Goal: Obtain resource: Obtain resource

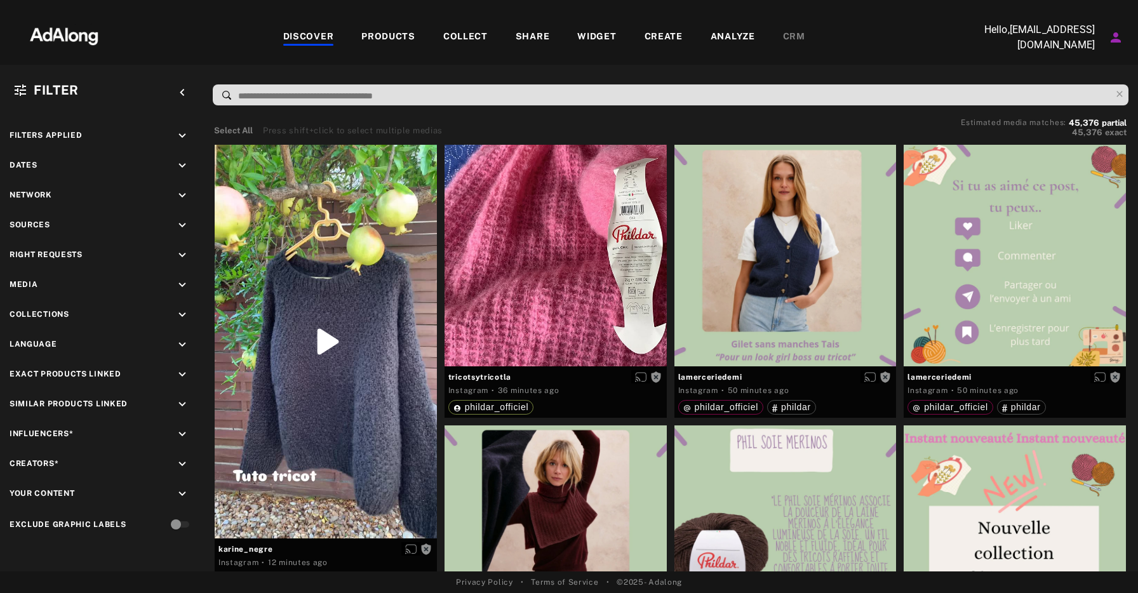
click at [464, 36] on div "COLLECT" at bounding box center [465, 37] width 44 height 15
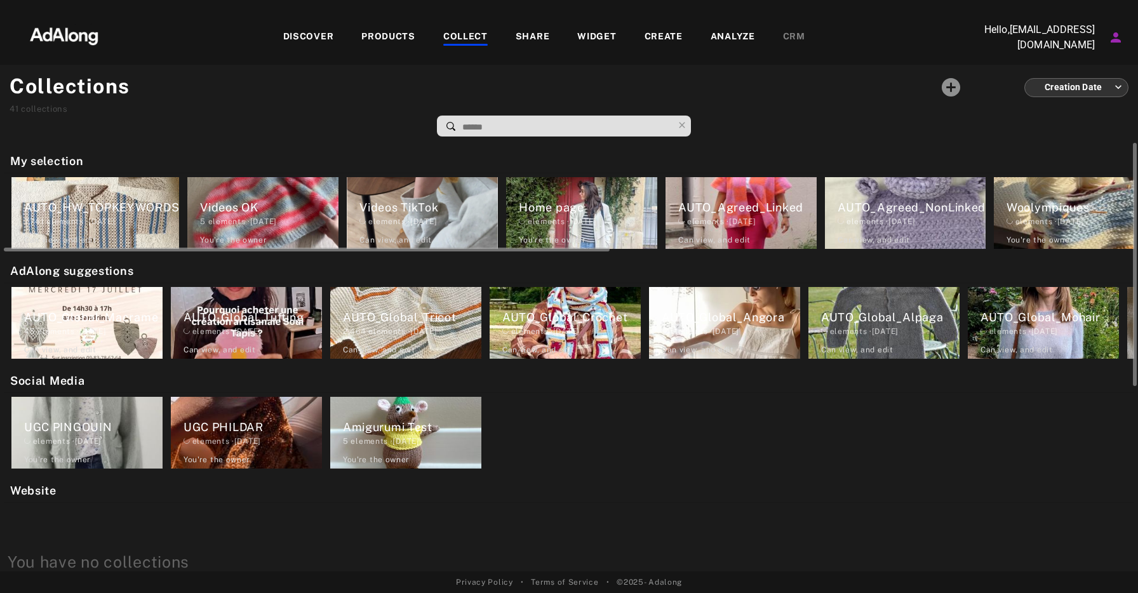
click at [948, 215] on div "AUTO_Agreed_NonLinked" at bounding box center [912, 207] width 148 height 17
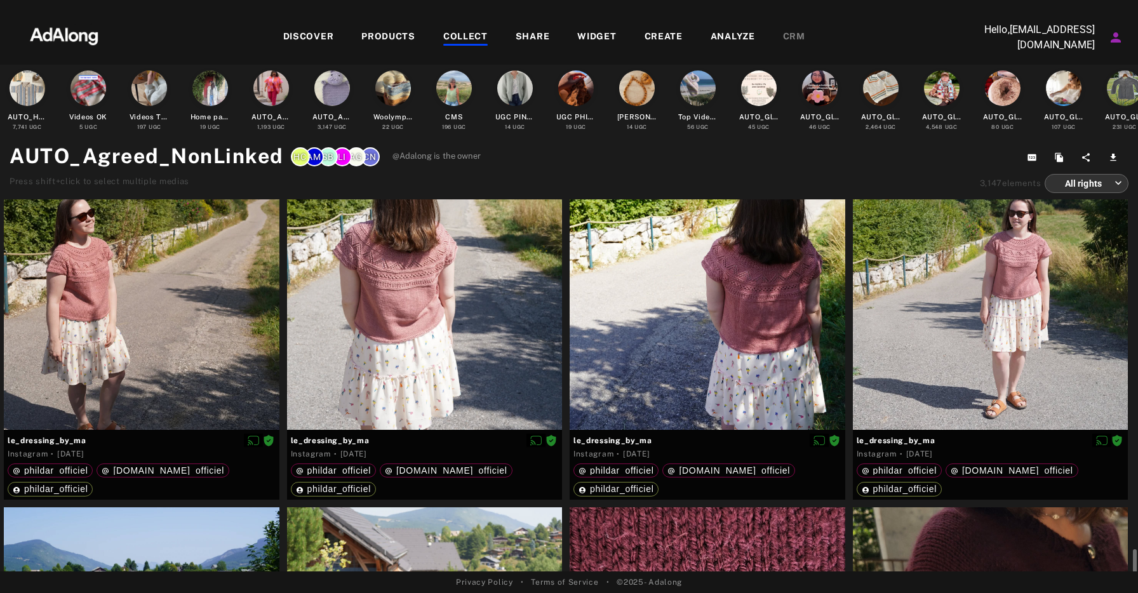
scroll to position [67, 0]
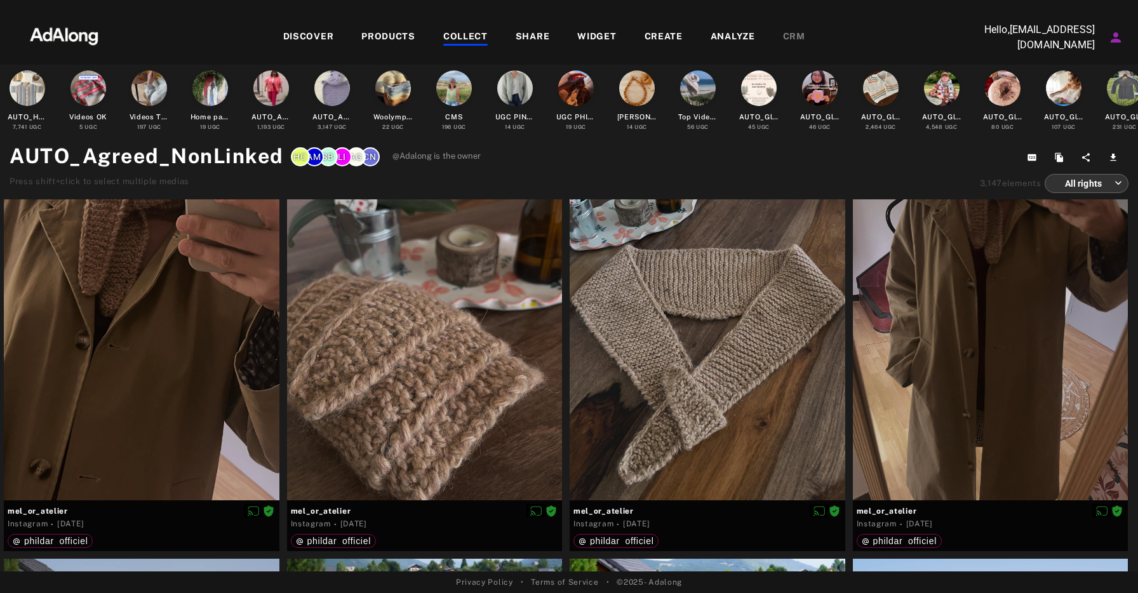
click at [1119, 184] on body "DISCOVER PRODUCTS COLLECT SHARE WIDGET CREATE ANALYZE CRM Hello, [EMAIL_ADDRESS…" at bounding box center [569, 296] width 1138 height 593
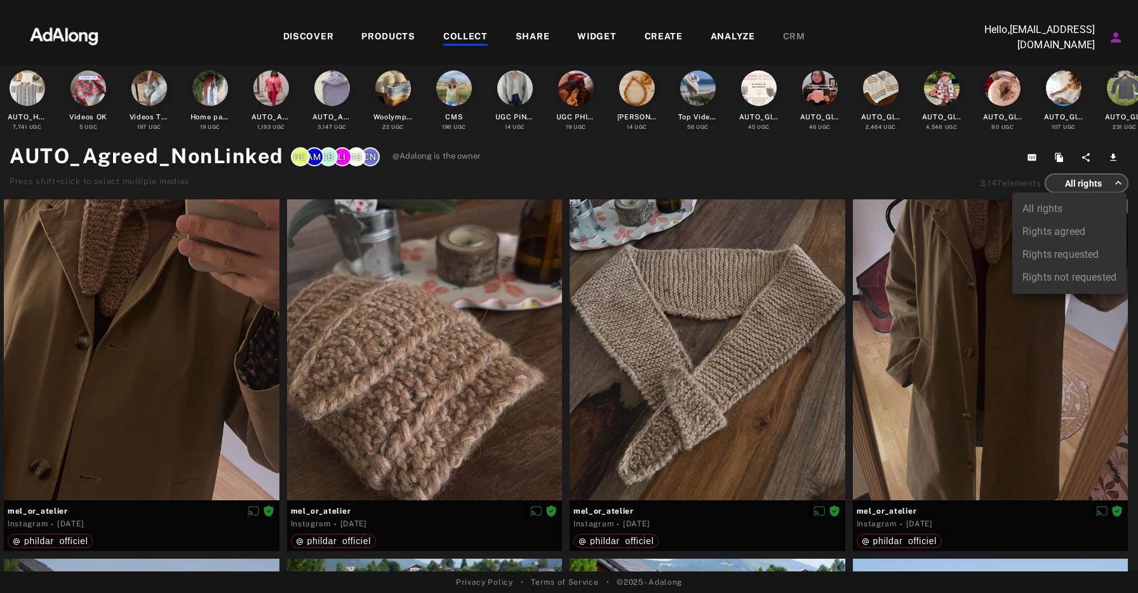
click at [1119, 184] on div at bounding box center [569, 296] width 1138 height 593
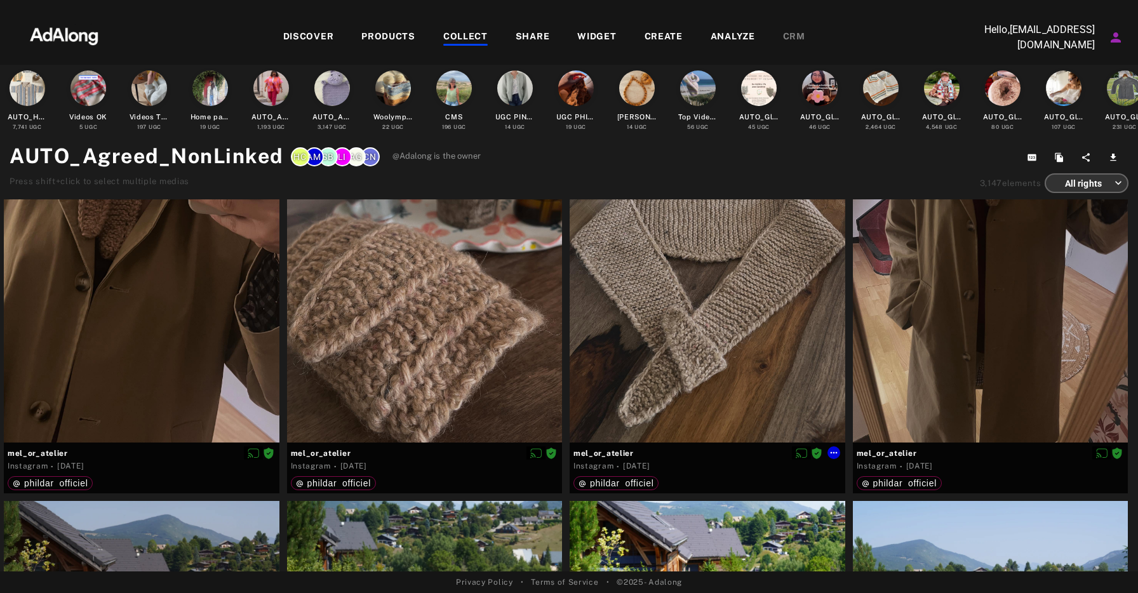
scroll to position [0, 0]
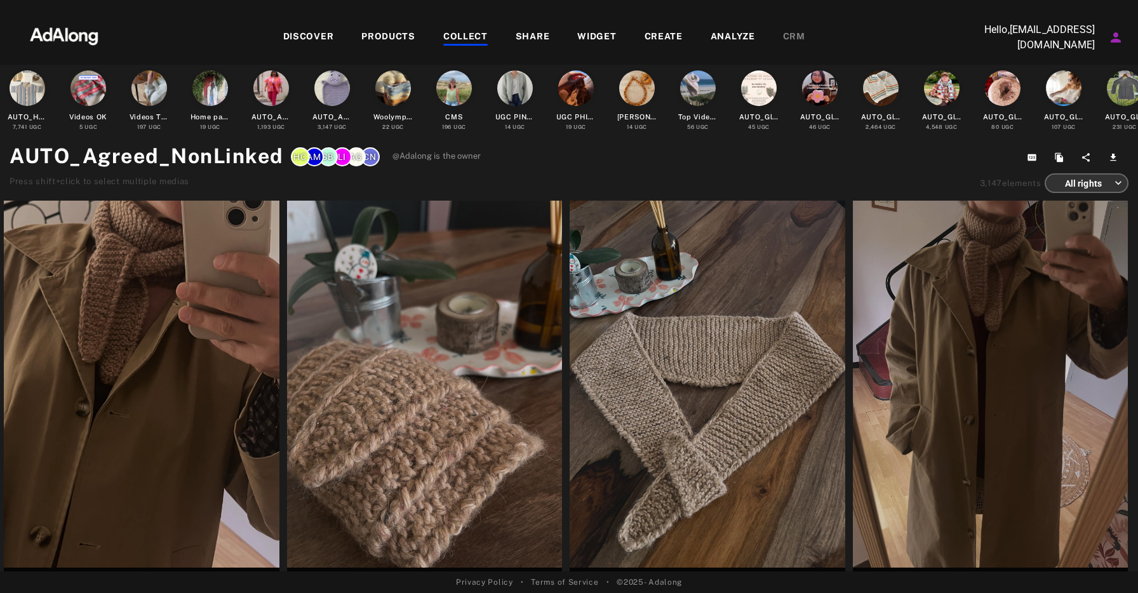
click at [399, 32] on div "PRODUCTS" at bounding box center [388, 37] width 54 height 15
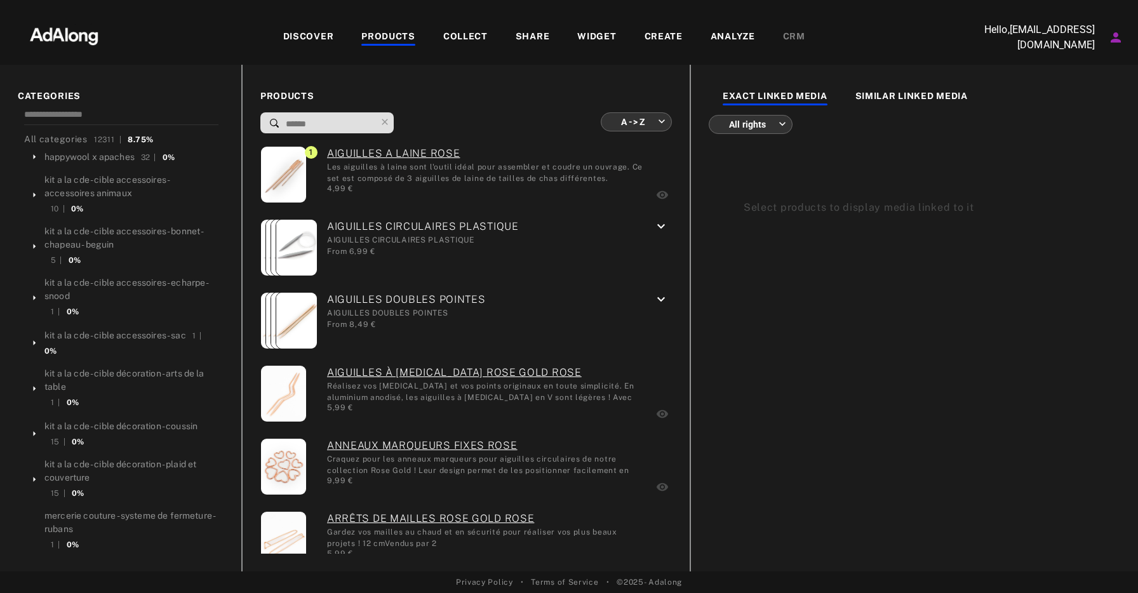
click at [325, 125] on input at bounding box center [330, 124] width 91 height 17
type input "*"
type input "**********"
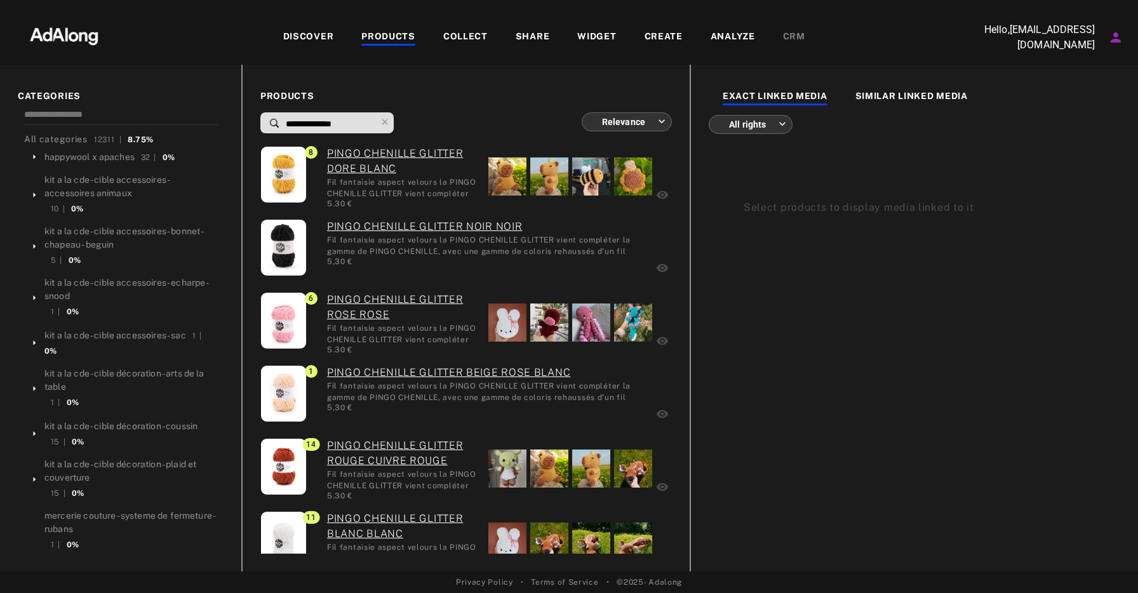
drag, startPoint x: 311, startPoint y: 124, endPoint x: 263, endPoint y: 121, distance: 47.8
click at [263, 121] on div "**********" at bounding box center [326, 122] width 133 height 21
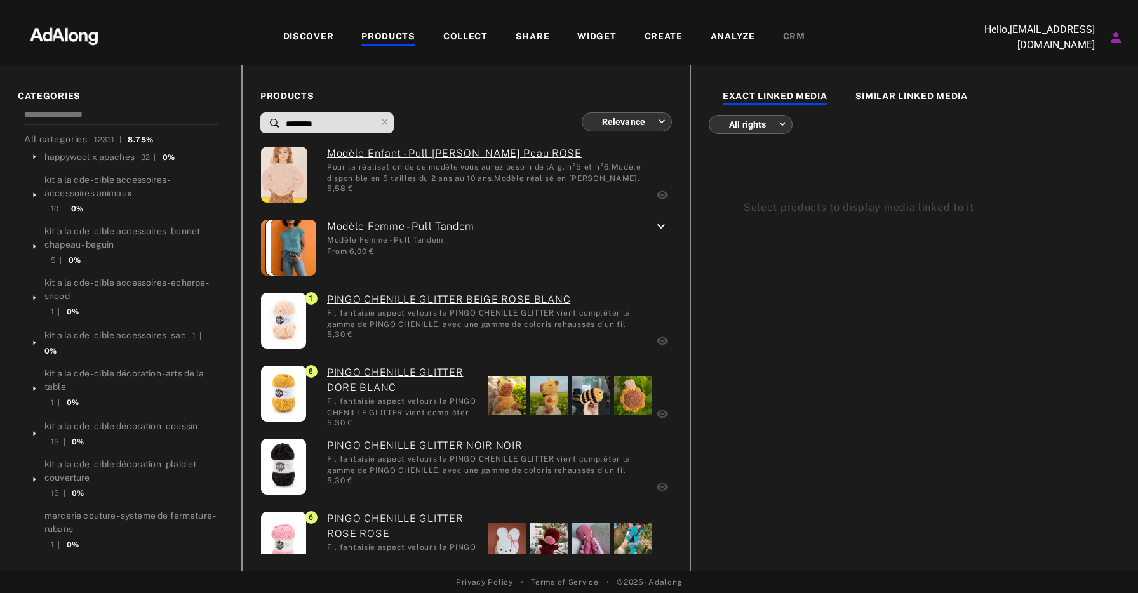
type input "********"
click at [898, 100] on div "SIMILAR LINKED MEDIA" at bounding box center [912, 97] width 112 height 15
click at [804, 90] on div "EXACT LINKED MEDIA" at bounding box center [775, 97] width 105 height 15
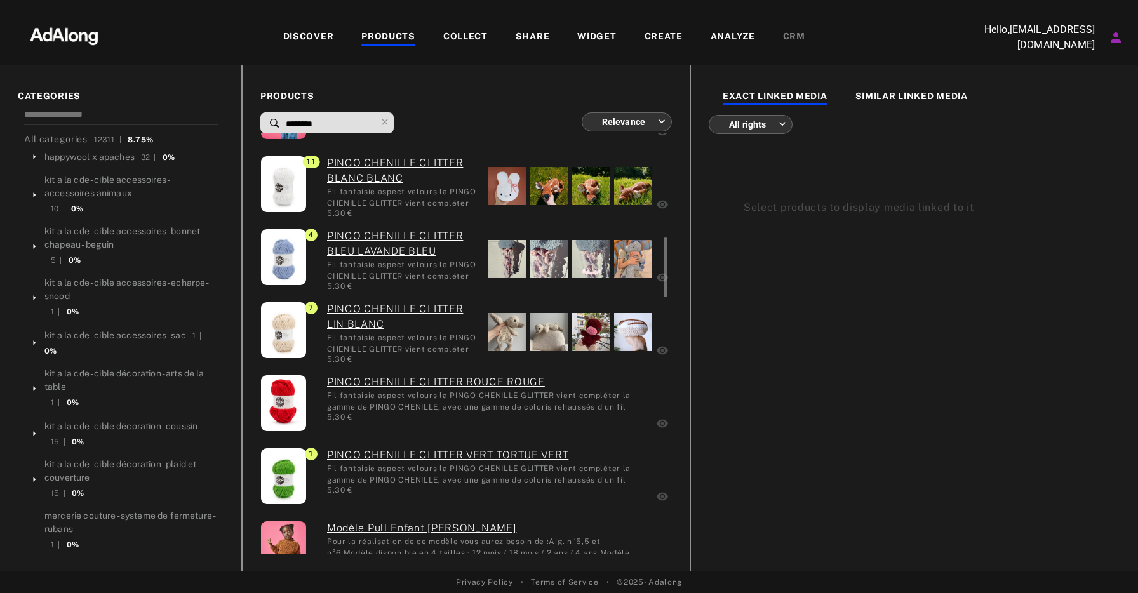
scroll to position [722, 0]
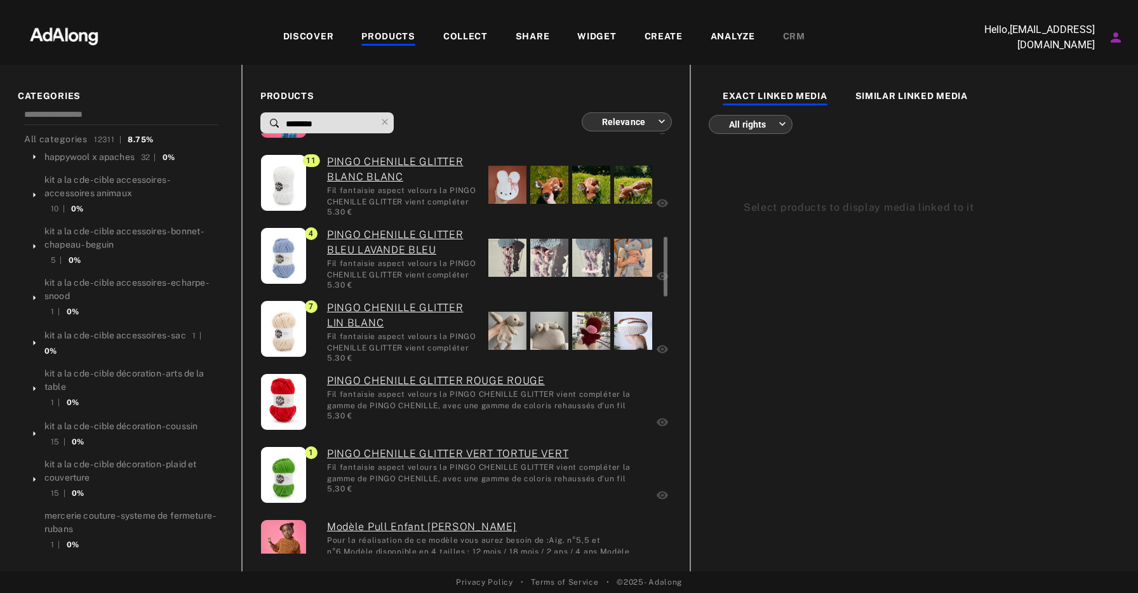
click at [518, 330] on div at bounding box center [508, 331] width 38 height 38
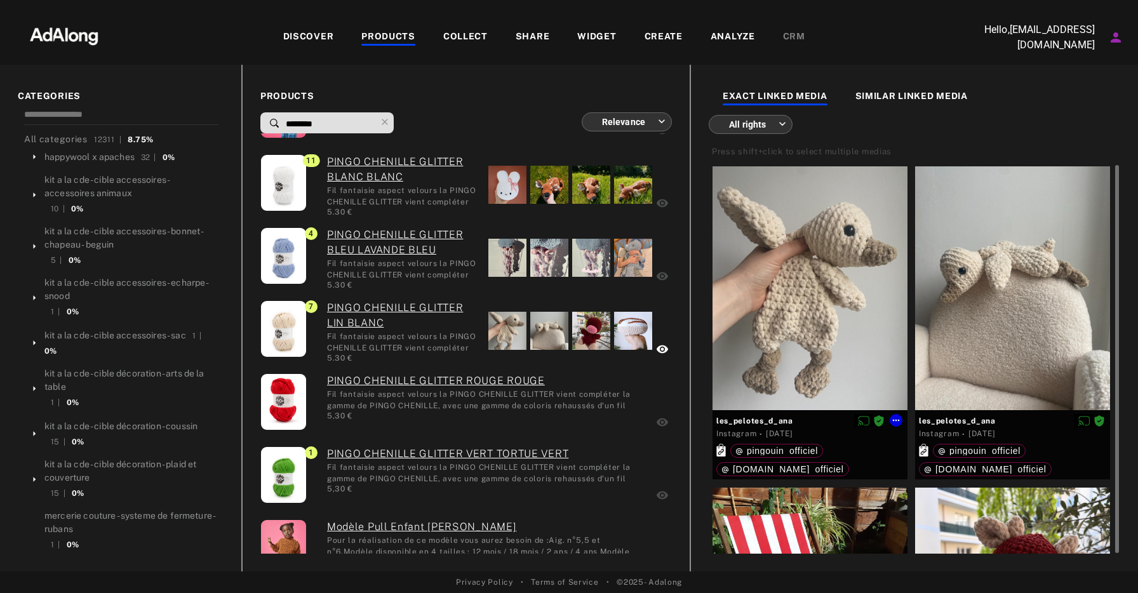
click at [850, 319] on div at bounding box center [810, 288] width 195 height 244
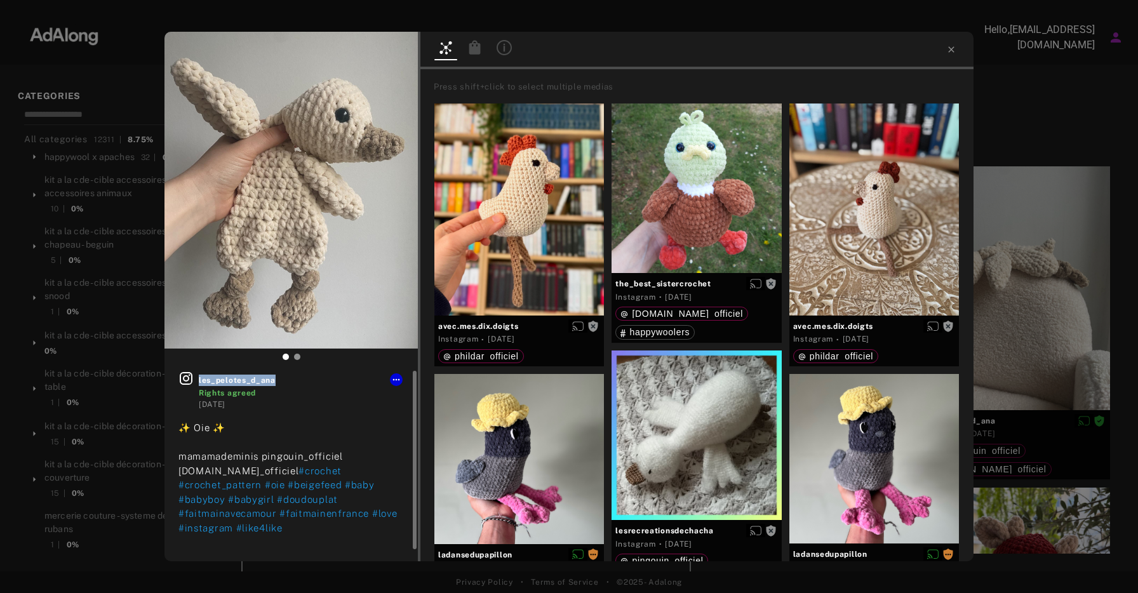
drag, startPoint x: 282, startPoint y: 381, endPoint x: 198, endPoint y: 382, distance: 84.5
click at [198, 382] on div "les_pelotes_d_ana Rights agreed 5 months ago" at bounding box center [292, 390] width 226 height 39
copy span "les_pelotes_d_ana"
click at [393, 381] on icon at bounding box center [396, 380] width 10 height 10
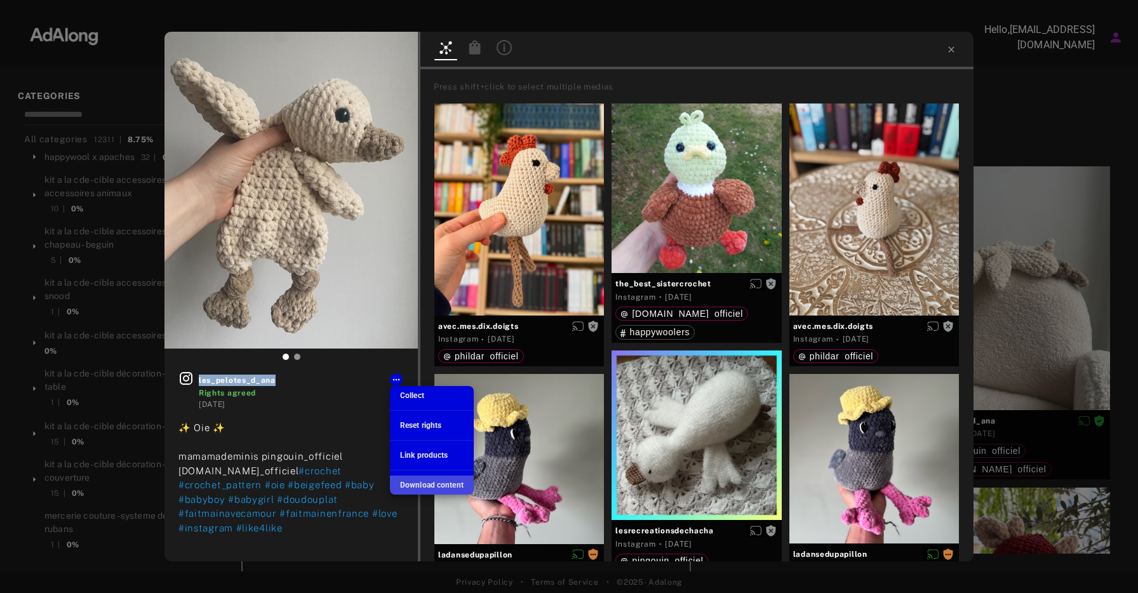
click at [431, 482] on span "Download content" at bounding box center [432, 485] width 64 height 9
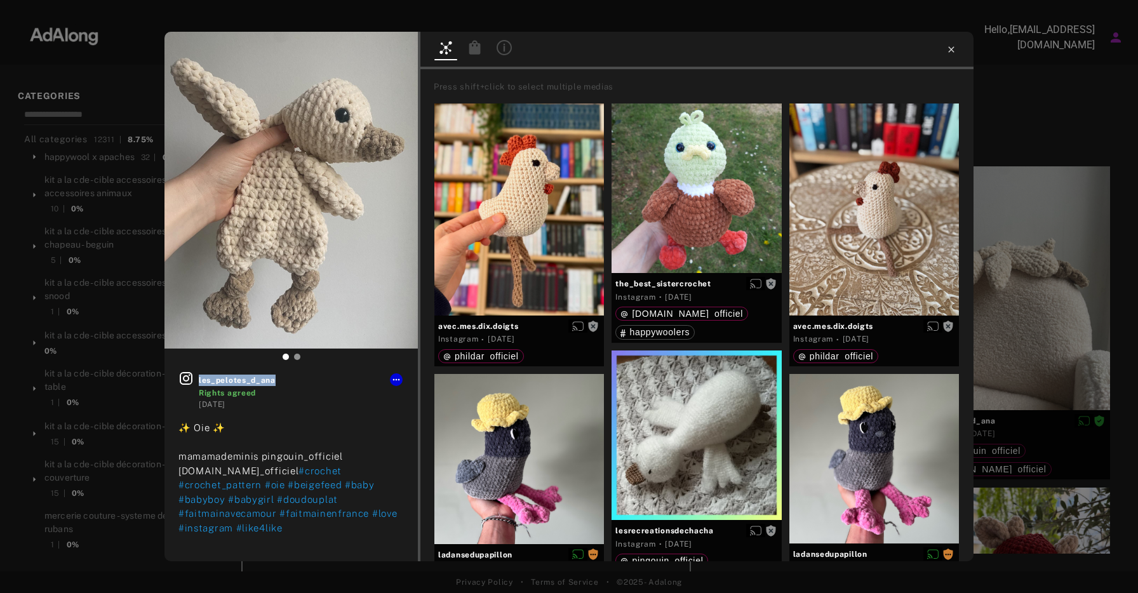
click at [950, 48] on icon at bounding box center [952, 49] width 6 height 6
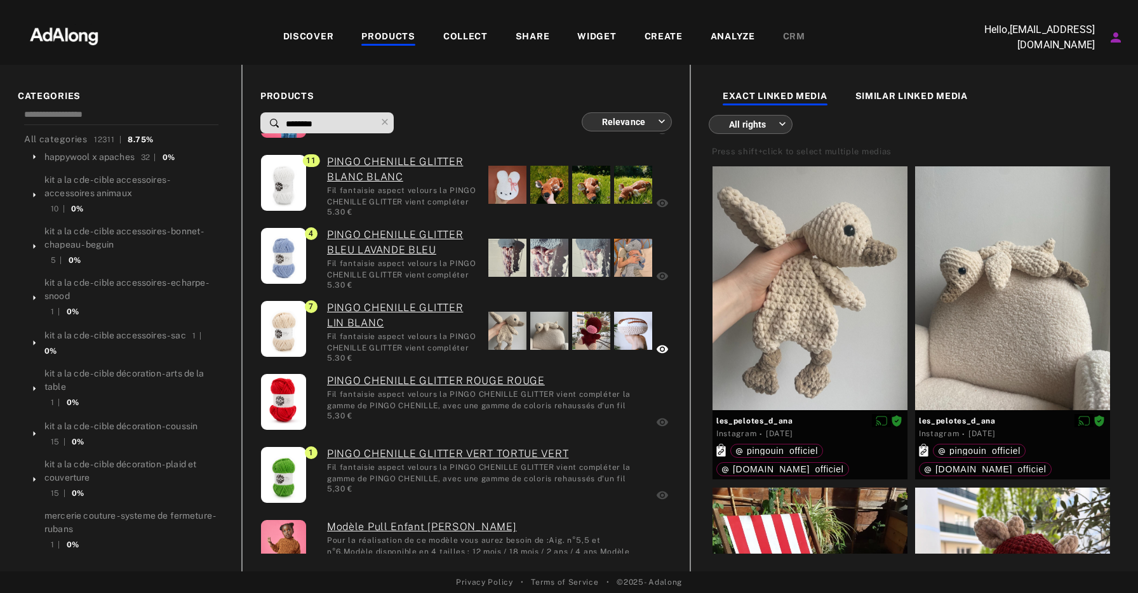
click at [952, 52] on div "DISCOVER PRODUCTS COLLECT SHARE WIDGET CREATE ANALYZE CRM" at bounding box center [544, 37] width 848 height 43
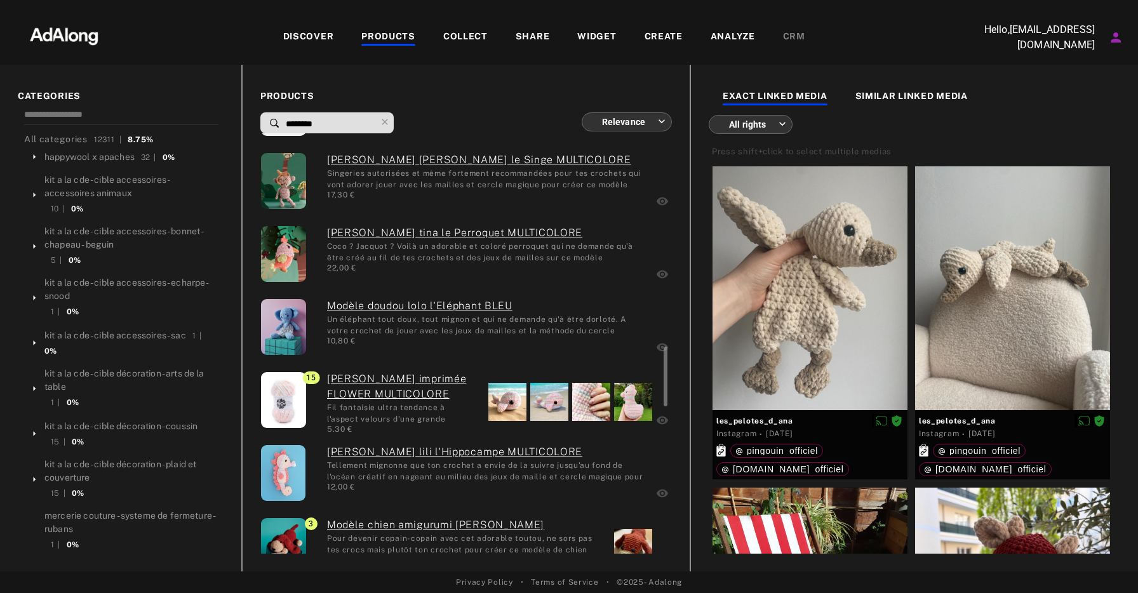
scroll to position [1425, 0]
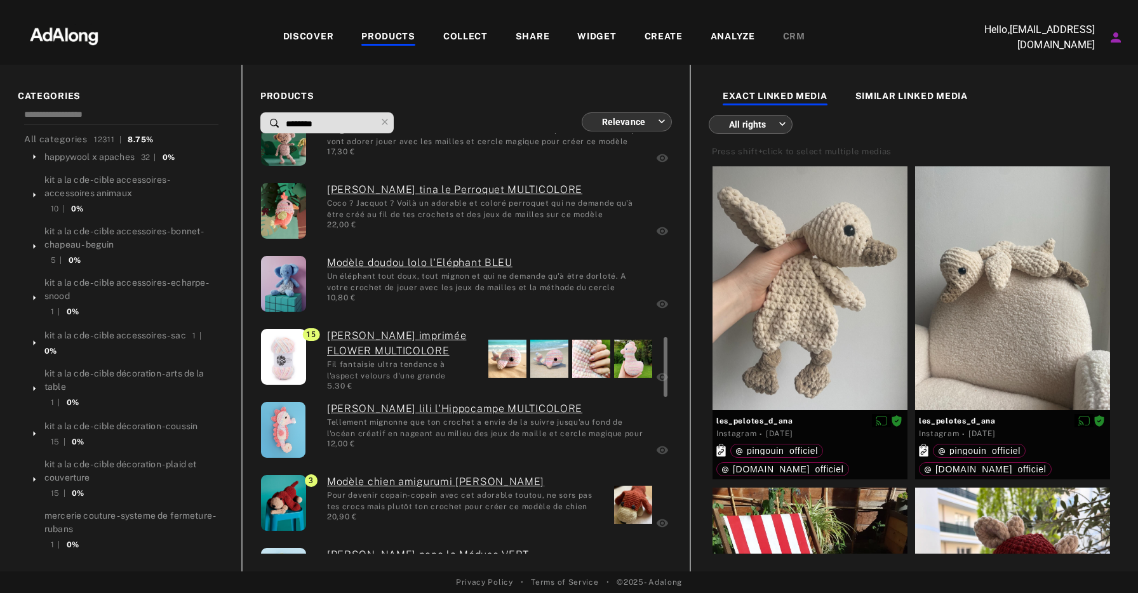
click at [511, 358] on div at bounding box center [508, 359] width 38 height 38
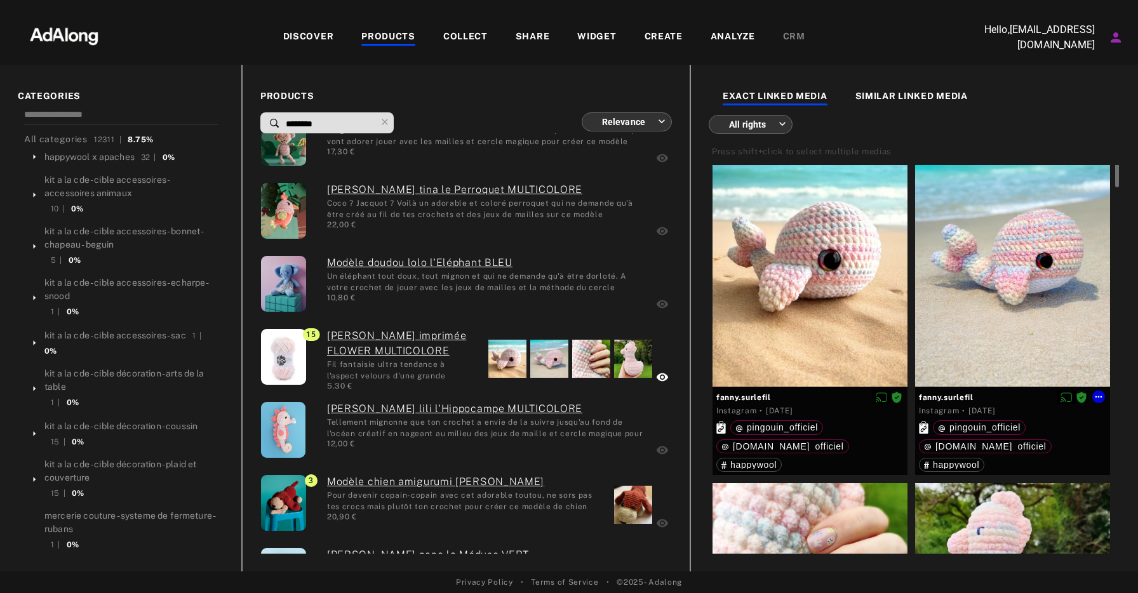
scroll to position [0, 0]
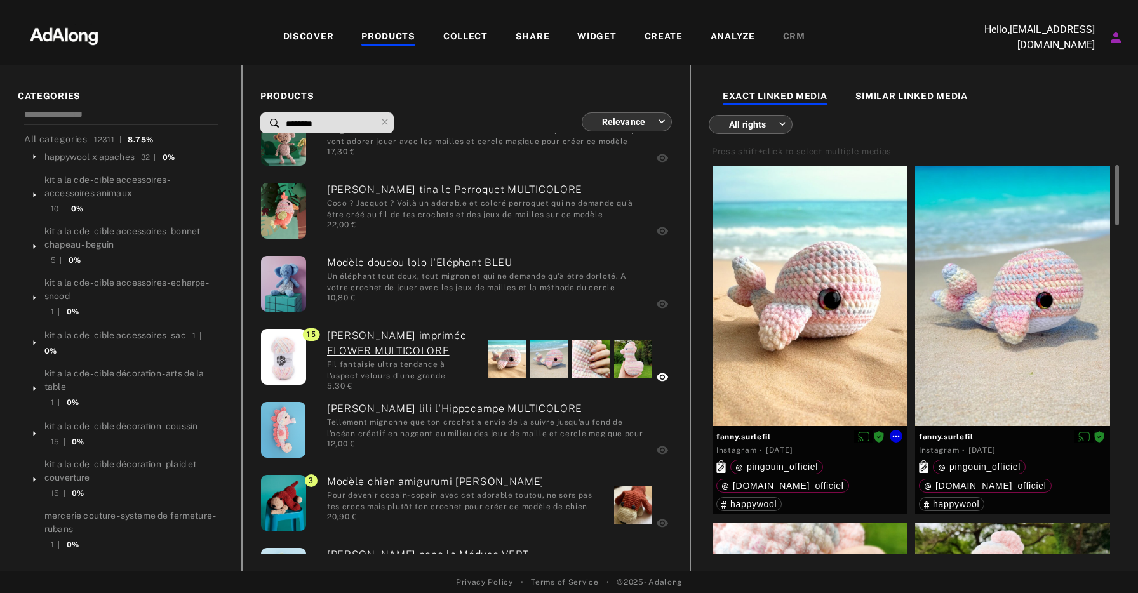
drag, startPoint x: 869, startPoint y: 273, endPoint x: 928, endPoint y: 302, distance: 65.9
drag, startPoint x: 775, startPoint y: 438, endPoint x: 715, endPoint y: 438, distance: 60.4
click at [715, 438] on div "fanny.surlefil Instagram · 4 months ago pingouin_officiel happywool.com_officie…" at bounding box center [810, 470] width 195 height 88
copy div "fanny.surlefil"
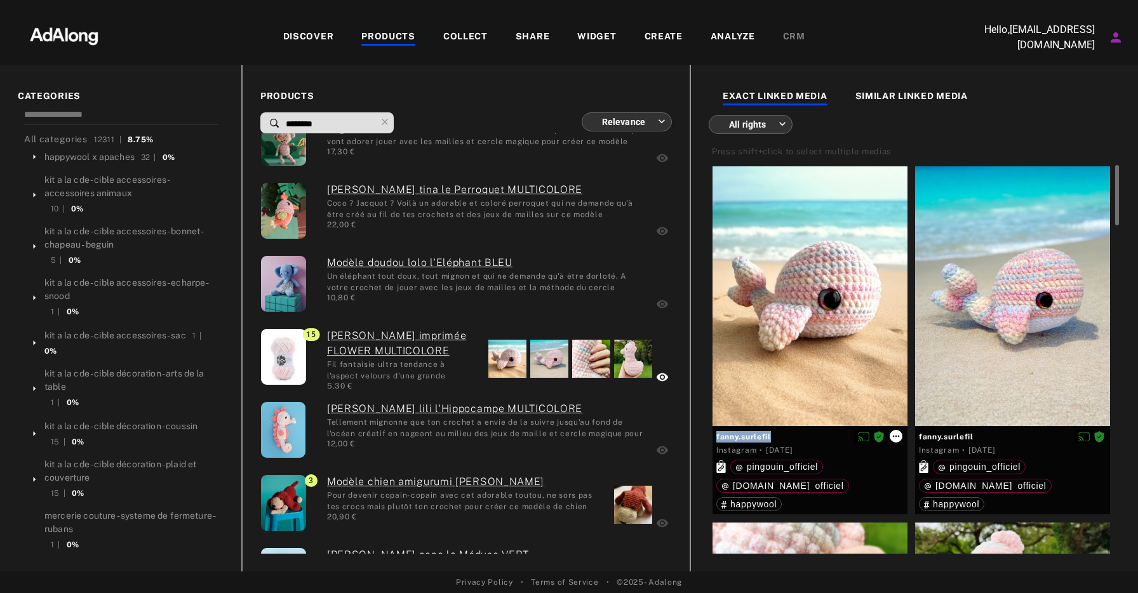
click at [895, 438] on icon at bounding box center [896, 436] width 10 height 10
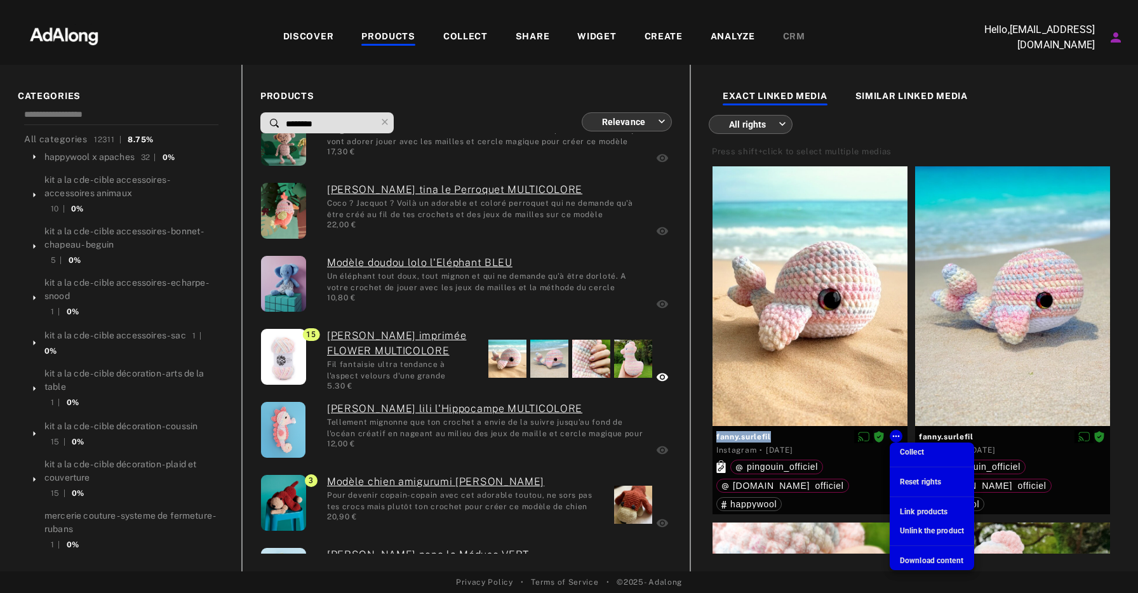
click at [926, 558] on span "Download content" at bounding box center [932, 561] width 64 height 9
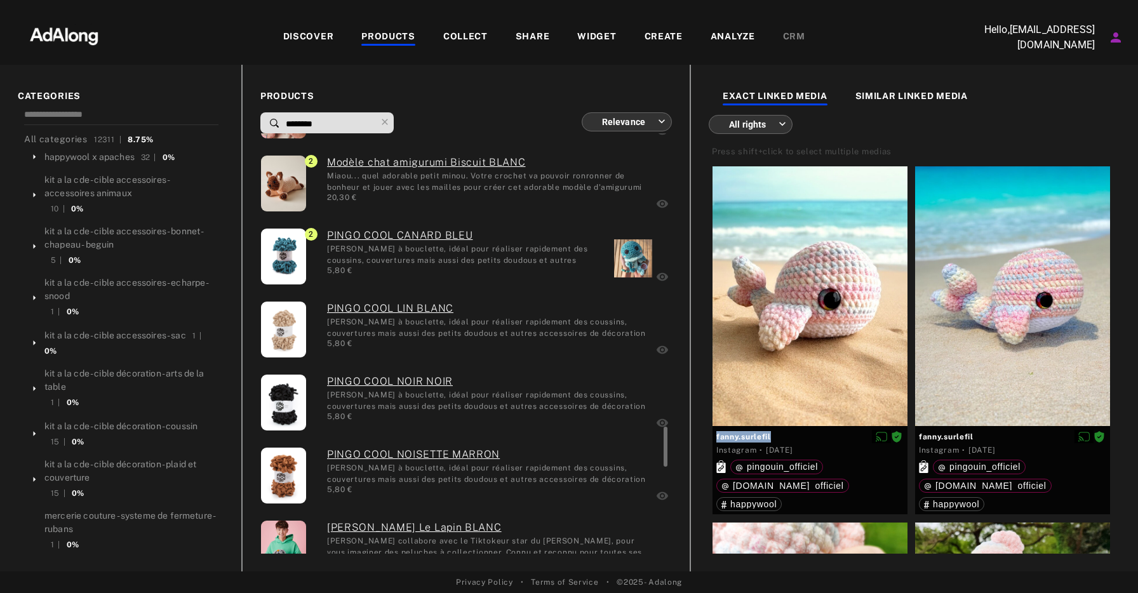
scroll to position [3050, 0]
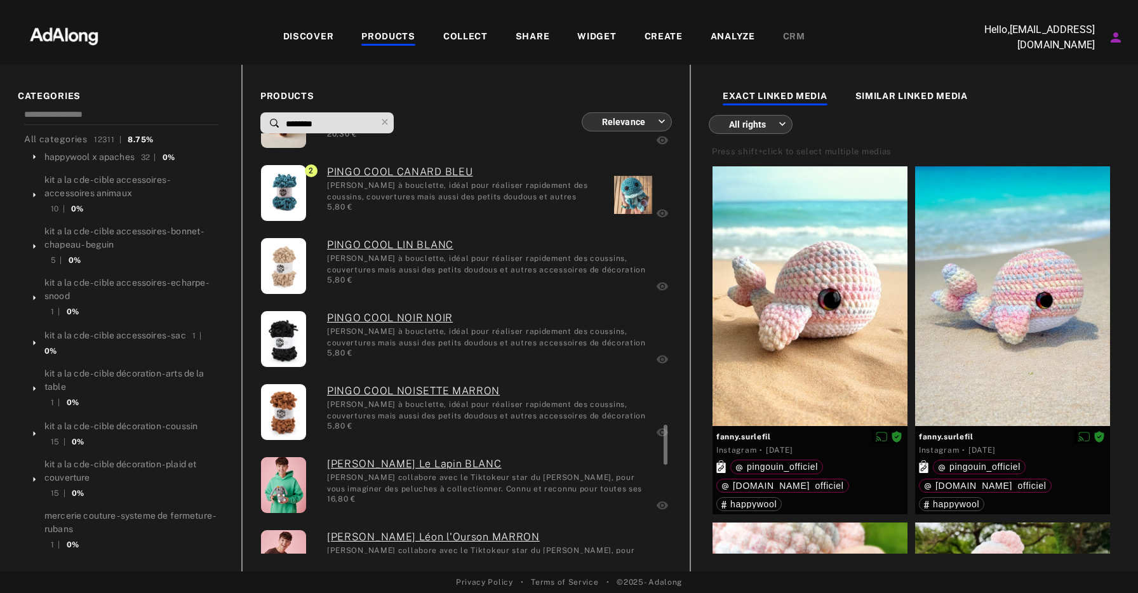
click at [633, 193] on div at bounding box center [633, 195] width 38 height 38
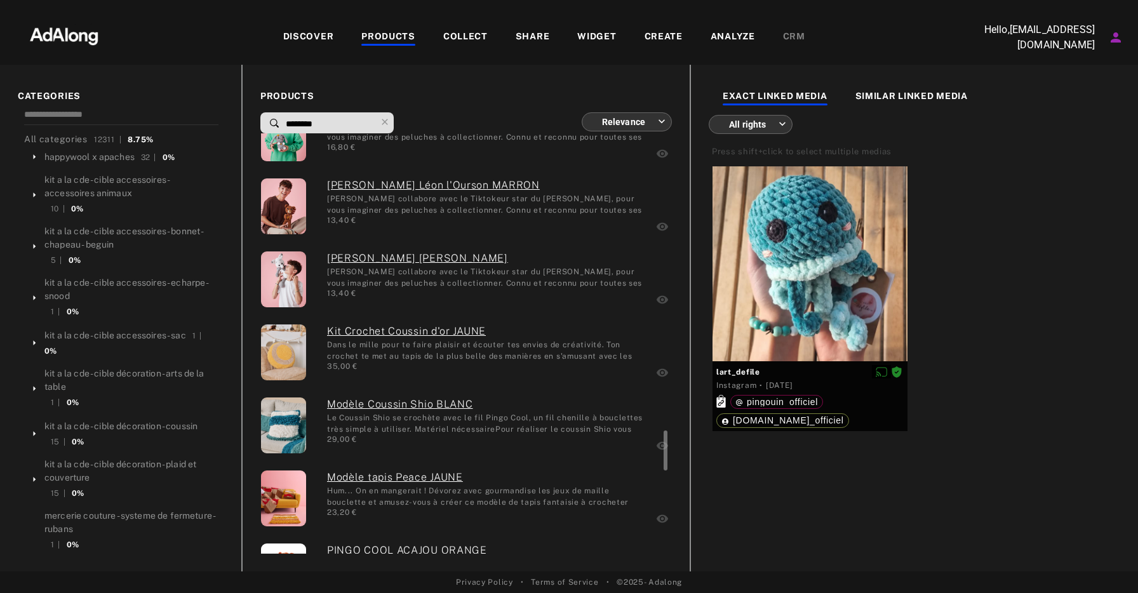
scroll to position [3389, 0]
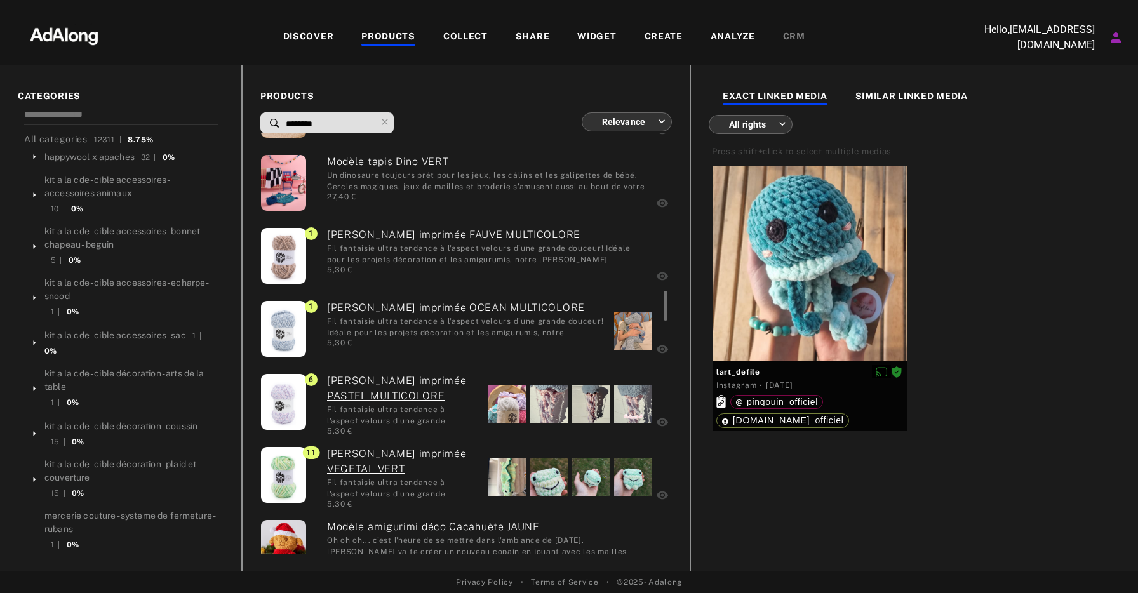
scroll to position [2320, 0]
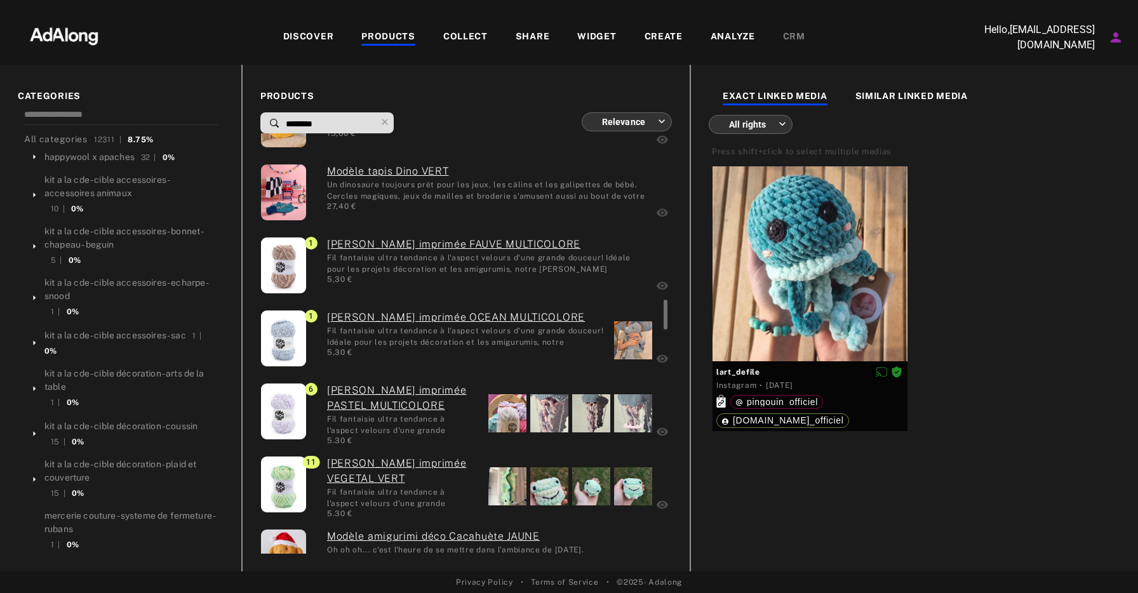
click at [630, 354] on div at bounding box center [633, 340] width 38 height 38
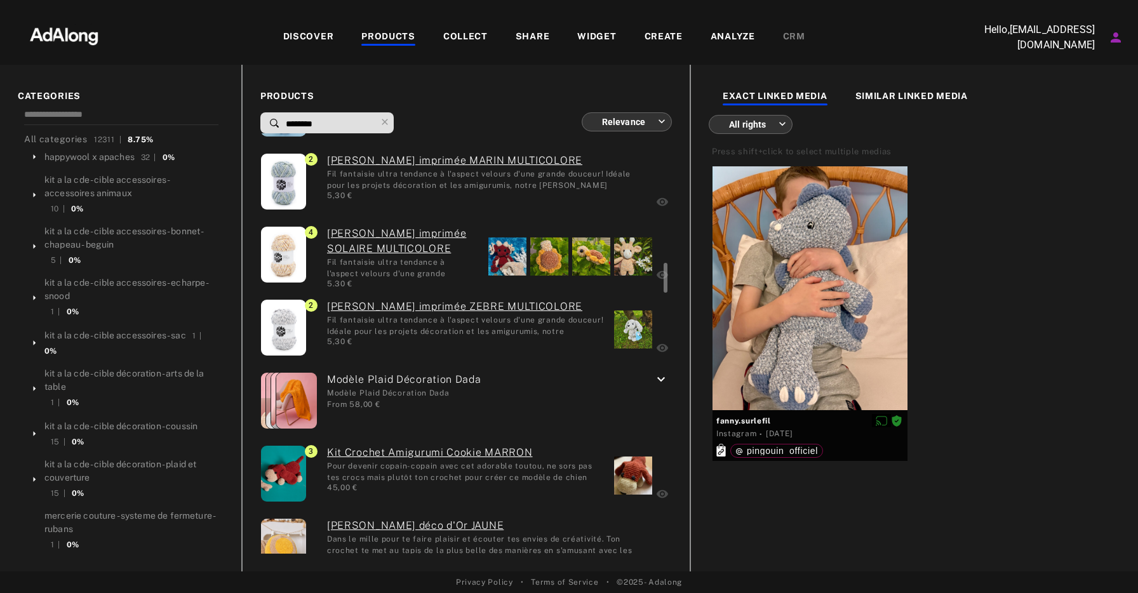
scroll to position [1887, 0]
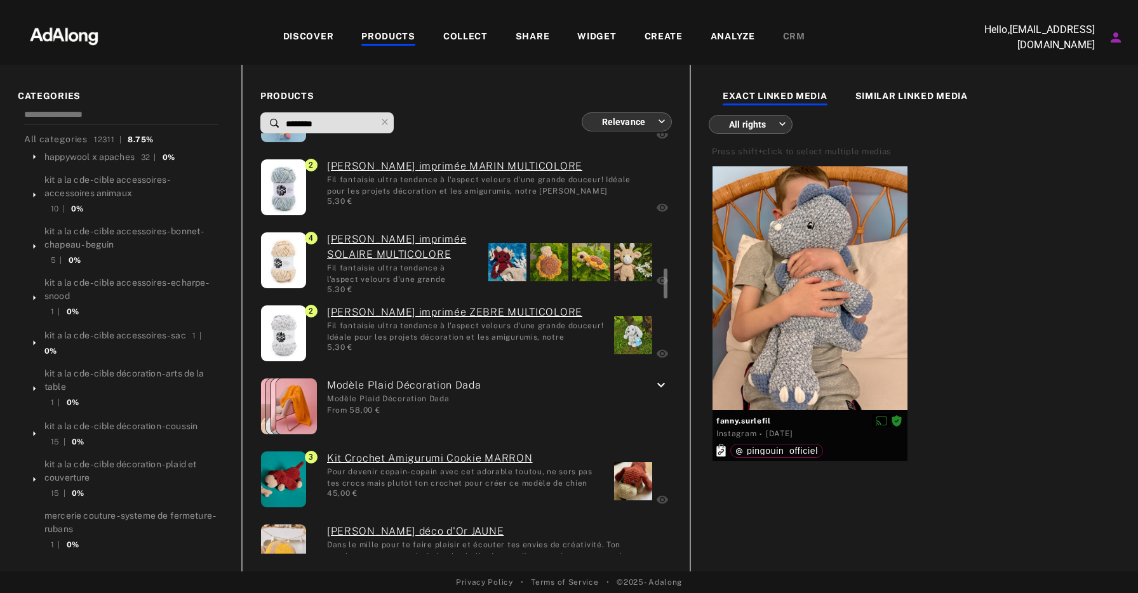
click at [521, 260] on div at bounding box center [508, 262] width 38 height 38
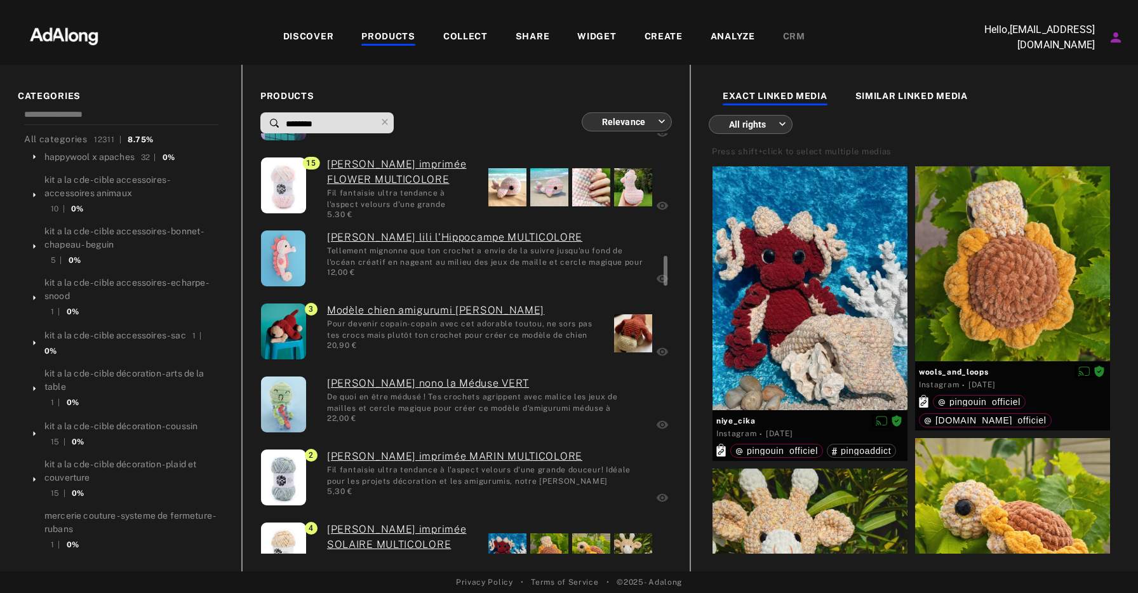
scroll to position [1590, 0]
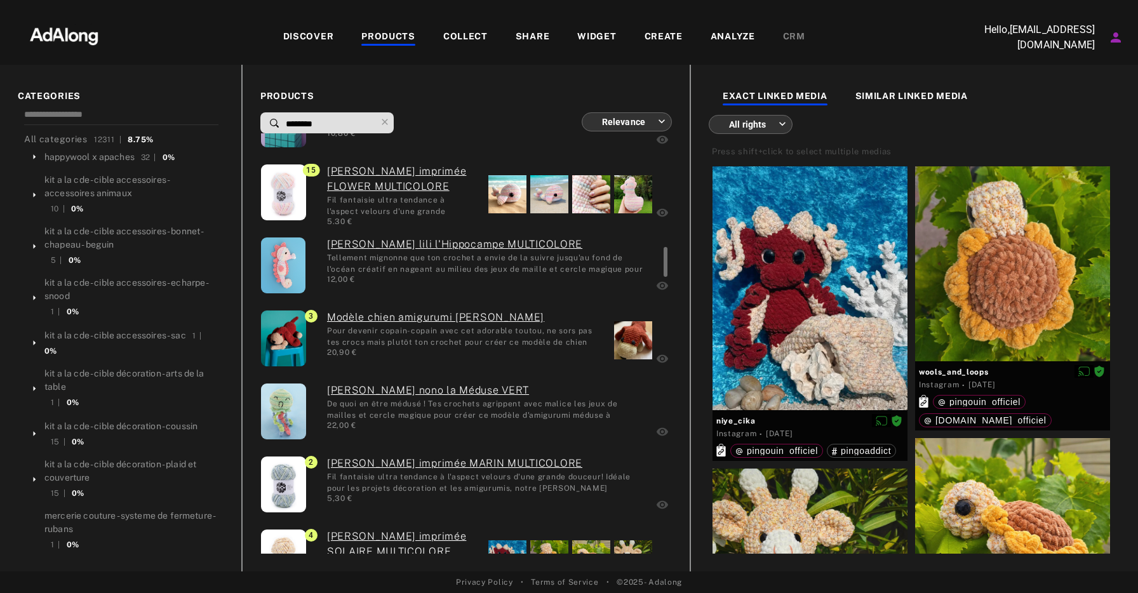
click at [632, 334] on div at bounding box center [633, 340] width 38 height 38
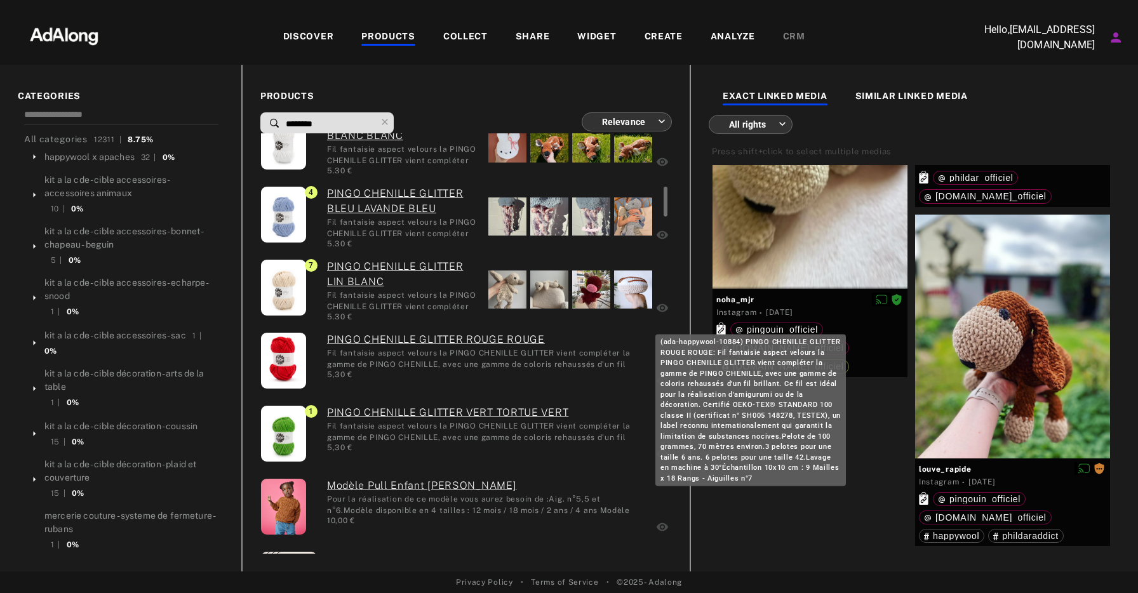
scroll to position [762, 0]
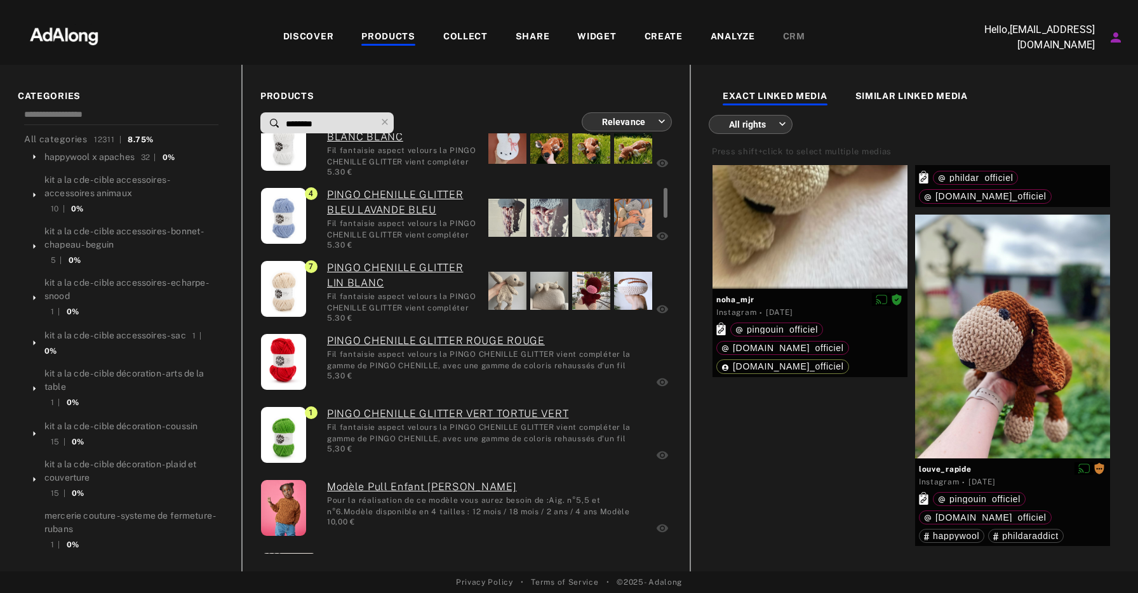
click at [593, 294] on div at bounding box center [591, 291] width 38 height 38
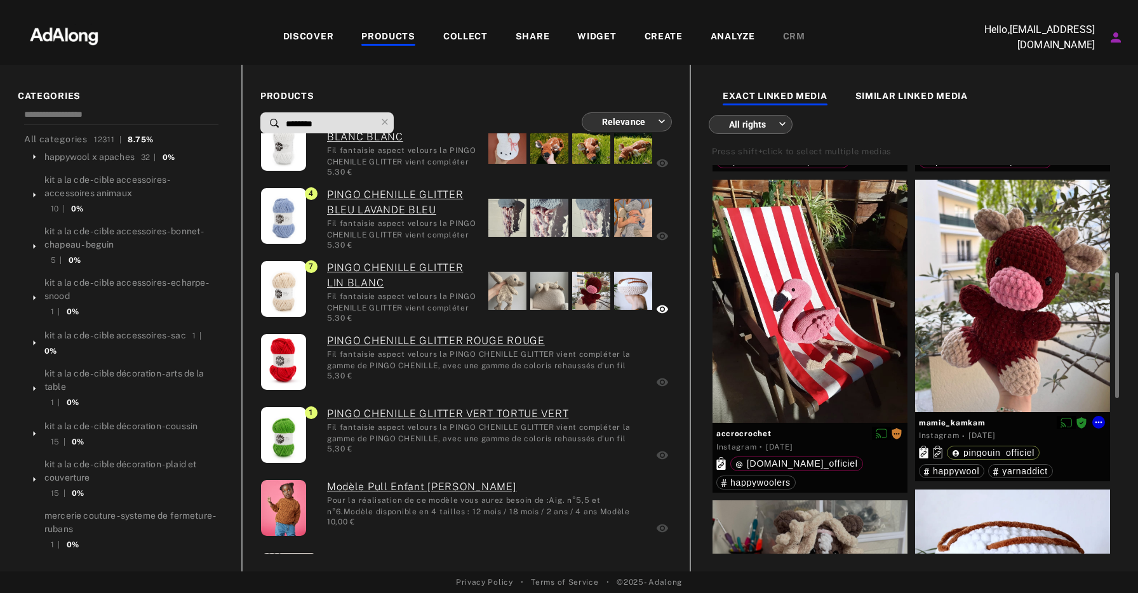
scroll to position [321, 0]
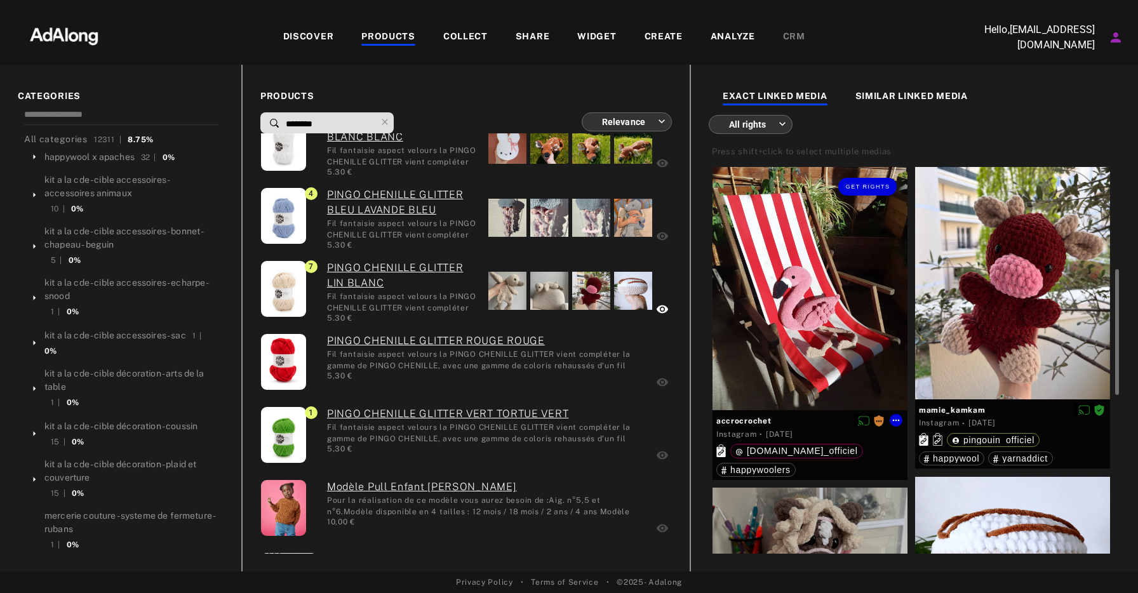
click at [812, 301] on div "Get rights" at bounding box center [810, 289] width 195 height 244
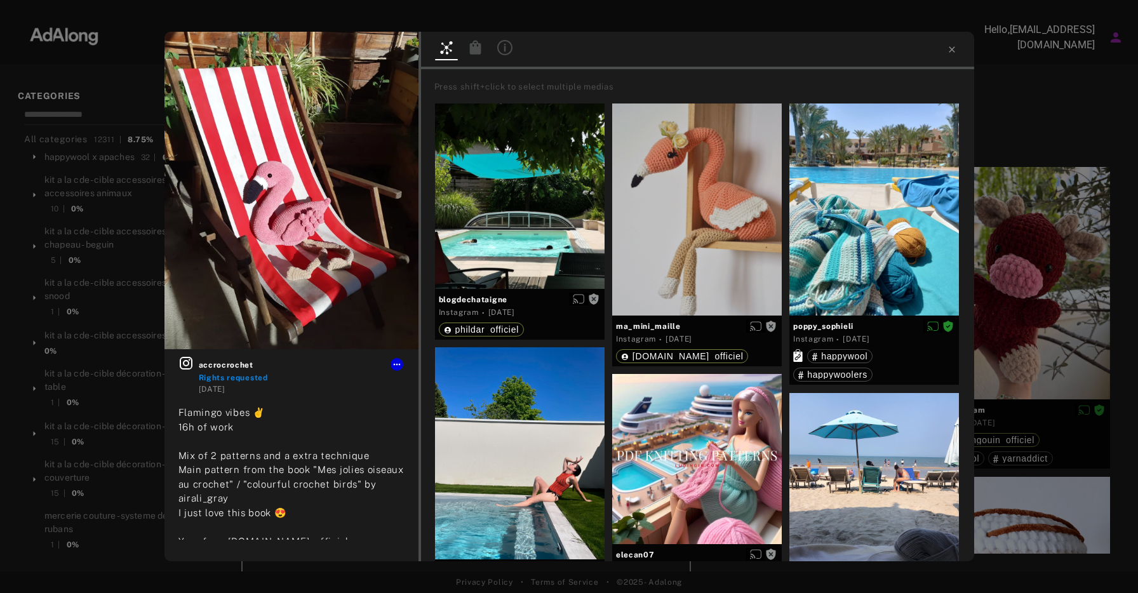
click at [473, 50] on icon at bounding box center [474, 47] width 11 height 14
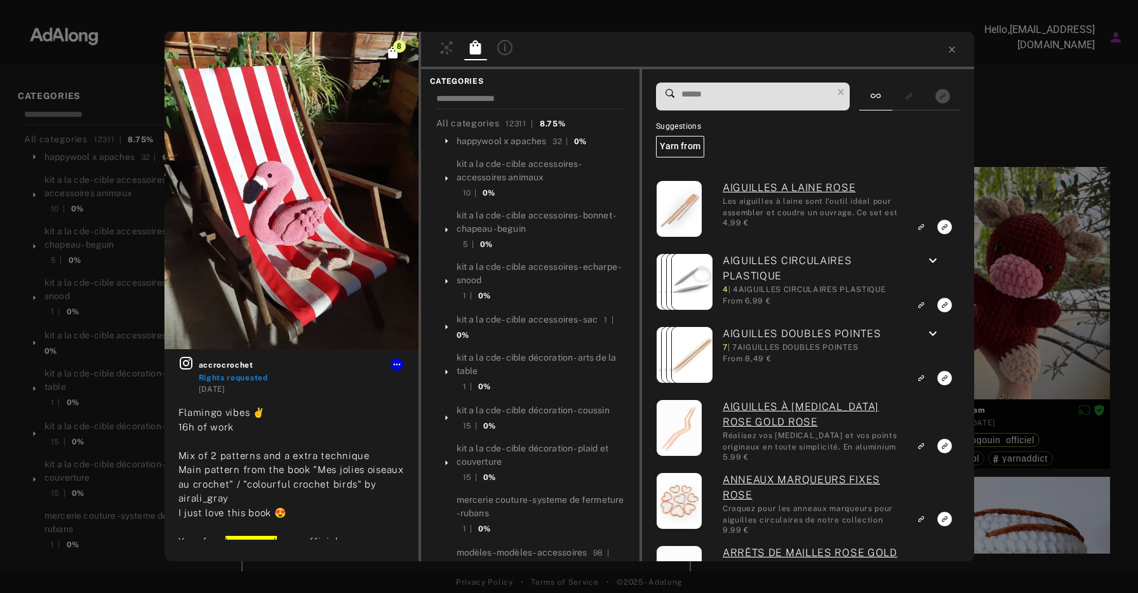
click at [442, 49] on icon at bounding box center [446, 47] width 15 height 15
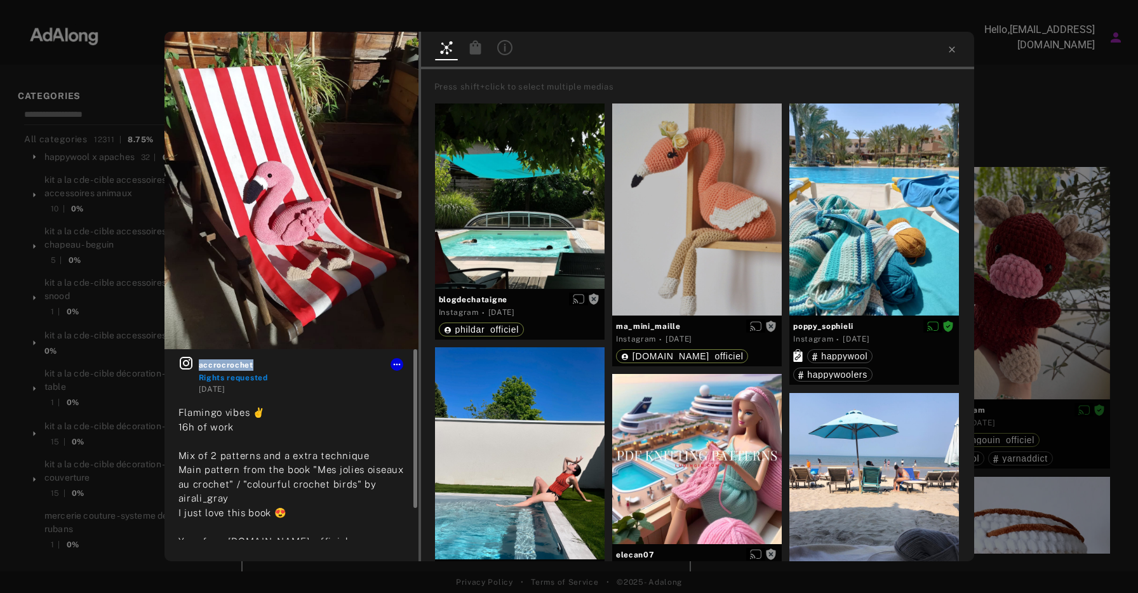
drag, startPoint x: 271, startPoint y: 367, endPoint x: 197, endPoint y: 366, distance: 73.7
click at [197, 366] on div "accrocrochet Rights requested 5 months ago" at bounding box center [292, 375] width 226 height 39
copy span "accrocrochet"
click at [392, 360] on icon at bounding box center [397, 365] width 10 height 10
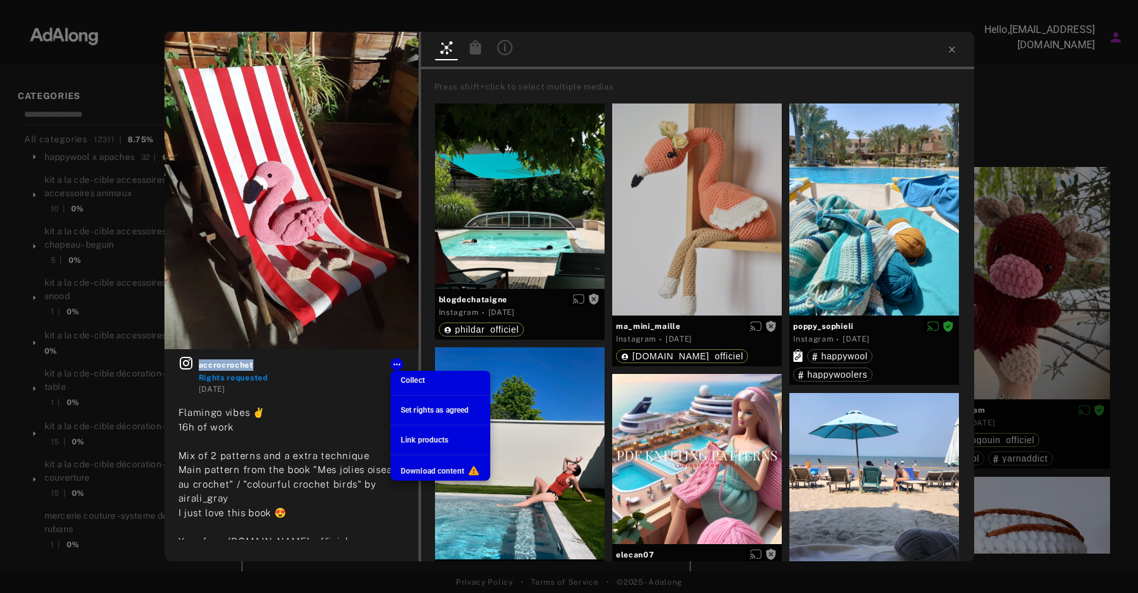
click at [435, 468] on span "Download content" at bounding box center [433, 471] width 64 height 9
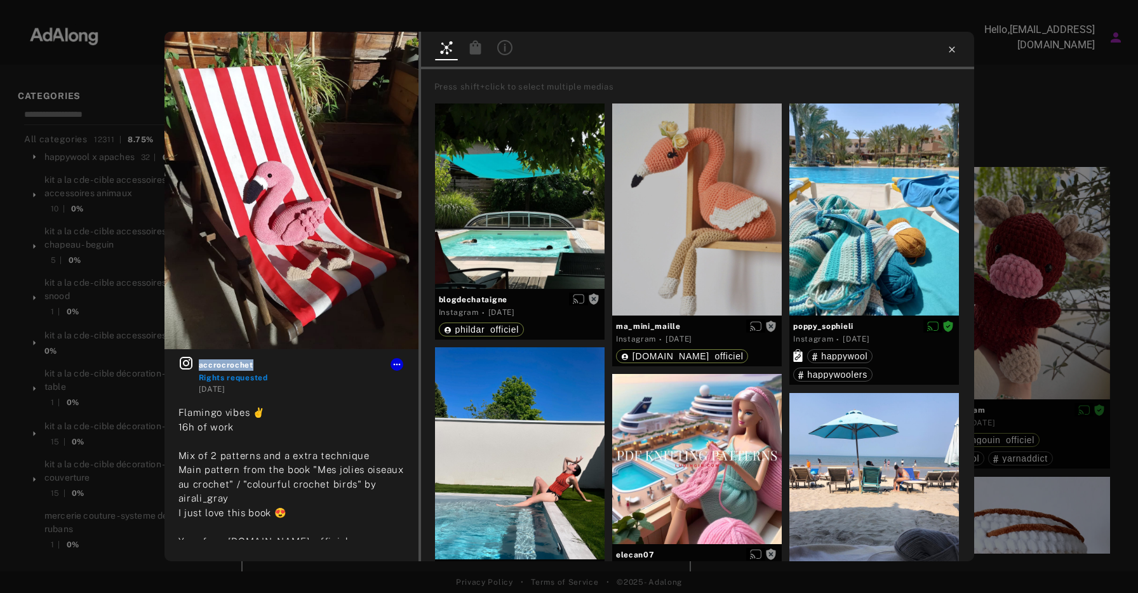
click at [953, 49] on icon at bounding box center [952, 49] width 10 height 10
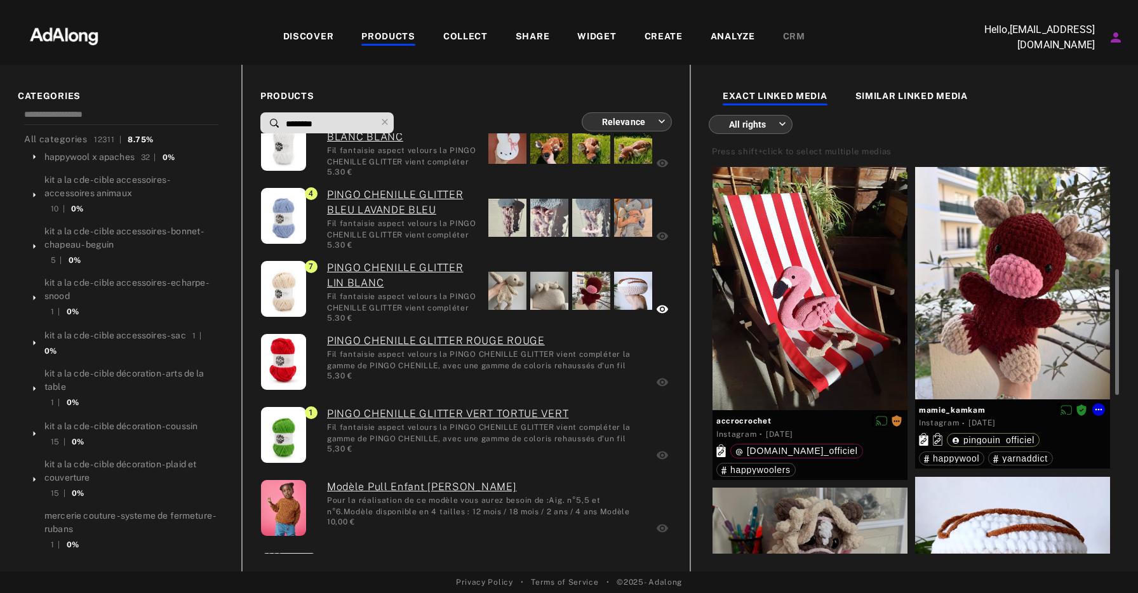
click at [999, 361] on div at bounding box center [1012, 283] width 195 height 233
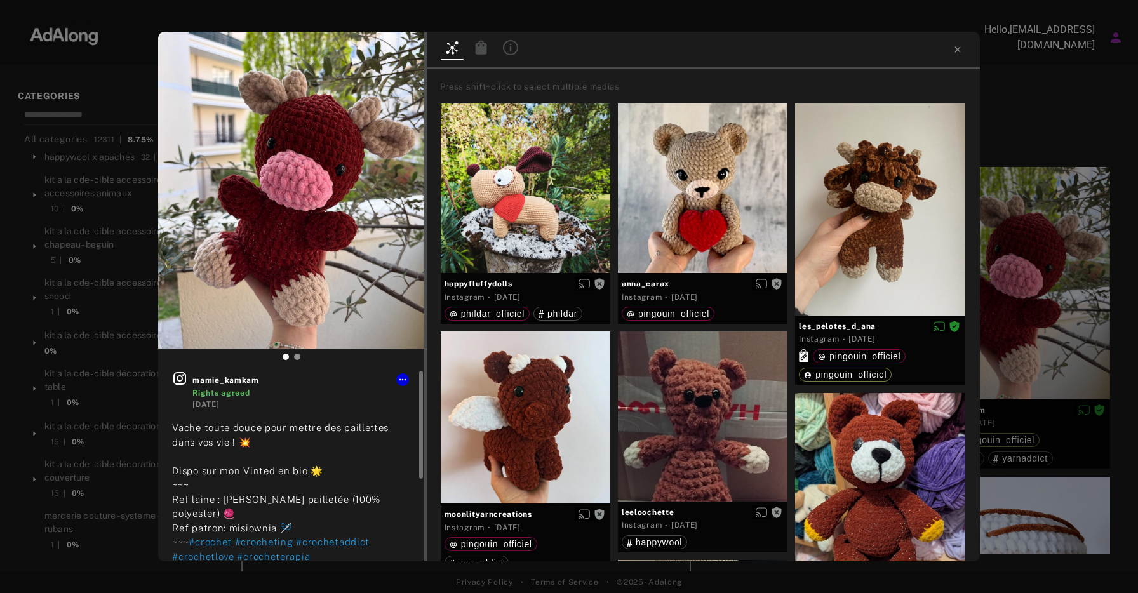
click at [257, 381] on span "mamie_kamkam" at bounding box center [301, 380] width 217 height 11
drag, startPoint x: 266, startPoint y: 381, endPoint x: 192, endPoint y: 381, distance: 73.7
click at [192, 381] on div "mamie_kamkam Rights agreed 5 months ago" at bounding box center [291, 390] width 238 height 39
copy span "mamie_kamkam"
click at [403, 375] on icon at bounding box center [403, 380] width 10 height 10
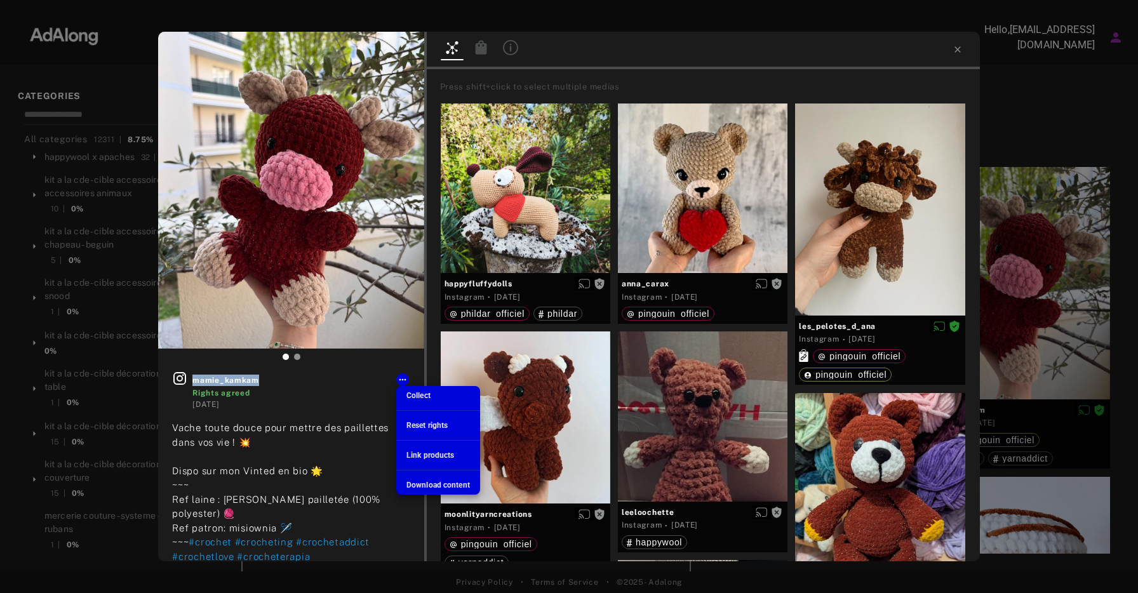
click at [446, 482] on span "Download content" at bounding box center [439, 485] width 64 height 9
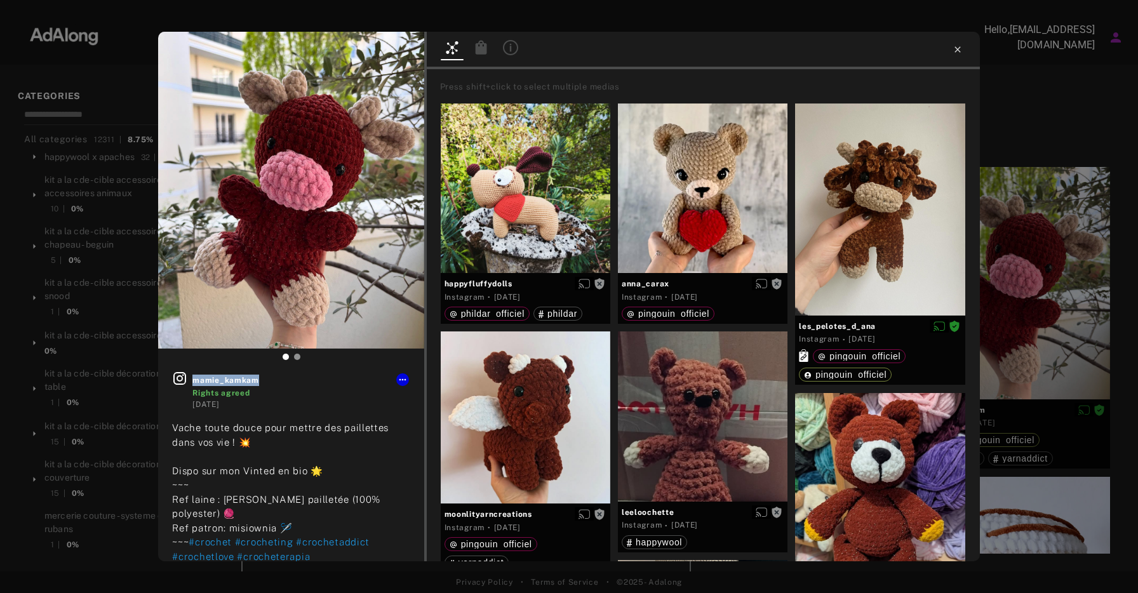
click at [956, 49] on icon at bounding box center [958, 49] width 10 height 10
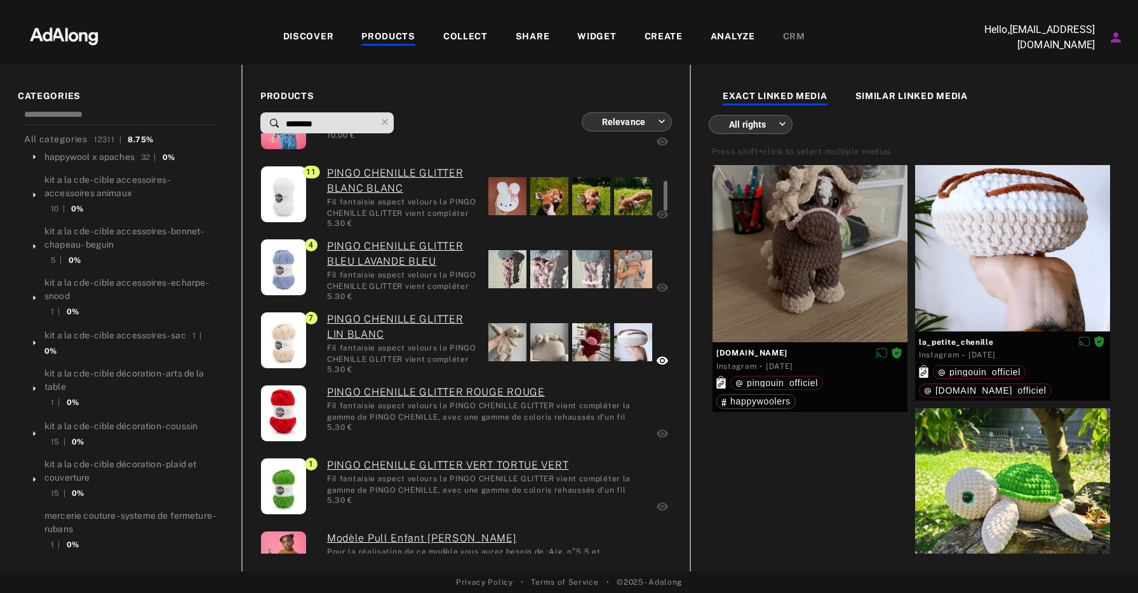
scroll to position [707, 0]
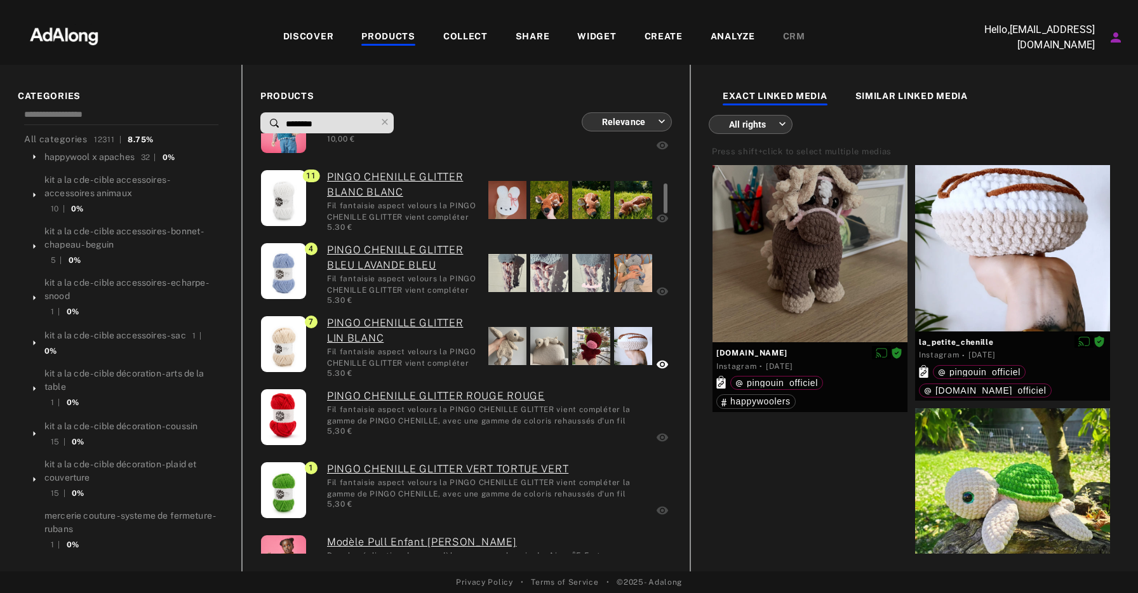
click at [626, 270] on div at bounding box center [633, 273] width 38 height 38
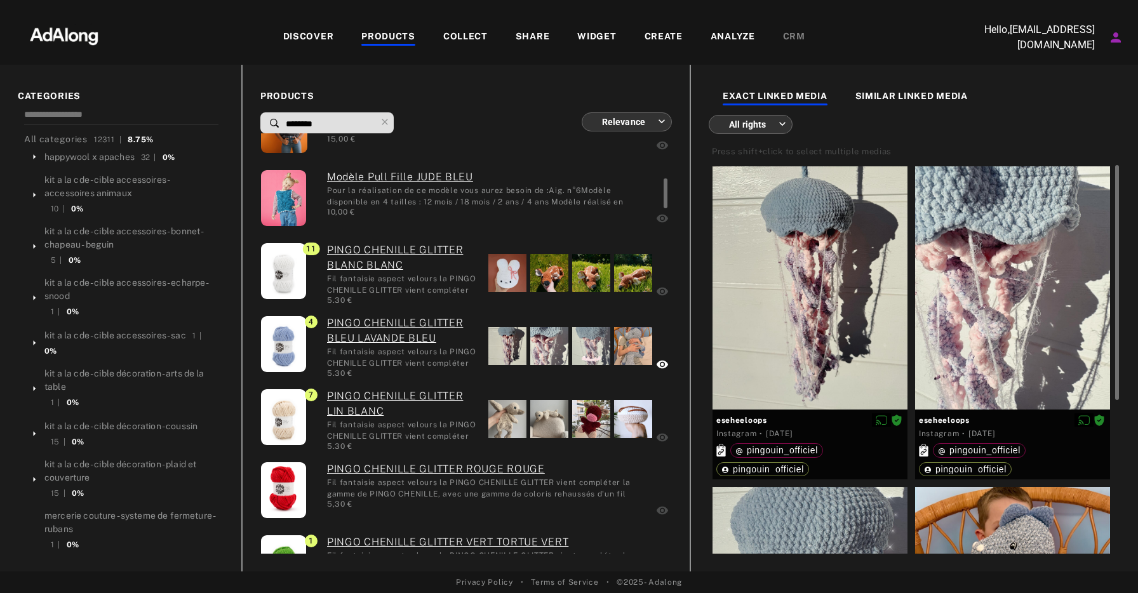
scroll to position [625, 0]
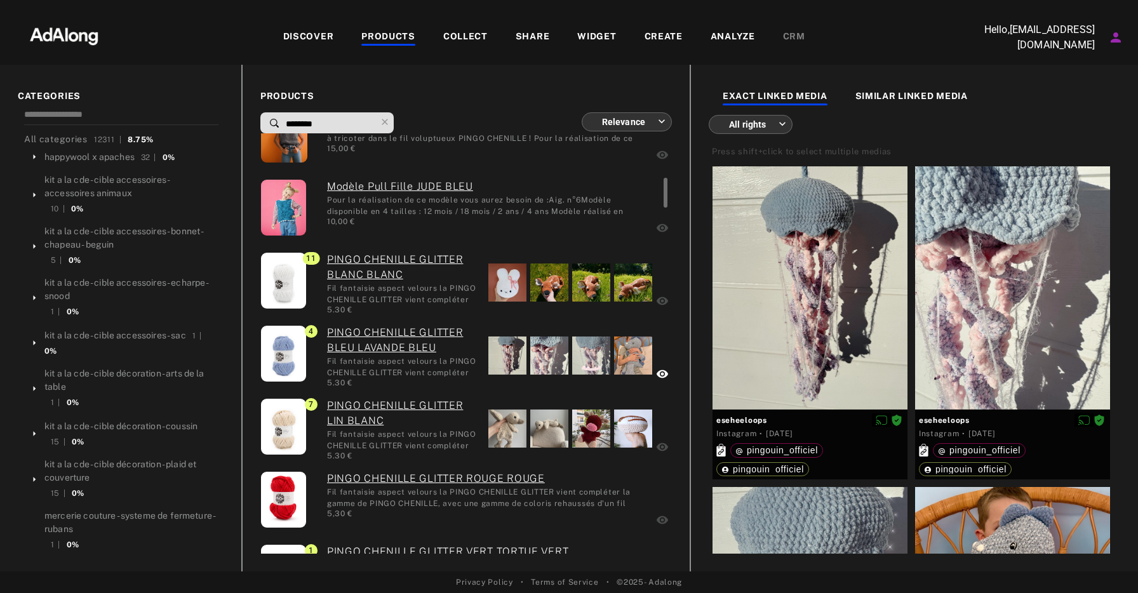
click at [552, 282] on div at bounding box center [549, 283] width 38 height 38
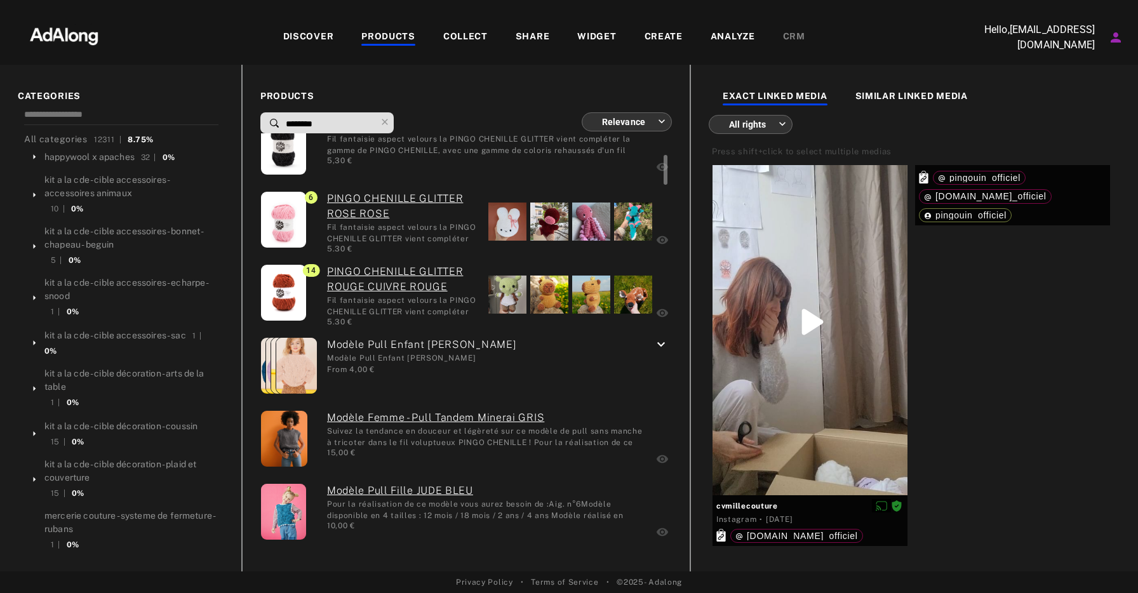
scroll to position [318, 0]
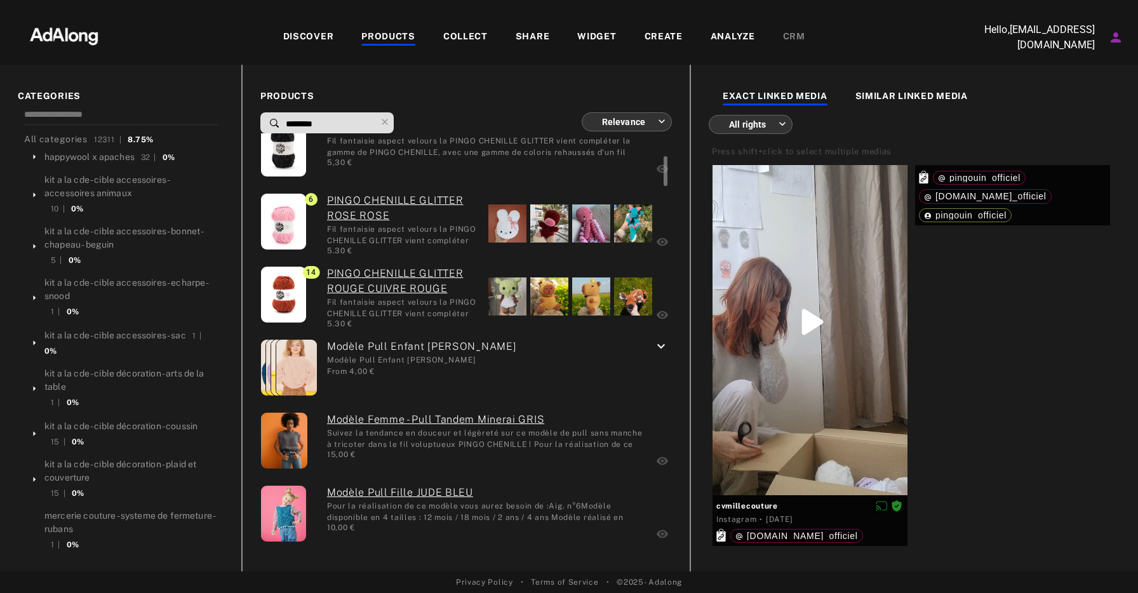
click at [551, 297] on div at bounding box center [549, 297] width 38 height 38
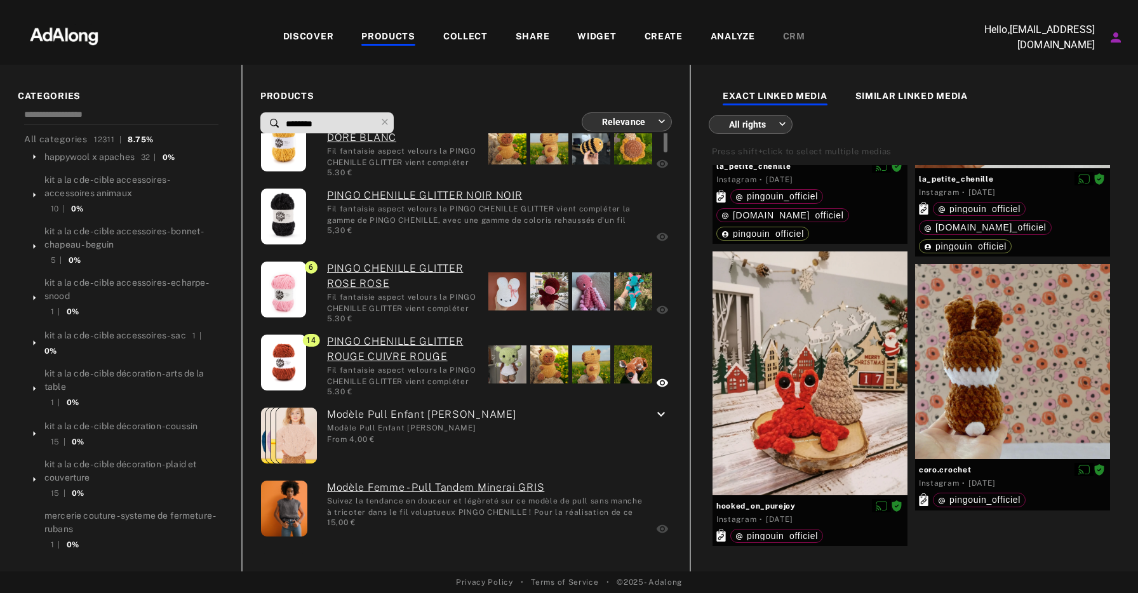
scroll to position [224, 0]
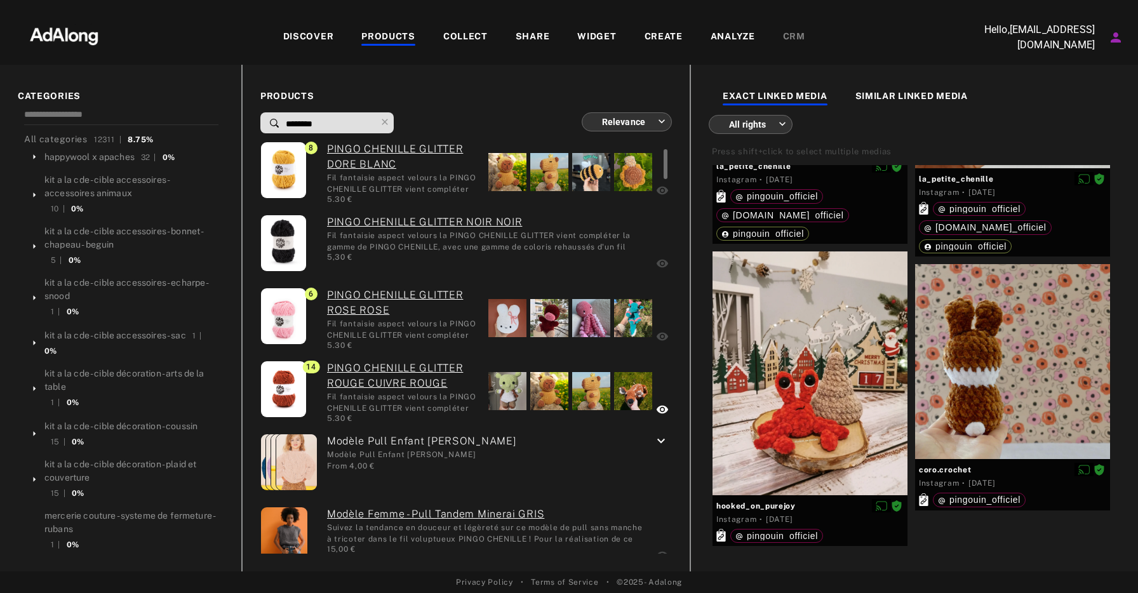
click at [594, 315] on div at bounding box center [591, 318] width 38 height 38
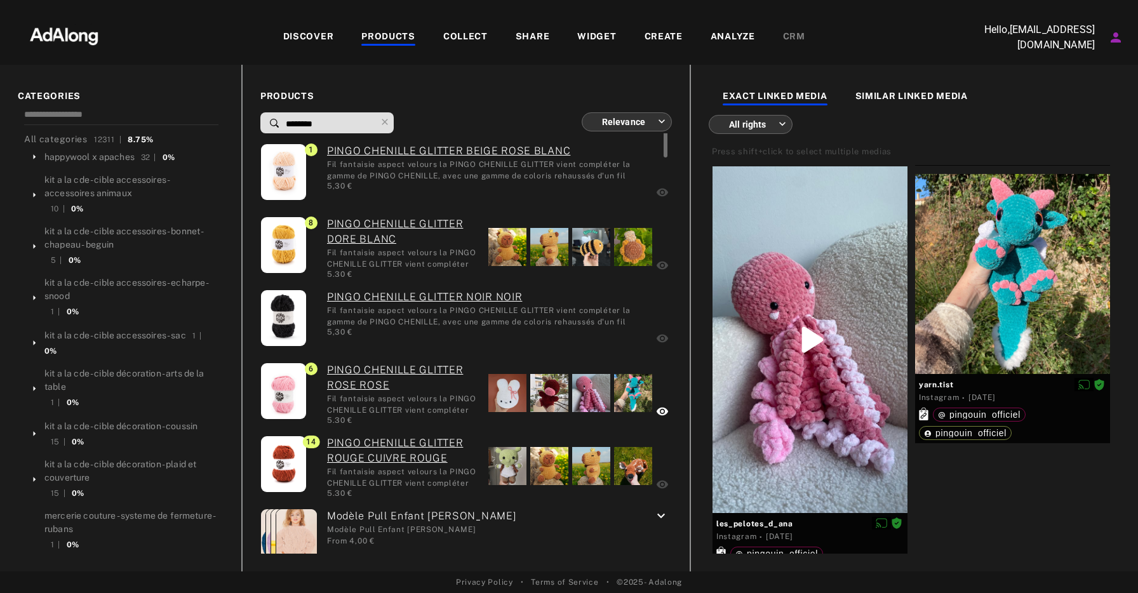
scroll to position [133, 0]
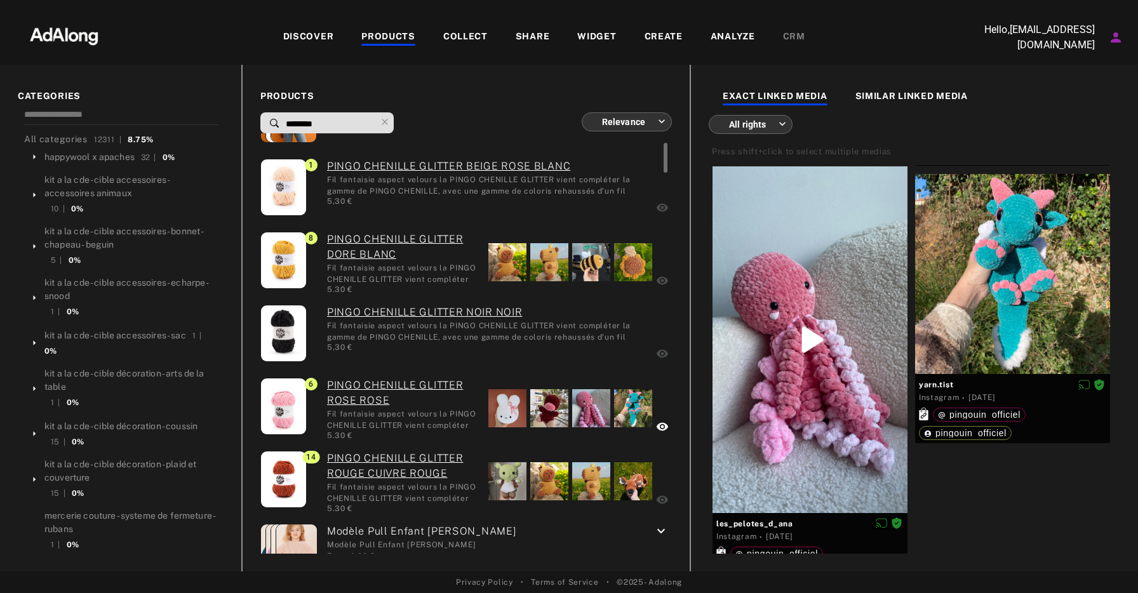
click at [603, 275] on div at bounding box center [591, 262] width 38 height 38
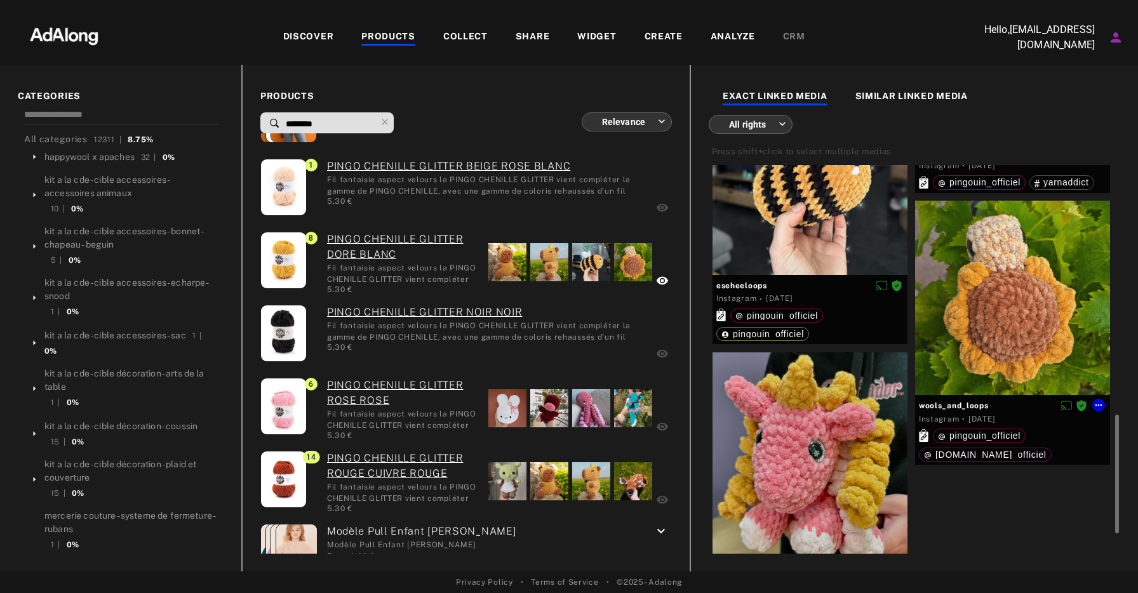
scroll to position [817, 0]
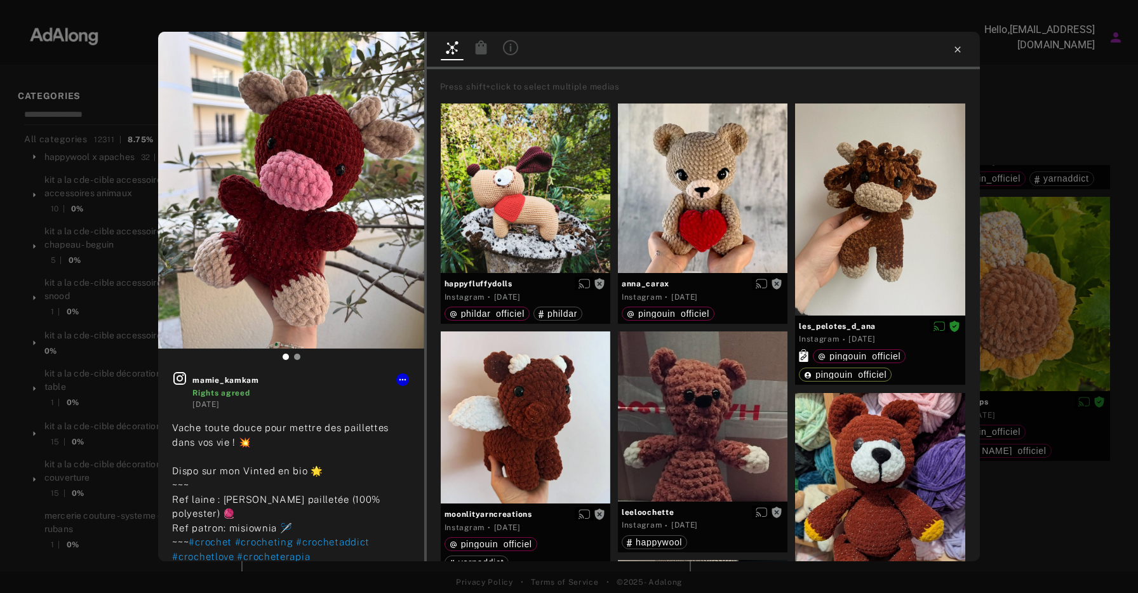
click at [960, 50] on icon at bounding box center [958, 49] width 10 height 10
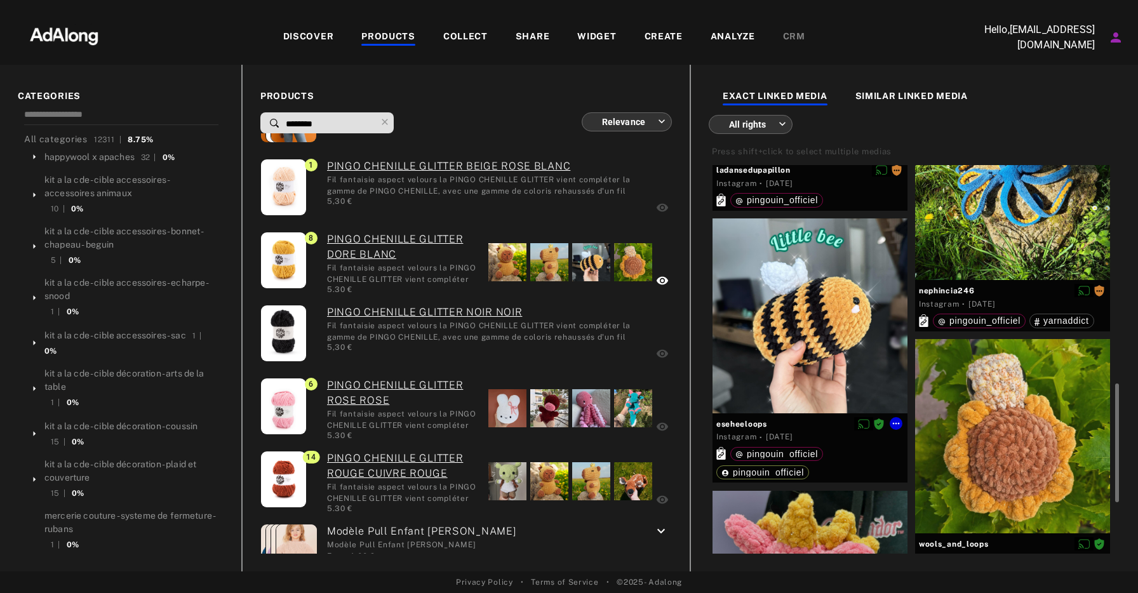
scroll to position [666, 0]
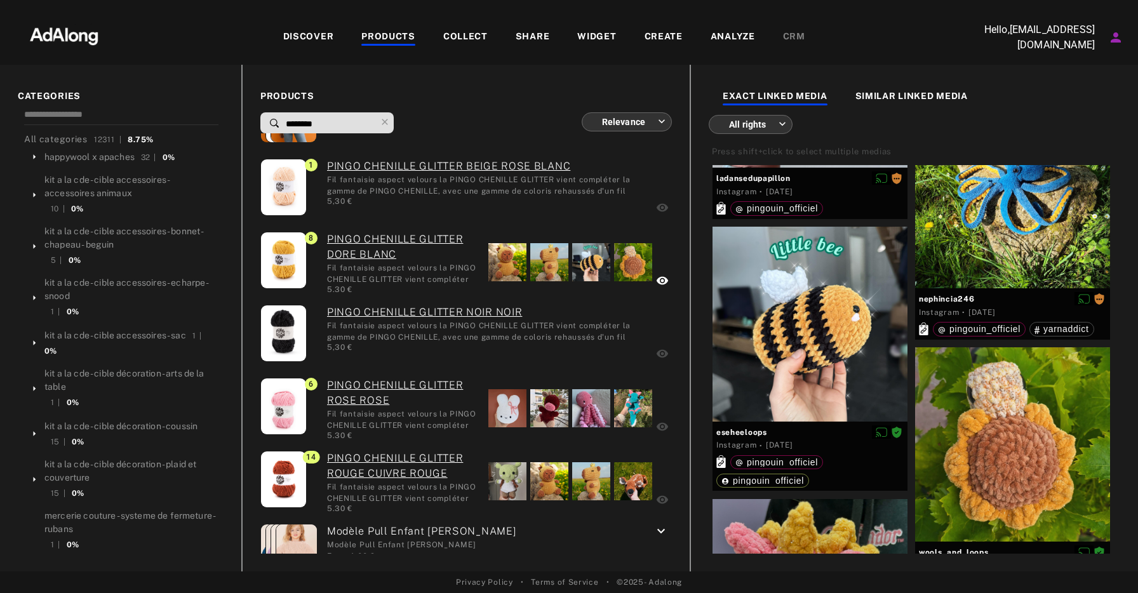
click at [476, 37] on div "COLLECT" at bounding box center [465, 37] width 44 height 15
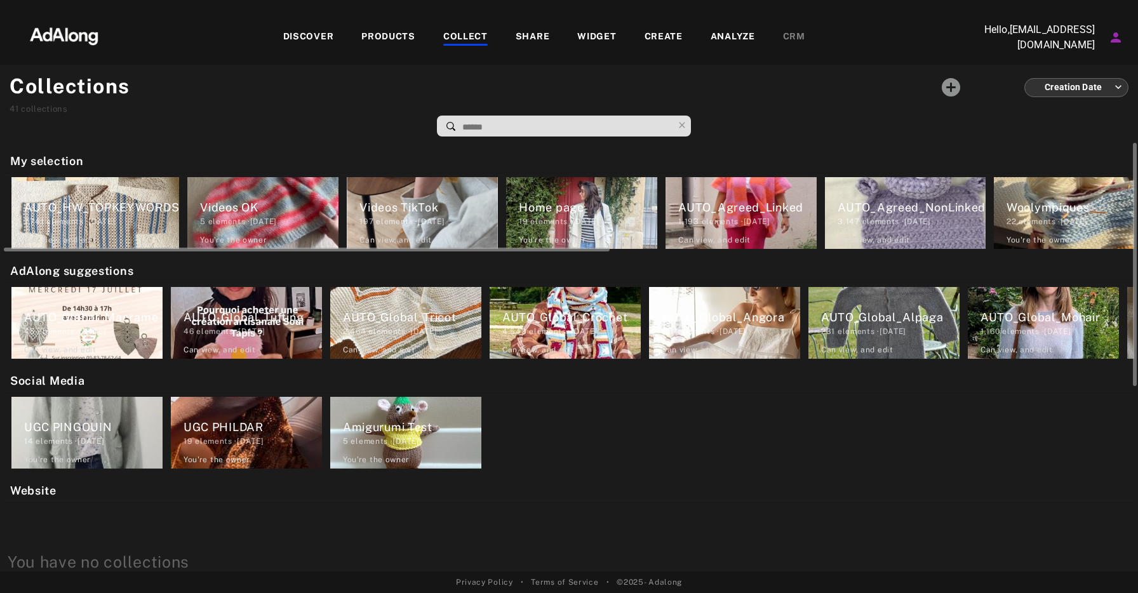
click at [772, 209] on div "AUTO_Agreed_Linked" at bounding box center [748, 207] width 138 height 17
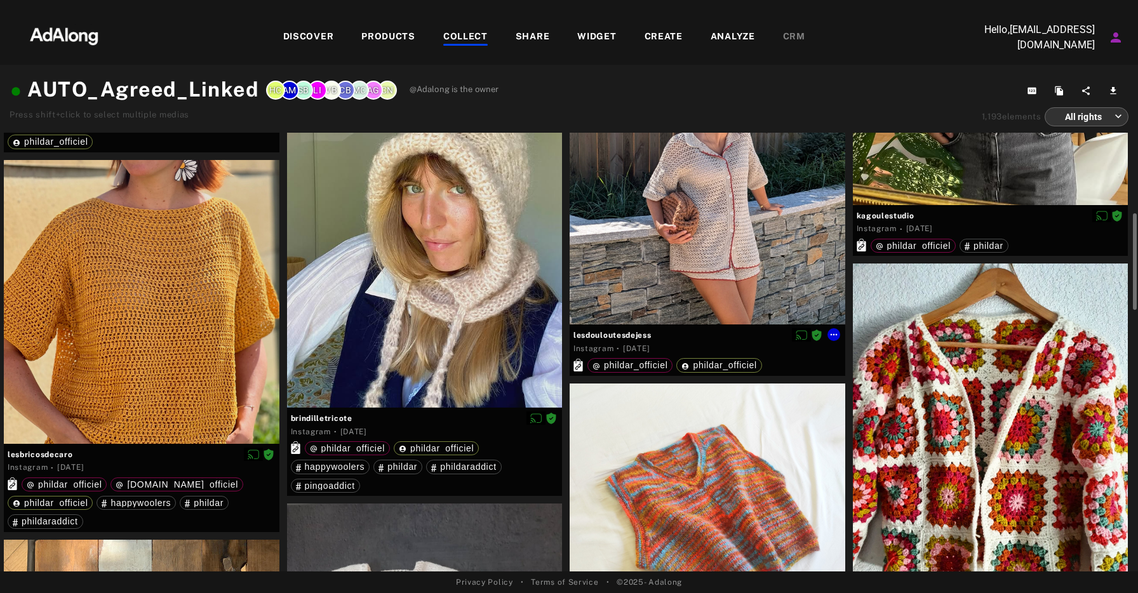
scroll to position [420, 0]
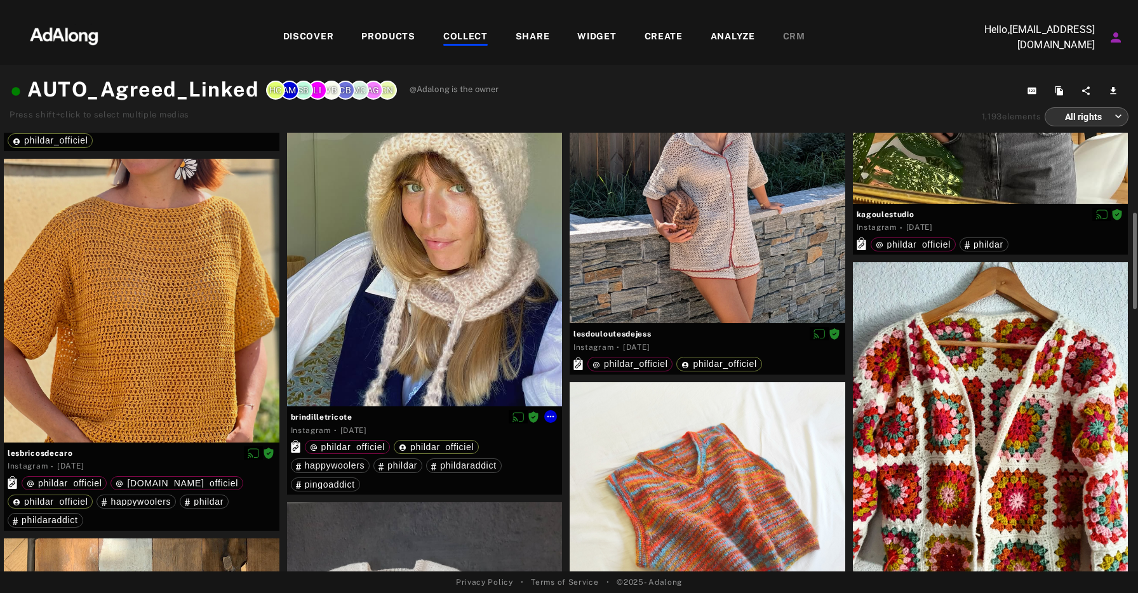
click at [492, 281] on div at bounding box center [425, 227] width 276 height 358
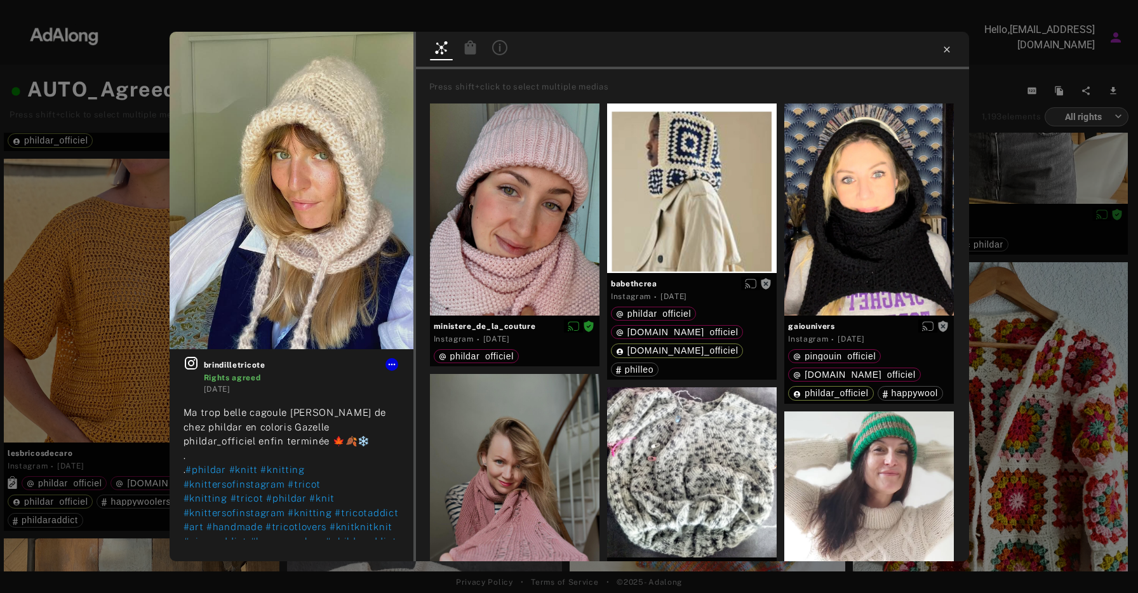
click at [947, 50] on icon at bounding box center [947, 49] width 10 height 10
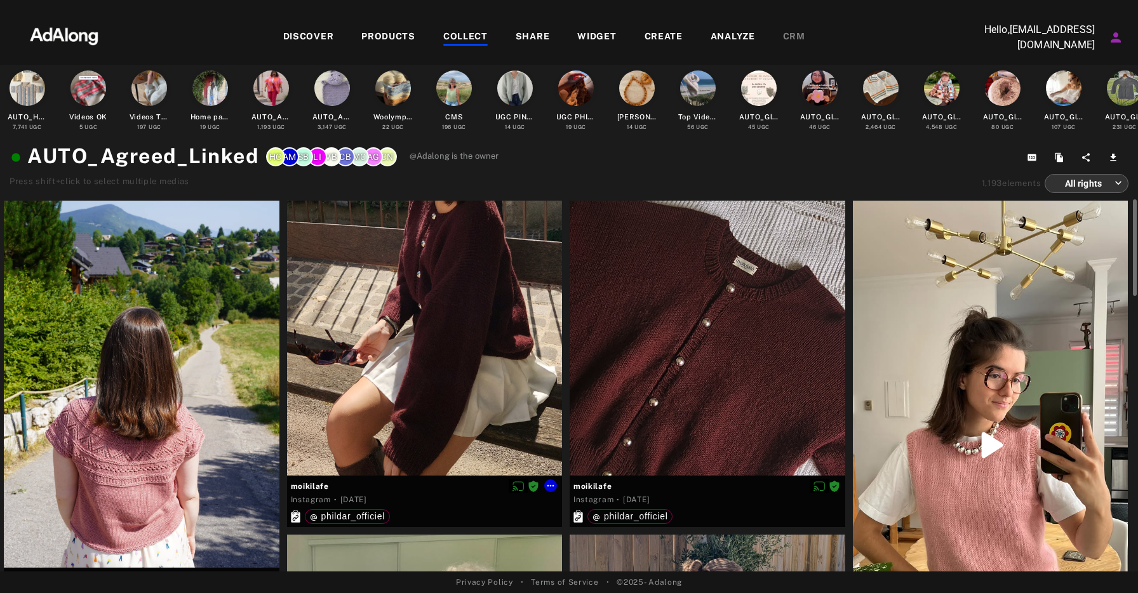
click at [451, 334] on div at bounding box center [425, 339] width 276 height 276
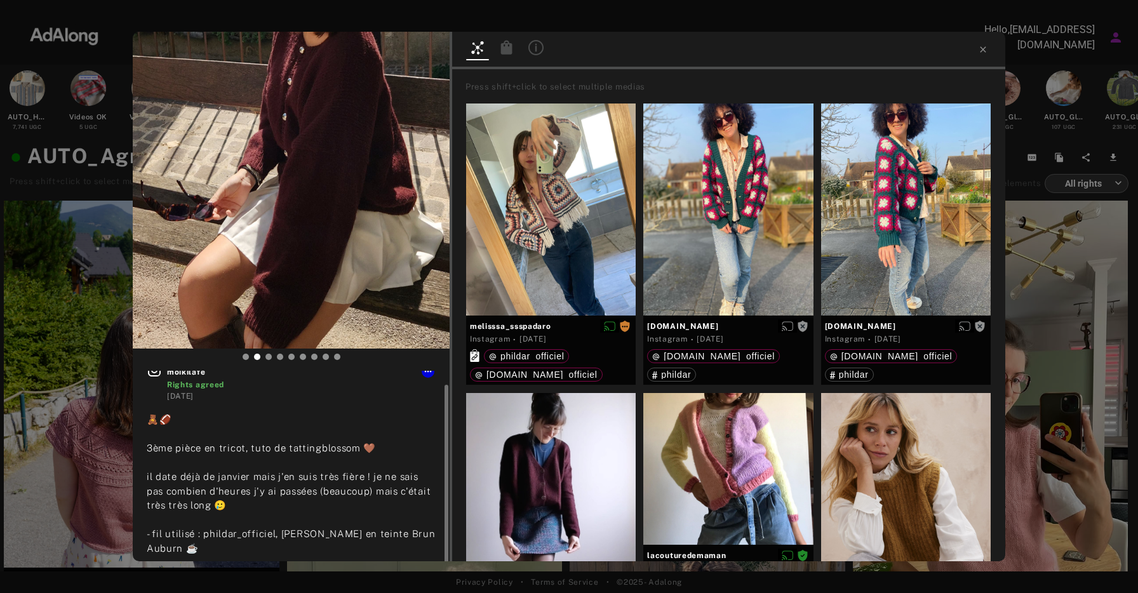
scroll to position [13, 0]
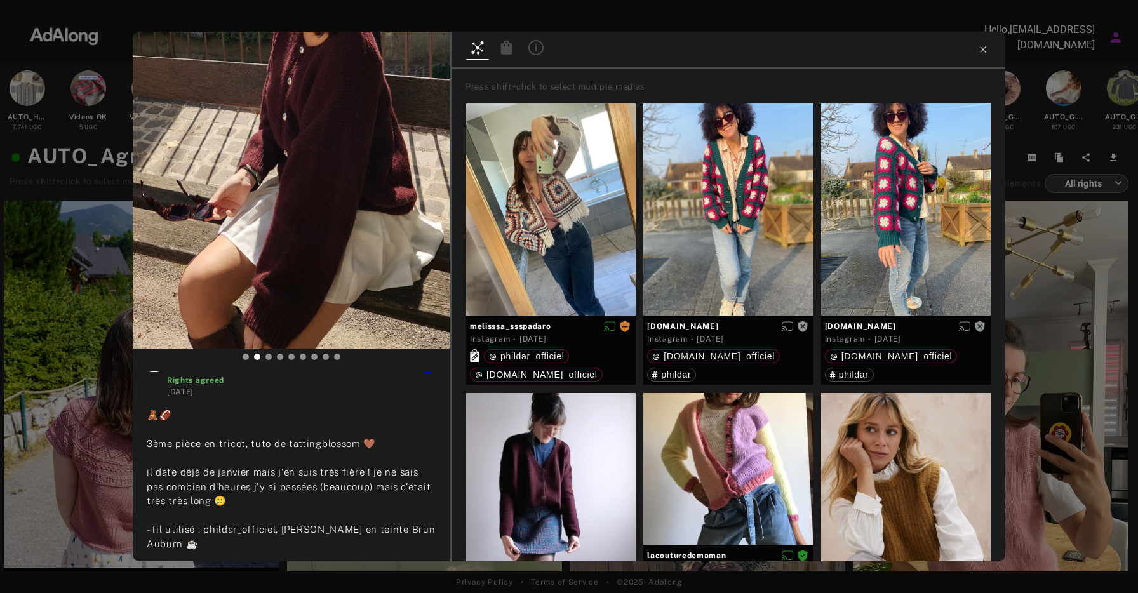
click at [982, 46] on icon at bounding box center [983, 49] width 10 height 10
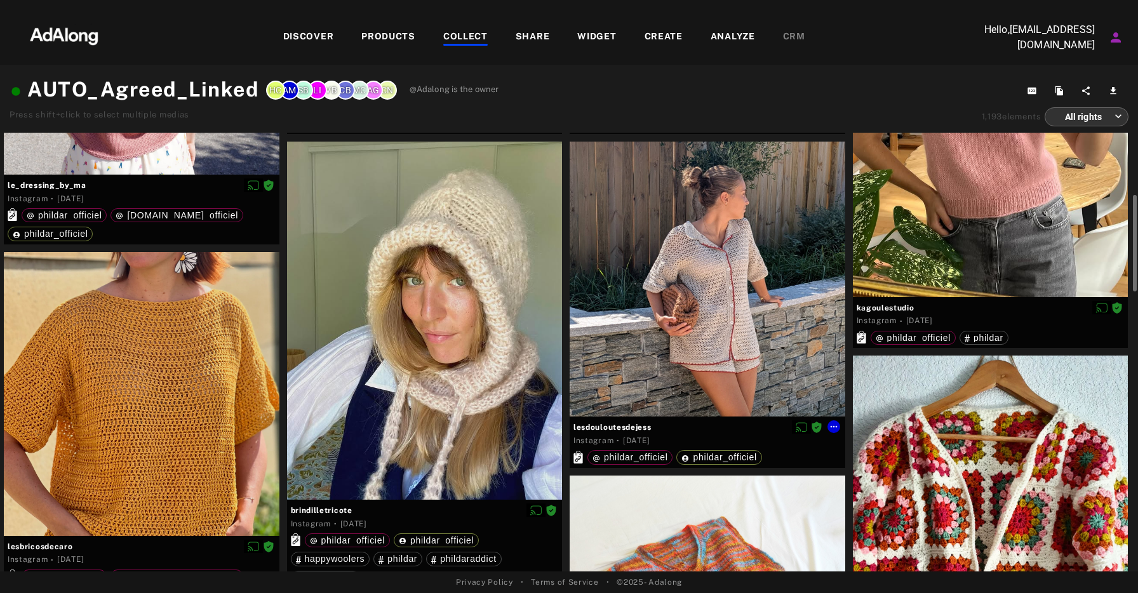
scroll to position [334, 0]
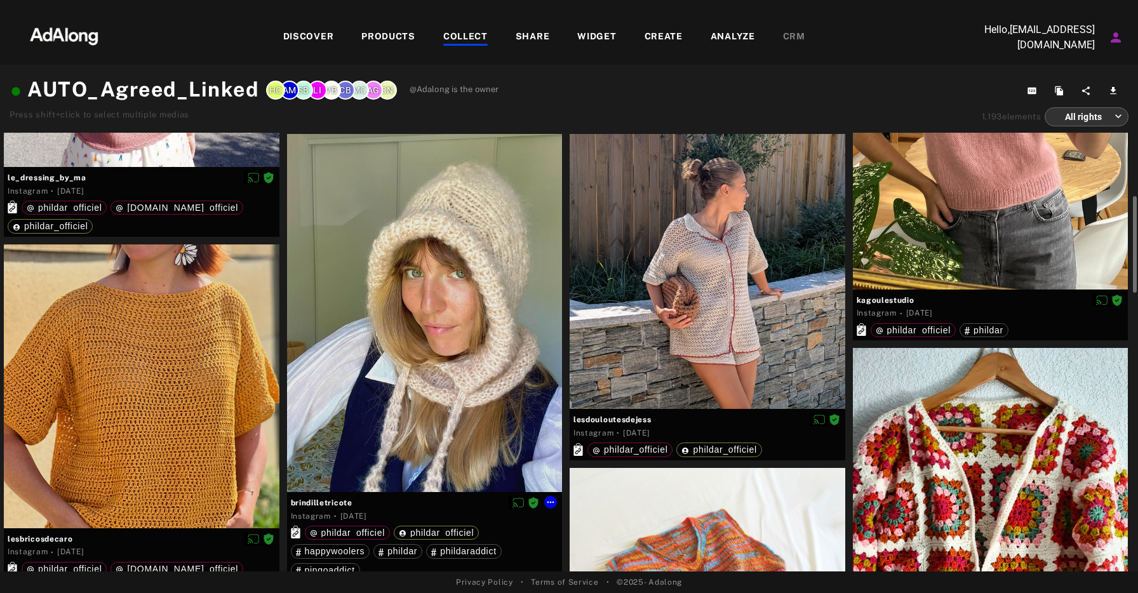
click at [485, 330] on div at bounding box center [425, 313] width 276 height 358
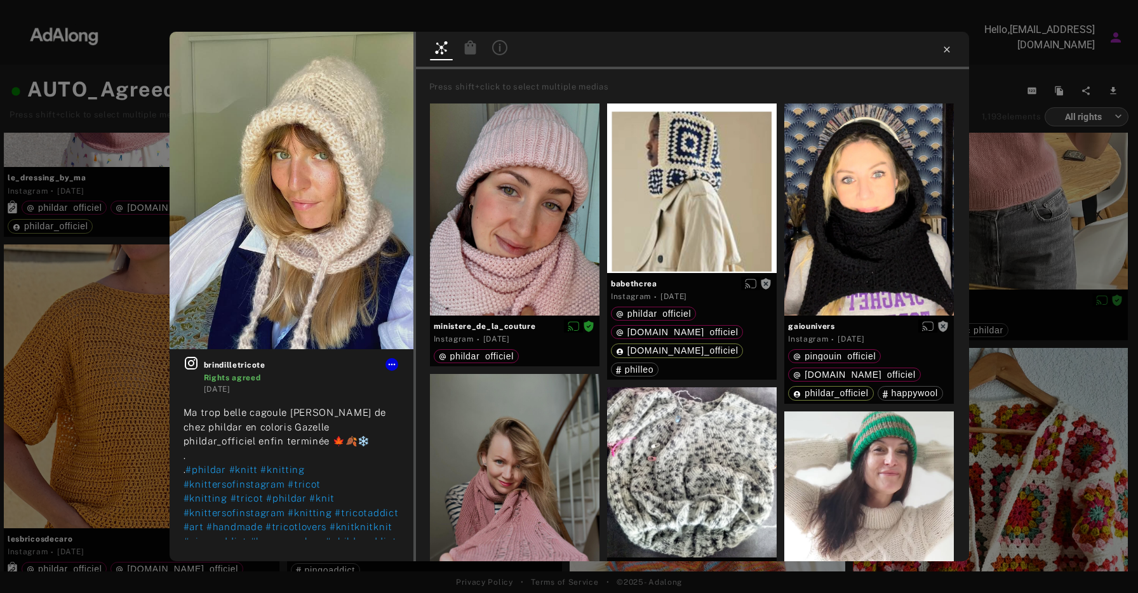
click at [946, 49] on icon at bounding box center [947, 49] width 6 height 6
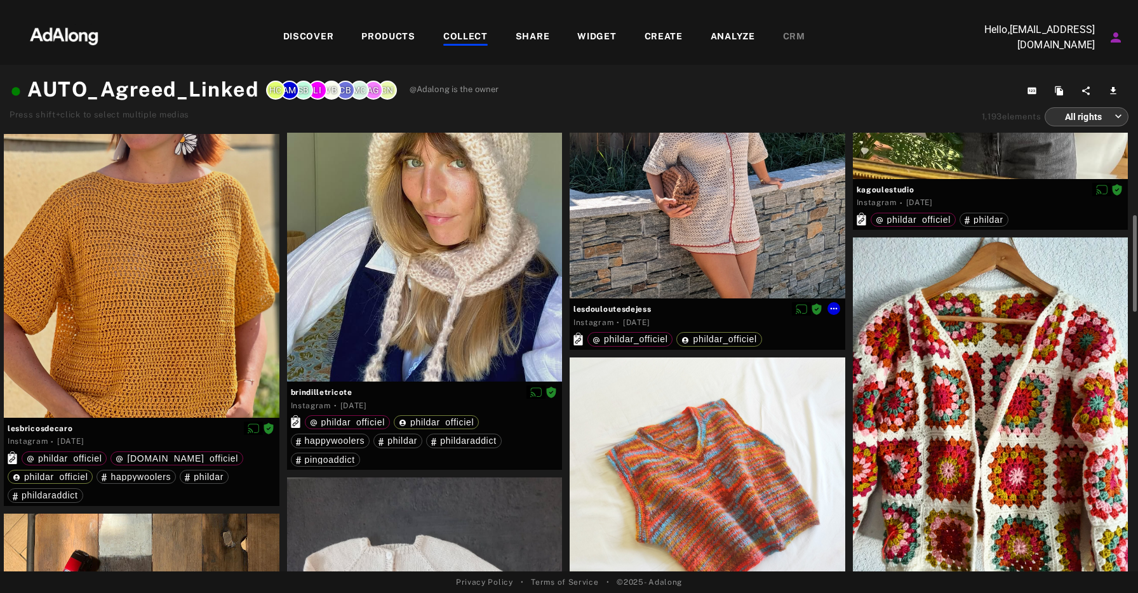
scroll to position [445, 0]
click at [762, 433] on div at bounding box center [708, 495] width 276 height 276
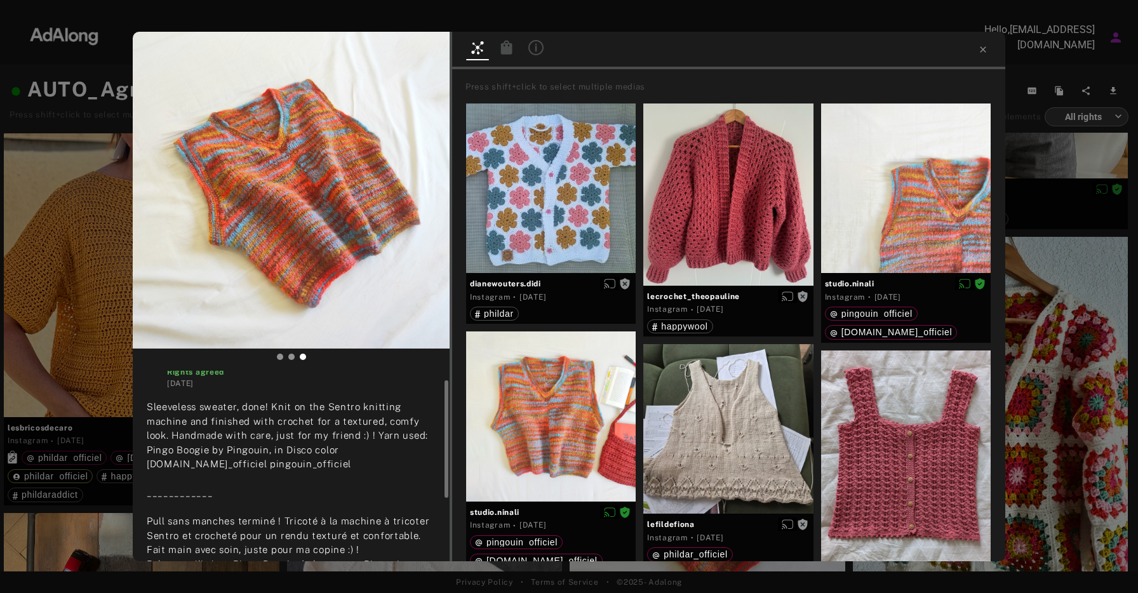
scroll to position [22, 0]
click at [983, 46] on icon at bounding box center [983, 49] width 10 height 10
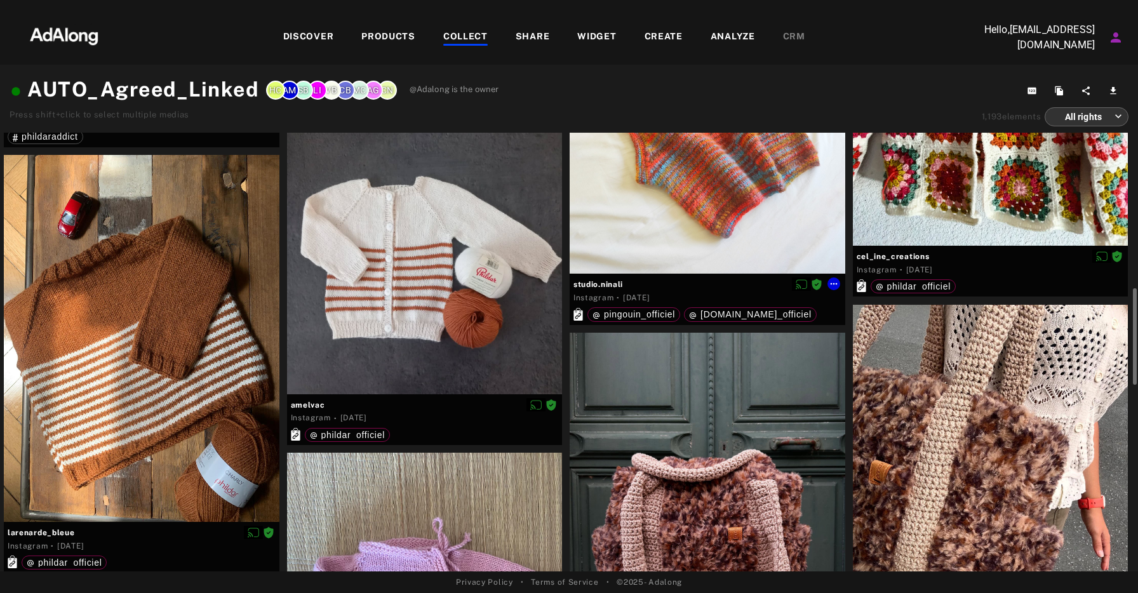
scroll to position [806, 0]
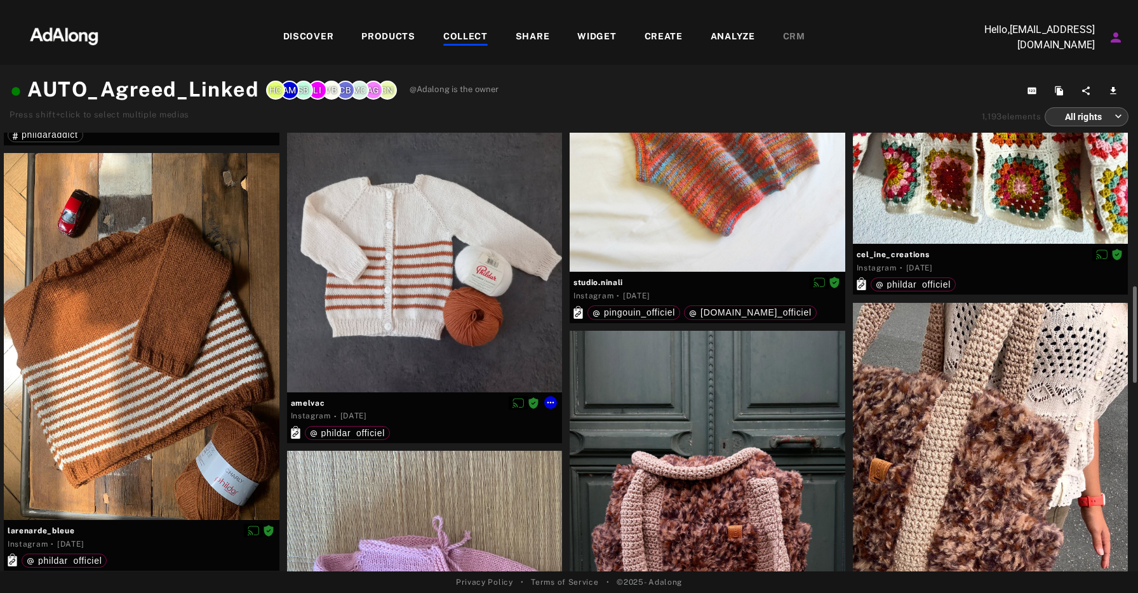
click at [438, 247] on div at bounding box center [425, 255] width 276 height 276
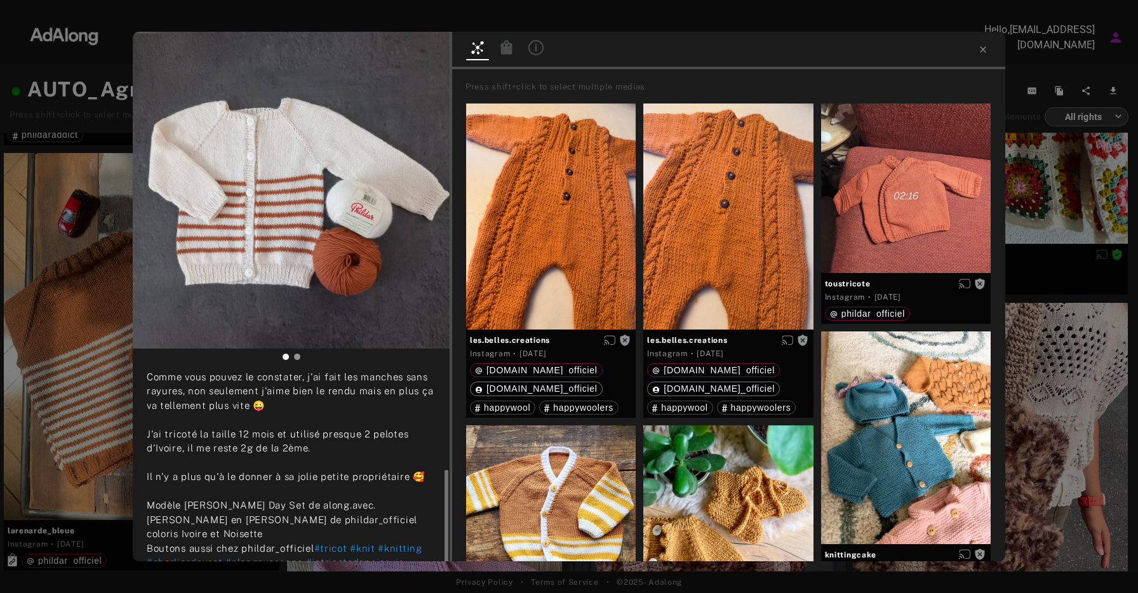
scroll to position [131, 0]
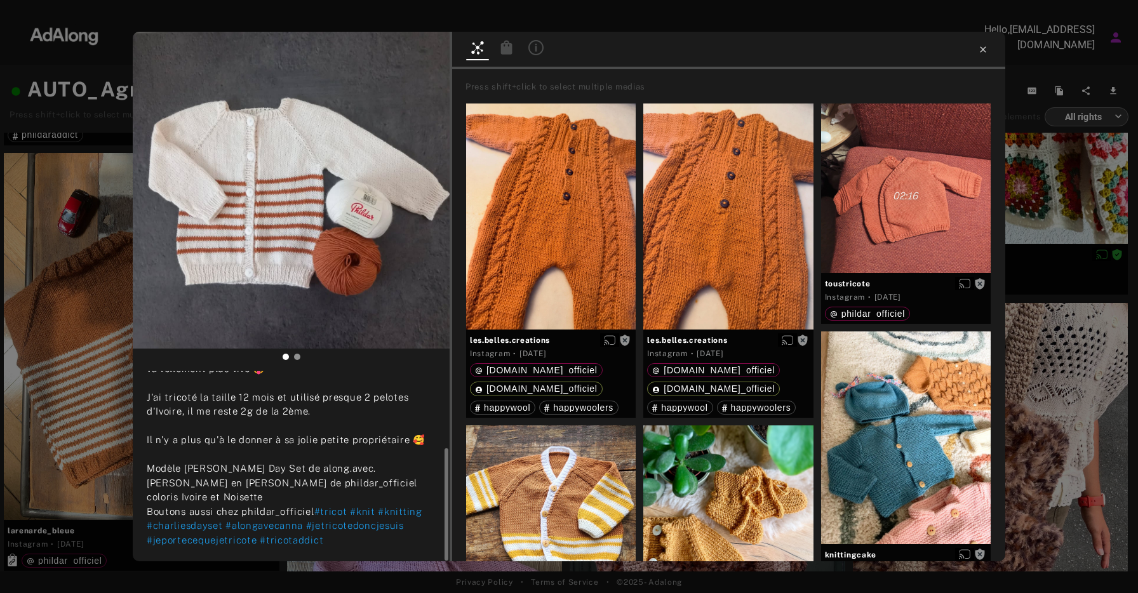
click at [985, 46] on icon at bounding box center [983, 49] width 10 height 10
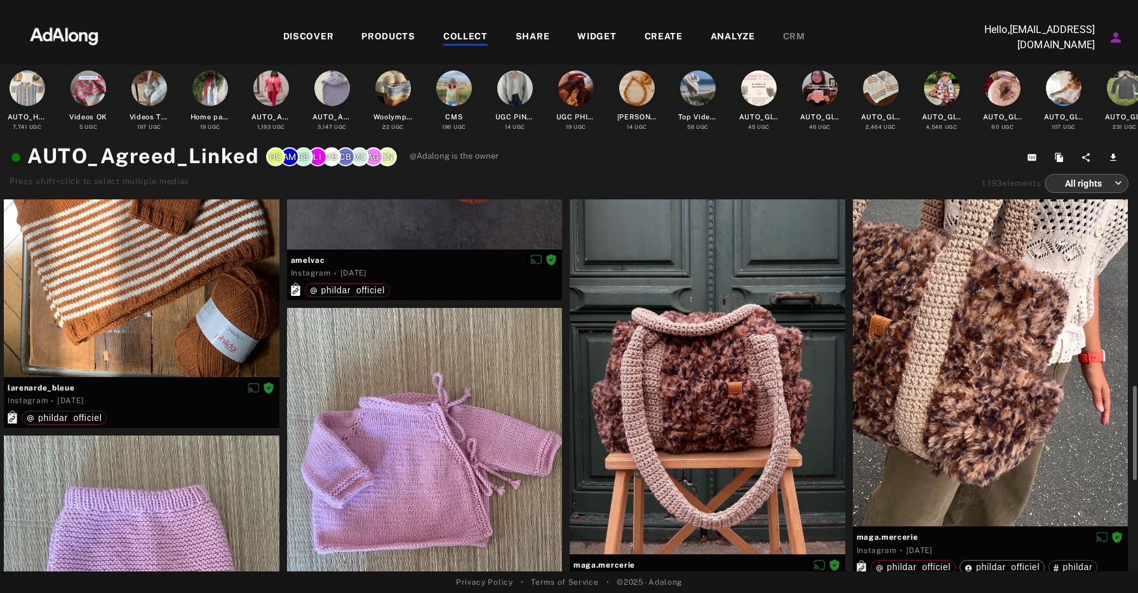
scroll to position [1013, 0]
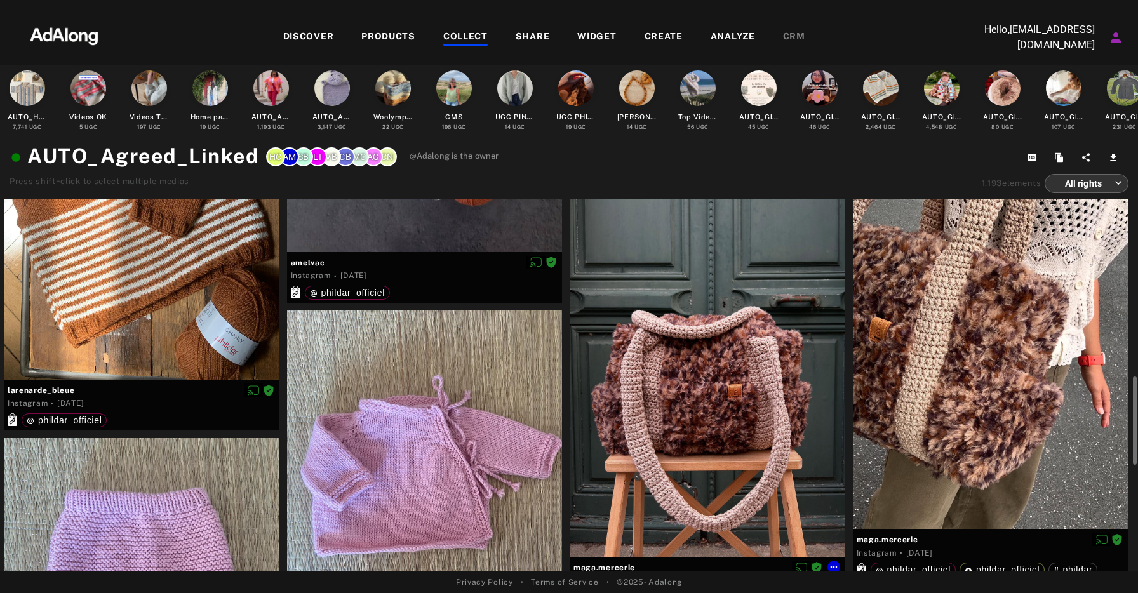
click at [694, 378] on div at bounding box center [708, 373] width 276 height 367
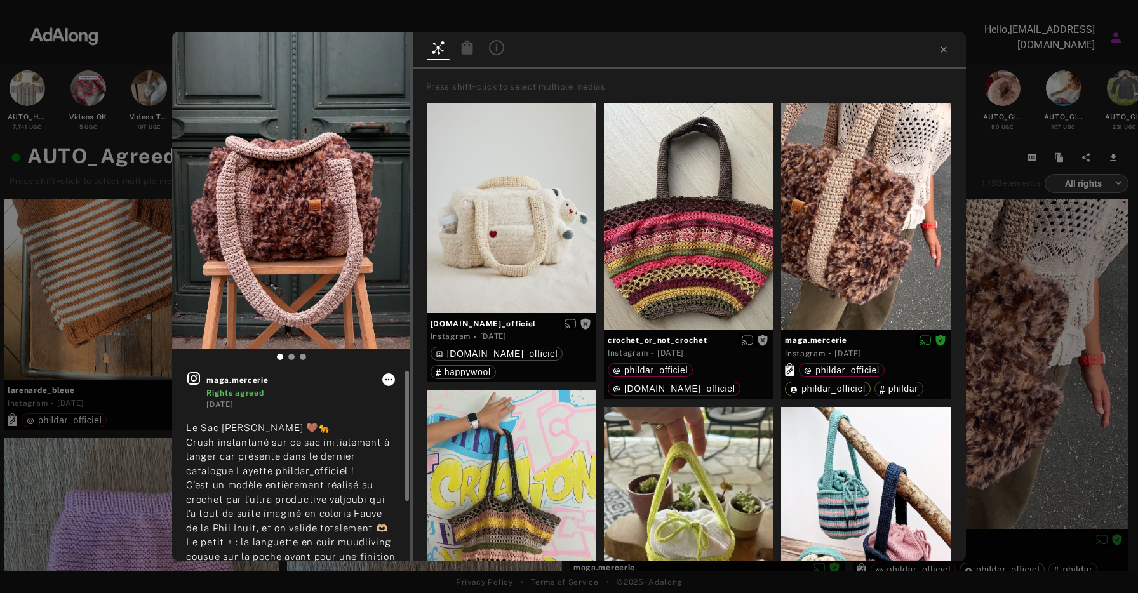
click at [385, 381] on icon at bounding box center [389, 380] width 10 height 10
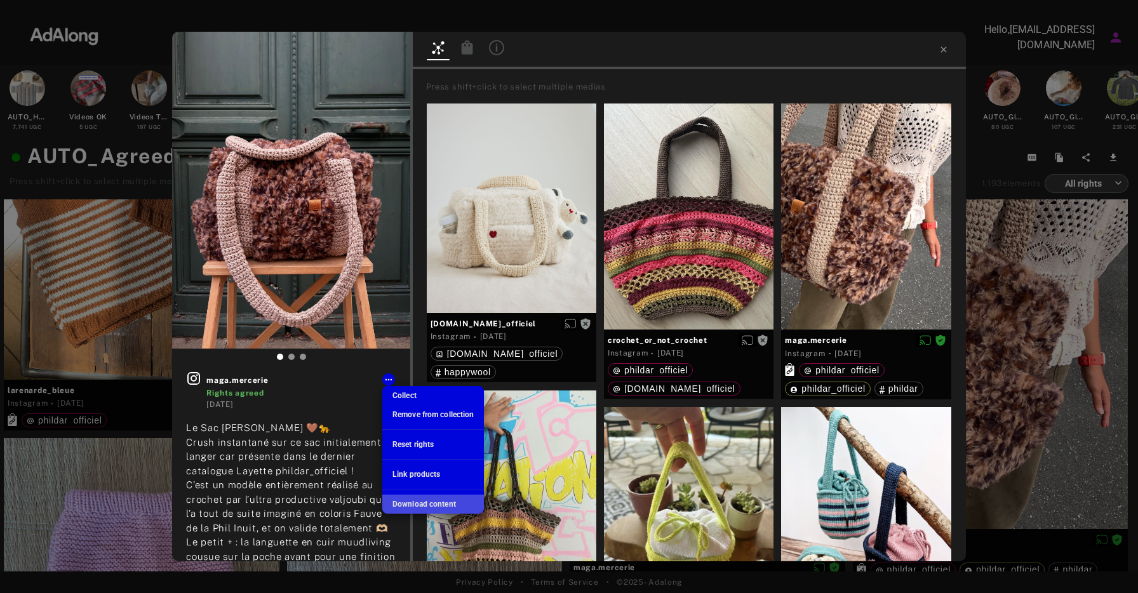
click at [425, 504] on span "Download content" at bounding box center [425, 504] width 64 height 9
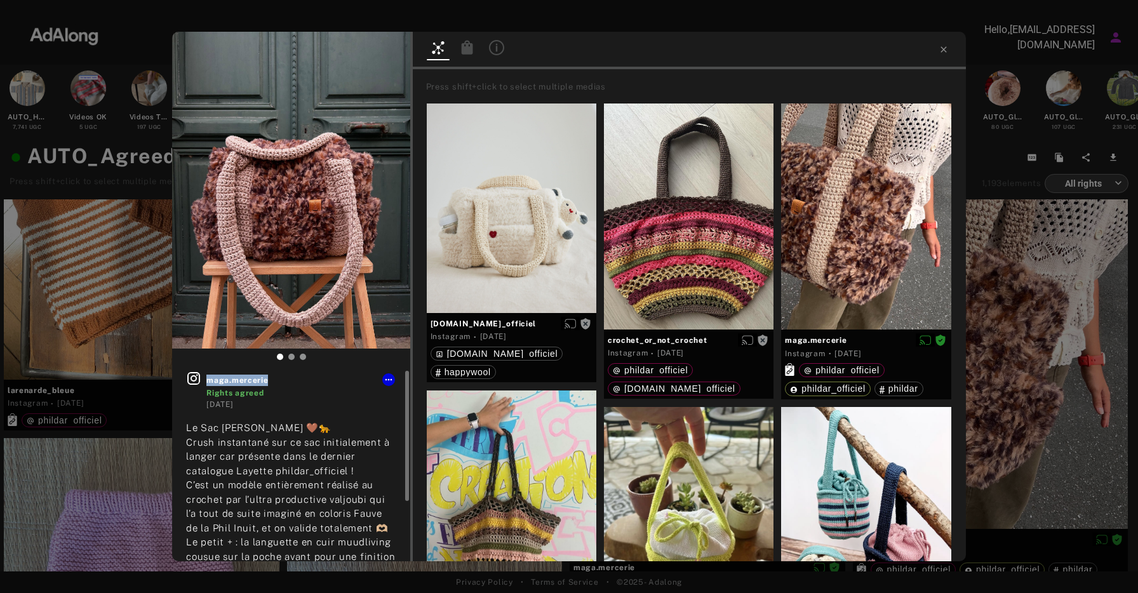
drag, startPoint x: 278, startPoint y: 381, endPoint x: 206, endPoint y: 382, distance: 71.2
click at [206, 382] on span "maga.mercerie" at bounding box center [300, 380] width 189 height 11
copy span "maga.mercerie"
click at [941, 50] on icon at bounding box center [944, 49] width 10 height 10
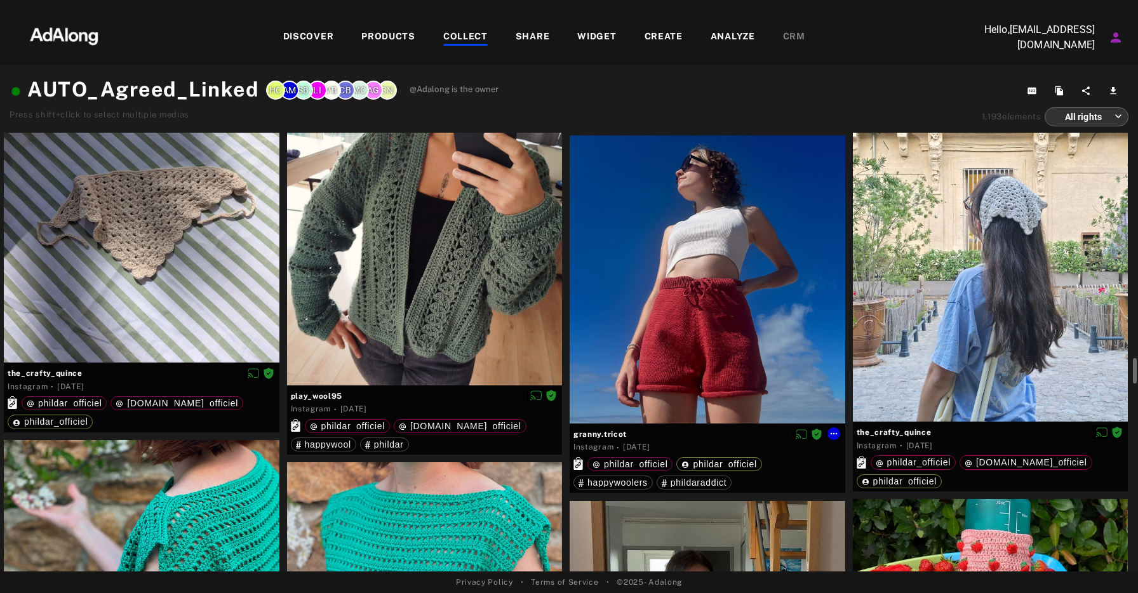
scroll to position [4288, 0]
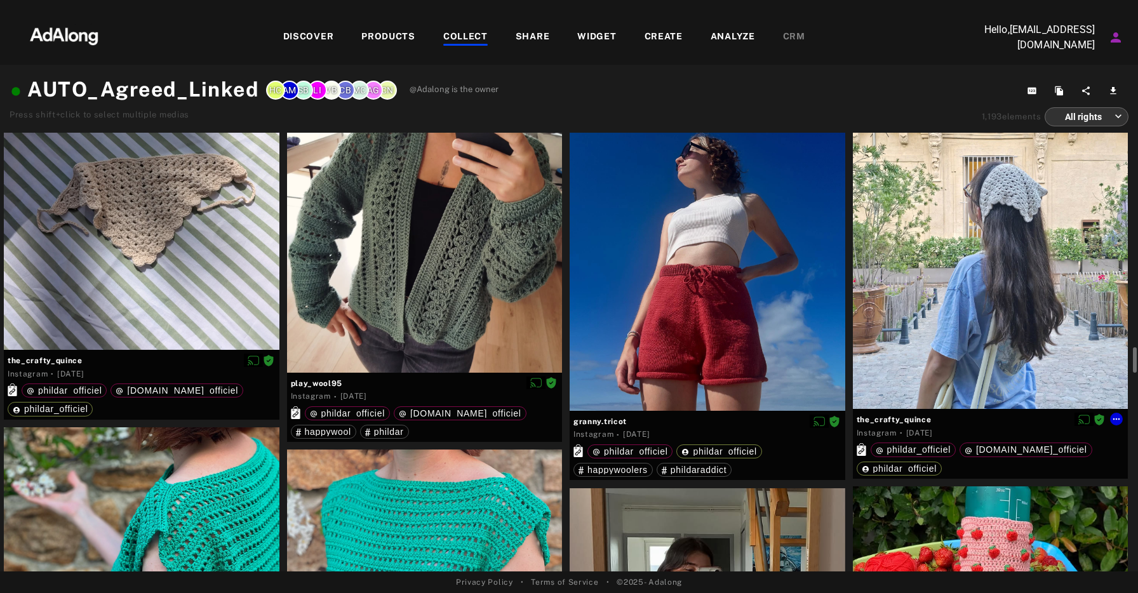
click at [917, 282] on div at bounding box center [991, 225] width 276 height 367
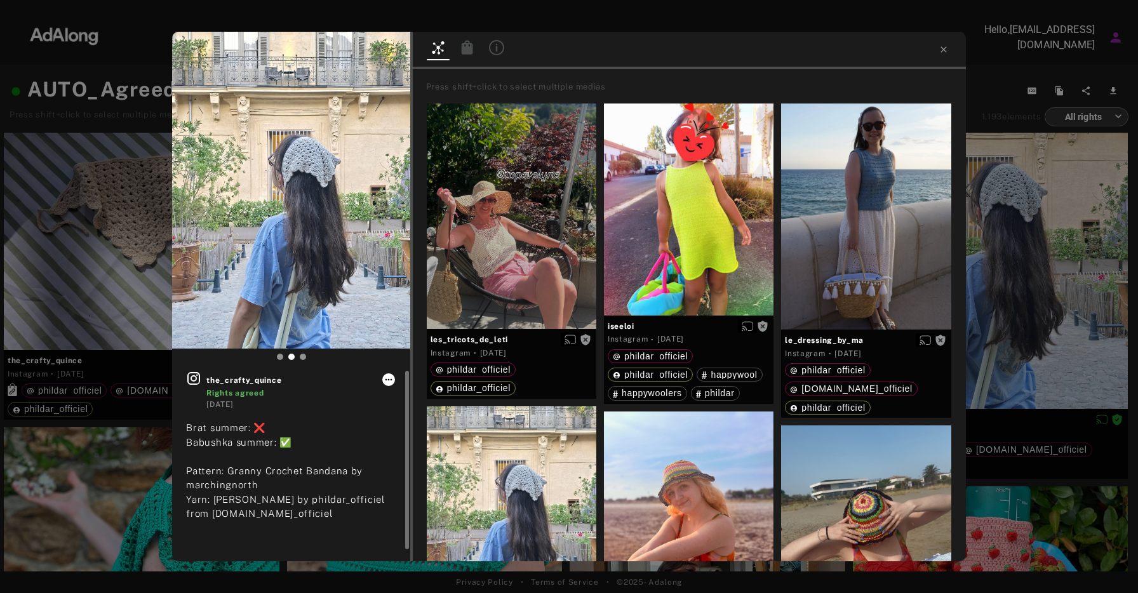
click at [392, 375] on icon at bounding box center [389, 380] width 10 height 10
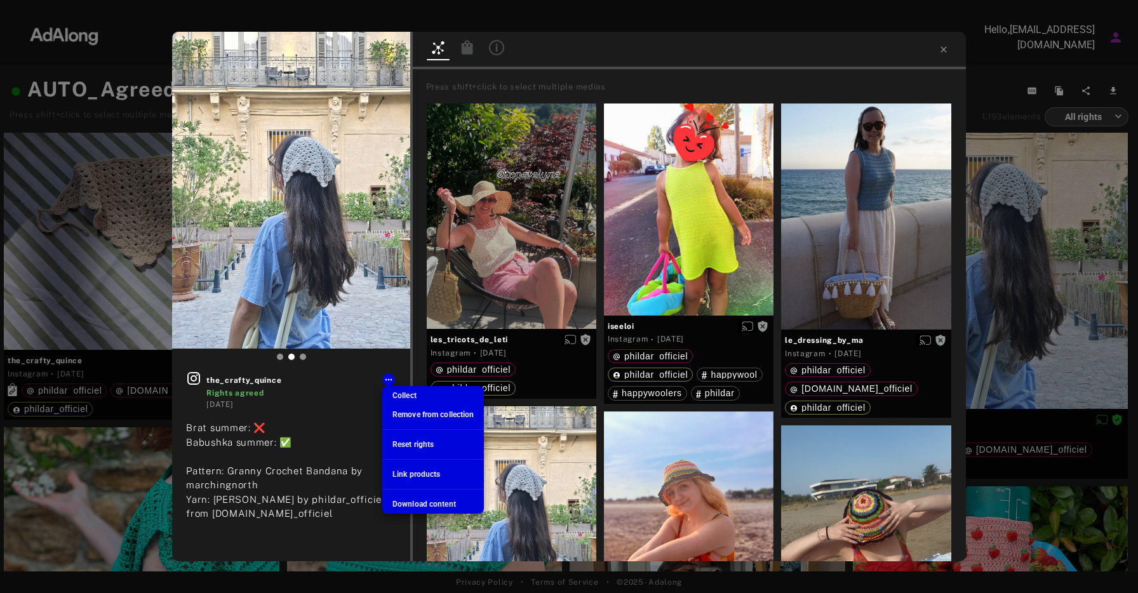
drag, startPoint x: 287, startPoint y: 379, endPoint x: 198, endPoint y: 379, distance: 88.3
click at [197, 379] on div at bounding box center [569, 296] width 1138 height 593
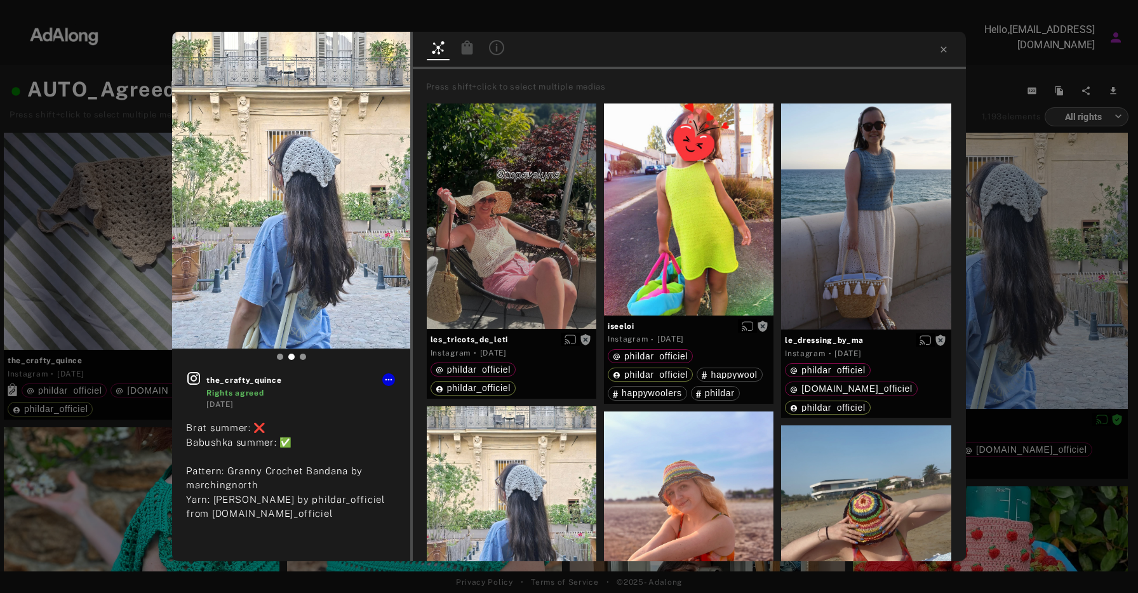
click at [315, 395] on body "DISCOVER PRODUCTS COLLECT SHARE WIDGET CREATE ANALYZE CRM Hello, [EMAIL_ADDRESS…" at bounding box center [569, 296] width 1138 height 593
drag, startPoint x: 283, startPoint y: 381, endPoint x: 207, endPoint y: 380, distance: 75.6
click at [207, 380] on span "the_crafty_quince" at bounding box center [300, 380] width 189 height 11
copy span "the_crafty_quince"
click at [389, 381] on icon at bounding box center [389, 380] width 10 height 10
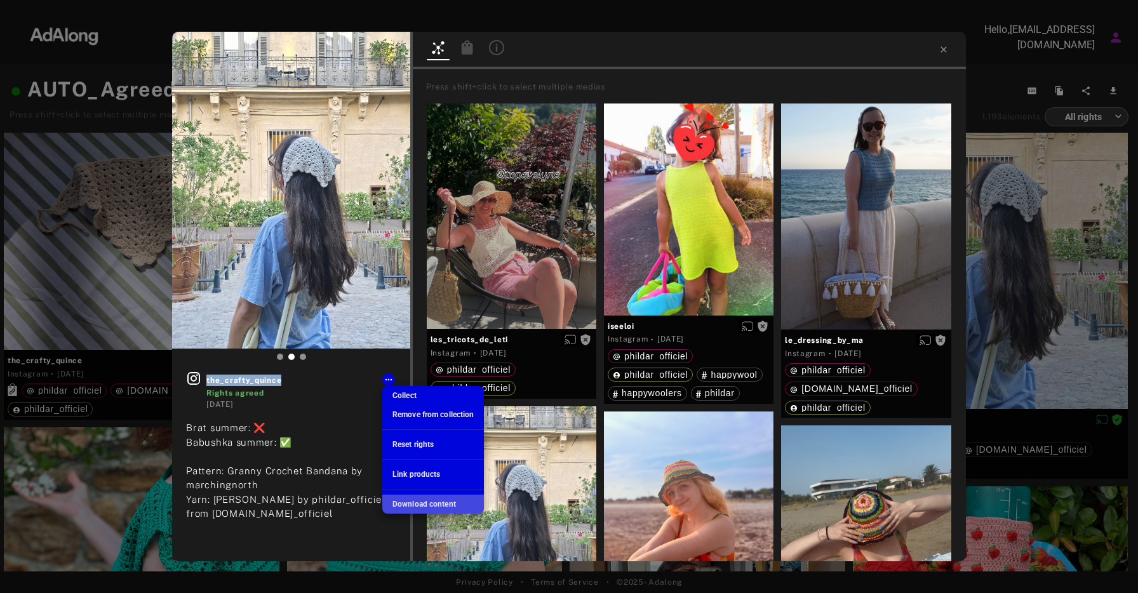
click at [424, 501] on span "Download content" at bounding box center [425, 504] width 64 height 9
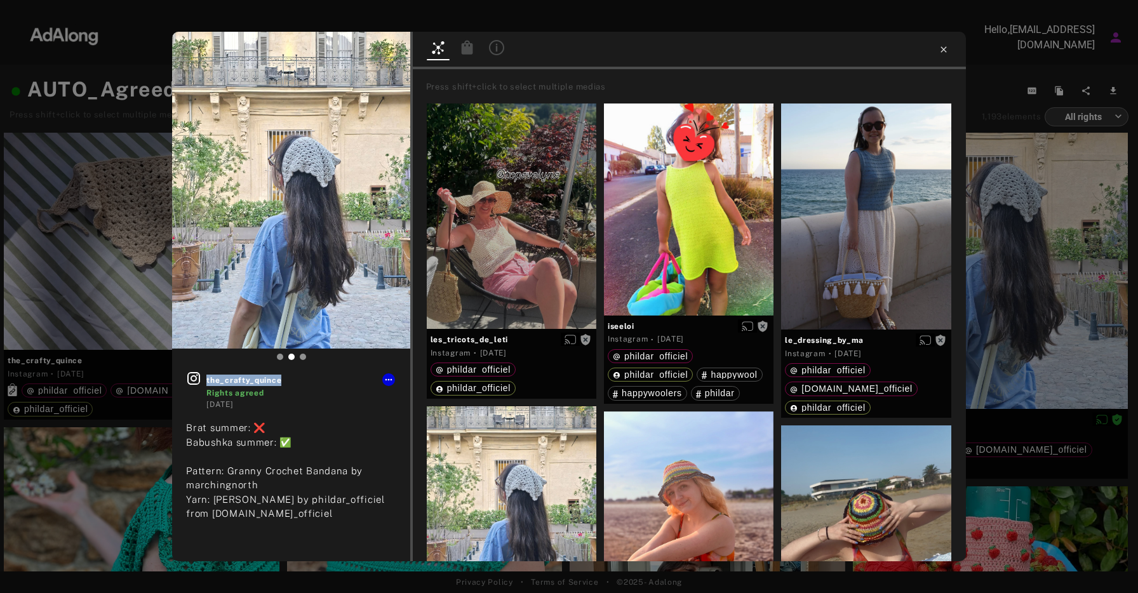
click at [942, 48] on icon at bounding box center [944, 49] width 6 height 6
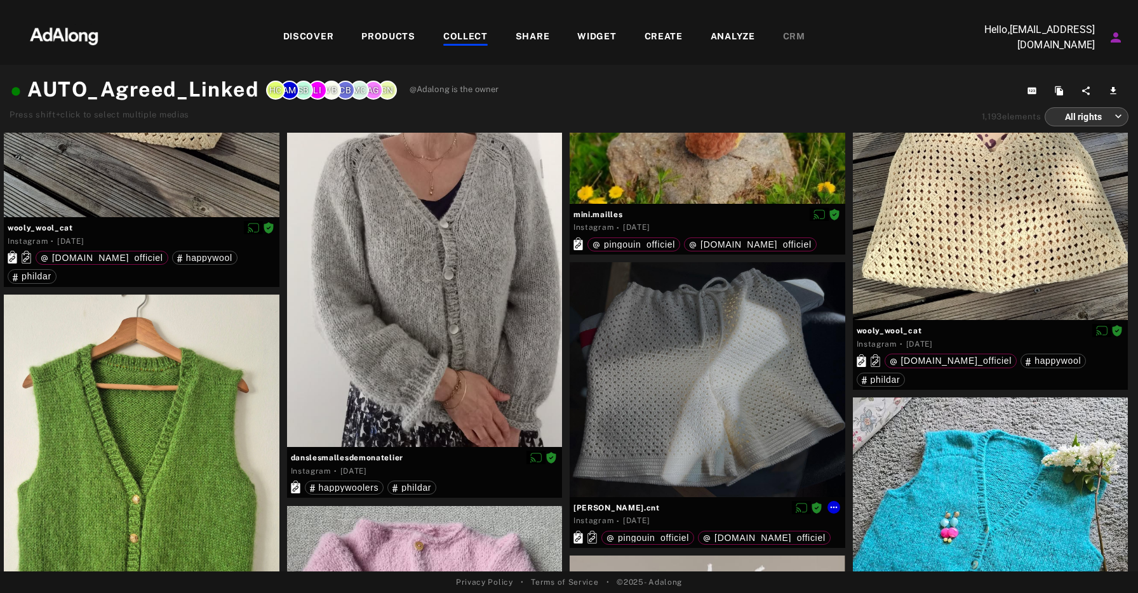
scroll to position [12217, 0]
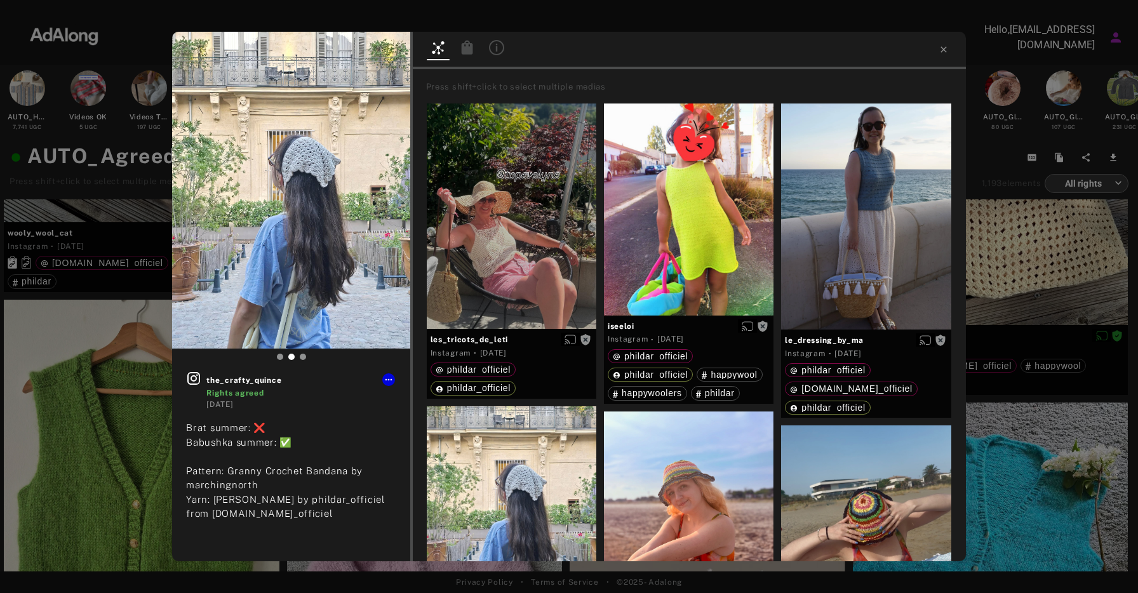
scroll to position [12196, 0]
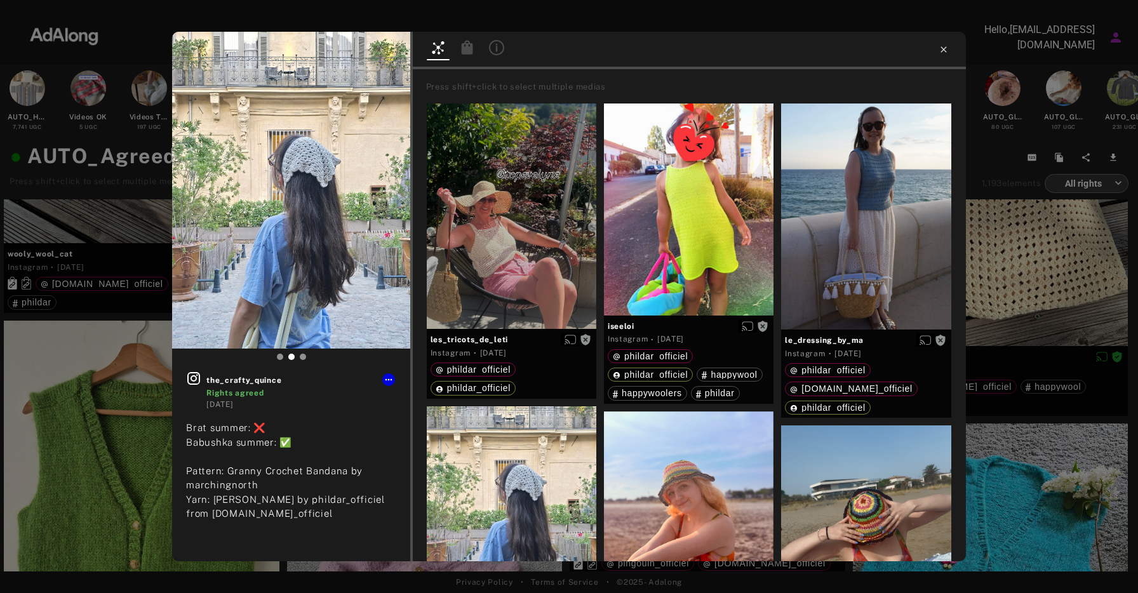
click at [947, 48] on icon at bounding box center [944, 49] width 10 height 10
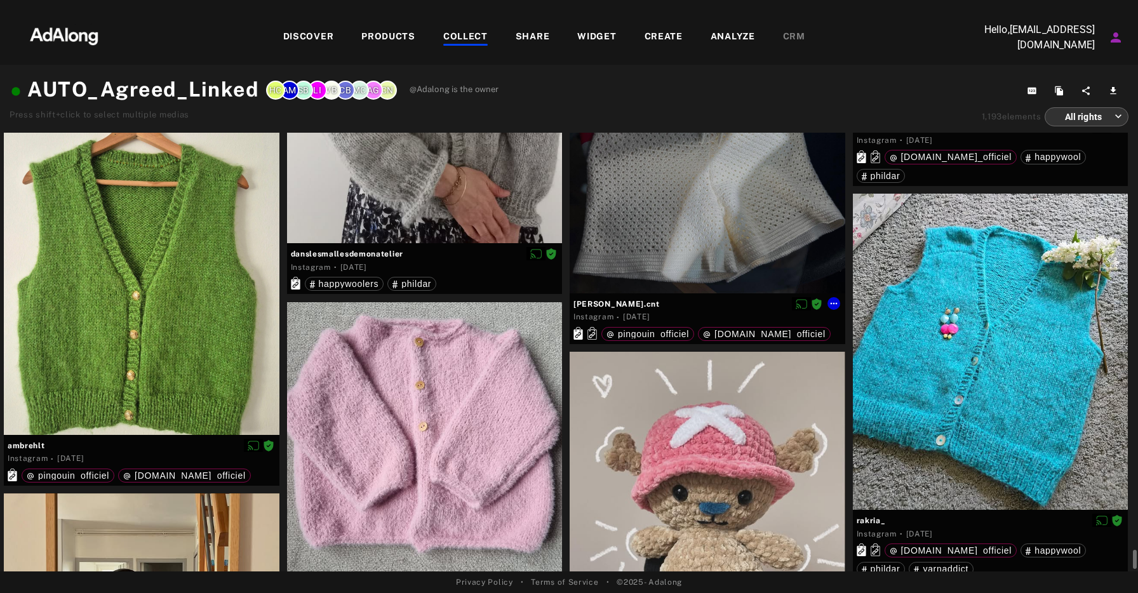
scroll to position [12356, 0]
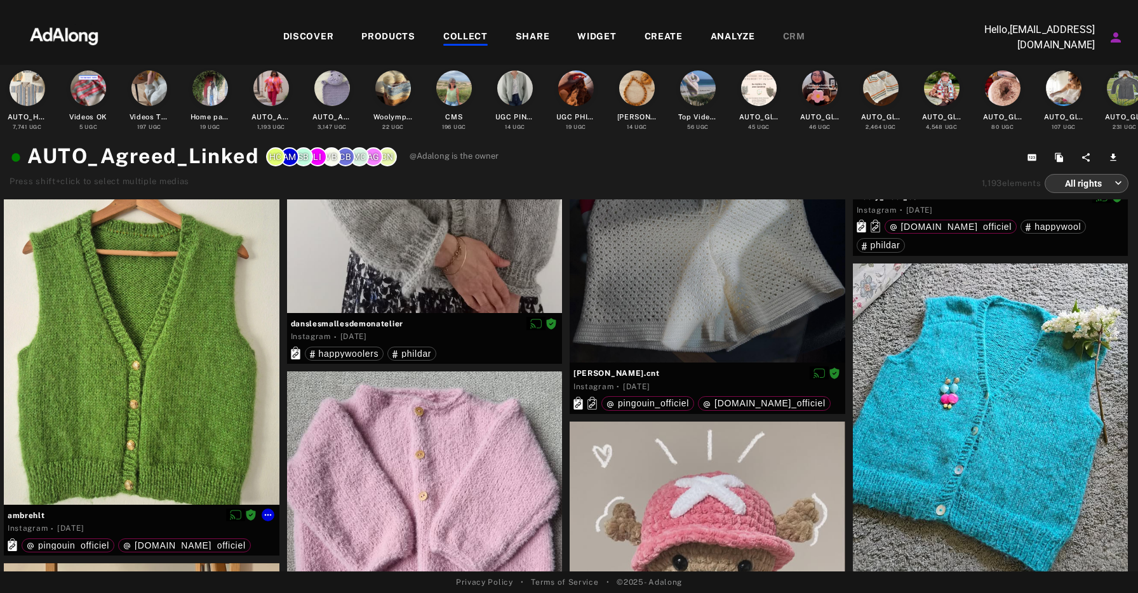
click at [149, 344] on div at bounding box center [142, 333] width 276 height 344
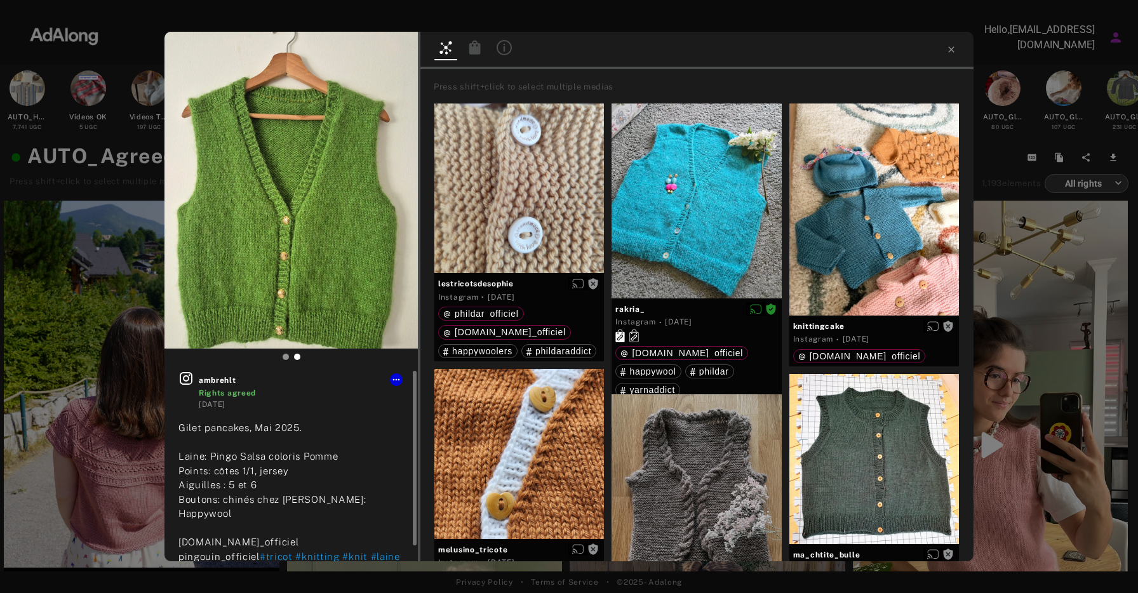
scroll to position [12356, 0]
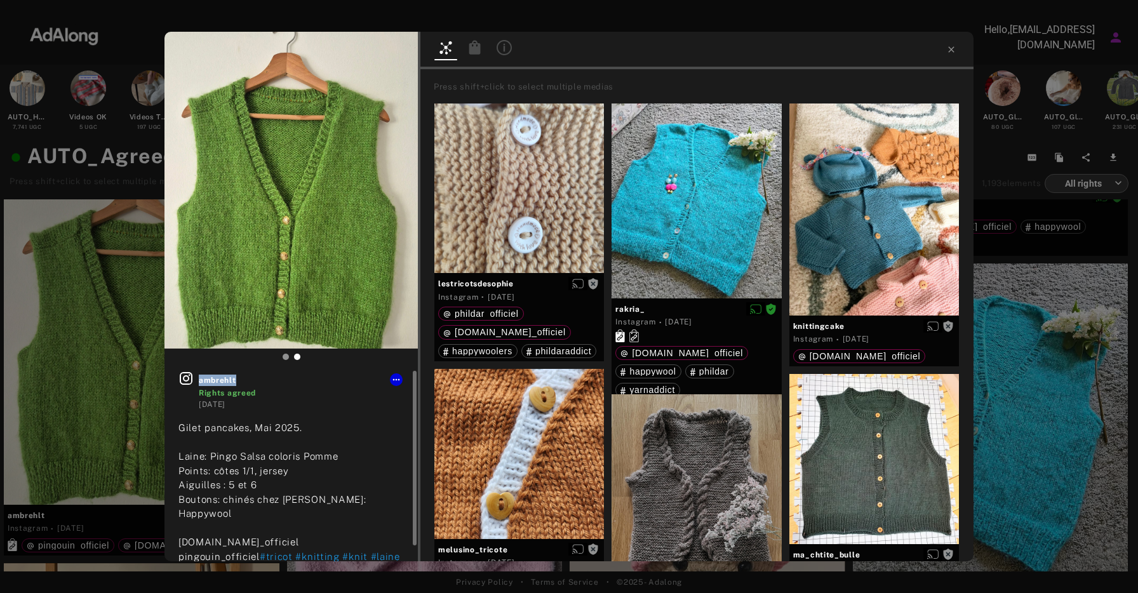
drag, startPoint x: 244, startPoint y: 379, endPoint x: 199, endPoint y: 379, distance: 44.5
click at [199, 379] on span "ambrehlt" at bounding box center [301, 380] width 205 height 11
copy span "ambrehlt"
click at [395, 382] on icon at bounding box center [396, 380] width 10 height 10
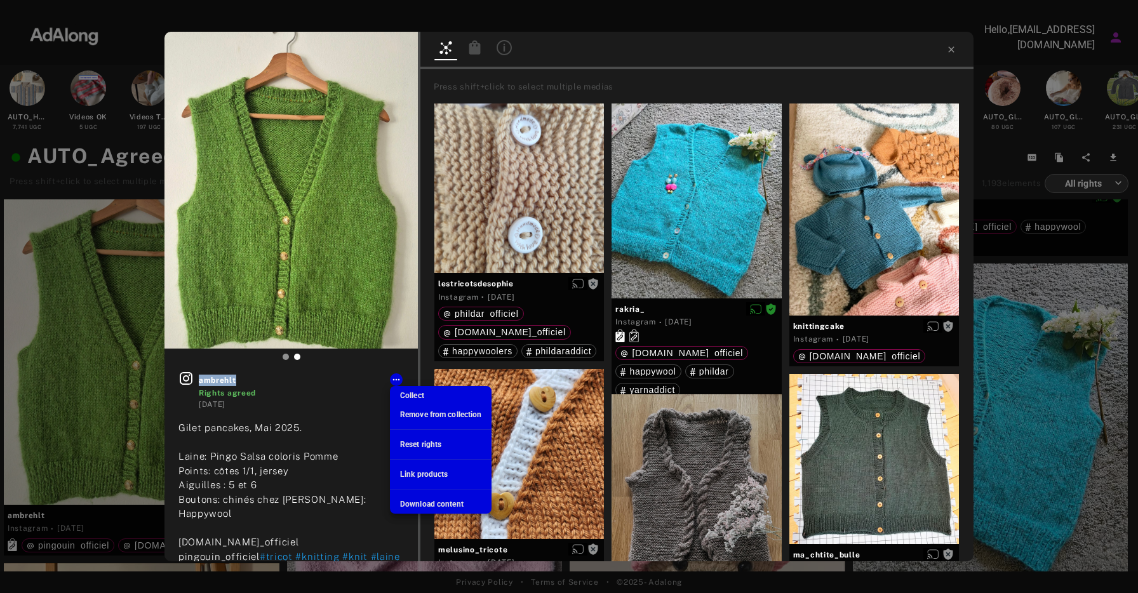
click at [433, 501] on span "Download content" at bounding box center [432, 504] width 64 height 9
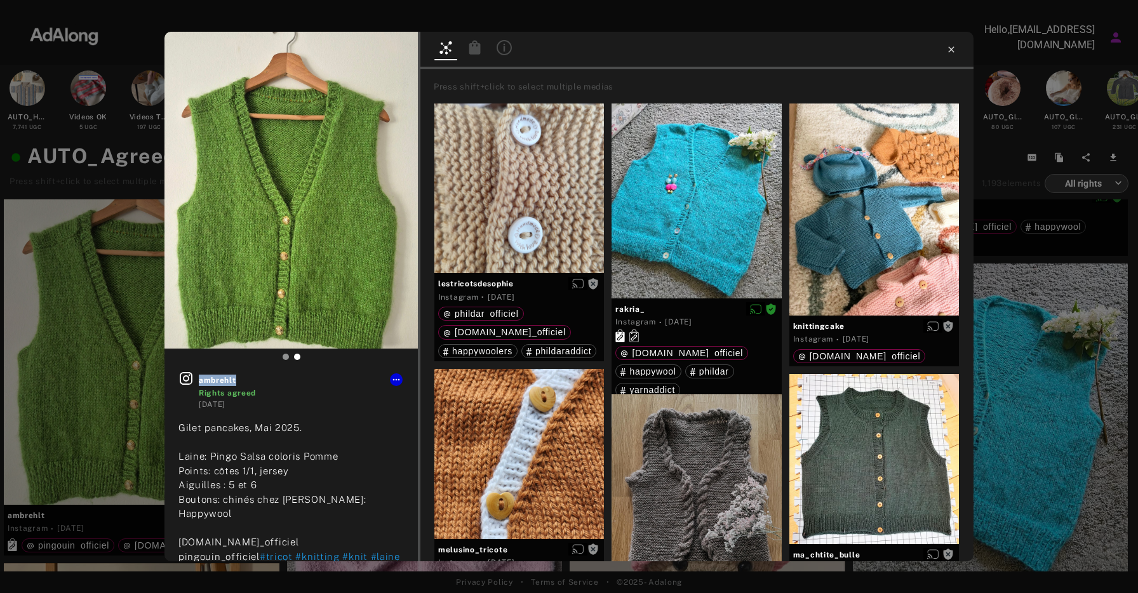
click at [955, 50] on icon at bounding box center [952, 49] width 10 height 10
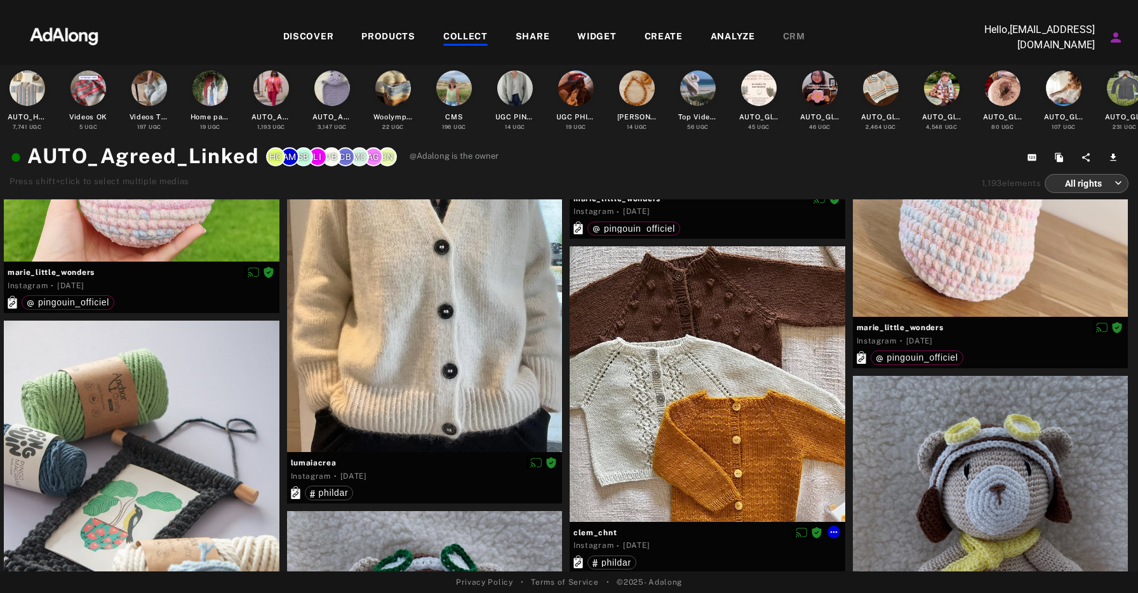
scroll to position [14514, 0]
click at [708, 374] on div at bounding box center [708, 385] width 276 height 276
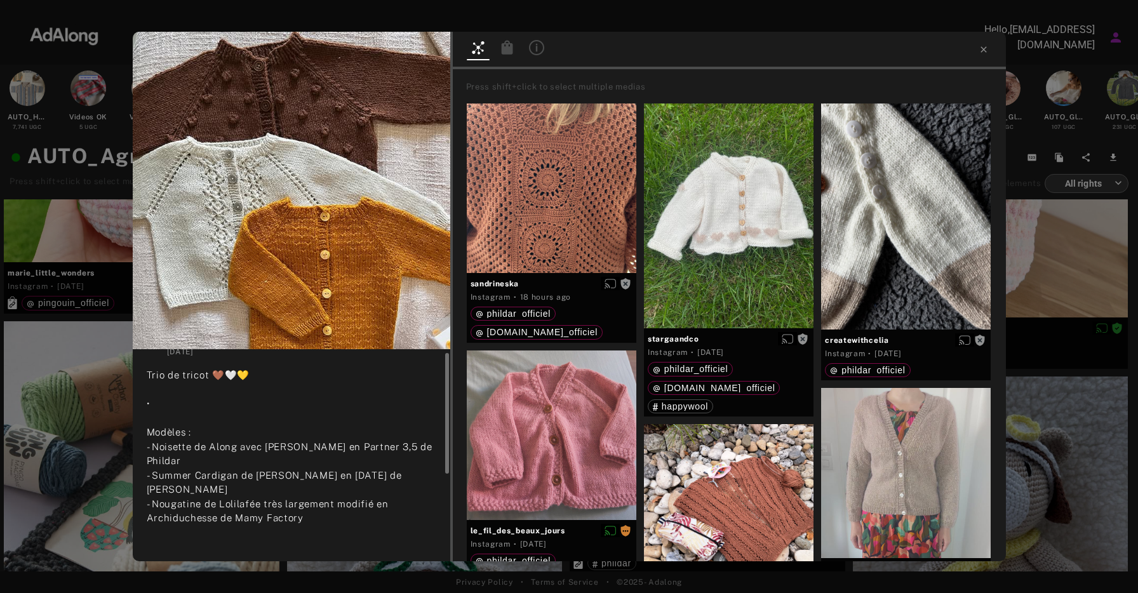
scroll to position [41, 0]
click at [528, 109] on div "Press shift+click to select multiple medias sandrineska Instagram · 18 hours ag…" at bounding box center [729, 297] width 553 height 530
click at [384, 388] on div "Trio de tricot 🤎🤍💛 • Modèles : - Noisette de Along avec Anna en Partner 3,5 de …" at bounding box center [292, 479] width 290 height 229
click at [353, 388] on div "Trio de tricot 🤎🤍💛 • Modèles : - Noisette de Along avec Anna en Partner 3,5 de …" at bounding box center [292, 479] width 290 height 229
click at [979, 46] on icon at bounding box center [984, 49] width 10 height 10
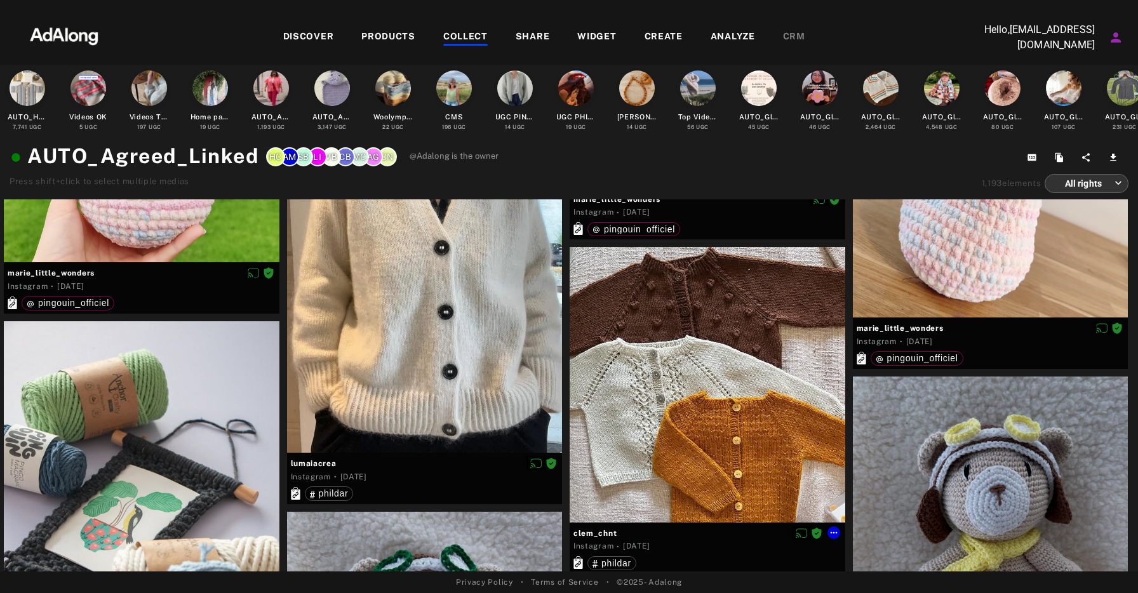
click at [704, 331] on div at bounding box center [708, 385] width 276 height 276
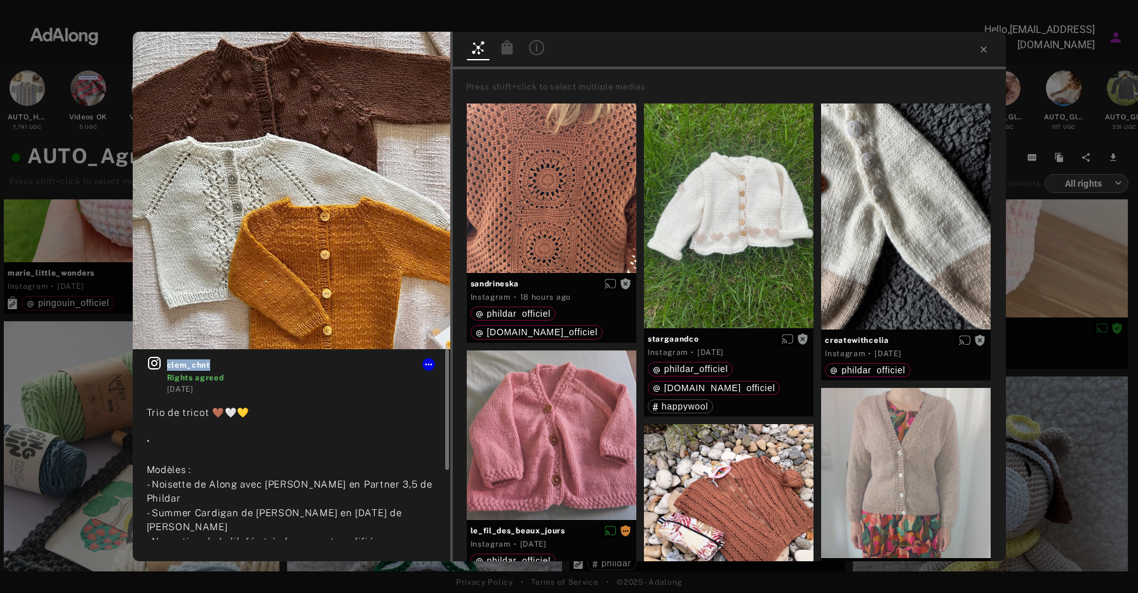
drag, startPoint x: 213, startPoint y: 367, endPoint x: 167, endPoint y: 367, distance: 46.4
click at [167, 367] on span "clem_chnt" at bounding box center [301, 365] width 269 height 11
copy span "clem_chnt"
click at [426, 366] on icon at bounding box center [429, 365] width 10 height 10
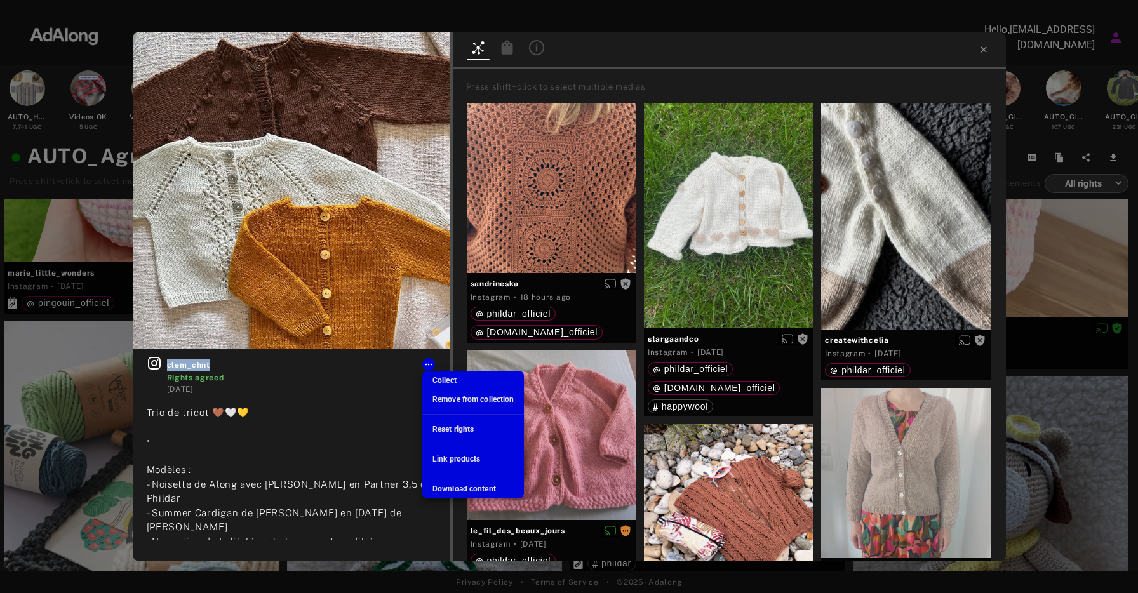
click at [460, 485] on span "Download content" at bounding box center [465, 489] width 64 height 9
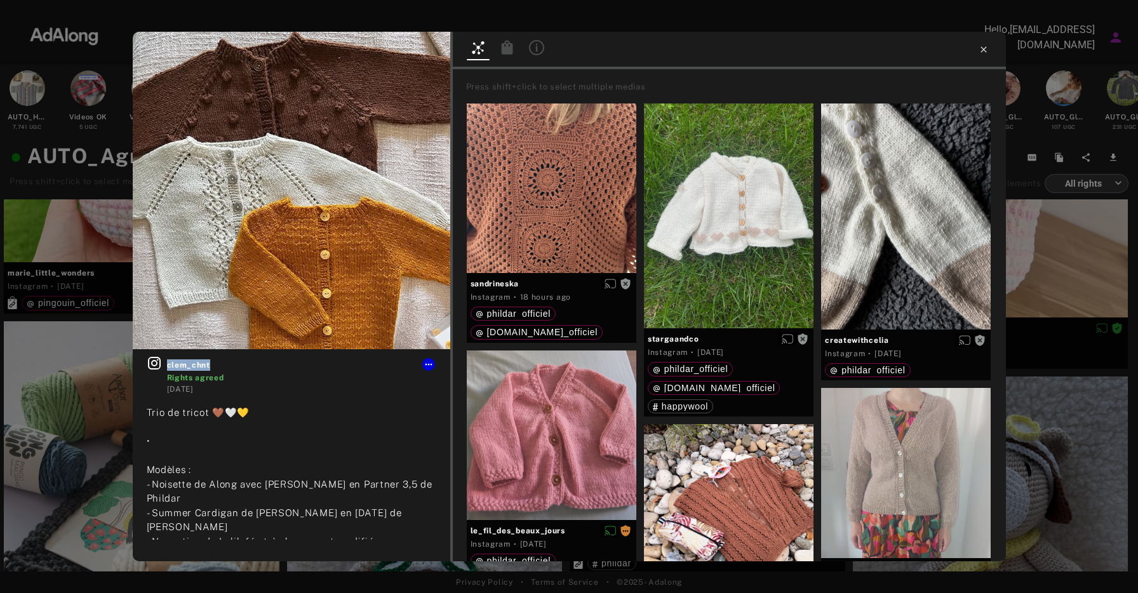
click at [985, 51] on icon at bounding box center [984, 49] width 6 height 6
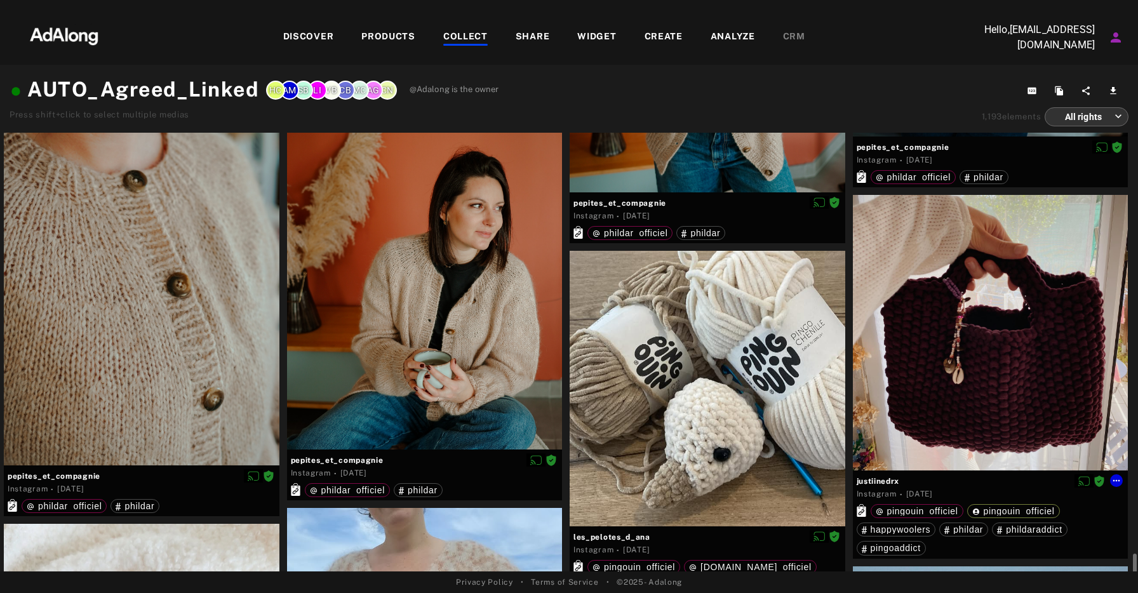
scroll to position [18503, 0]
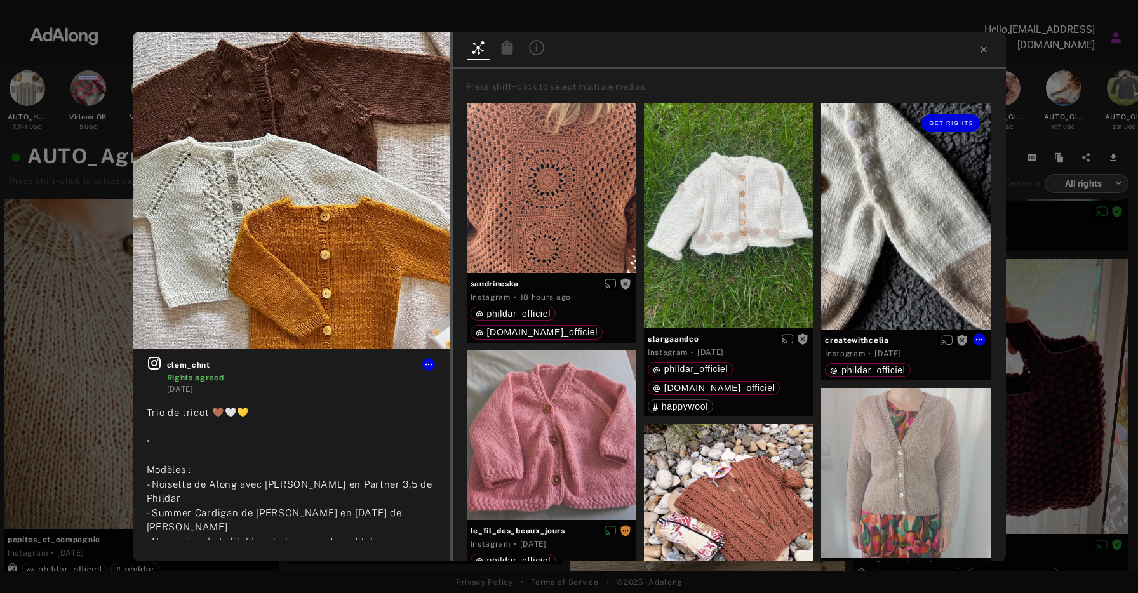
scroll to position [18478, 0]
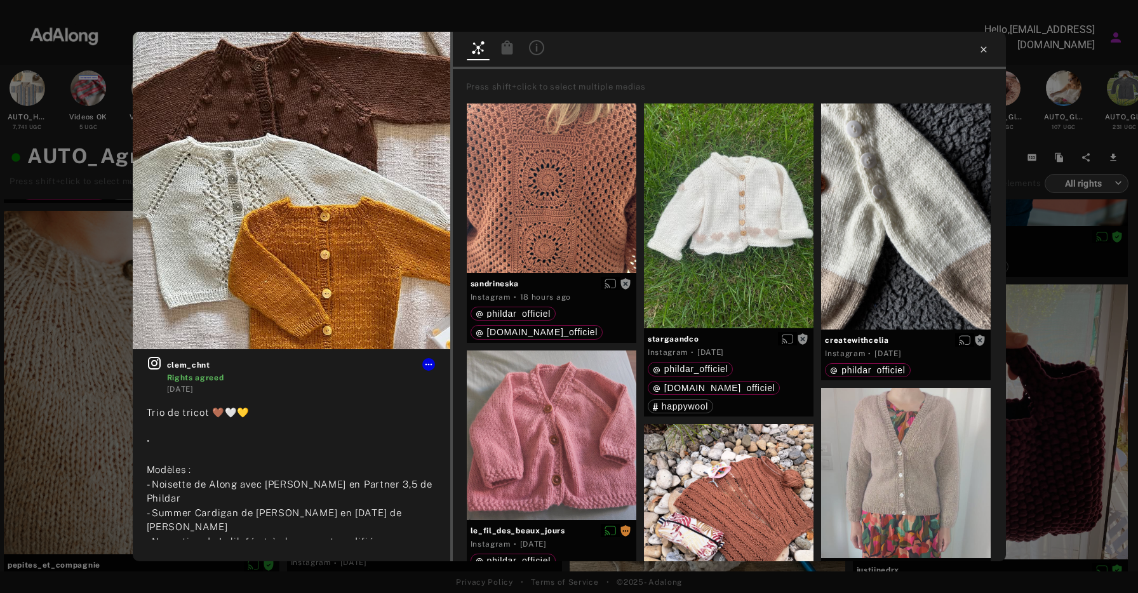
click at [980, 48] on icon at bounding box center [984, 49] width 10 height 10
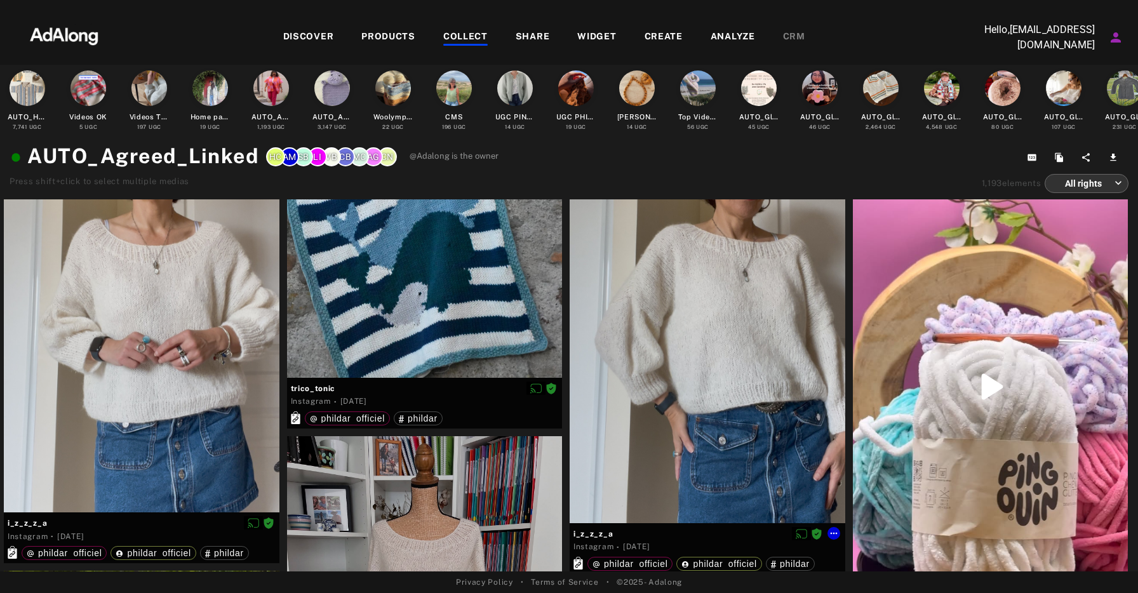
scroll to position [19306, 0]
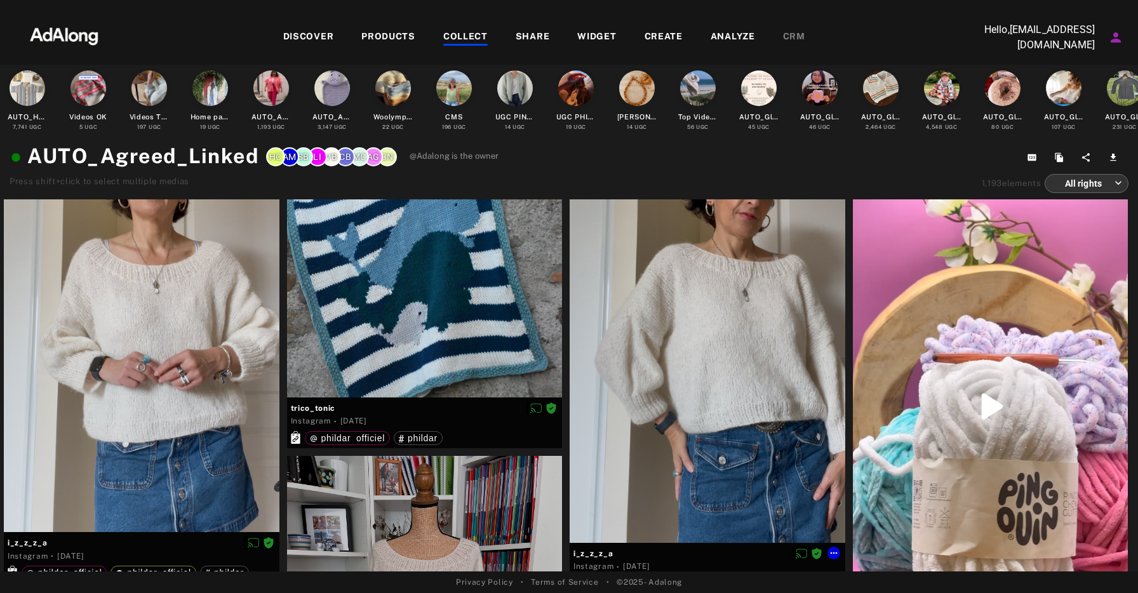
click at [769, 331] on div at bounding box center [708, 371] width 276 height 344
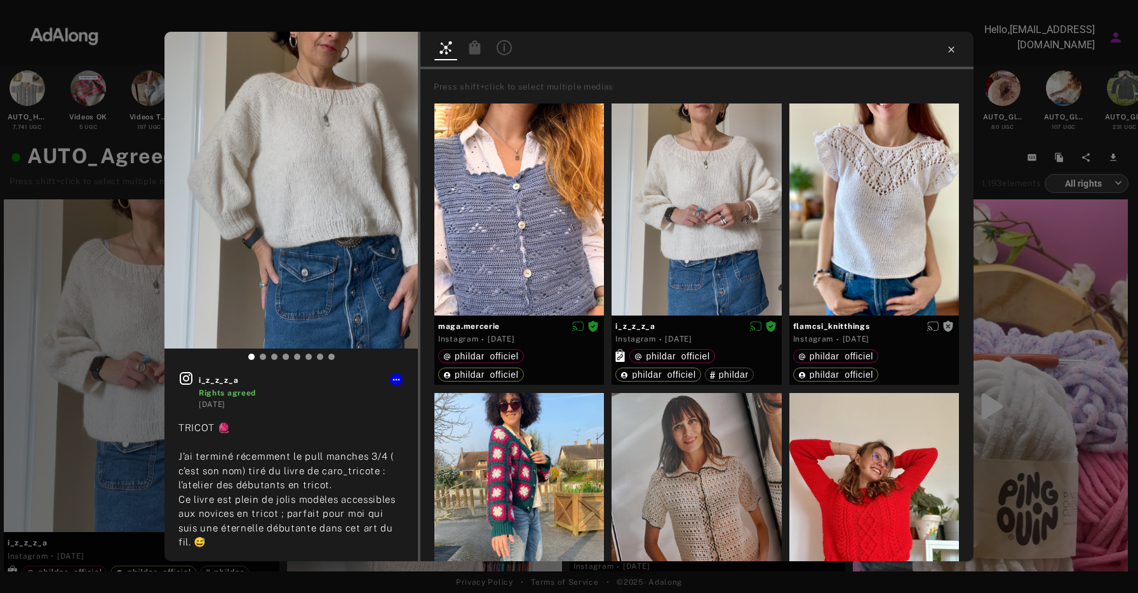
click at [950, 50] on icon at bounding box center [952, 49] width 6 height 6
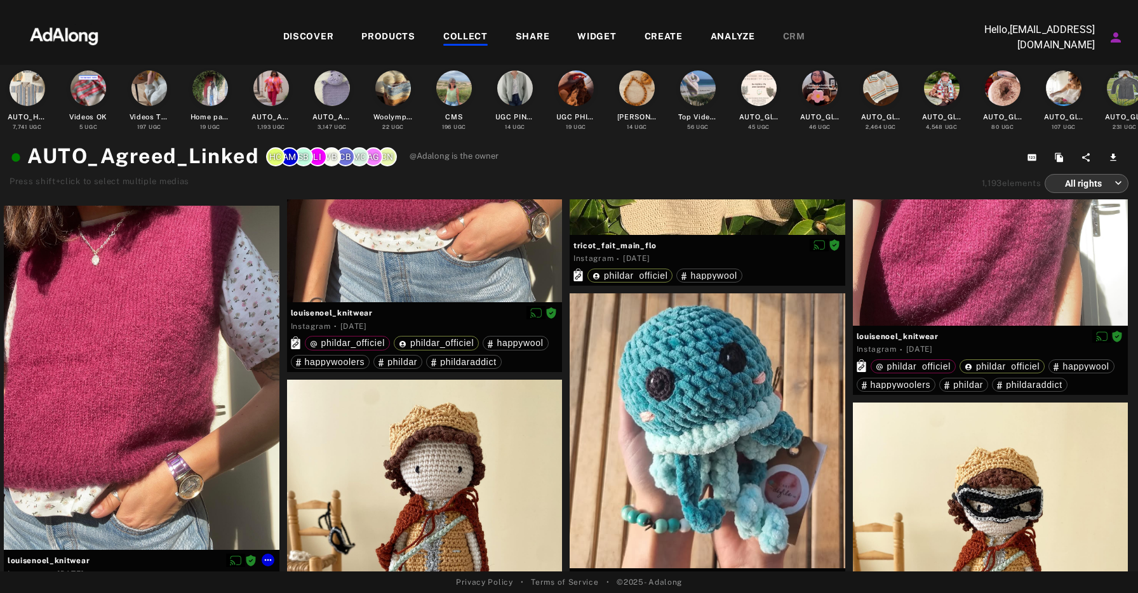
scroll to position [22678, 0]
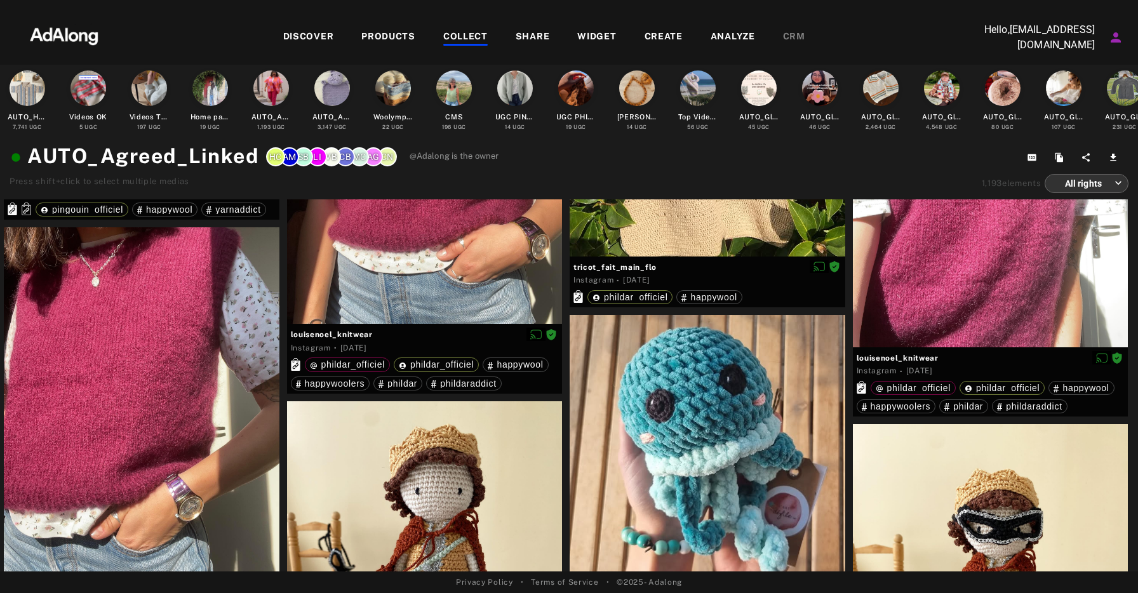
click at [208, 365] on div at bounding box center [142, 399] width 276 height 344
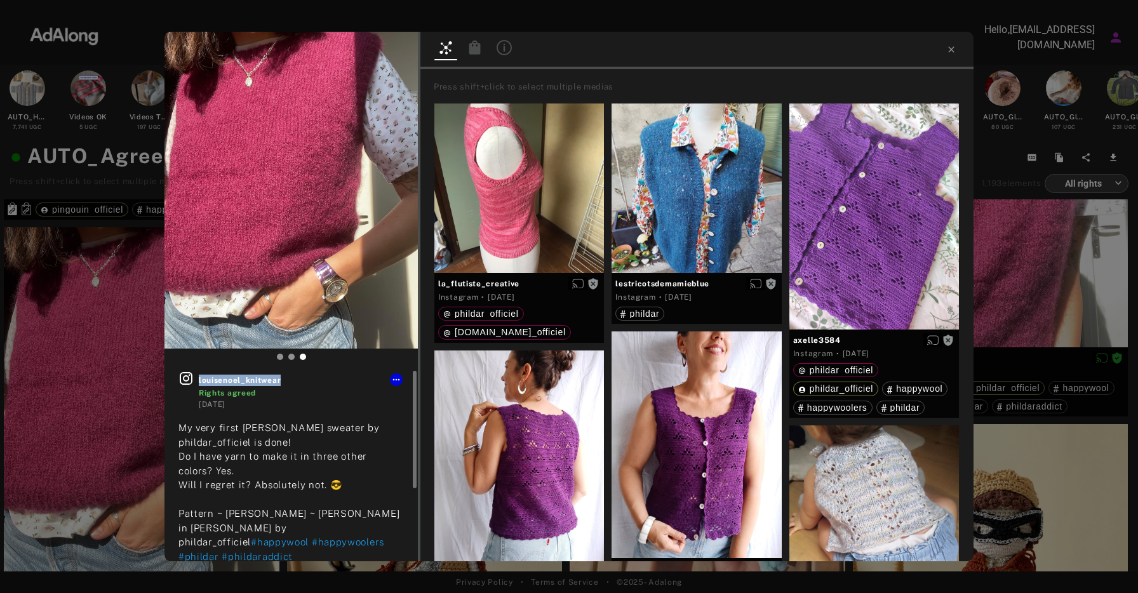
drag, startPoint x: 296, startPoint y: 383, endPoint x: 198, endPoint y: 382, distance: 98.5
click at [198, 382] on div "louisenoel_knitwear Rights agreed 5 months ago" at bounding box center [292, 390] width 226 height 39
copy span "louisenoel_knitwear"
click at [567, 57] on div at bounding box center [697, 50] width 553 height 37
click at [395, 384] on icon at bounding box center [396, 380] width 10 height 10
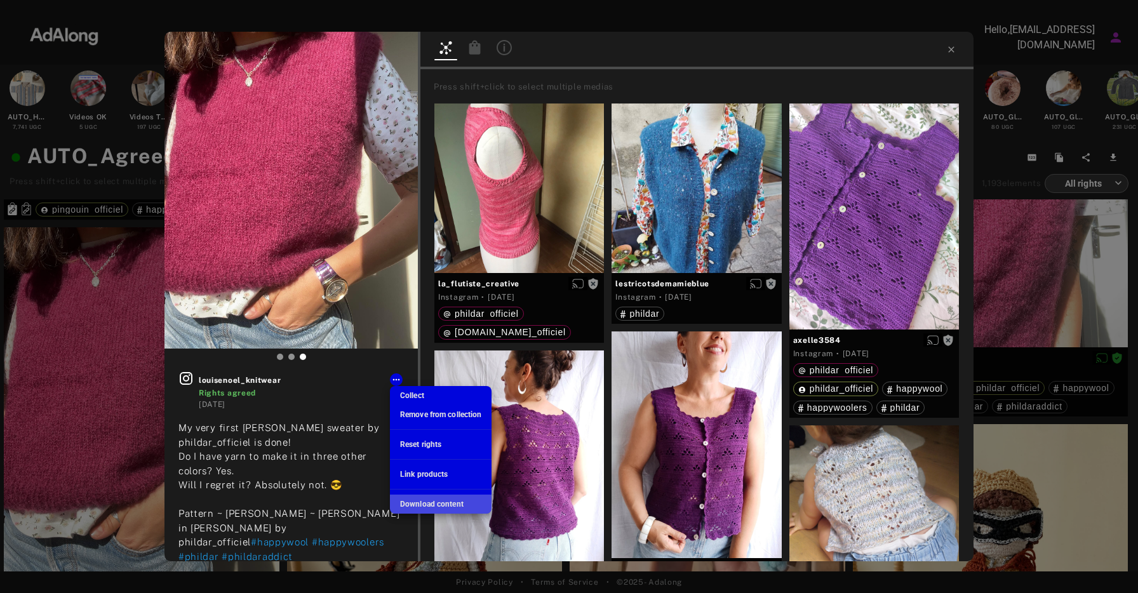
click at [451, 503] on span "Download content" at bounding box center [432, 504] width 64 height 9
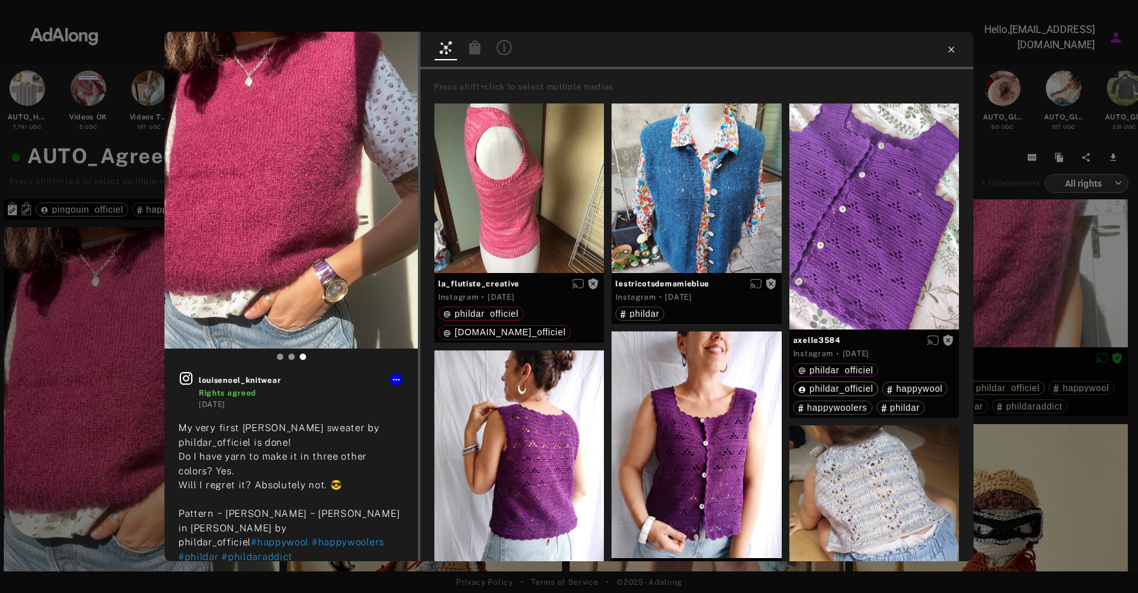
click at [954, 52] on icon at bounding box center [952, 49] width 10 height 10
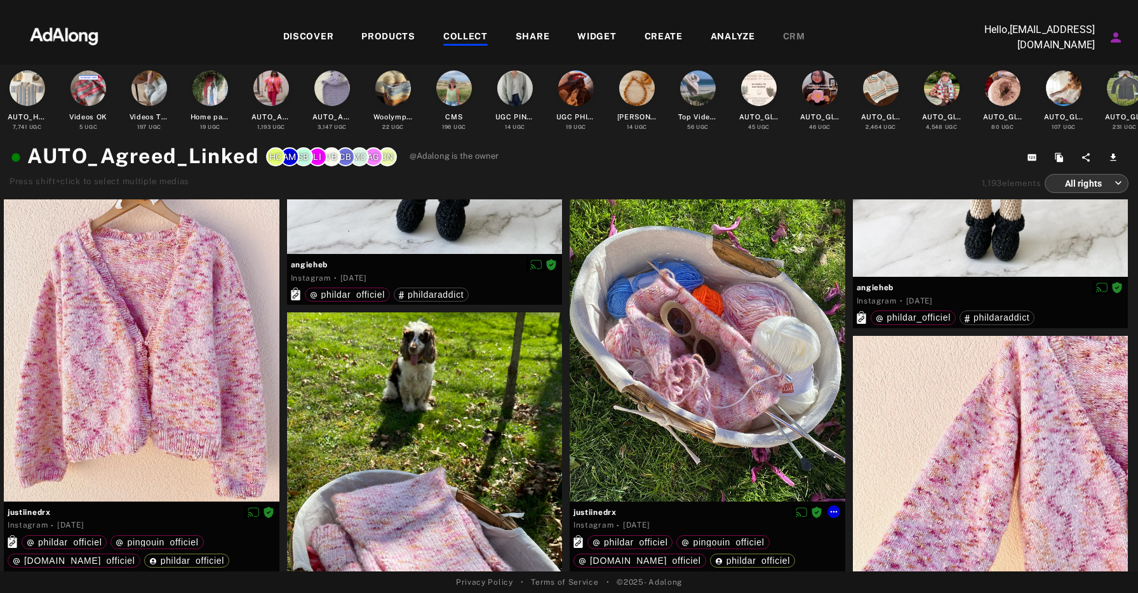
scroll to position [23151, 0]
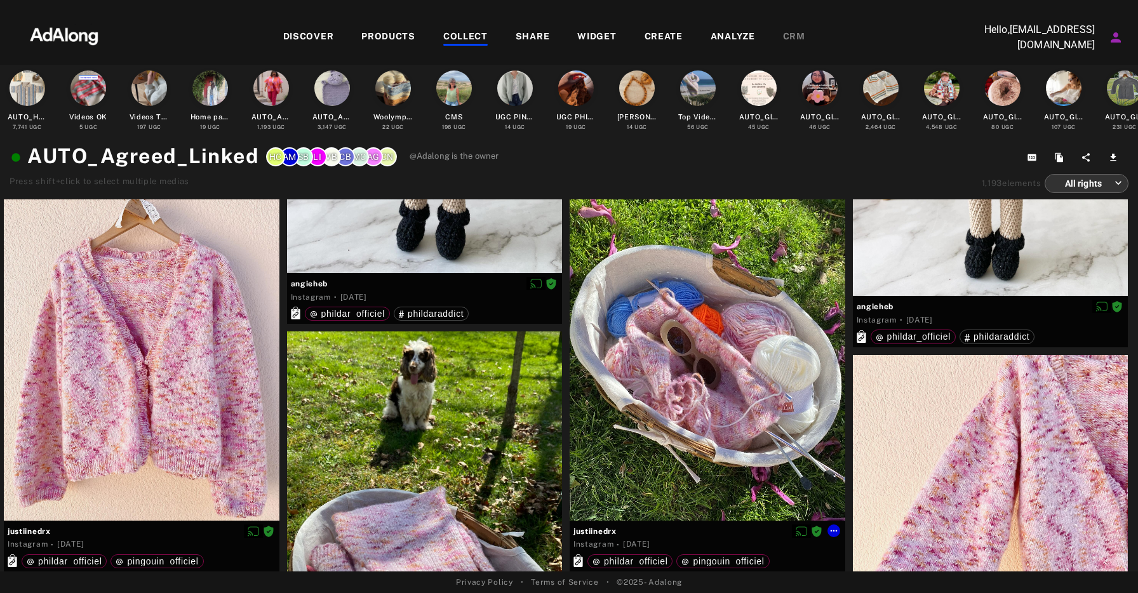
click at [783, 338] on div at bounding box center [708, 349] width 276 height 344
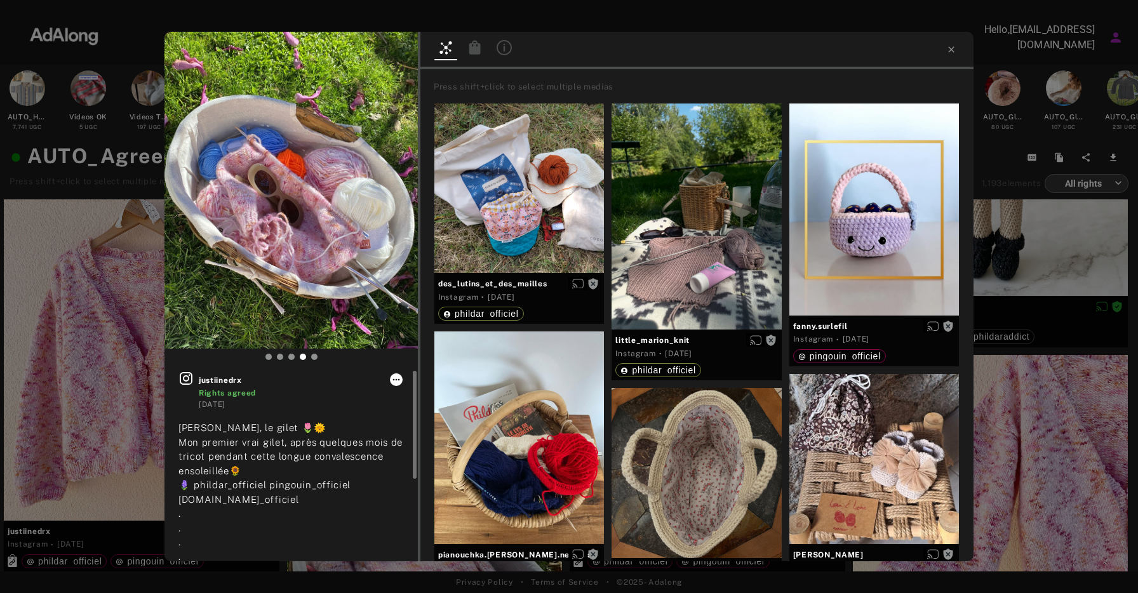
click at [398, 381] on icon at bounding box center [396, 380] width 10 height 10
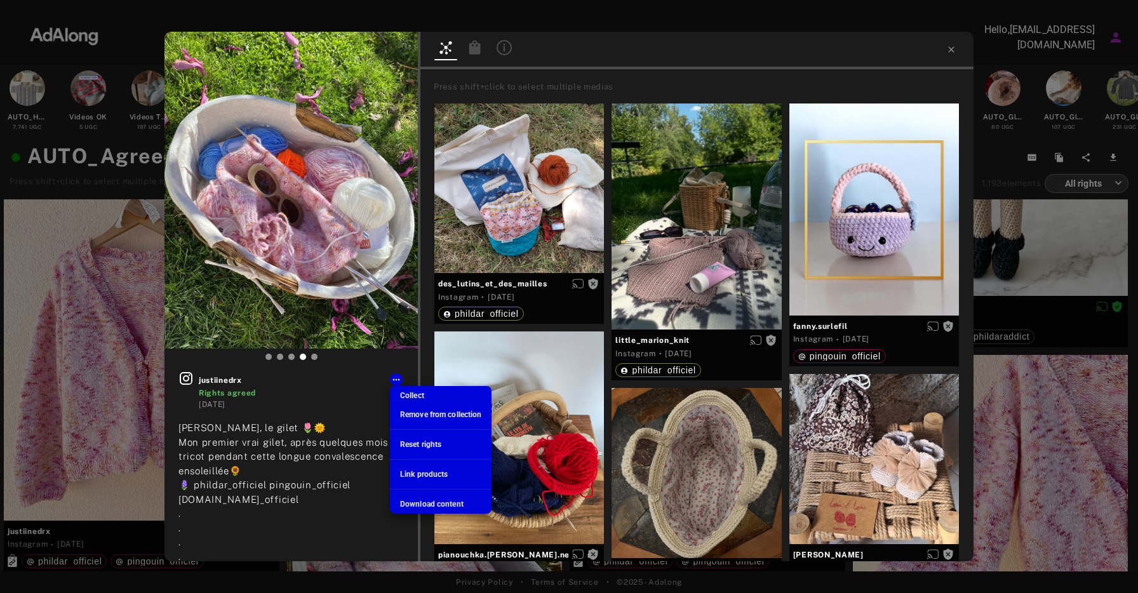
click at [954, 49] on div at bounding box center [569, 296] width 1138 height 593
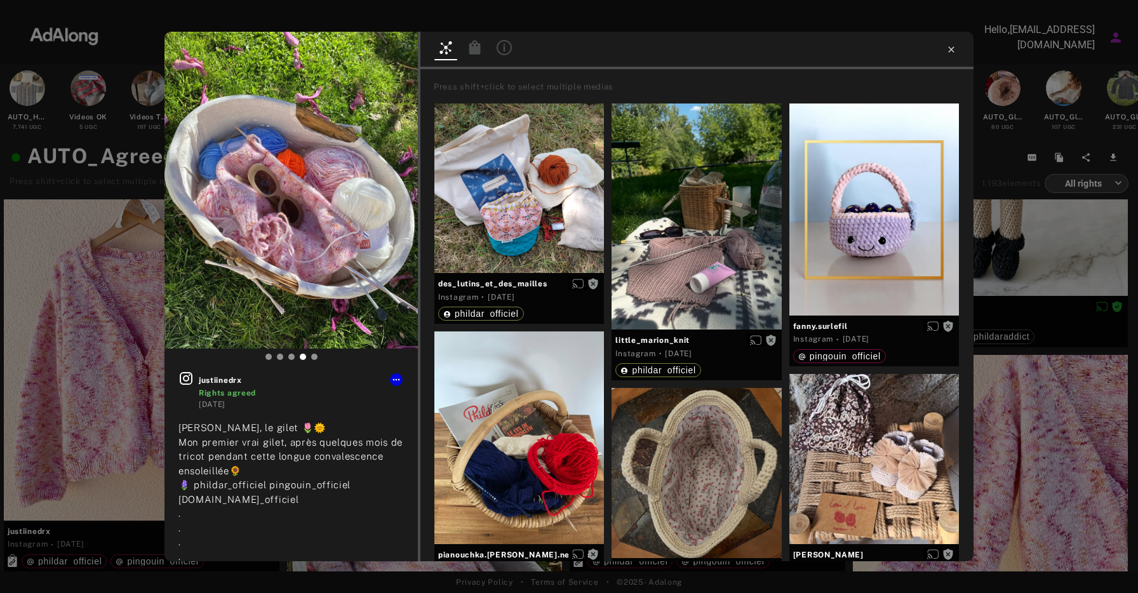
click at [952, 45] on icon at bounding box center [952, 49] width 10 height 10
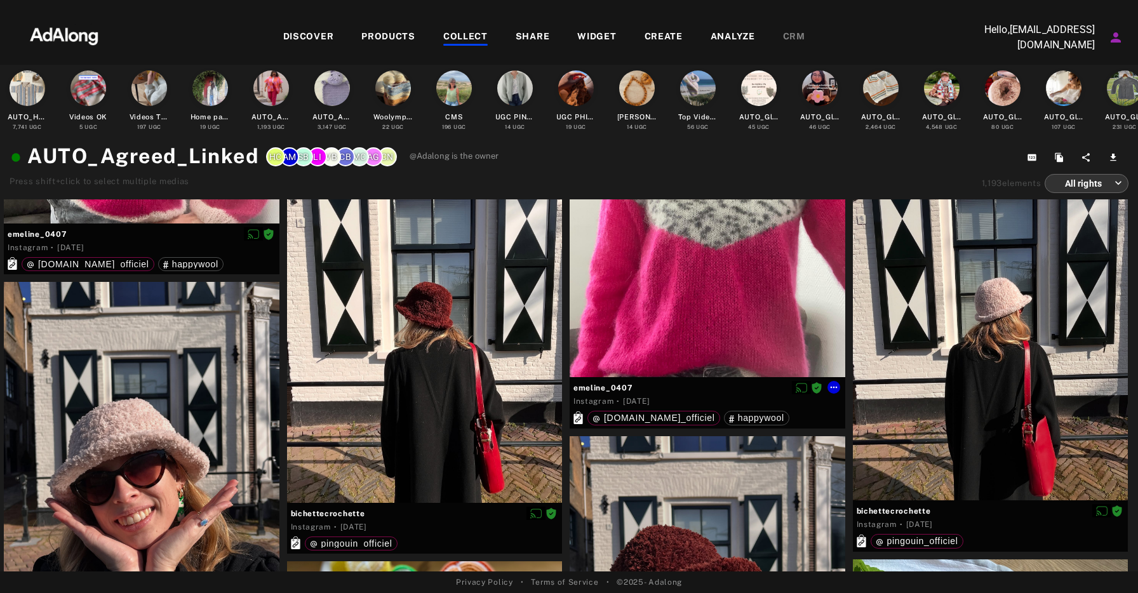
scroll to position [29817, 0]
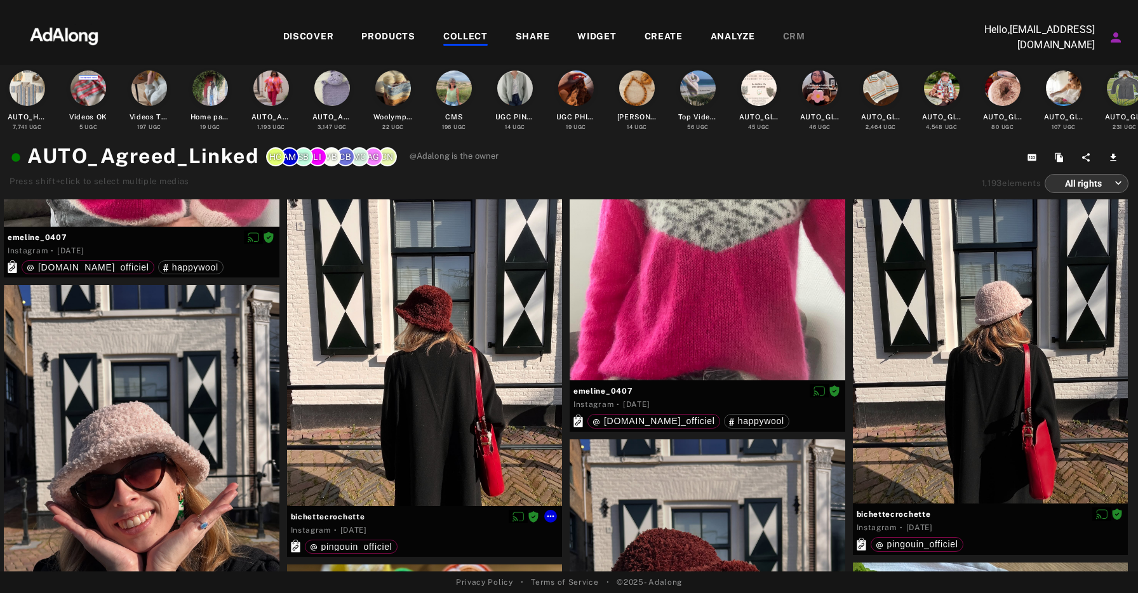
click at [454, 370] on div at bounding box center [425, 334] width 276 height 344
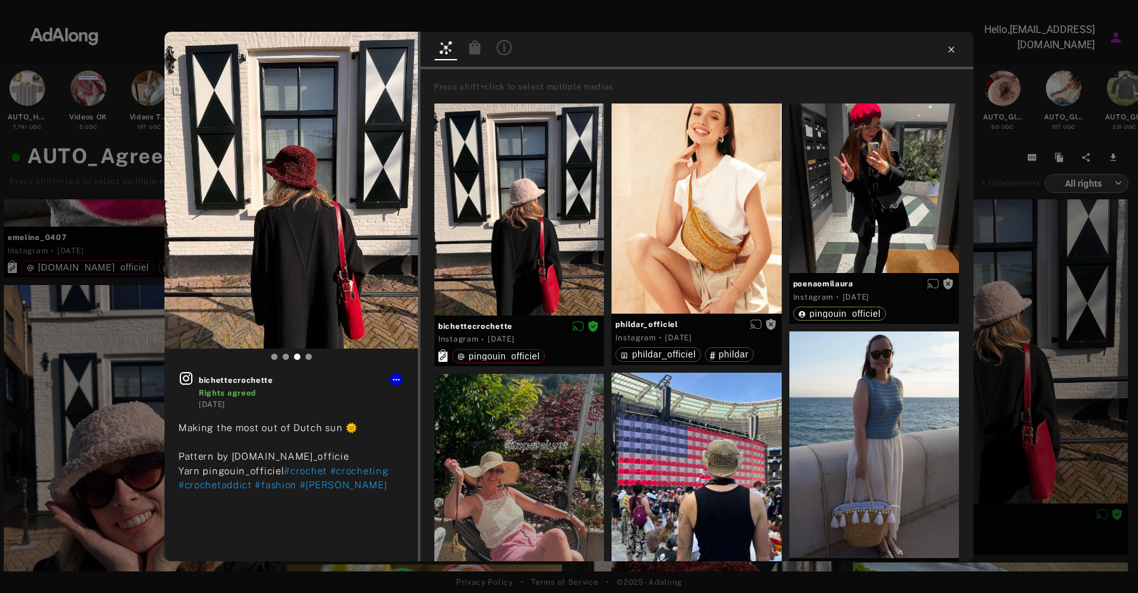
click at [954, 47] on icon at bounding box center [952, 49] width 6 height 6
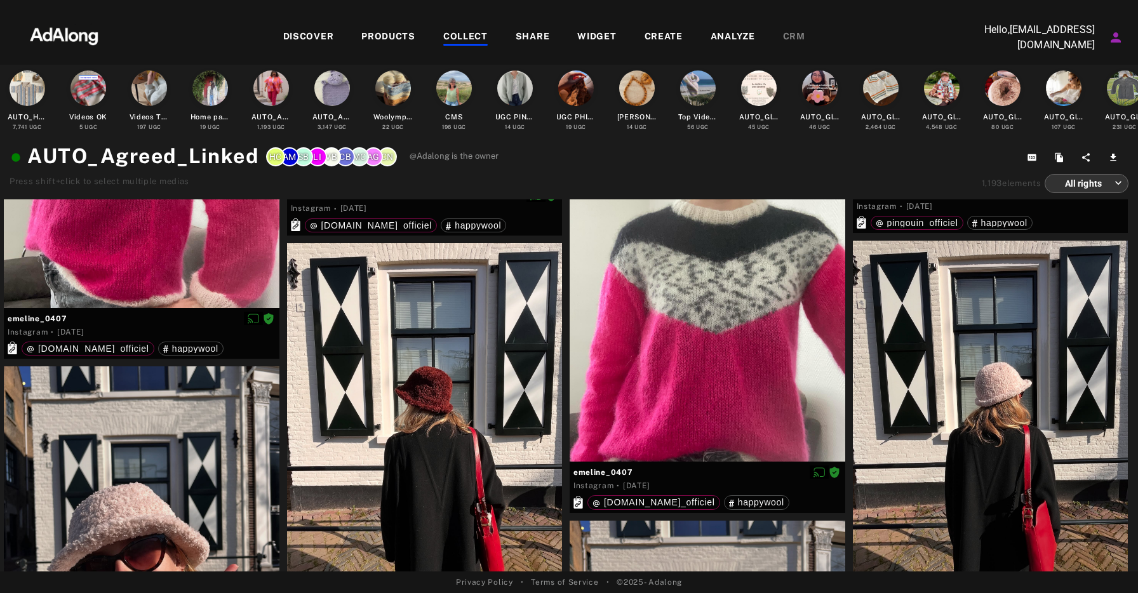
scroll to position [29726, 0]
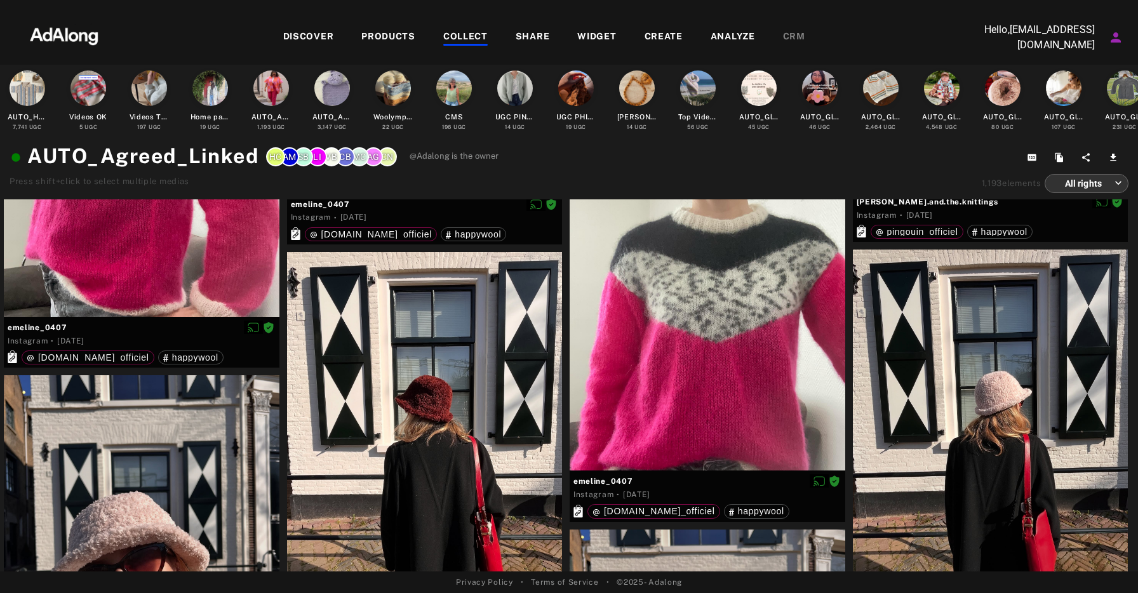
click at [515, 339] on div at bounding box center [425, 424] width 276 height 344
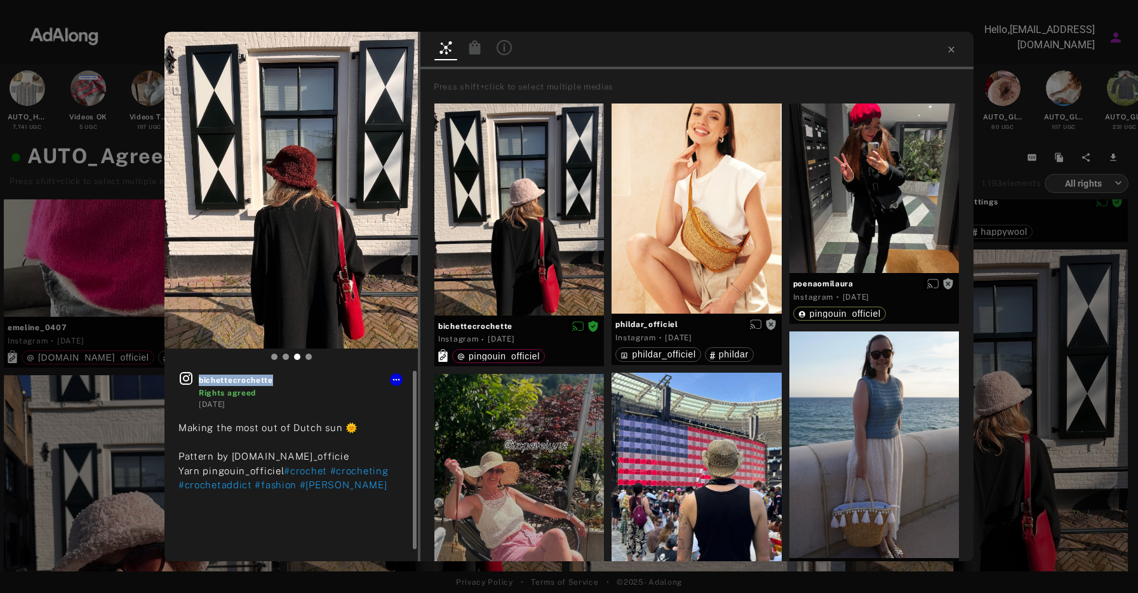
drag, startPoint x: 283, startPoint y: 381, endPoint x: 199, endPoint y: 381, distance: 83.2
click at [199, 381] on span "bichettecrochette" at bounding box center [301, 380] width 205 height 11
copy span "bichettecrochette"
click at [396, 377] on icon at bounding box center [396, 380] width 10 height 10
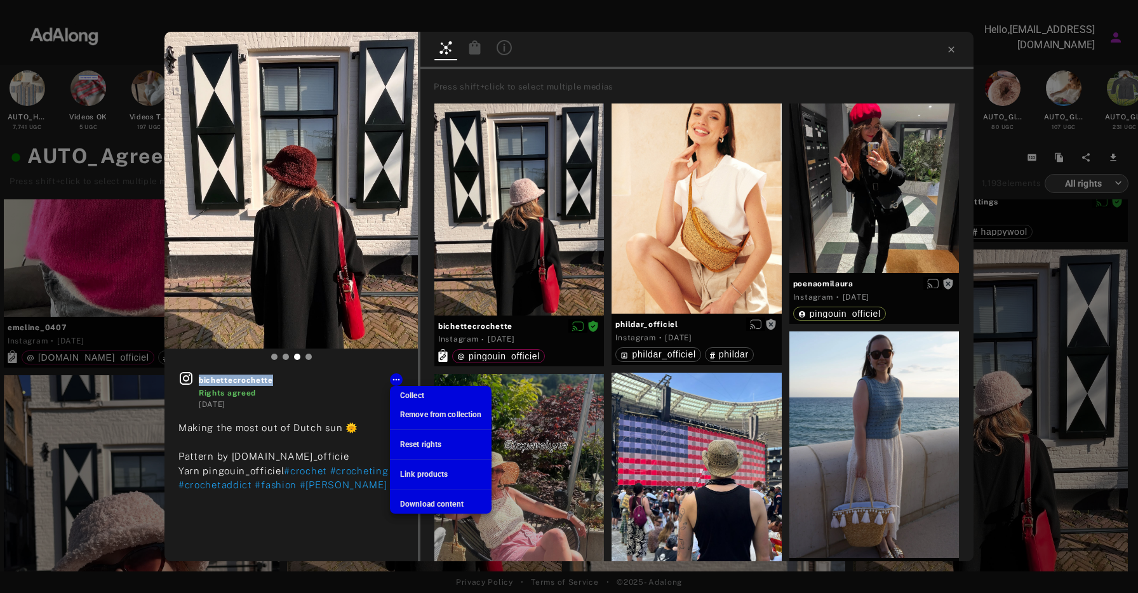
click at [439, 506] on span "Download content" at bounding box center [432, 504] width 64 height 9
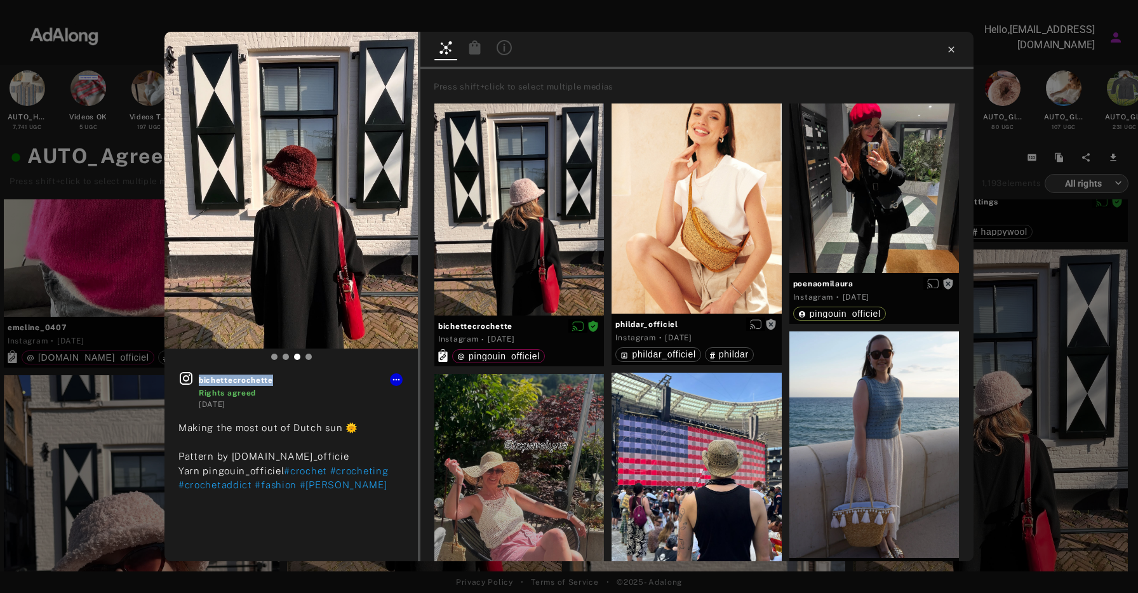
click at [952, 51] on icon at bounding box center [952, 49] width 10 height 10
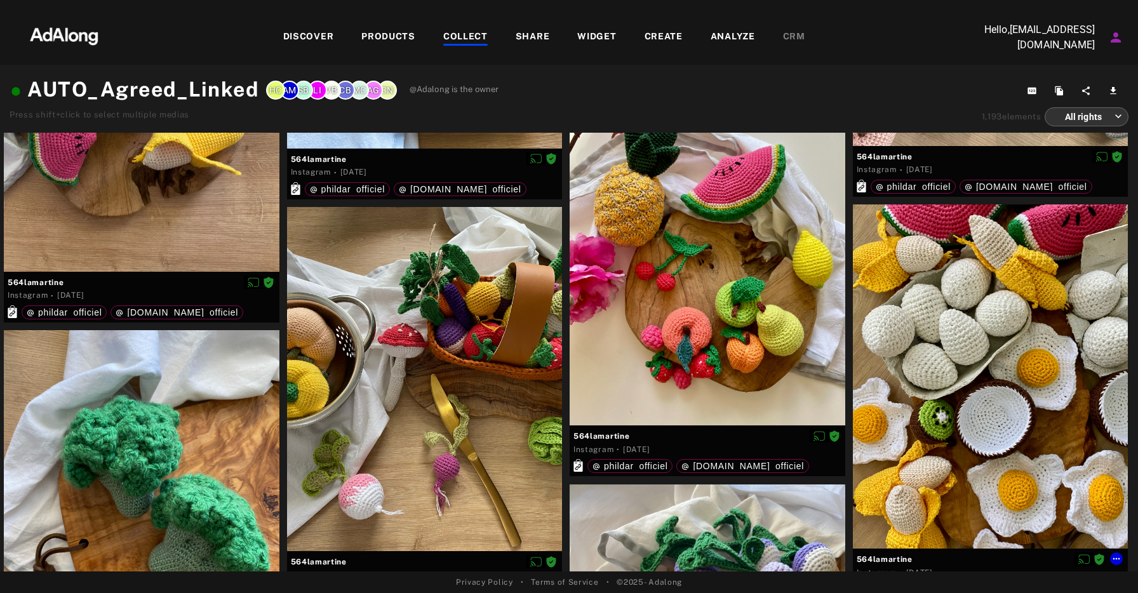
scroll to position [30512, 0]
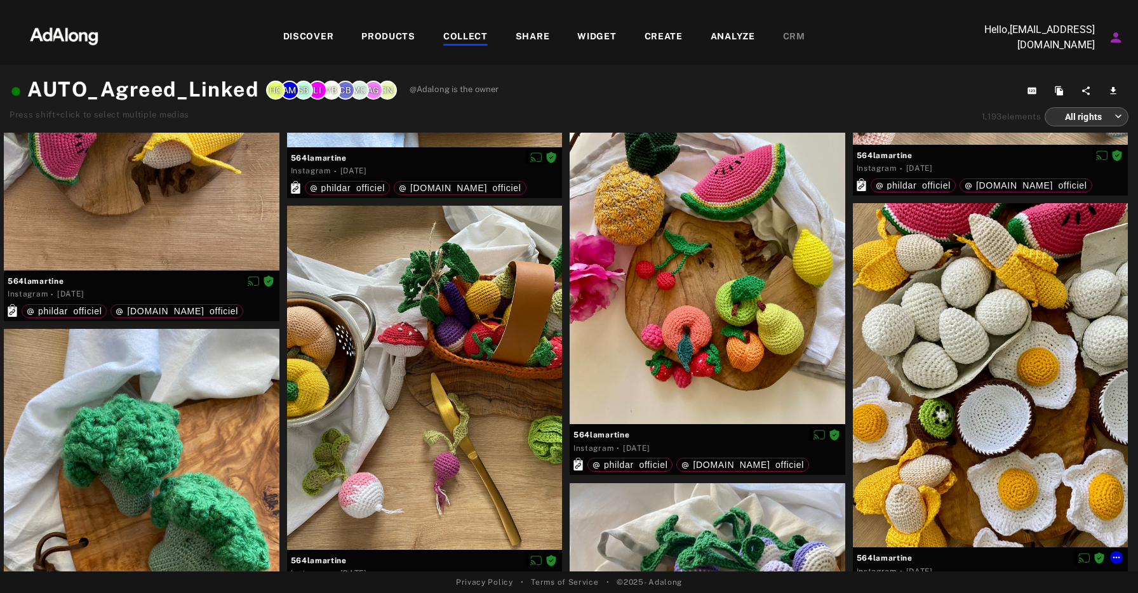
click at [980, 371] on div at bounding box center [991, 375] width 276 height 344
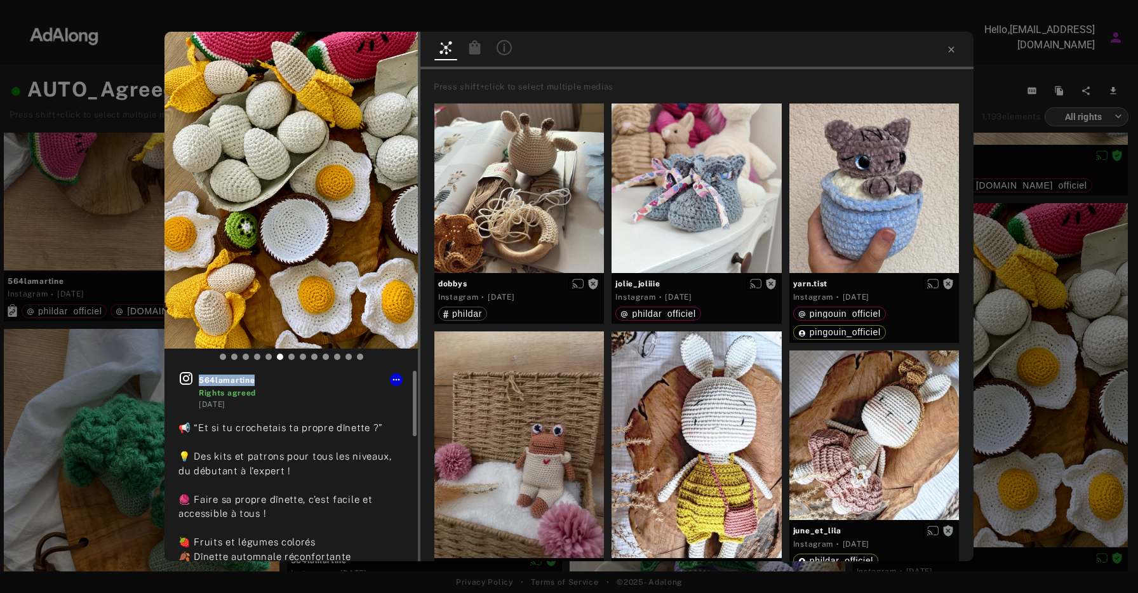
drag, startPoint x: 267, startPoint y: 380, endPoint x: 201, endPoint y: 380, distance: 66.1
click at [201, 380] on span "564lamartine" at bounding box center [301, 380] width 205 height 11
copy span "564lamartine"
click at [396, 382] on icon at bounding box center [396, 380] width 10 height 10
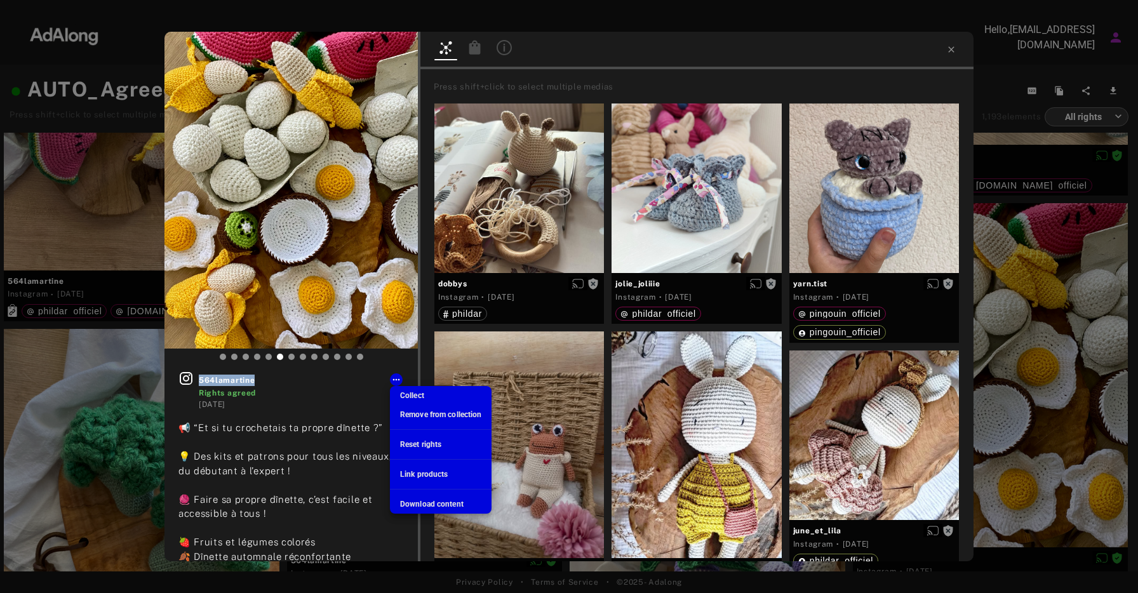
click at [430, 507] on span "Download content" at bounding box center [432, 504] width 64 height 9
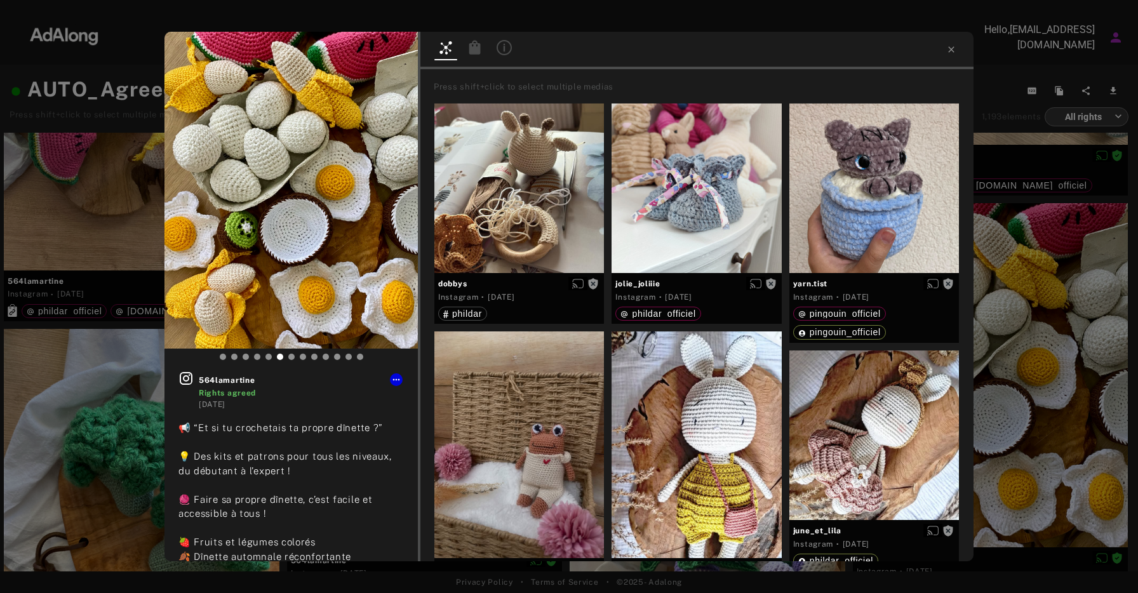
click at [1055, 174] on div "564lamartine Rights agreed 6 months ago 📢 “Et si tu crochetais ta propre dînett…" at bounding box center [569, 296] width 1138 height 593
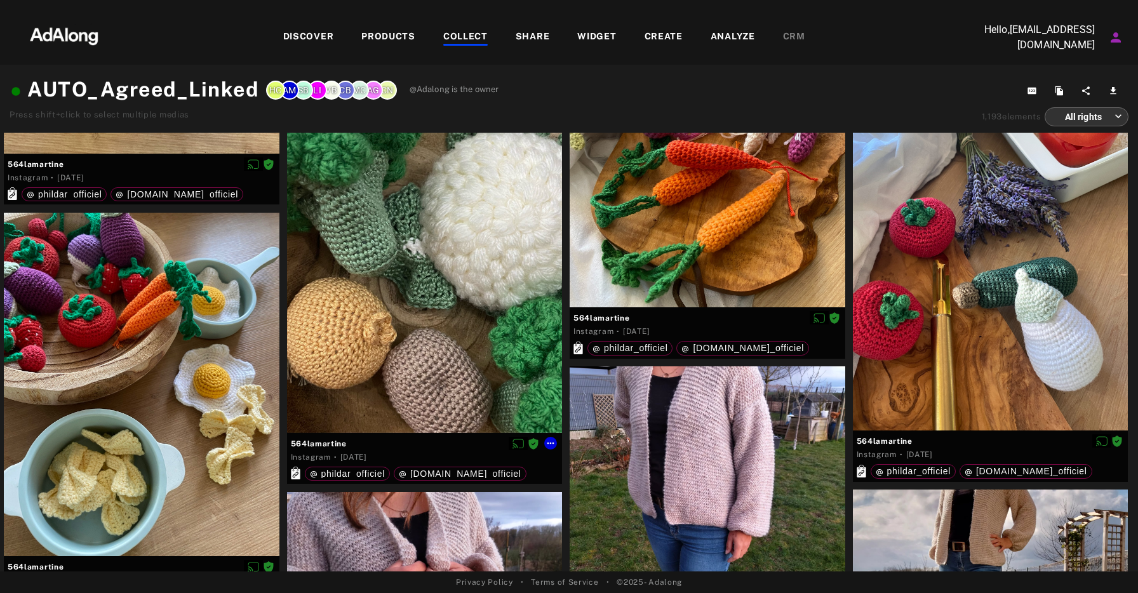
scroll to position [31070, 0]
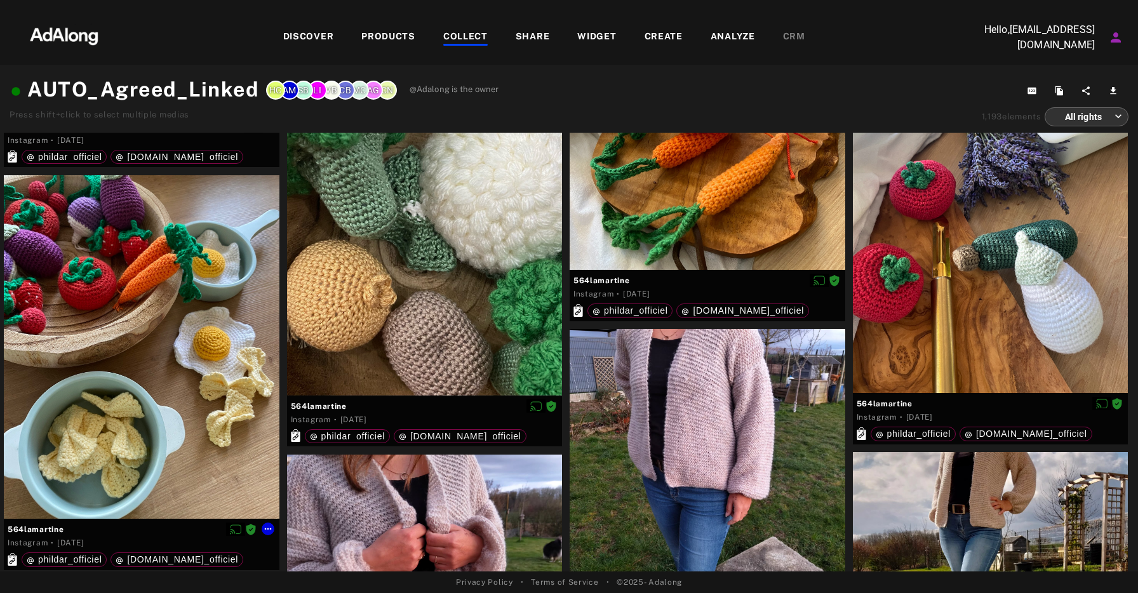
click at [189, 325] on div at bounding box center [142, 347] width 276 height 344
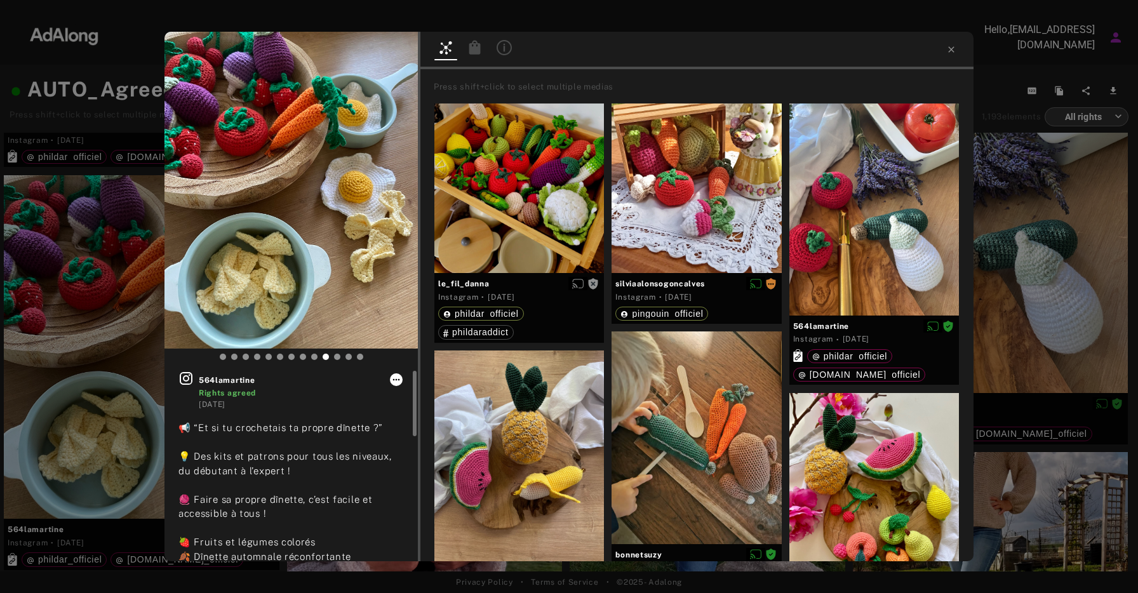
click at [400, 381] on icon at bounding box center [396, 380] width 10 height 10
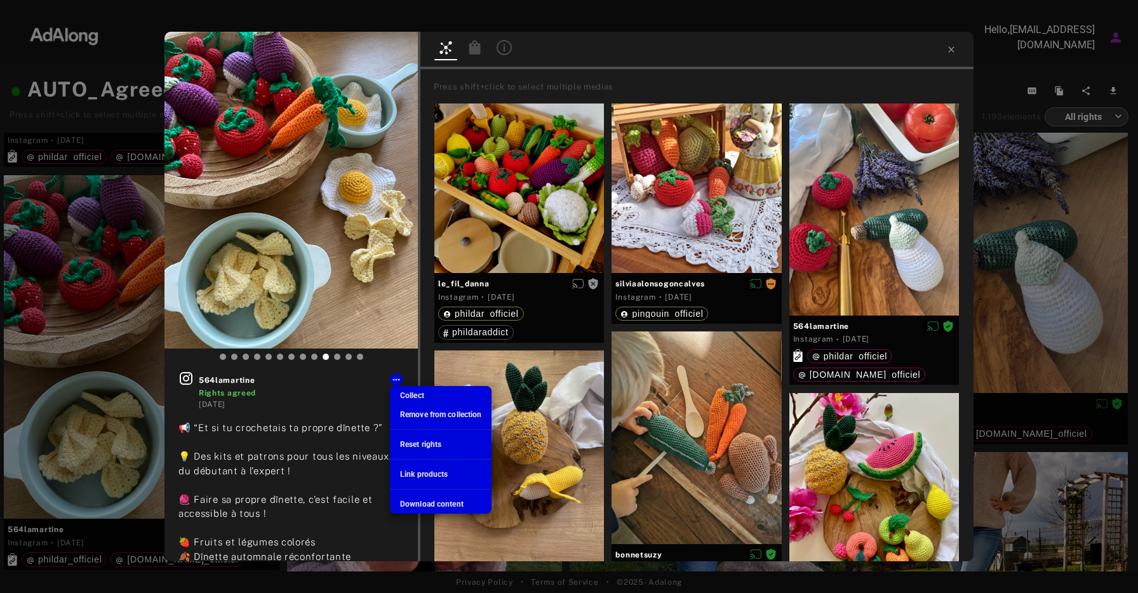
click at [436, 501] on span "Download content" at bounding box center [432, 504] width 64 height 9
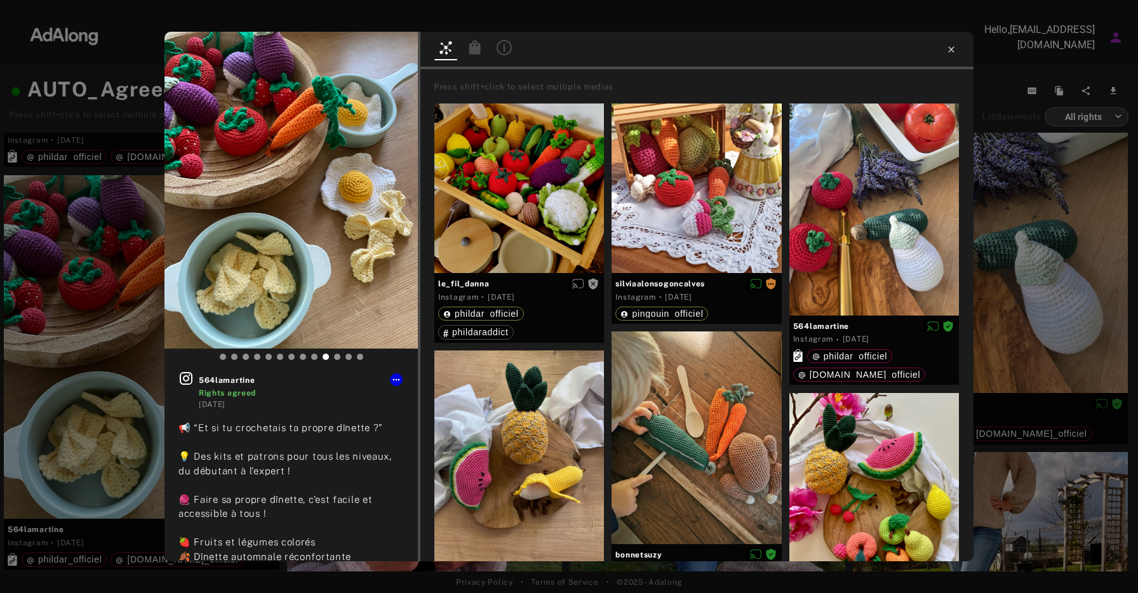
click at [950, 48] on icon at bounding box center [952, 49] width 6 height 6
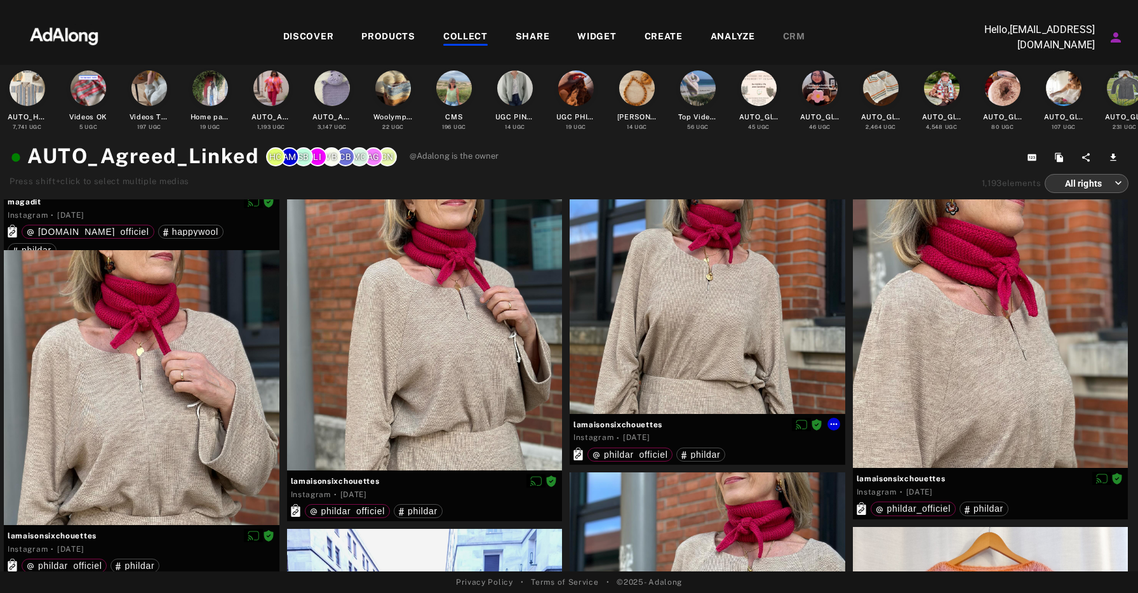
scroll to position [32861, 0]
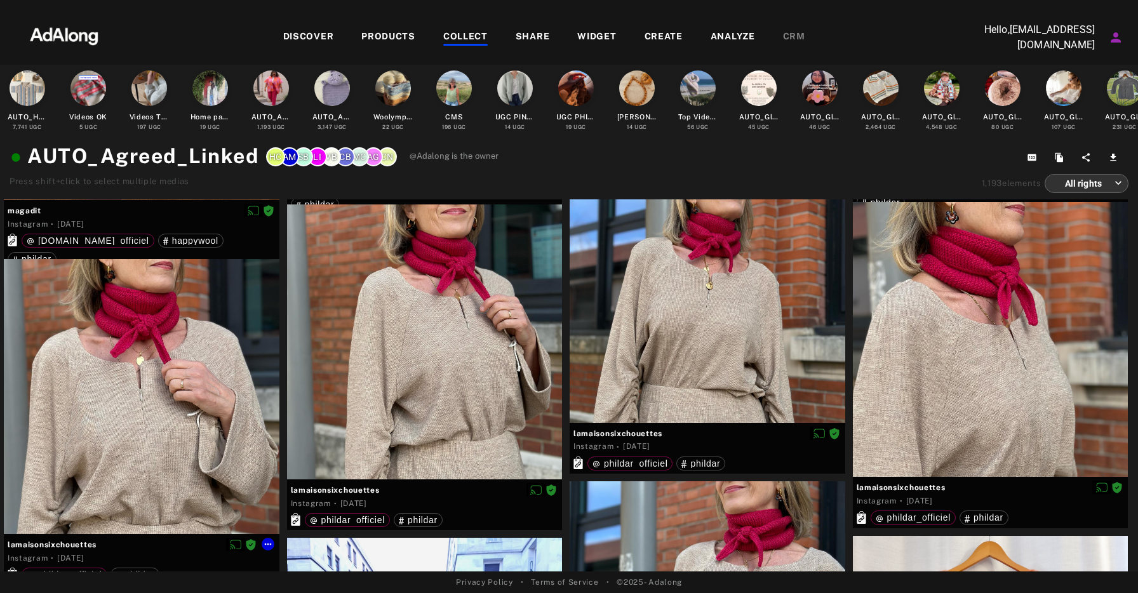
click at [185, 416] on div at bounding box center [142, 397] width 276 height 276
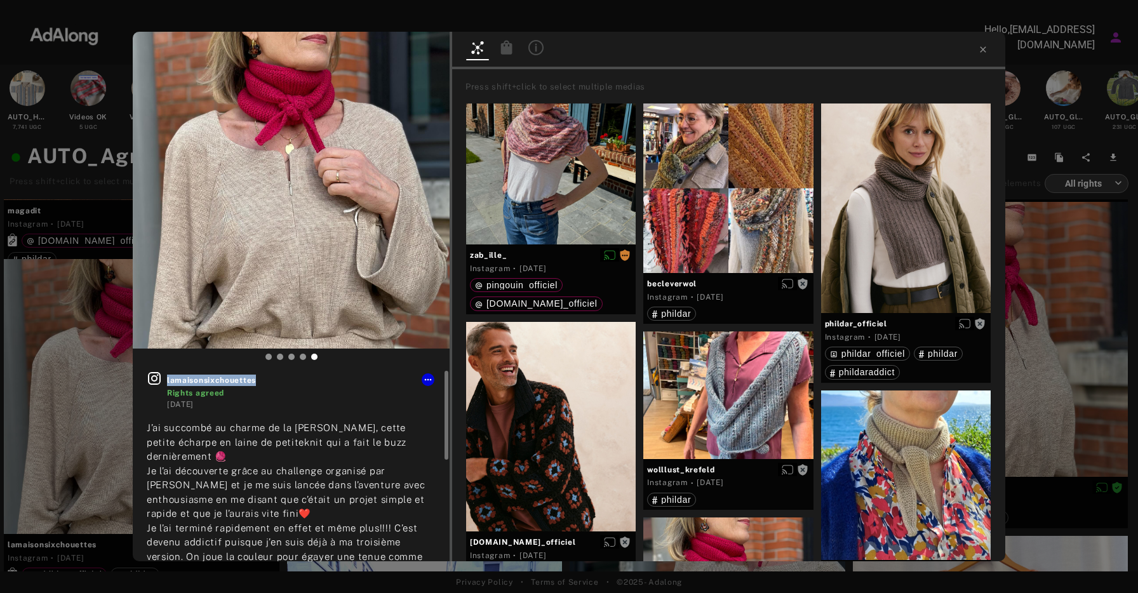
drag, startPoint x: 260, startPoint y: 382, endPoint x: 163, endPoint y: 382, distance: 97.2
click at [163, 382] on div "lamaisonsixchouettes Rights agreed 6 months ago" at bounding box center [291, 390] width 289 height 39
copy span "lamaisonsixchouettes"
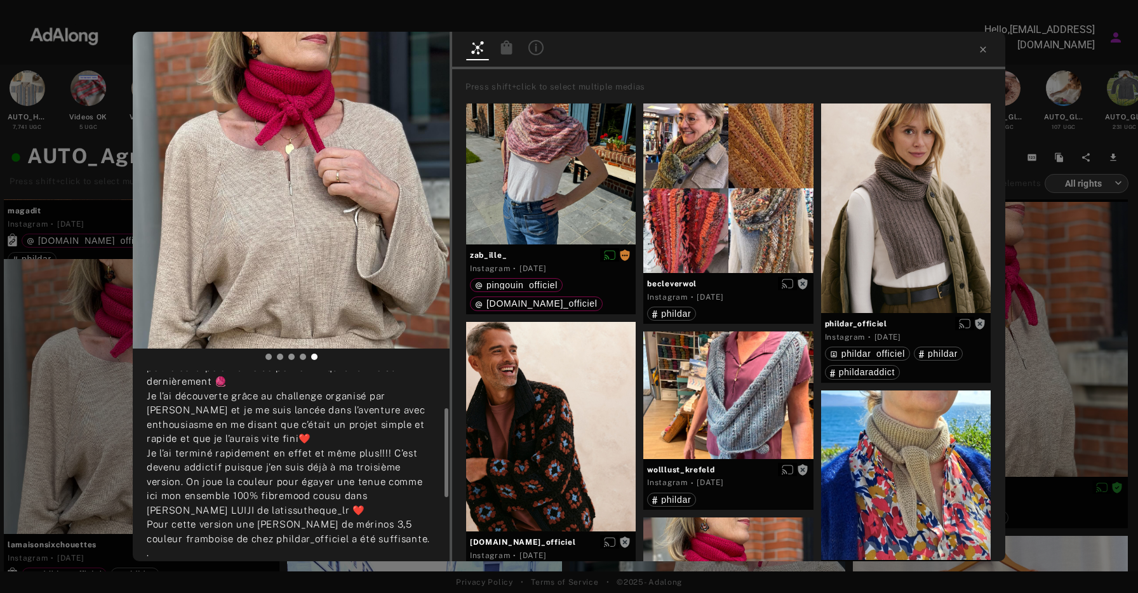
scroll to position [77, 0]
click at [427, 70] on img at bounding box center [291, 190] width 317 height 317
click at [982, 51] on icon at bounding box center [983, 49] width 6 height 6
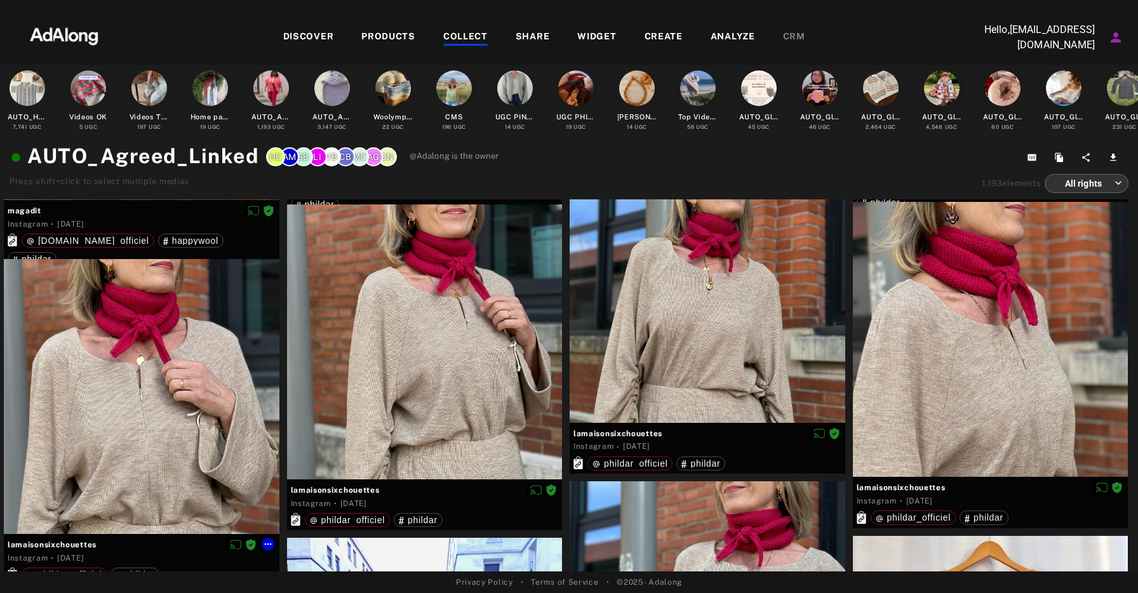
click at [155, 391] on div at bounding box center [142, 397] width 276 height 276
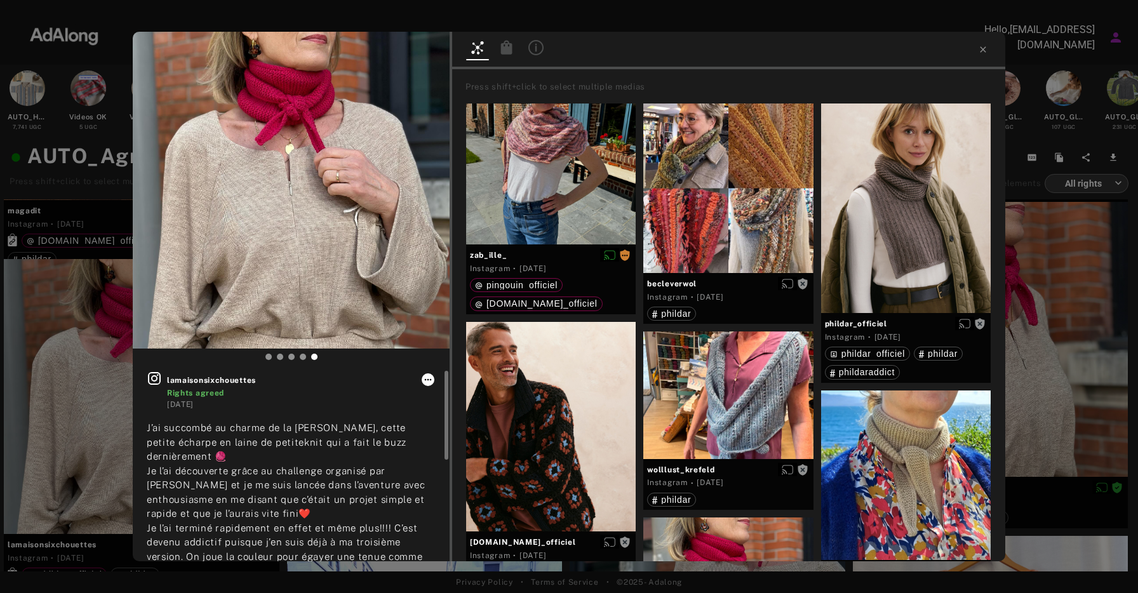
click at [427, 382] on icon at bounding box center [428, 380] width 10 height 10
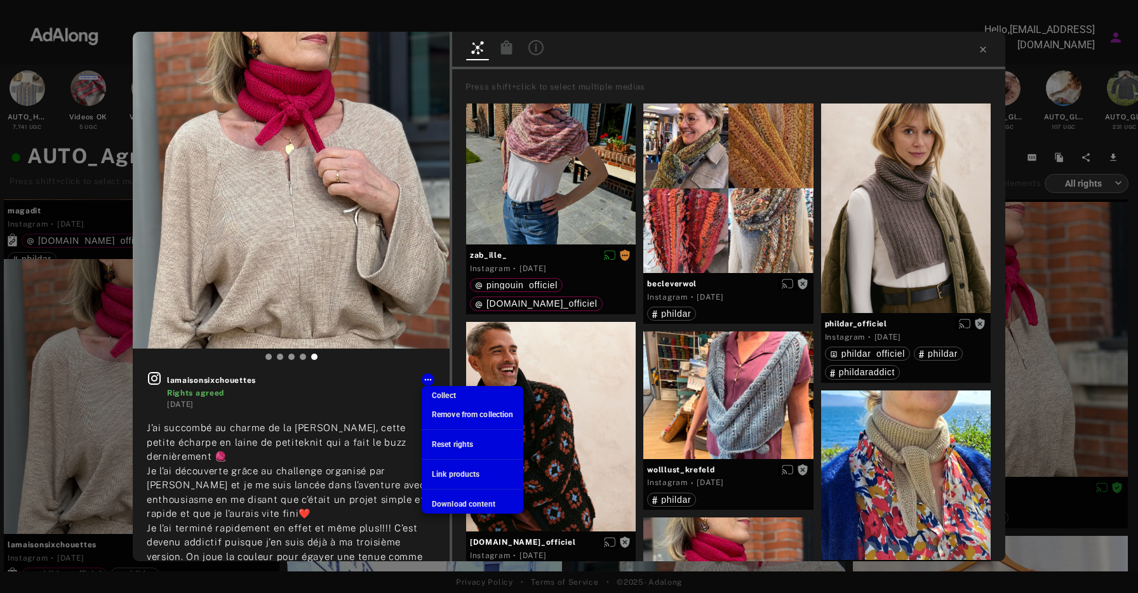
click at [461, 502] on span "Download content" at bounding box center [464, 504] width 64 height 9
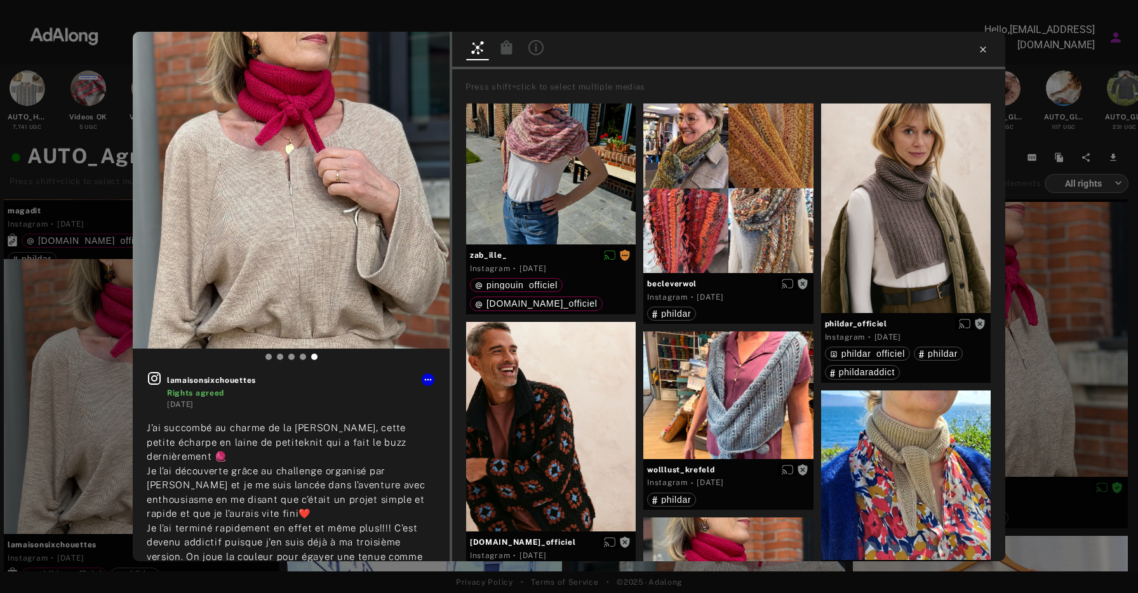
click at [985, 47] on icon at bounding box center [983, 49] width 6 height 6
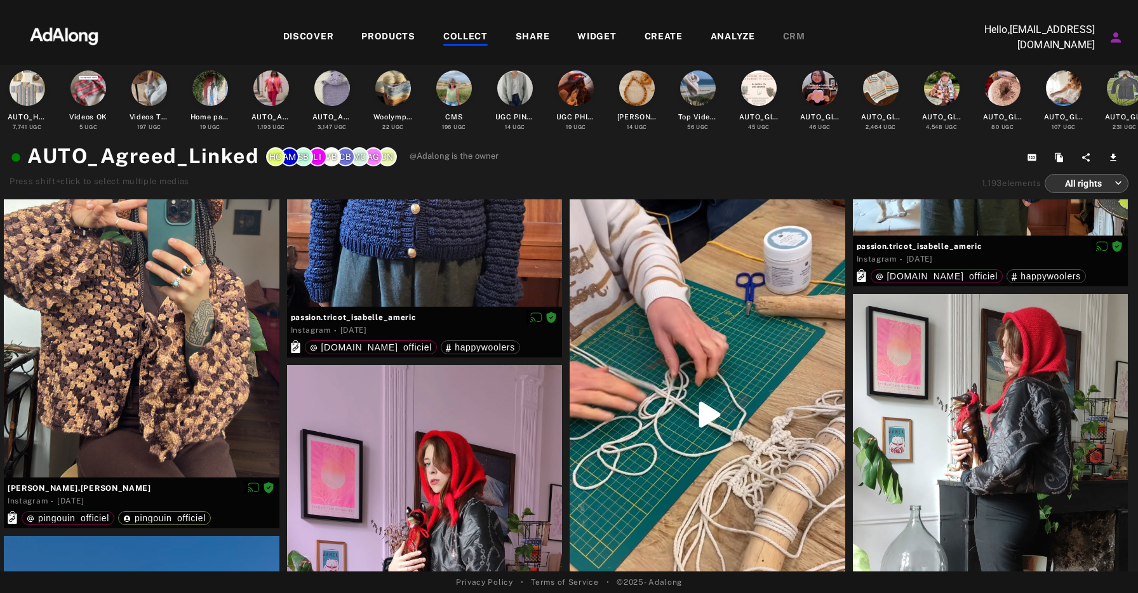
scroll to position [35829, 0]
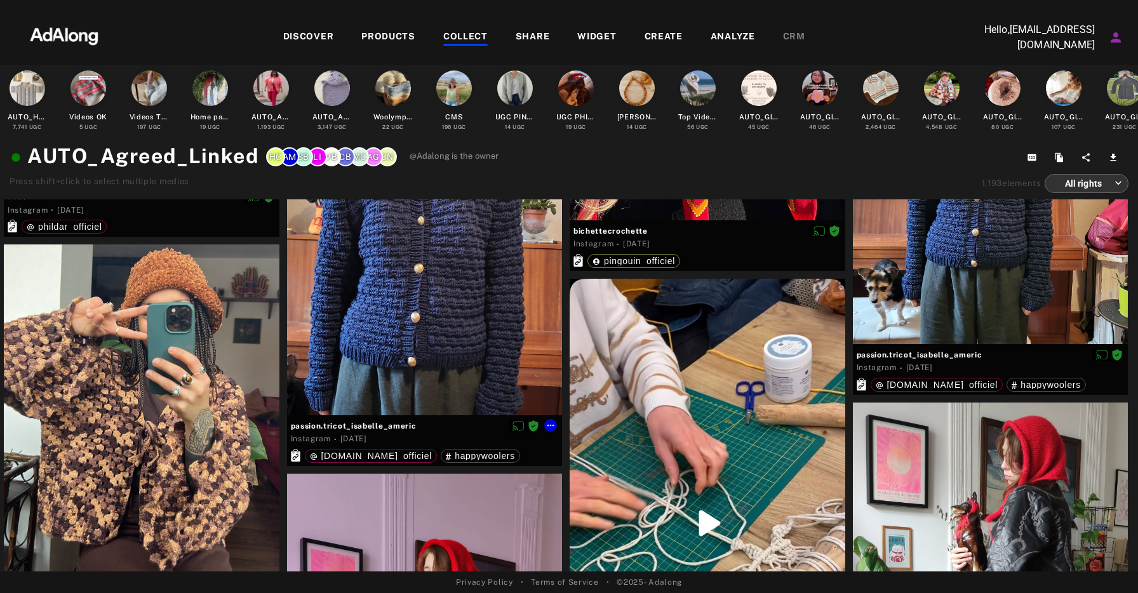
click at [183, 358] on div at bounding box center [142, 415] width 276 height 341
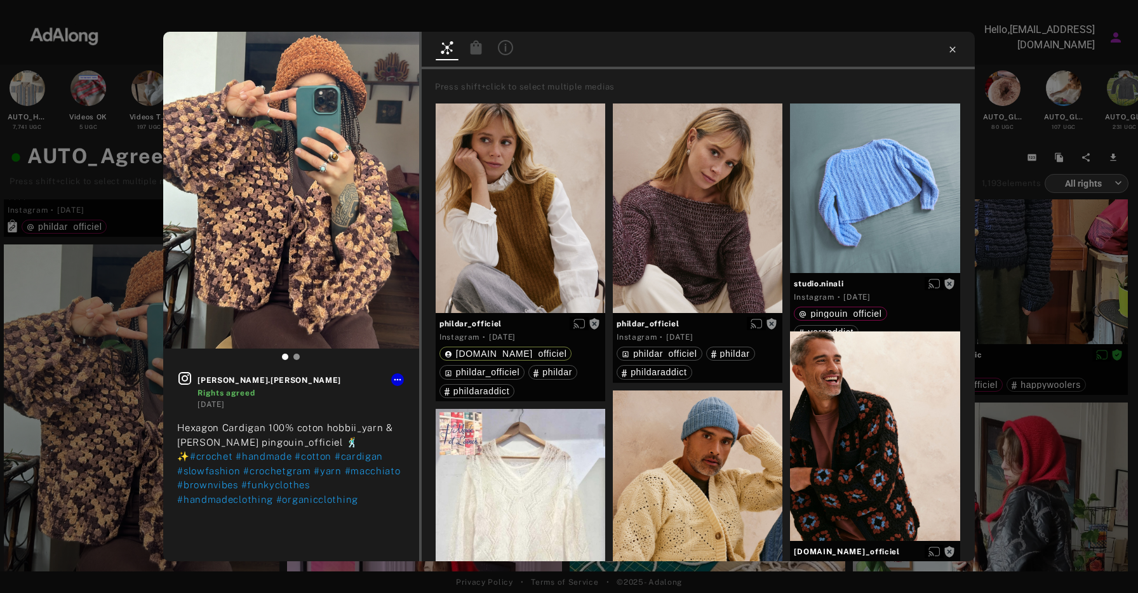
click at [957, 46] on icon at bounding box center [953, 49] width 10 height 10
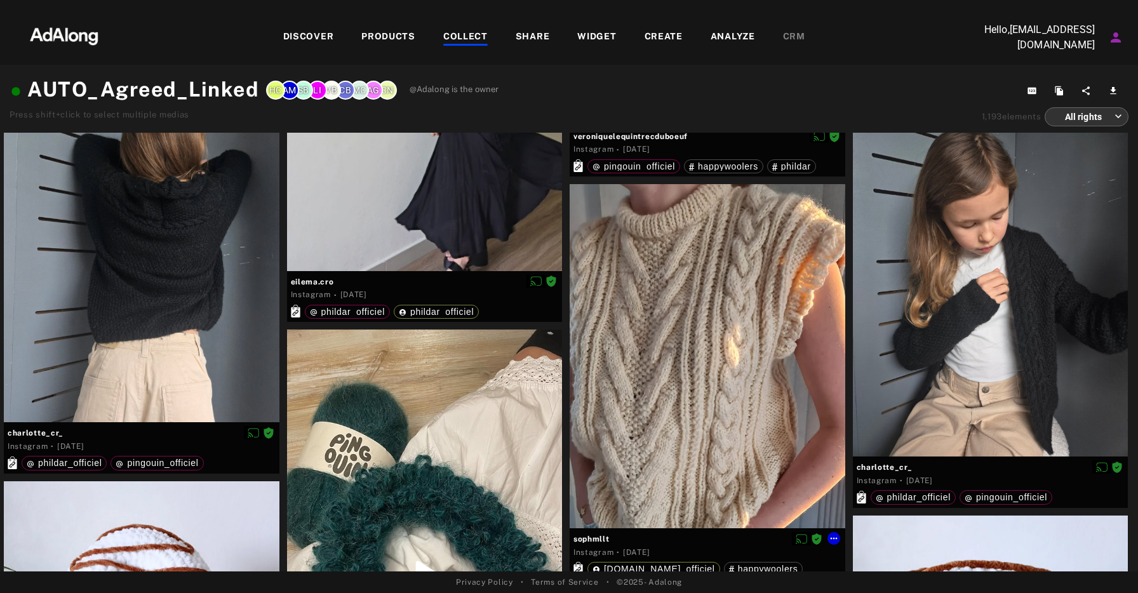
scroll to position [37660, 0]
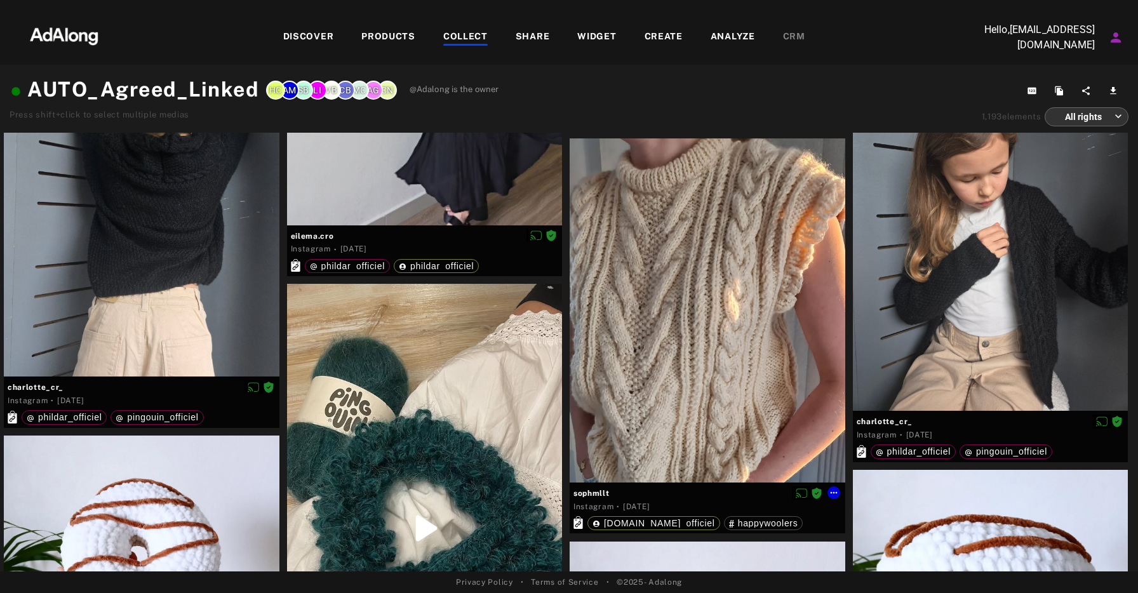
click at [763, 350] on div at bounding box center [708, 310] width 276 height 344
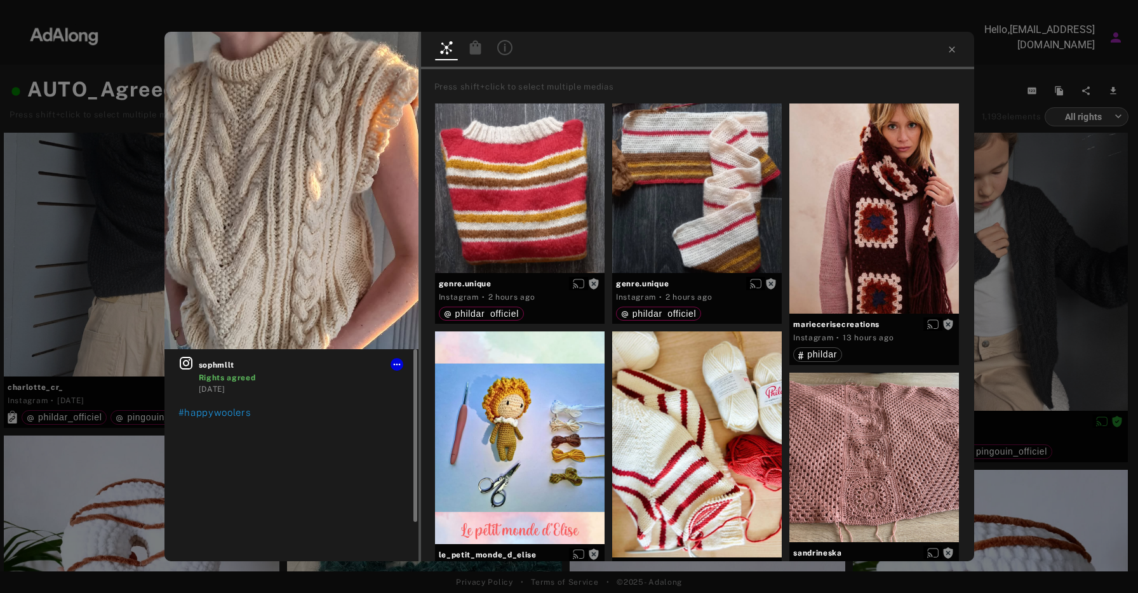
click at [475, 48] on icon at bounding box center [474, 47] width 11 height 14
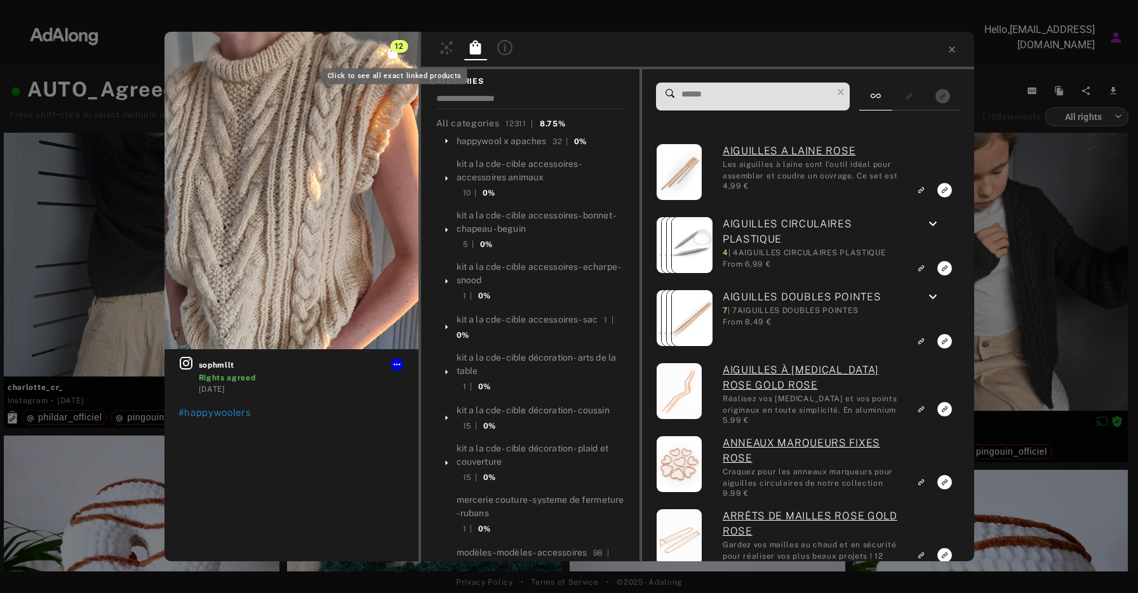
click at [396, 57] on icon "Click to see all exact linked products" at bounding box center [393, 52] width 10 height 12
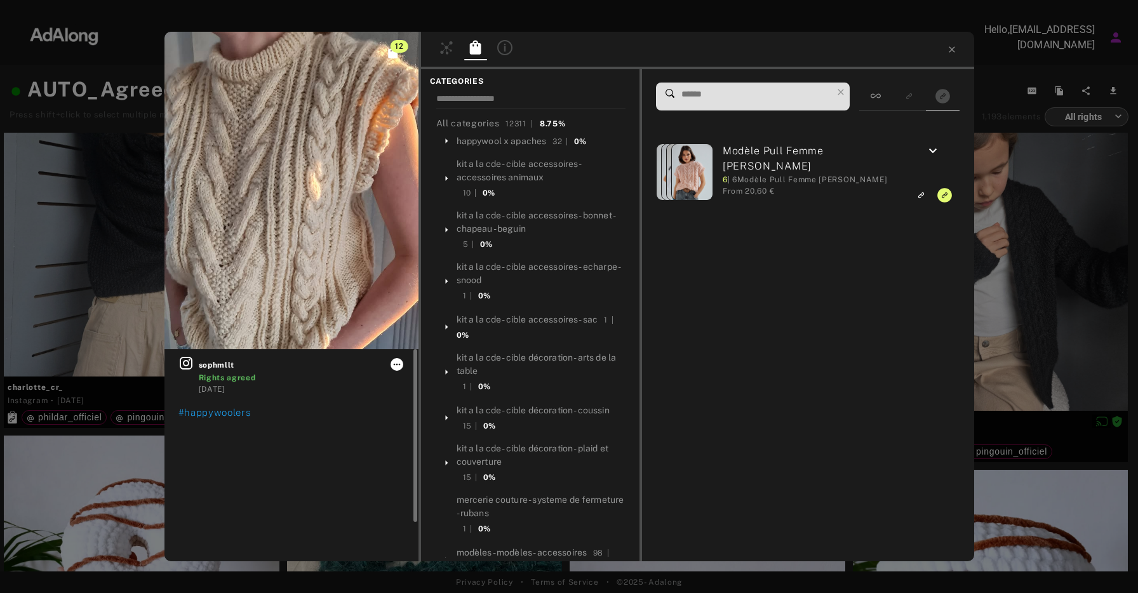
click at [398, 365] on icon at bounding box center [397, 365] width 10 height 10
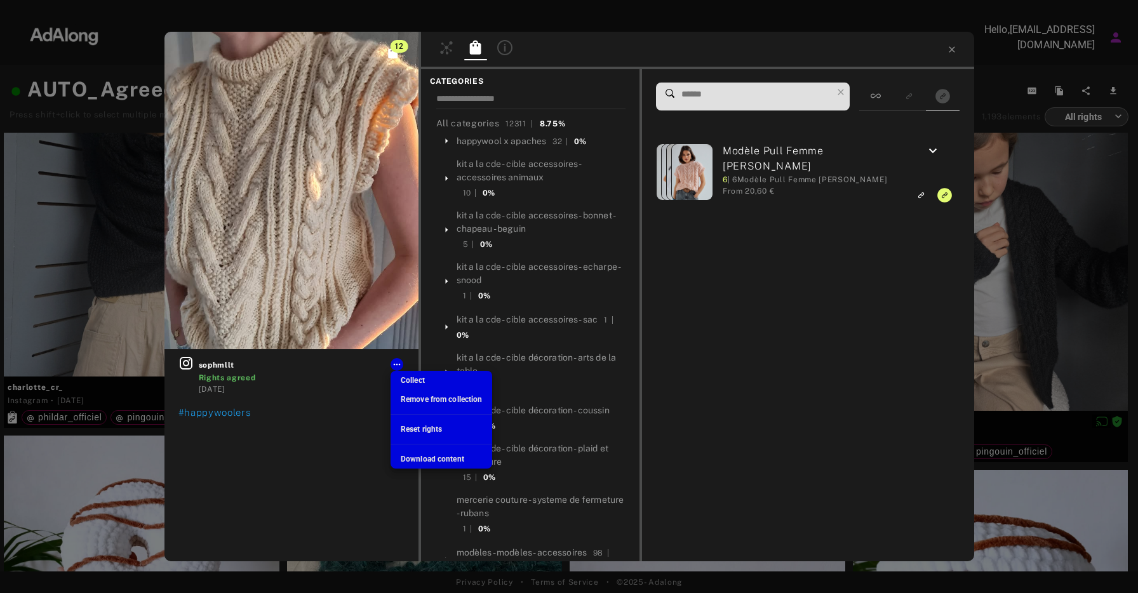
click at [253, 368] on div at bounding box center [569, 296] width 1138 height 593
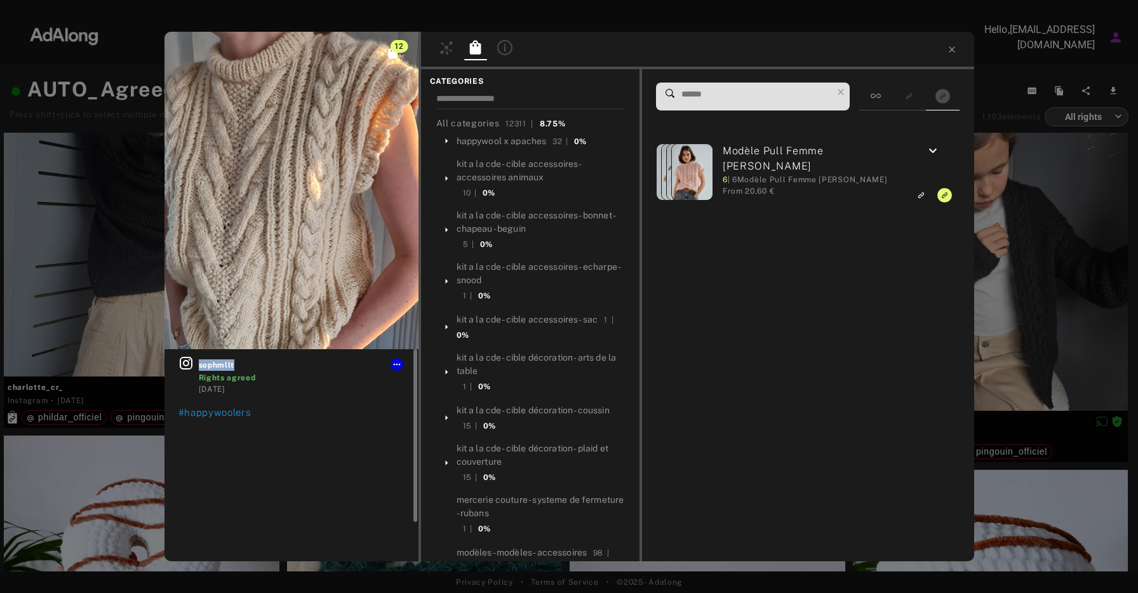
drag, startPoint x: 245, startPoint y: 367, endPoint x: 191, endPoint y: 367, distance: 54.6
click at [191, 367] on div "sophmllt Rights agreed 7 months ago" at bounding box center [292, 375] width 226 height 39
copy span "sophmllt"
click at [398, 365] on icon at bounding box center [396, 365] width 7 height 2
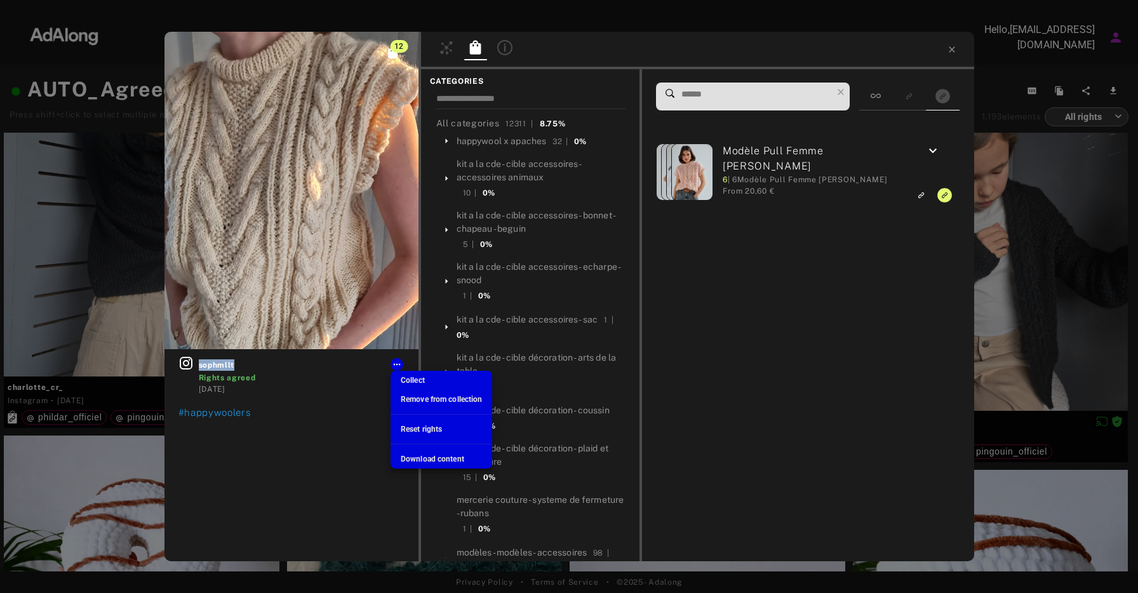
click at [449, 457] on span "Download content" at bounding box center [433, 459] width 64 height 9
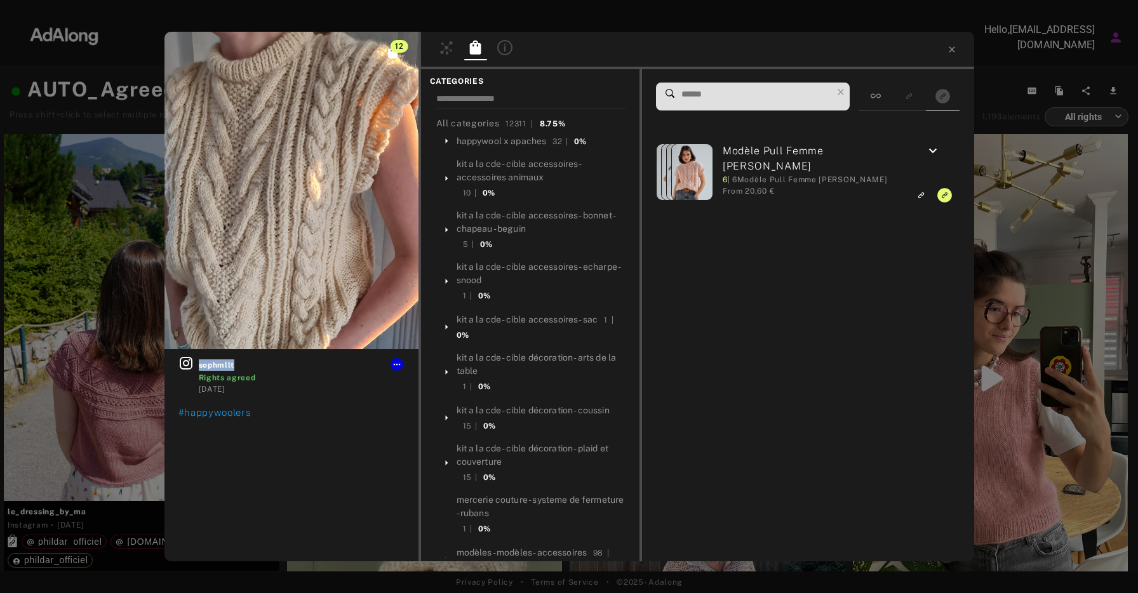
scroll to position [37660, 0]
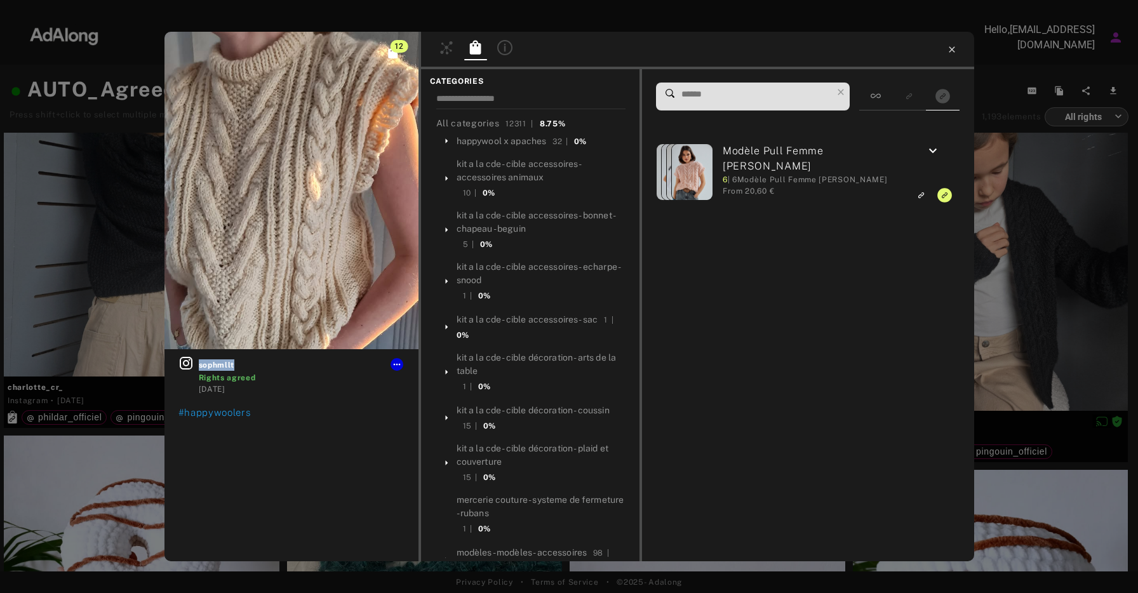
click at [952, 46] on icon at bounding box center [952, 49] width 10 height 10
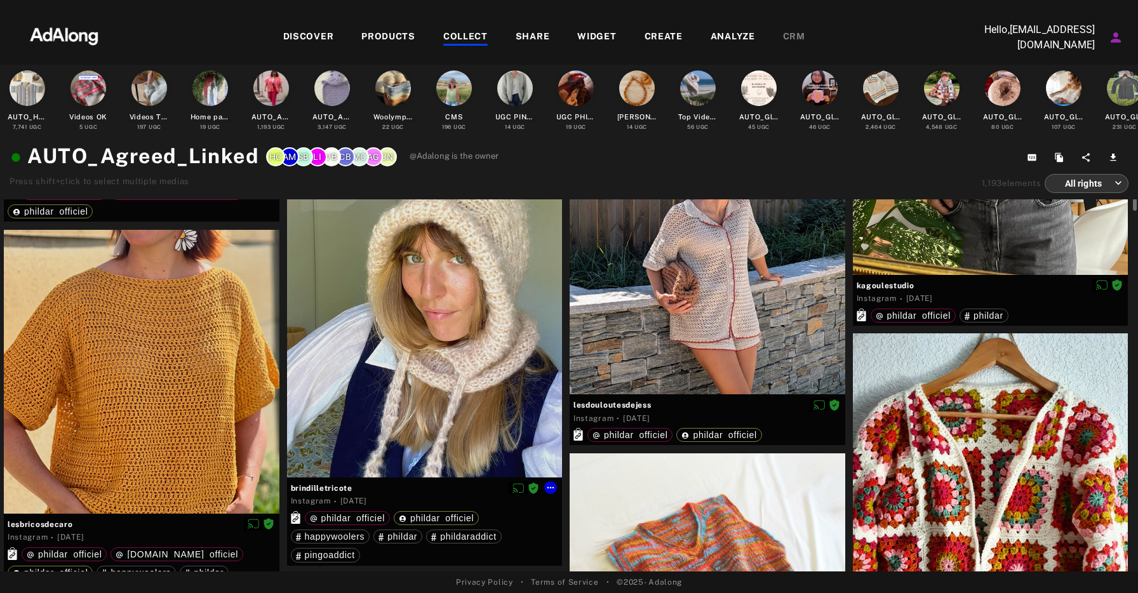
scroll to position [402, 0]
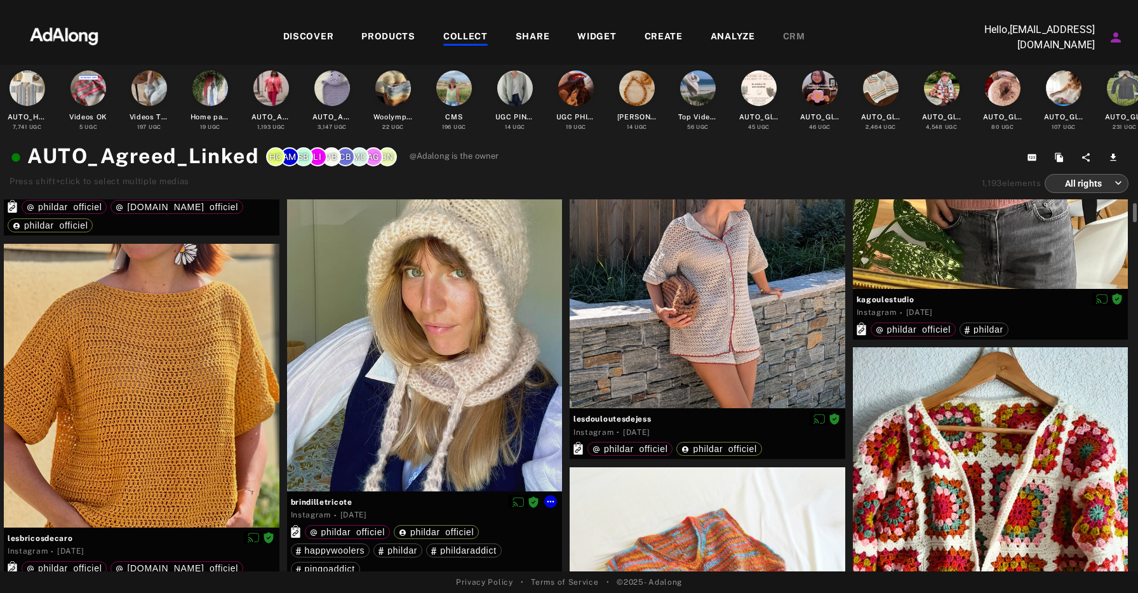
click at [463, 374] on div at bounding box center [425, 312] width 276 height 358
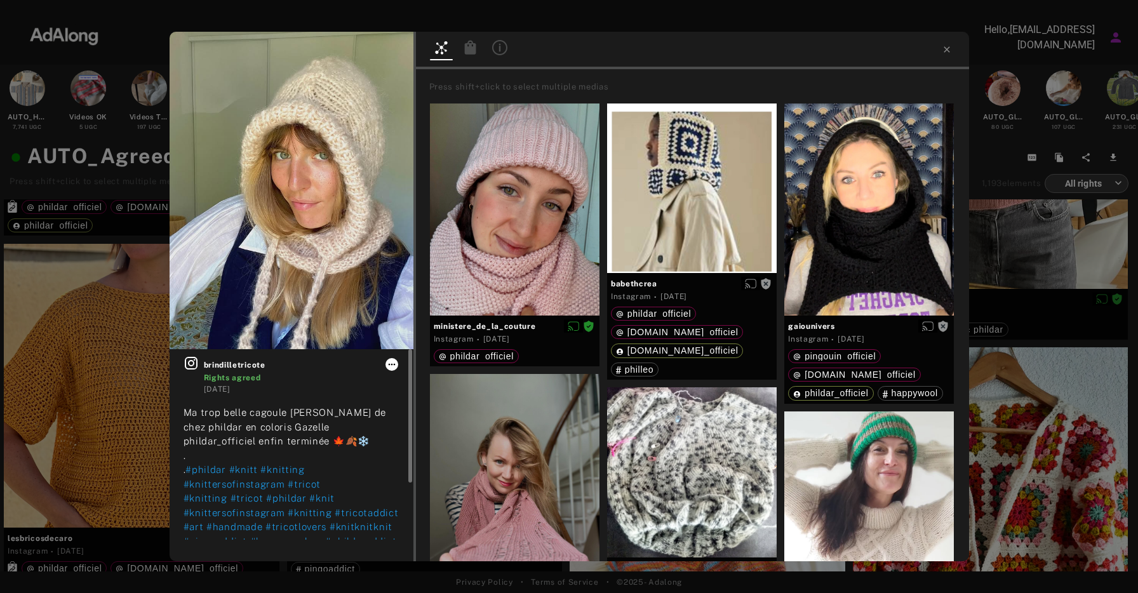
click at [395, 368] on icon at bounding box center [392, 365] width 10 height 10
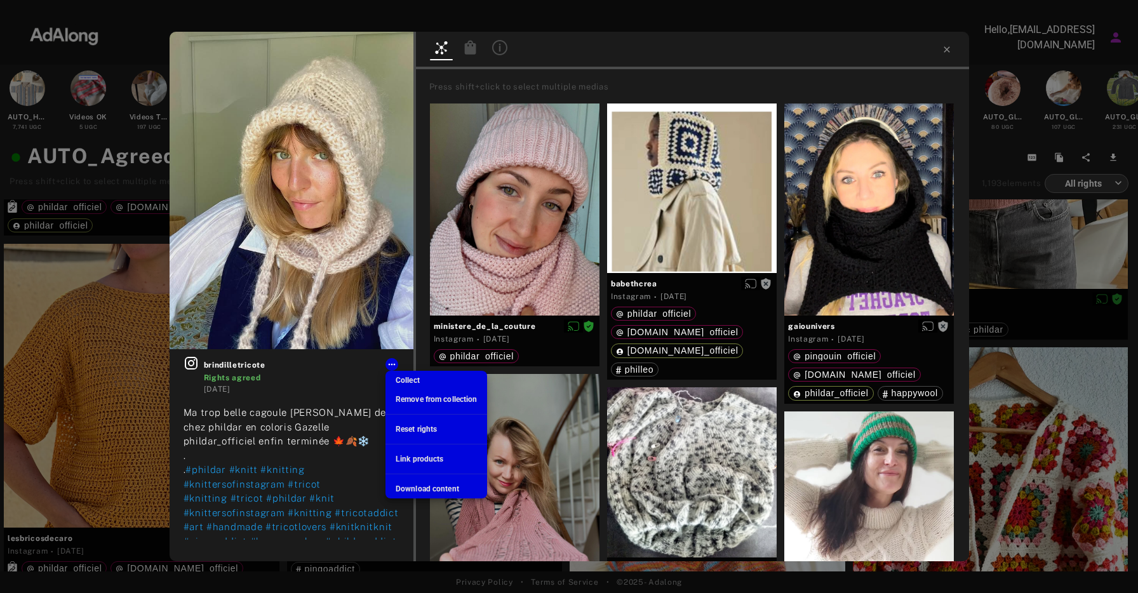
drag, startPoint x: 292, startPoint y: 368, endPoint x: 210, endPoint y: 367, distance: 82.6
click at [210, 367] on div at bounding box center [569, 296] width 1138 height 593
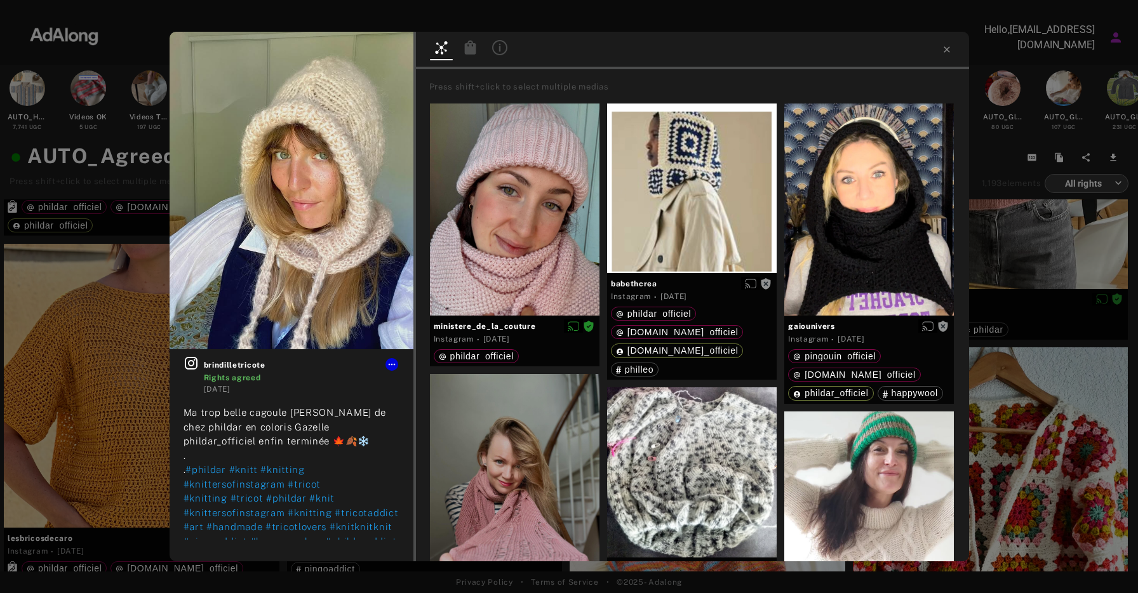
click at [312, 368] on body "DISCOVER PRODUCTS COLLECT SHARE WIDGET CREATE ANALYZE CRM Hello, [EMAIL_ADDRESS…" at bounding box center [569, 296] width 1138 height 593
drag, startPoint x: 271, startPoint y: 366, endPoint x: 205, endPoint y: 365, distance: 66.7
click at [205, 365] on span "brindilletricote" at bounding box center [302, 365] width 196 height 11
copy span "brindilletricote"
click at [396, 363] on icon at bounding box center [392, 365] width 10 height 10
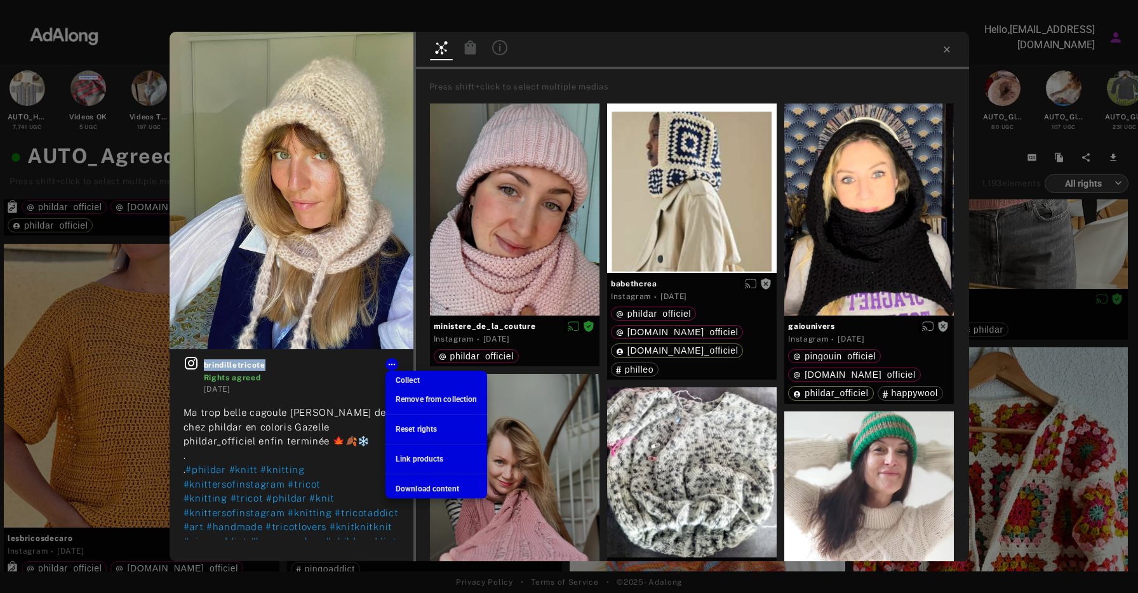
click at [439, 487] on span "Download content" at bounding box center [428, 489] width 64 height 9
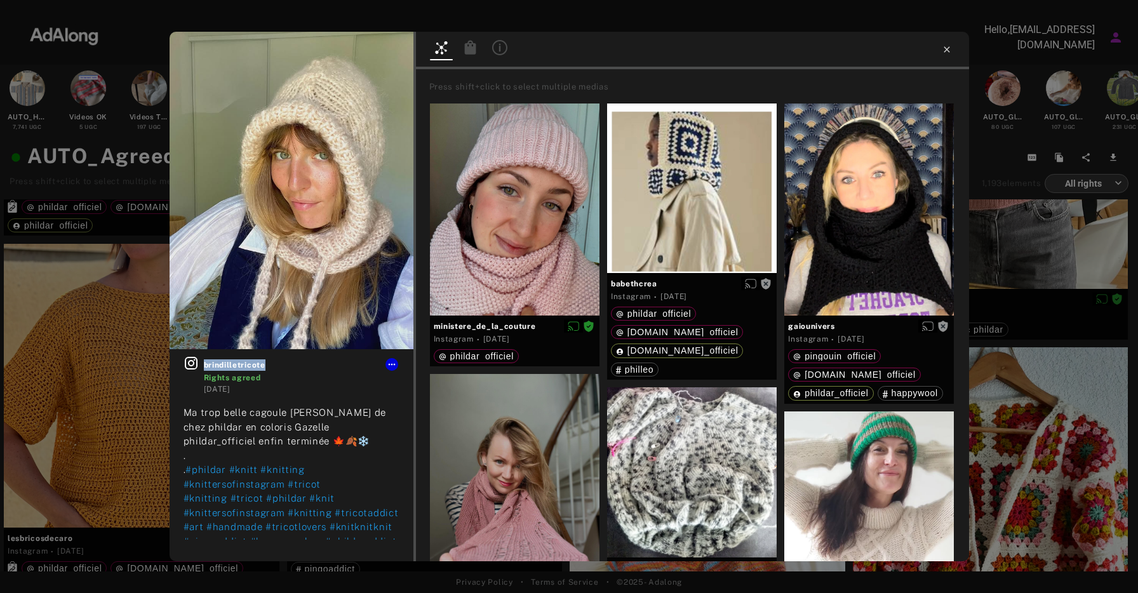
click at [946, 48] on icon at bounding box center [947, 49] width 6 height 6
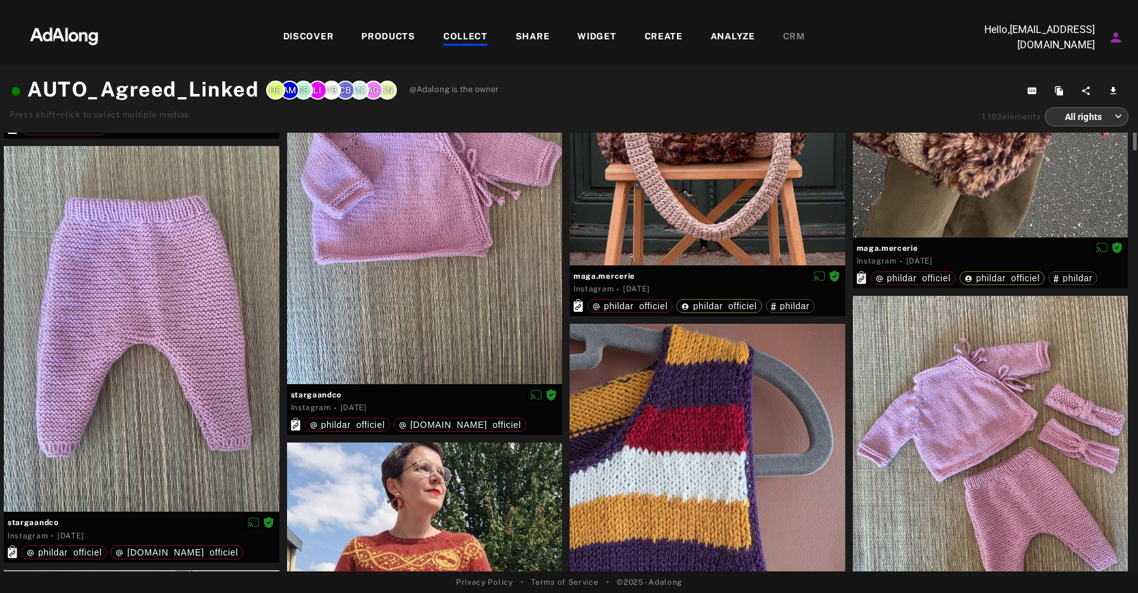
scroll to position [1256, 0]
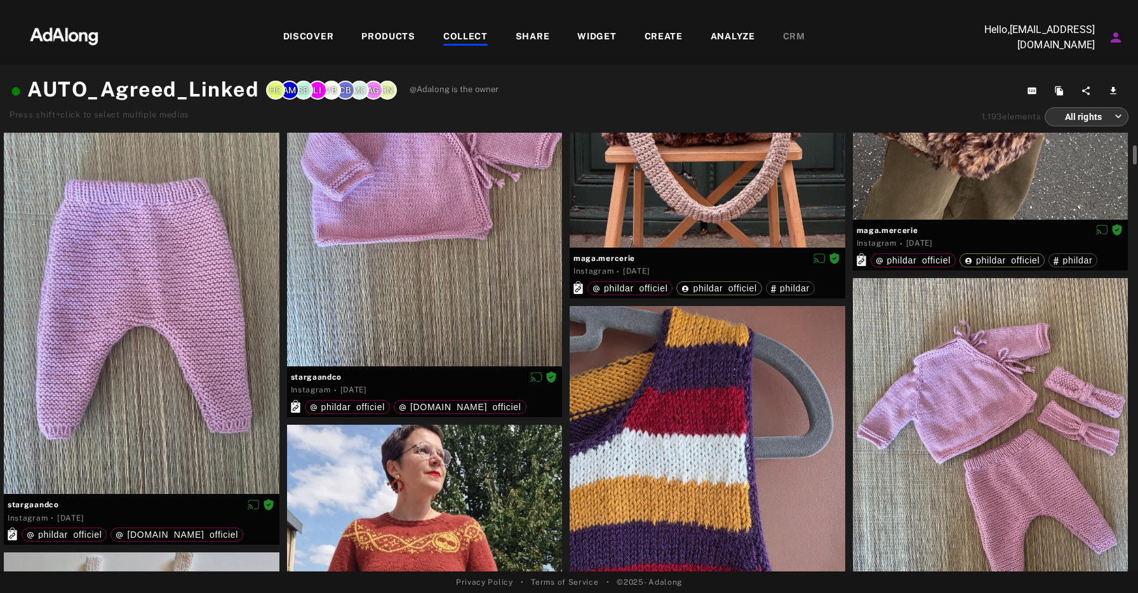
click at [320, 38] on div "DISCOVER" at bounding box center [308, 37] width 51 height 15
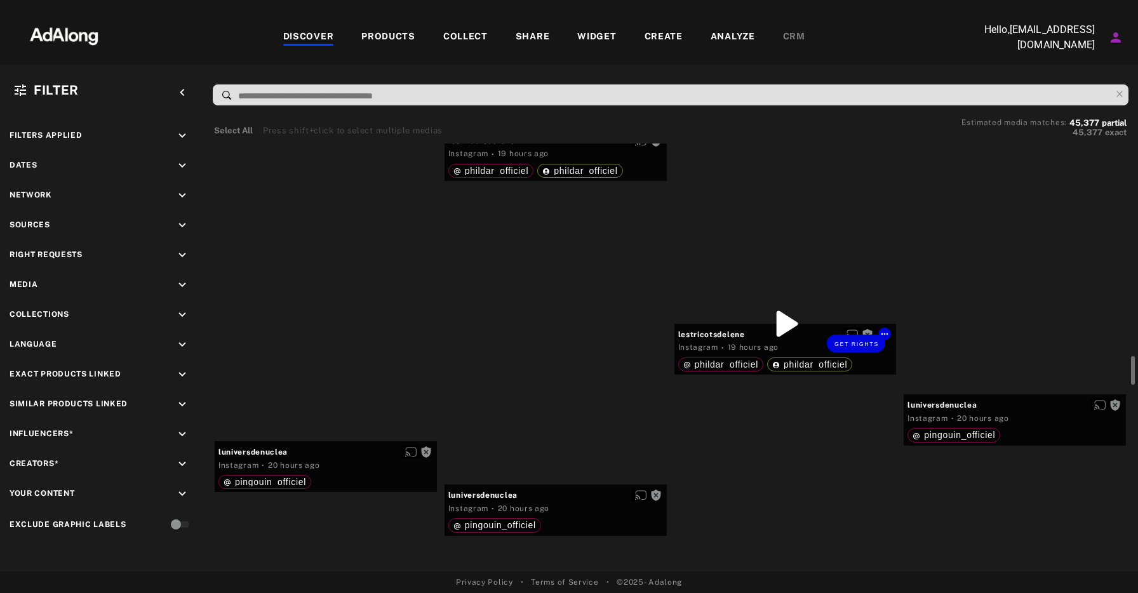
scroll to position [3161, 0]
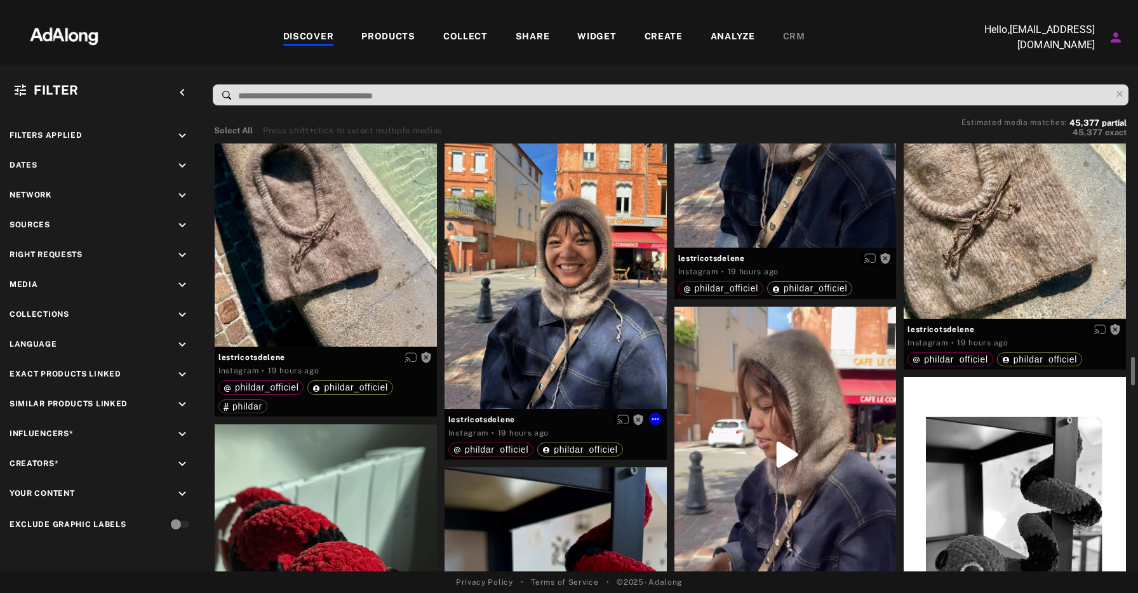
click at [600, 318] on div "Get rights" at bounding box center [556, 261] width 222 height 296
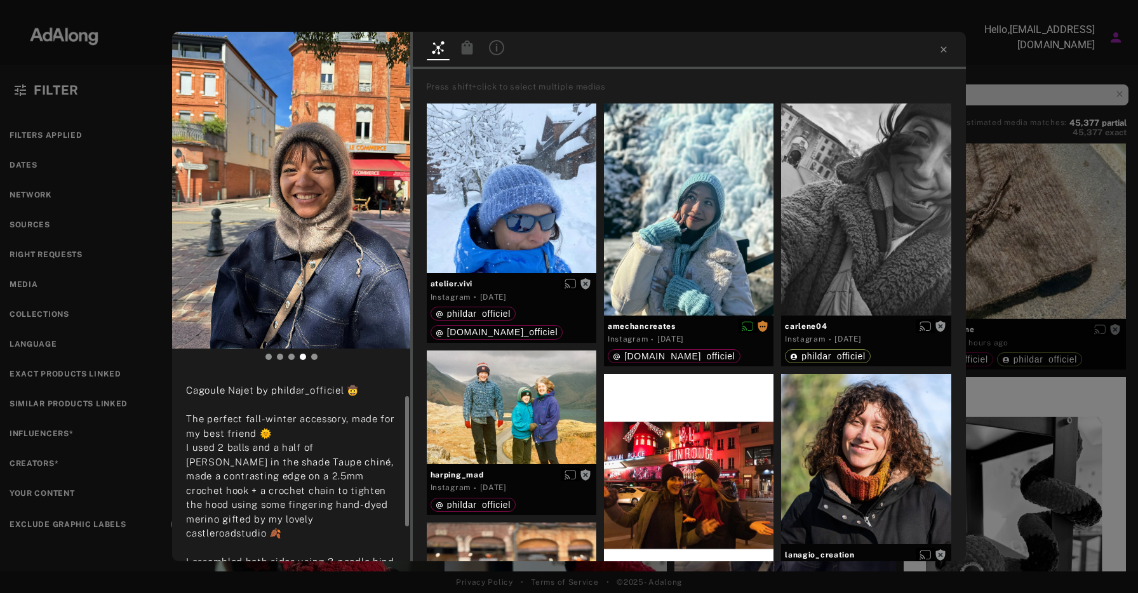
scroll to position [39, 0]
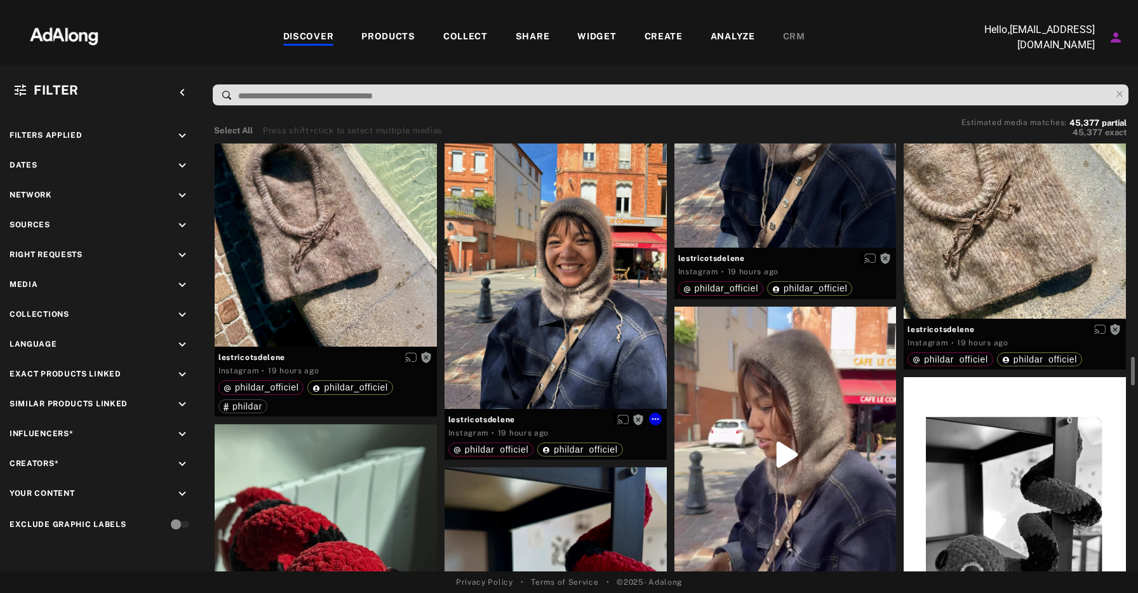
click at [584, 284] on div "Get rights" at bounding box center [556, 261] width 222 height 296
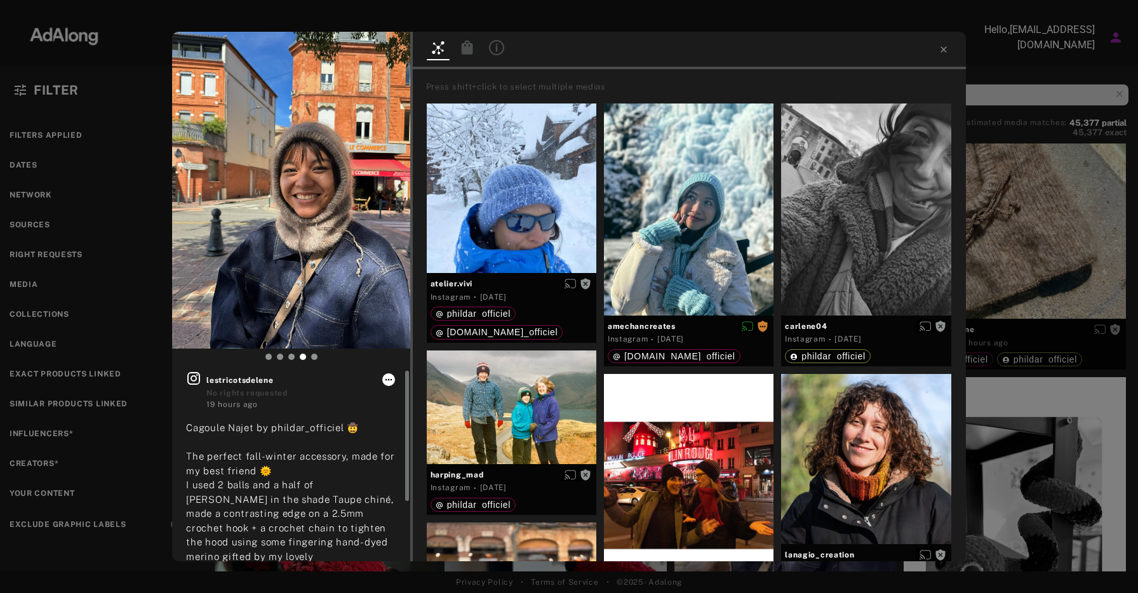
click at [389, 378] on icon at bounding box center [389, 380] width 10 height 10
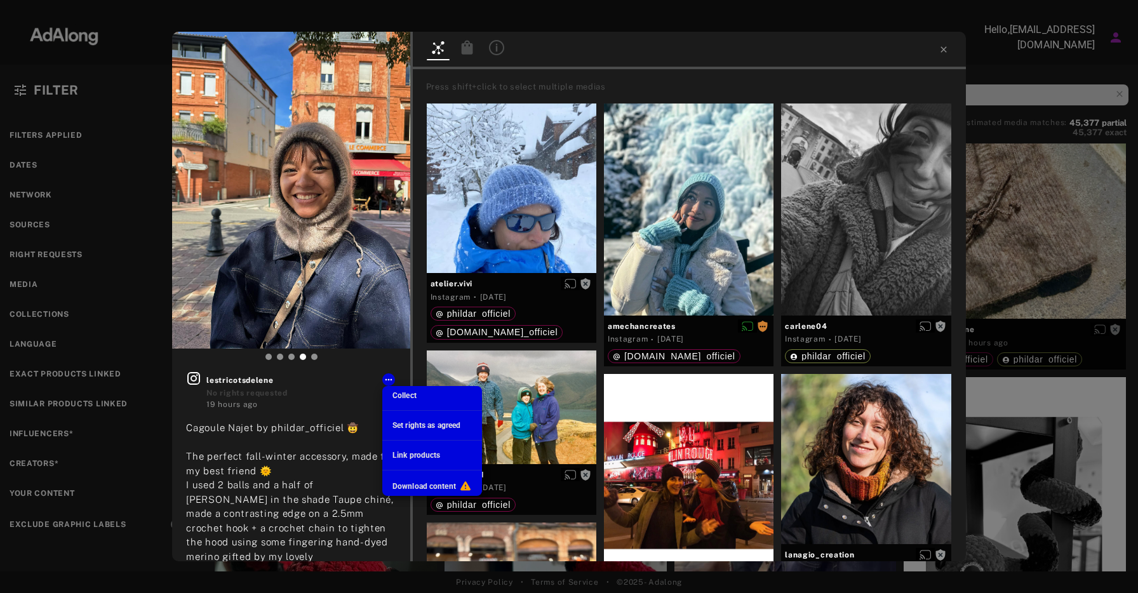
click at [351, 257] on div at bounding box center [569, 296] width 1138 height 593
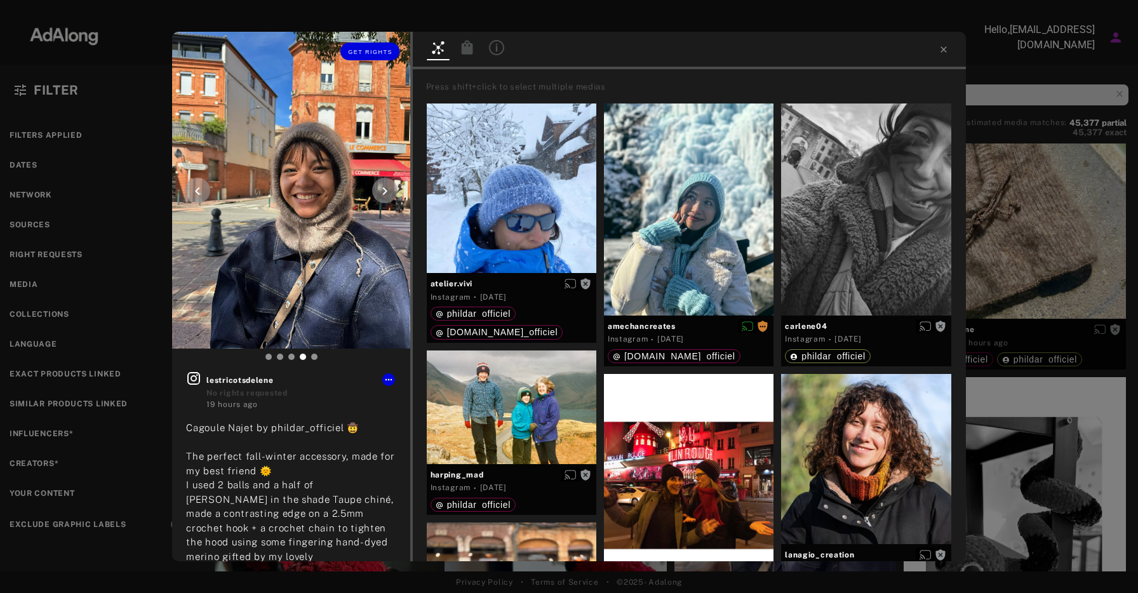
click at [387, 99] on img at bounding box center [291, 190] width 238 height 317
click at [367, 44] on button "Get rights" at bounding box center [370, 52] width 58 height 18
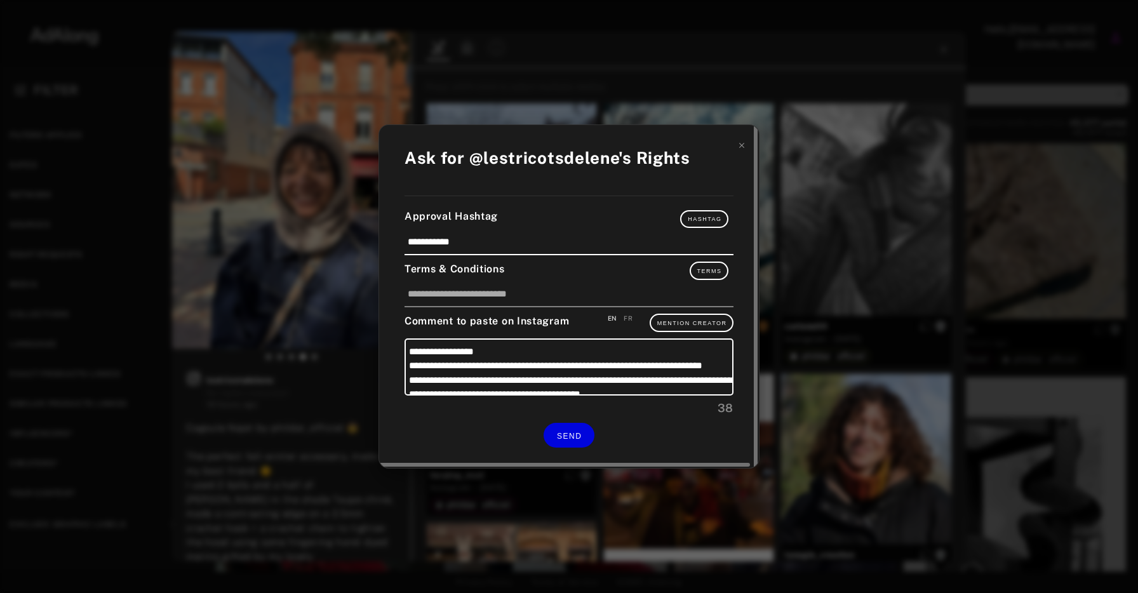
click at [631, 320] on div "FR" at bounding box center [628, 319] width 9 height 10
type textarea "**********"
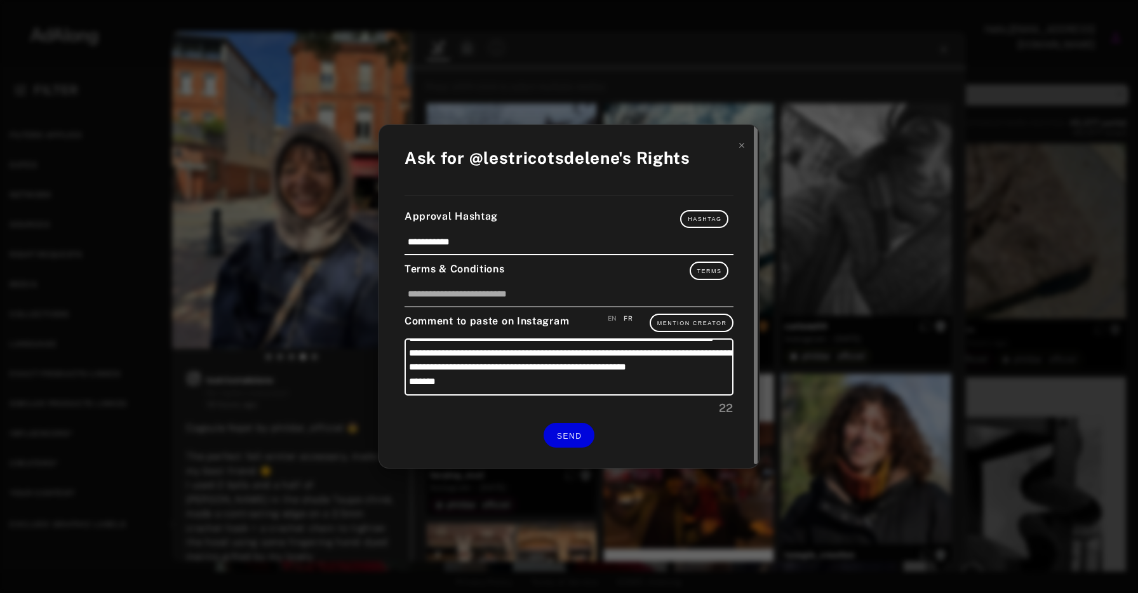
scroll to position [55, 0]
click at [572, 435] on span "SEND" at bounding box center [569, 436] width 25 height 9
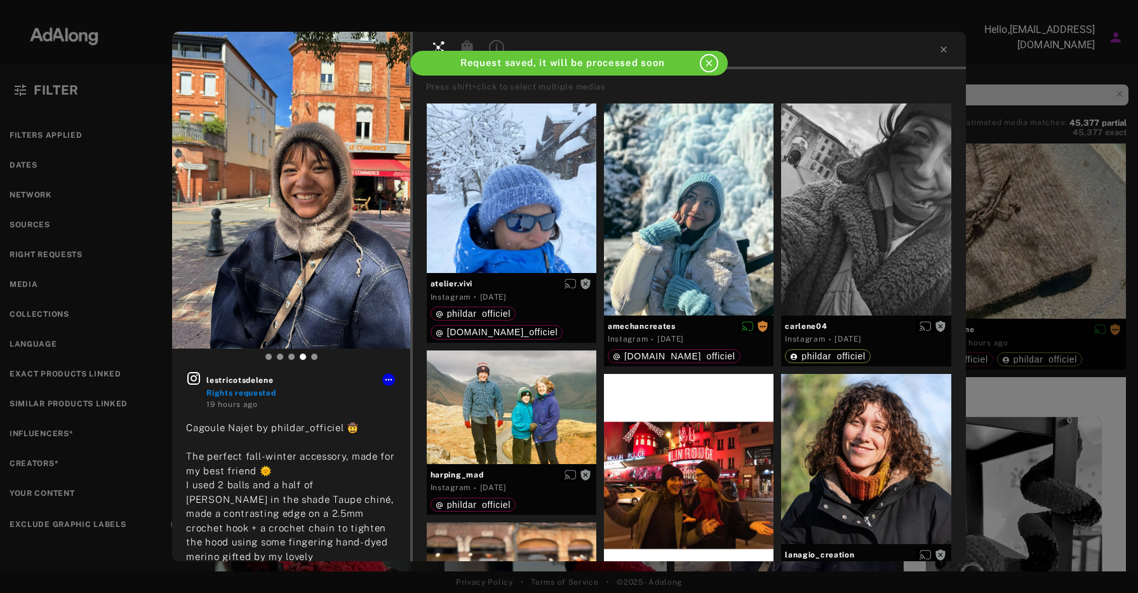
click at [947, 43] on div at bounding box center [689, 50] width 553 height 37
click at [947, 47] on icon at bounding box center [944, 49] width 10 height 10
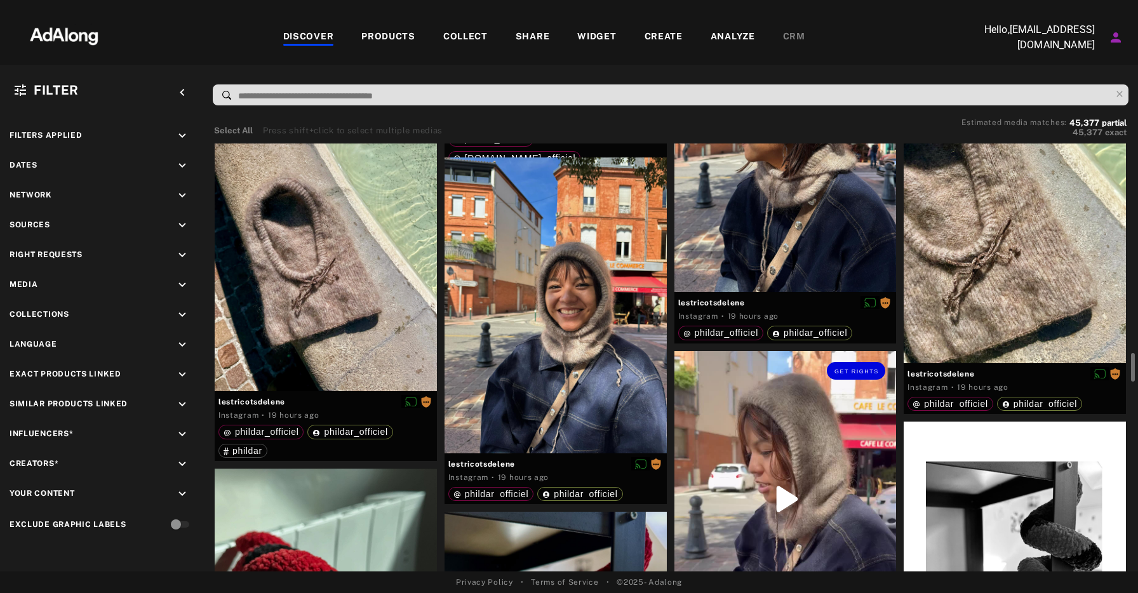
scroll to position [3116, 0]
click at [788, 486] on div "Get rights" at bounding box center [786, 500] width 222 height 296
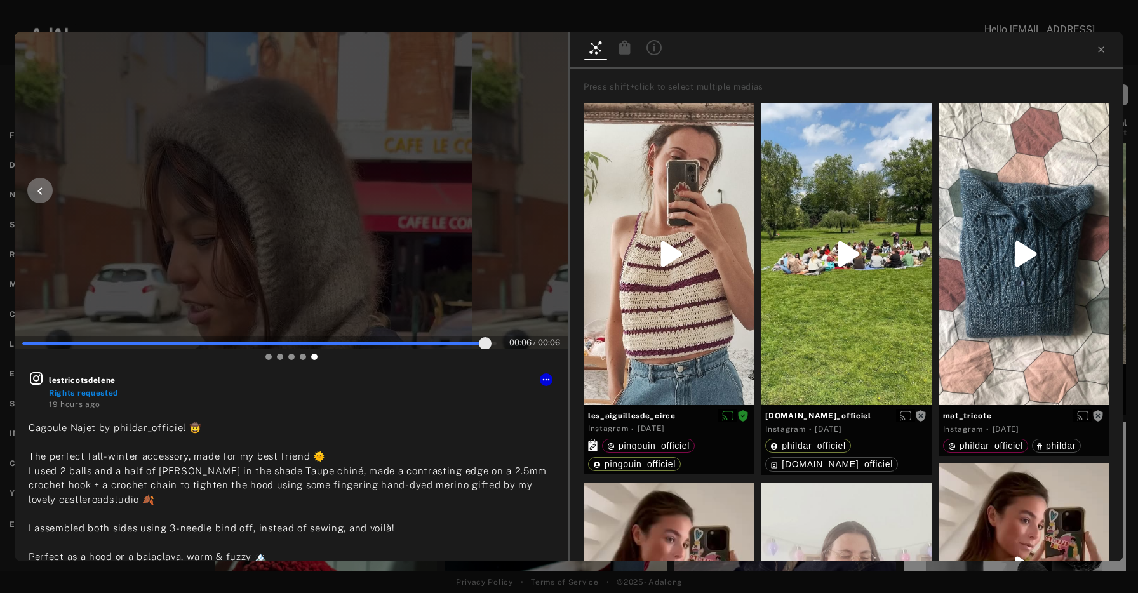
type input "***"
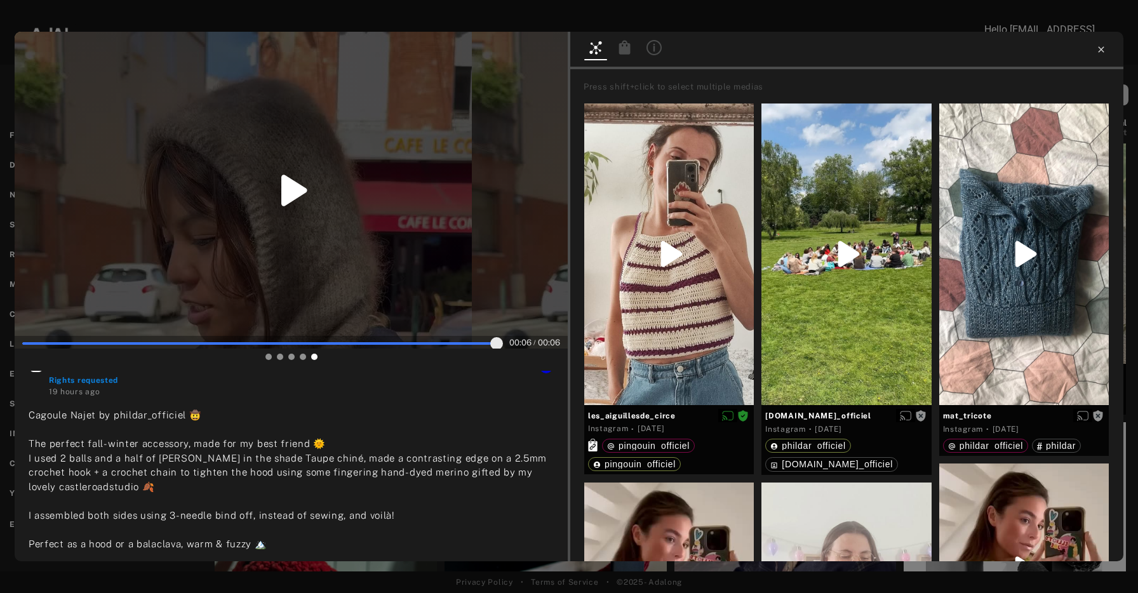
click at [1102, 51] on icon at bounding box center [1102, 49] width 10 height 10
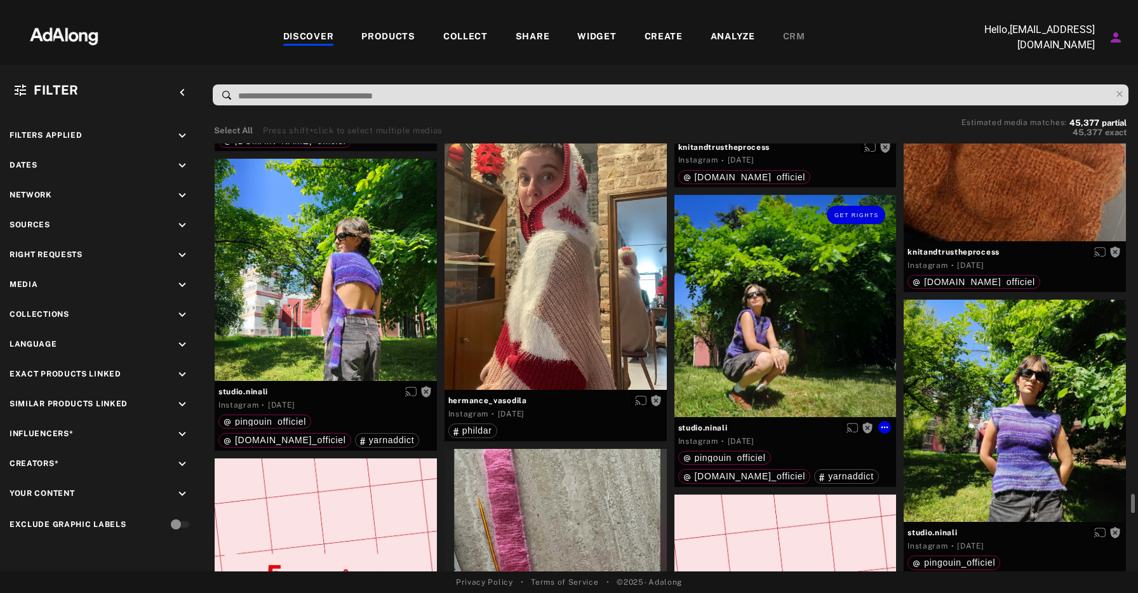
scroll to position [8700, 0]
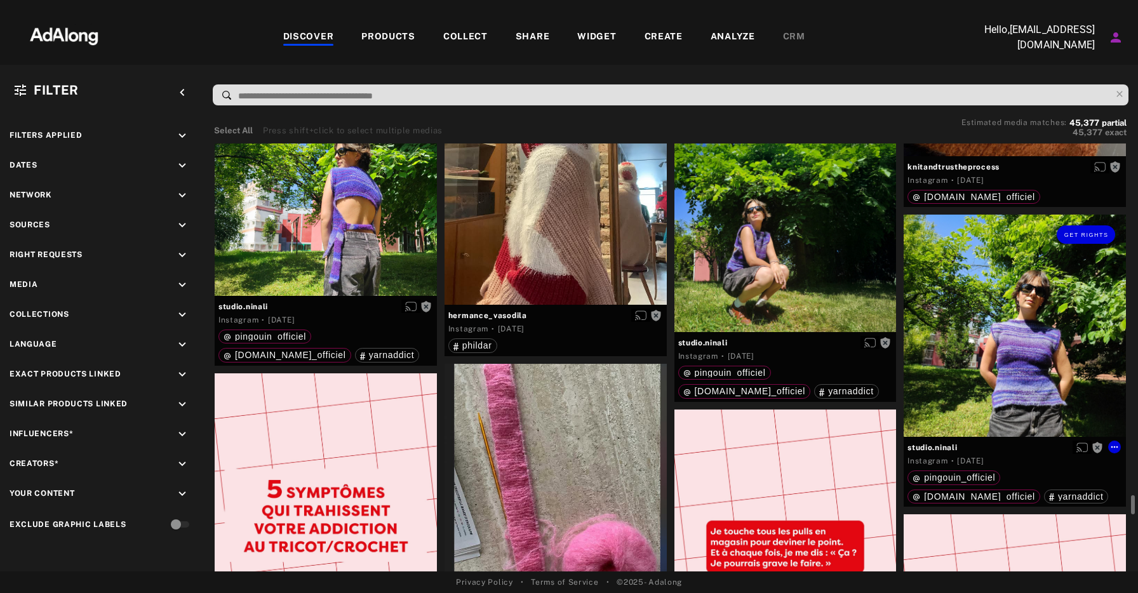
click at [1000, 353] on div "Get rights" at bounding box center [1015, 326] width 222 height 222
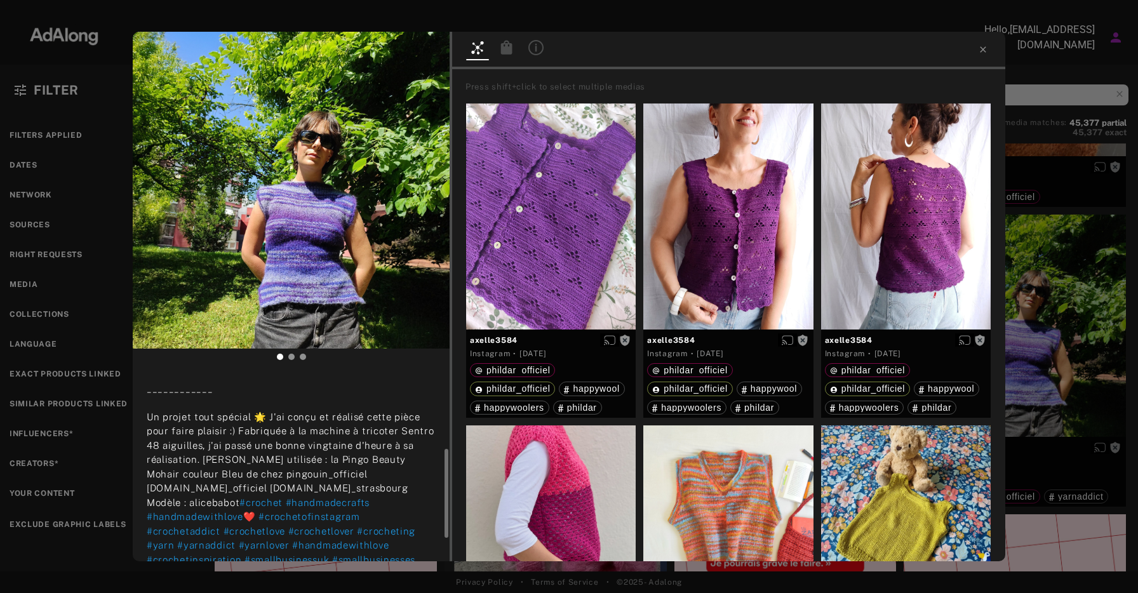
scroll to position [173, 0]
click at [410, 54] on span "Get rights" at bounding box center [410, 52] width 44 height 6
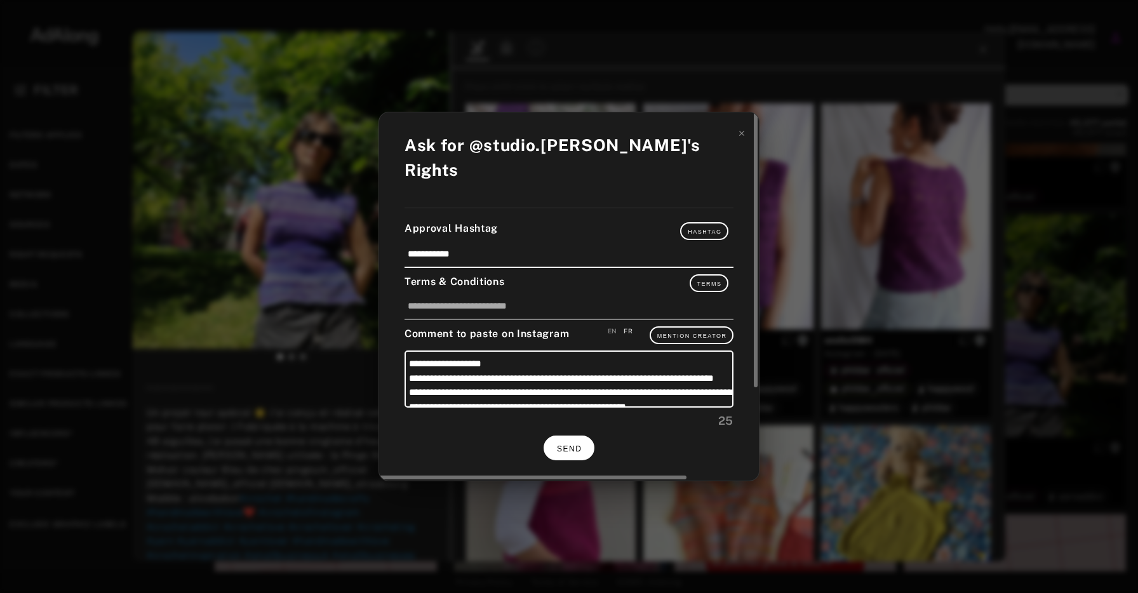
click at [579, 445] on span "SEND" at bounding box center [569, 449] width 25 height 9
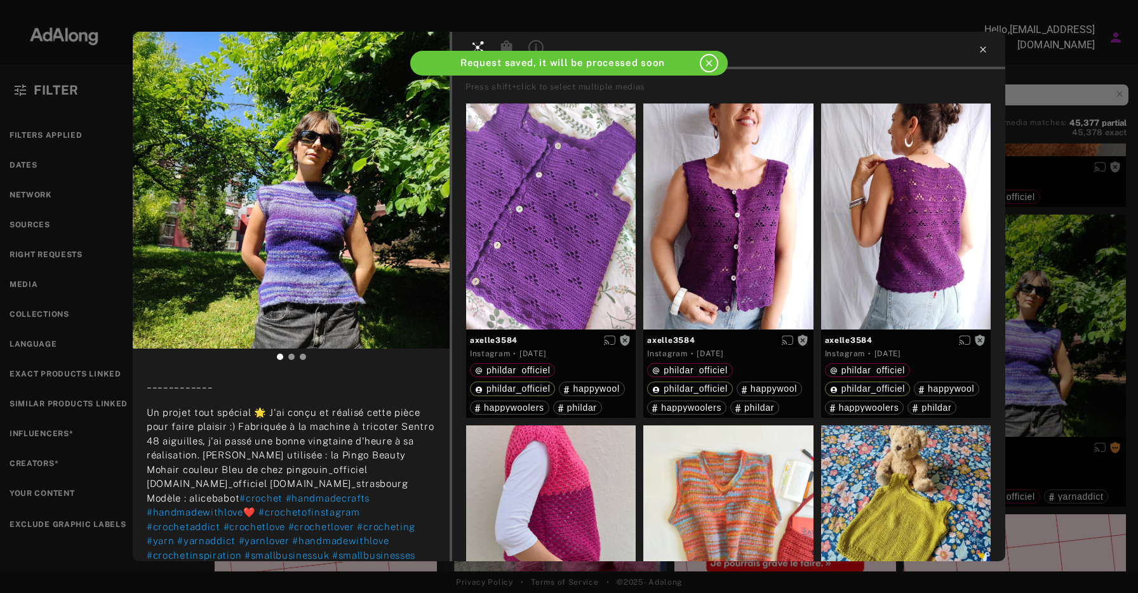
click at [982, 47] on icon at bounding box center [983, 49] width 10 height 10
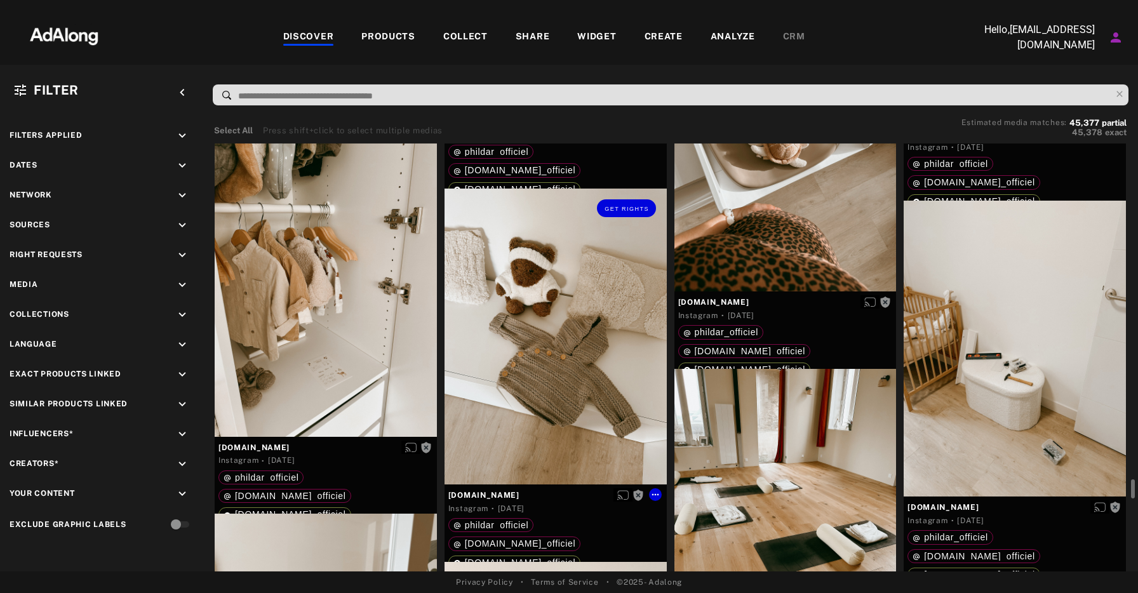
scroll to position [11249, 0]
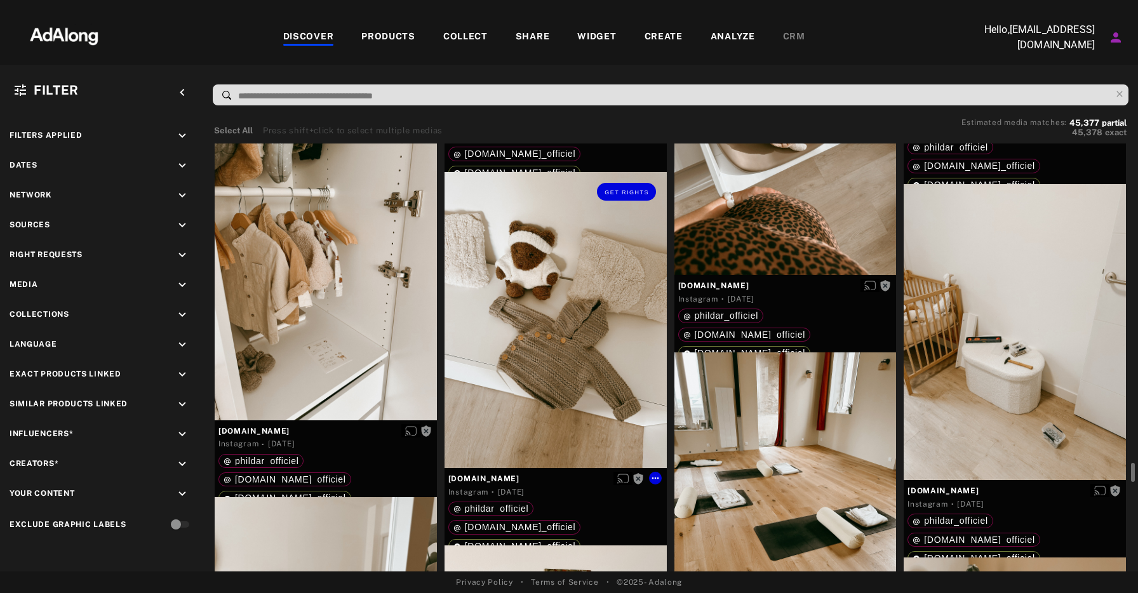
click at [568, 351] on div "Get rights" at bounding box center [556, 320] width 222 height 296
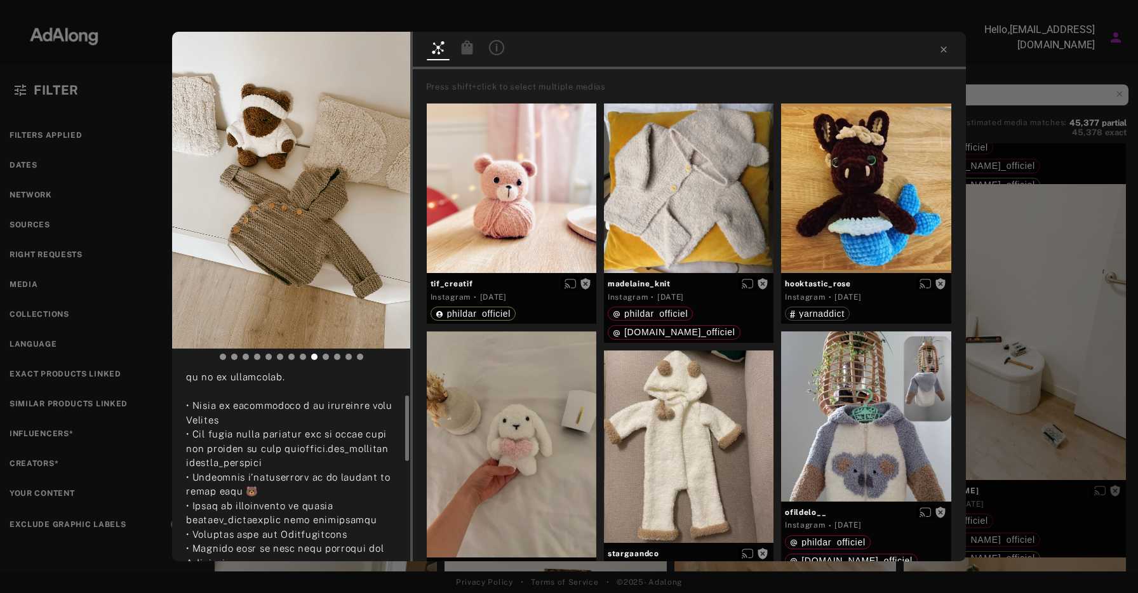
scroll to position [78, 0]
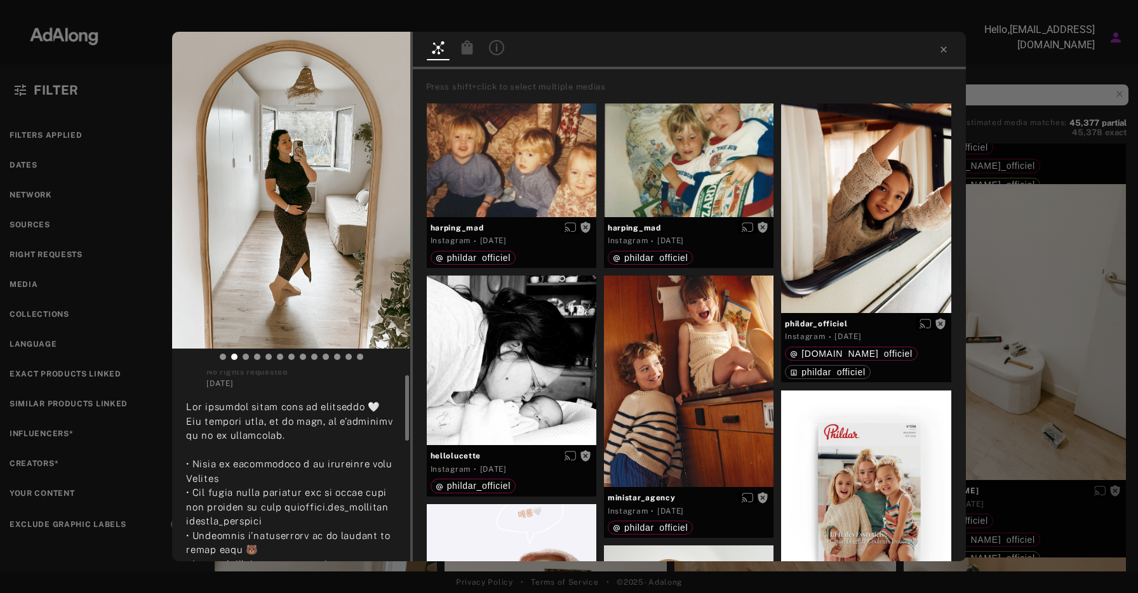
scroll to position [19, 0]
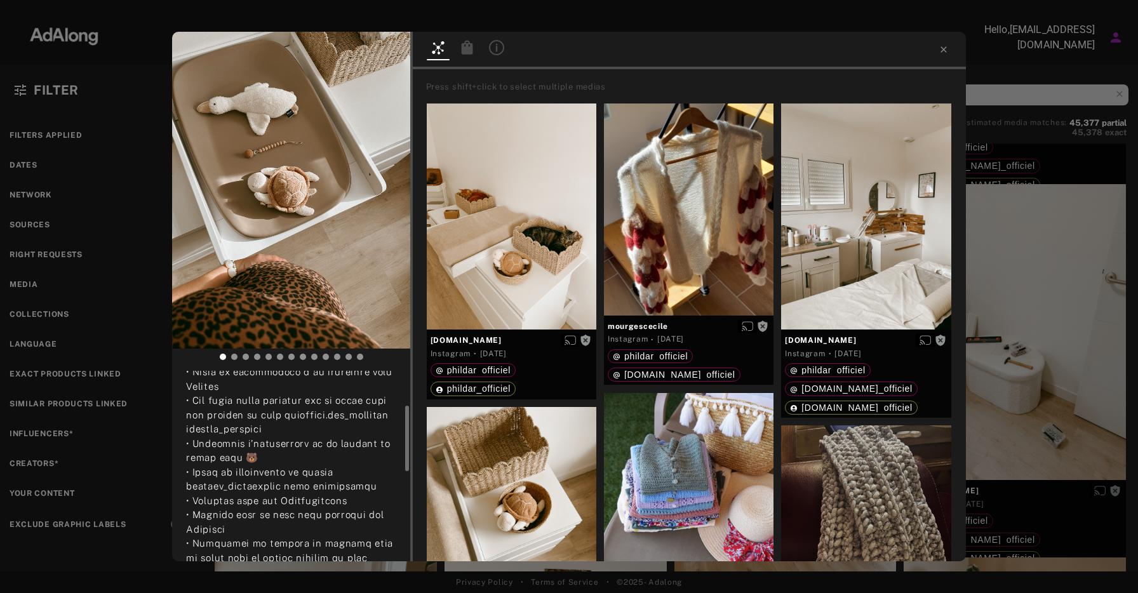
scroll to position [109, 0]
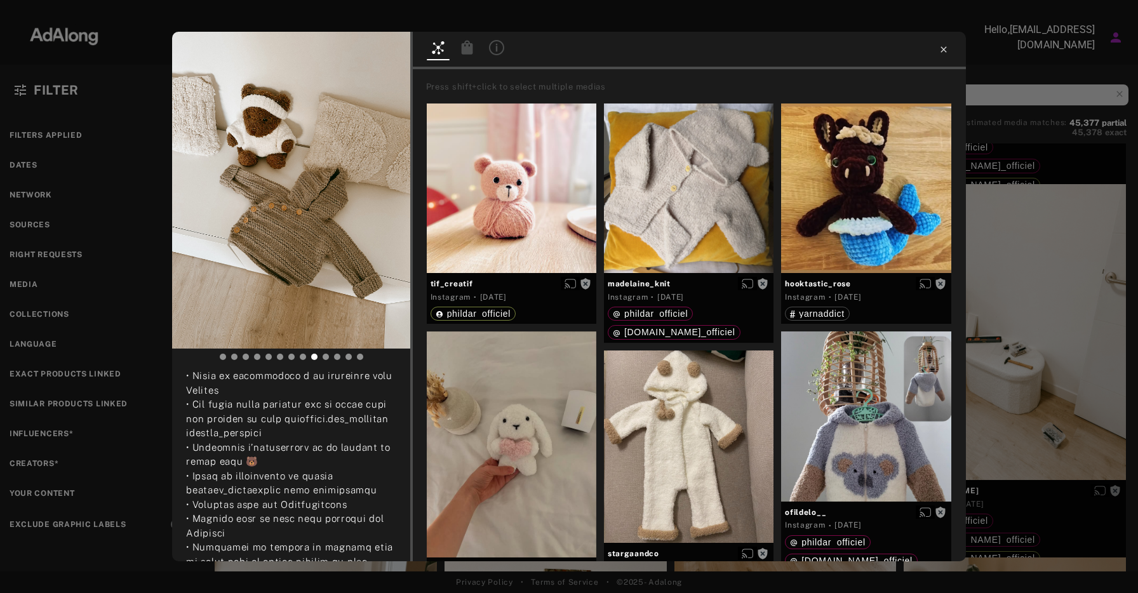
click at [940, 50] on icon at bounding box center [944, 49] width 10 height 10
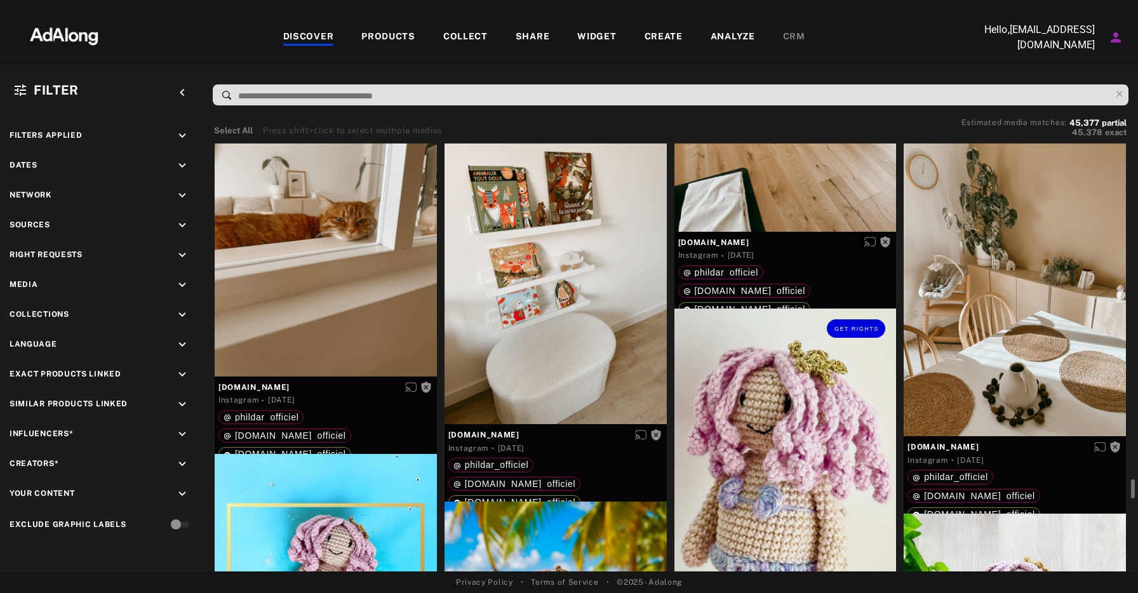
scroll to position [11666, 0]
click at [572, 386] on div "Get rights" at bounding box center [556, 277] width 222 height 296
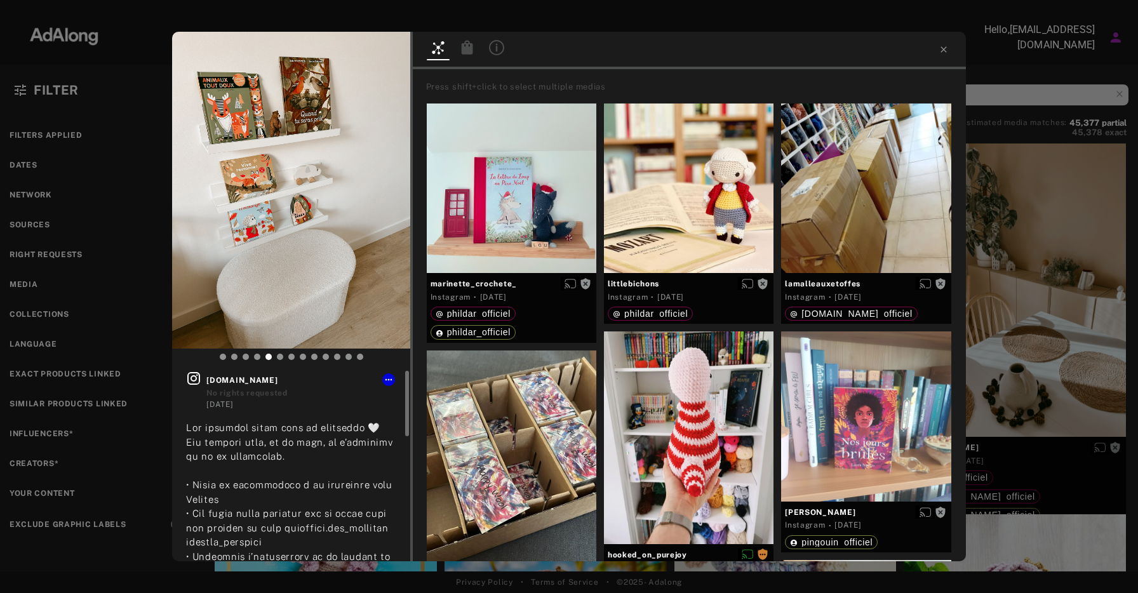
click at [235, 377] on span "[DOMAIN_NAME]" at bounding box center [300, 380] width 189 height 11
click at [199, 381] on icon at bounding box center [193, 378] width 13 height 13
click at [198, 381] on icon at bounding box center [193, 378] width 15 height 15
click at [943, 55] on div at bounding box center [689, 50] width 553 height 37
click at [943, 53] on icon at bounding box center [944, 49] width 10 height 10
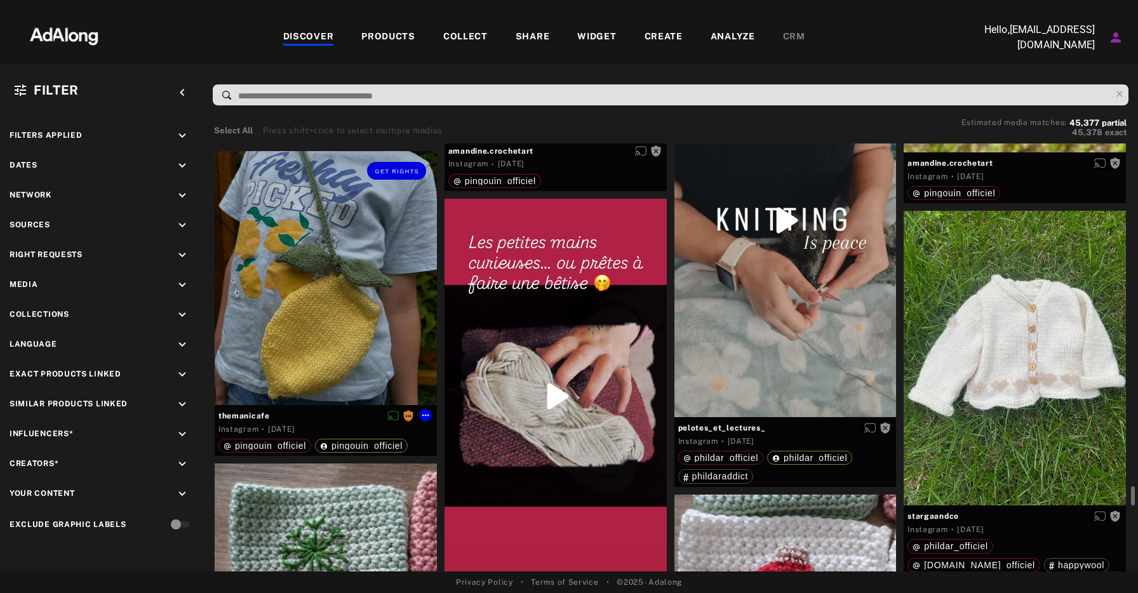
scroll to position [12644, 0]
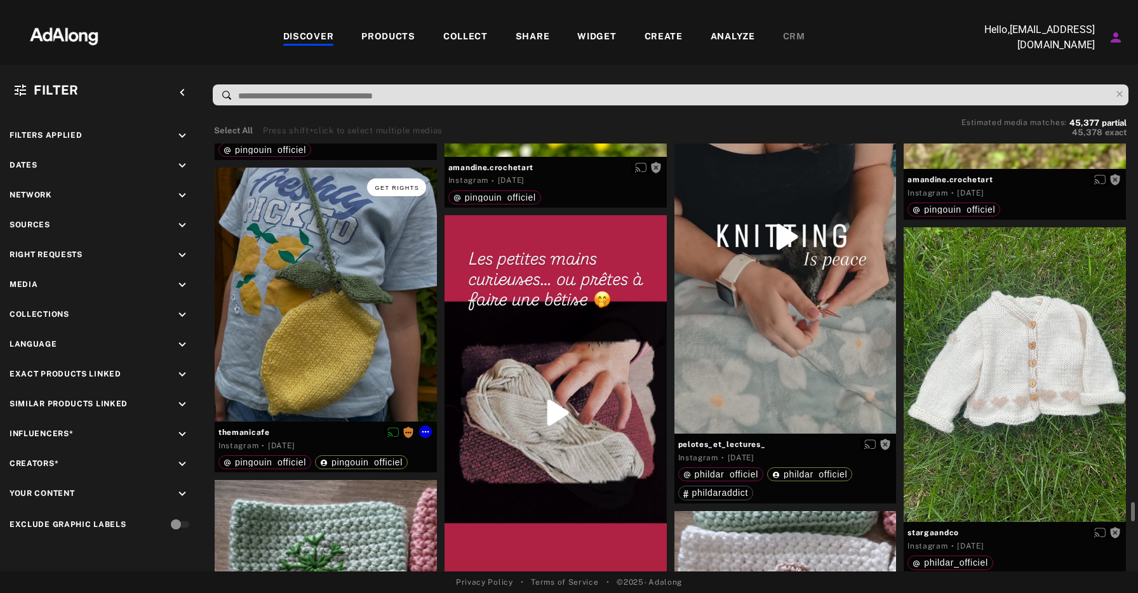
click at [393, 188] on span "Get rights" at bounding box center [397, 188] width 44 height 6
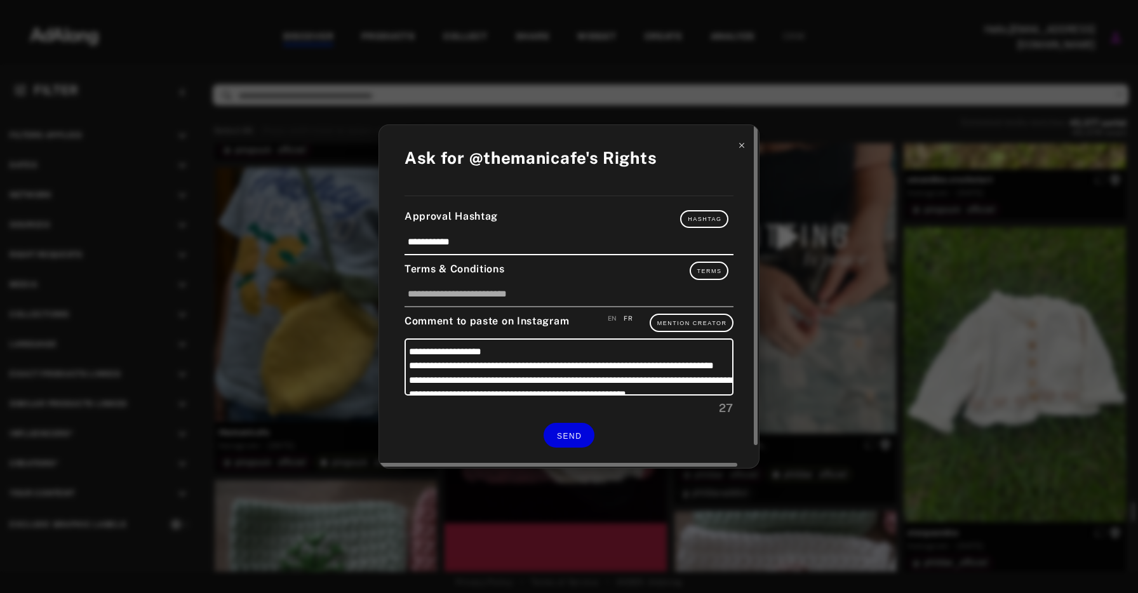
click at [743, 150] on icon at bounding box center [742, 145] width 9 height 9
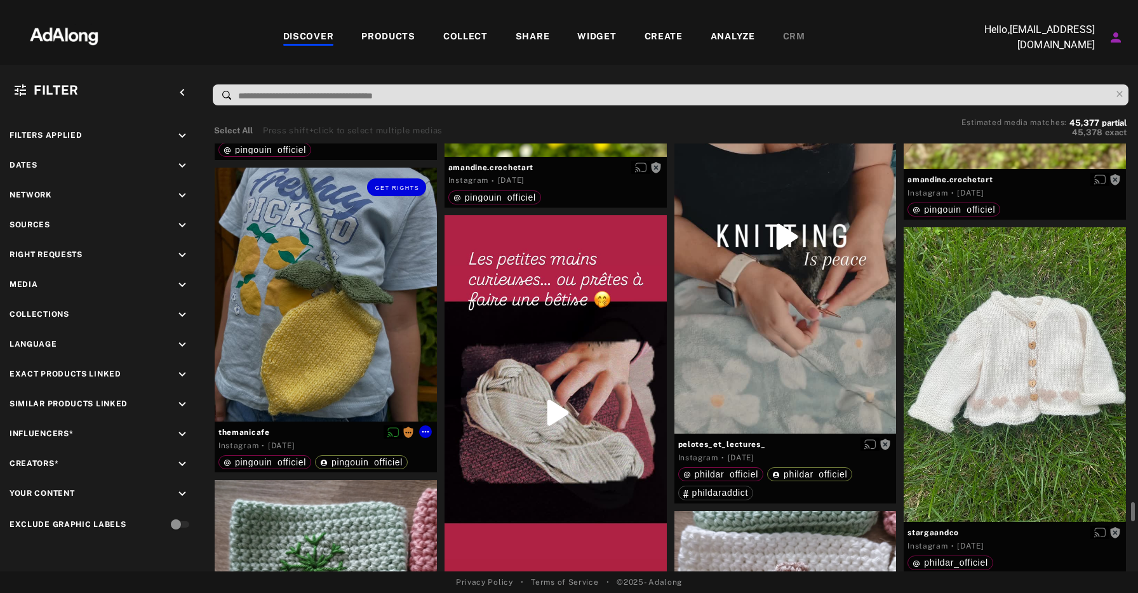
click at [333, 287] on div "Get rights" at bounding box center [326, 295] width 222 height 254
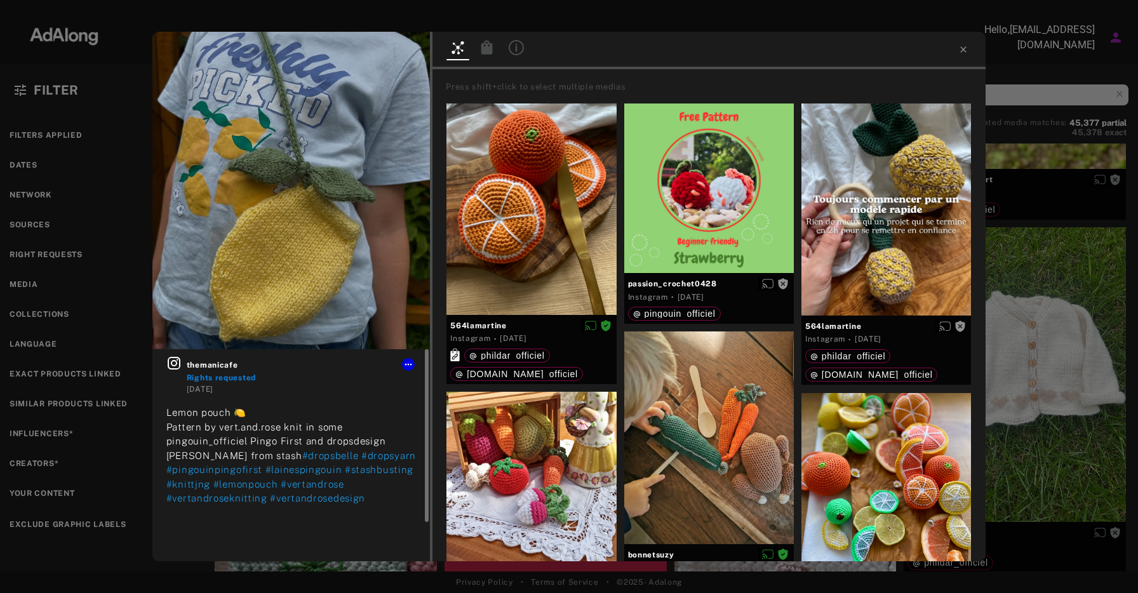
click at [173, 363] on icon at bounding box center [173, 363] width 15 height 15
click at [963, 49] on icon at bounding box center [964, 49] width 6 height 6
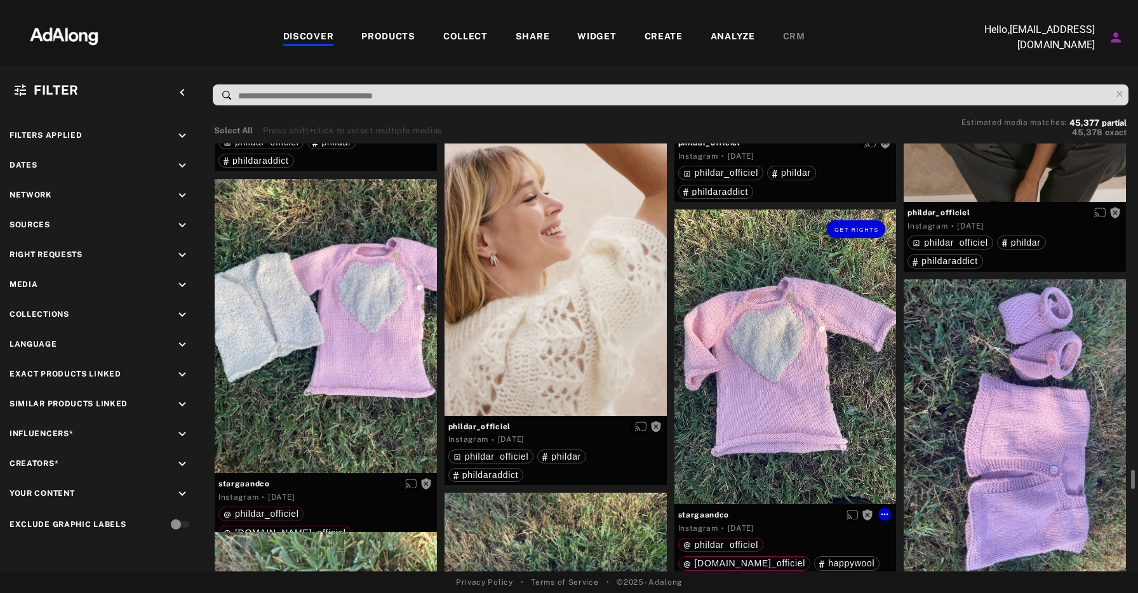
scroll to position [14492, 0]
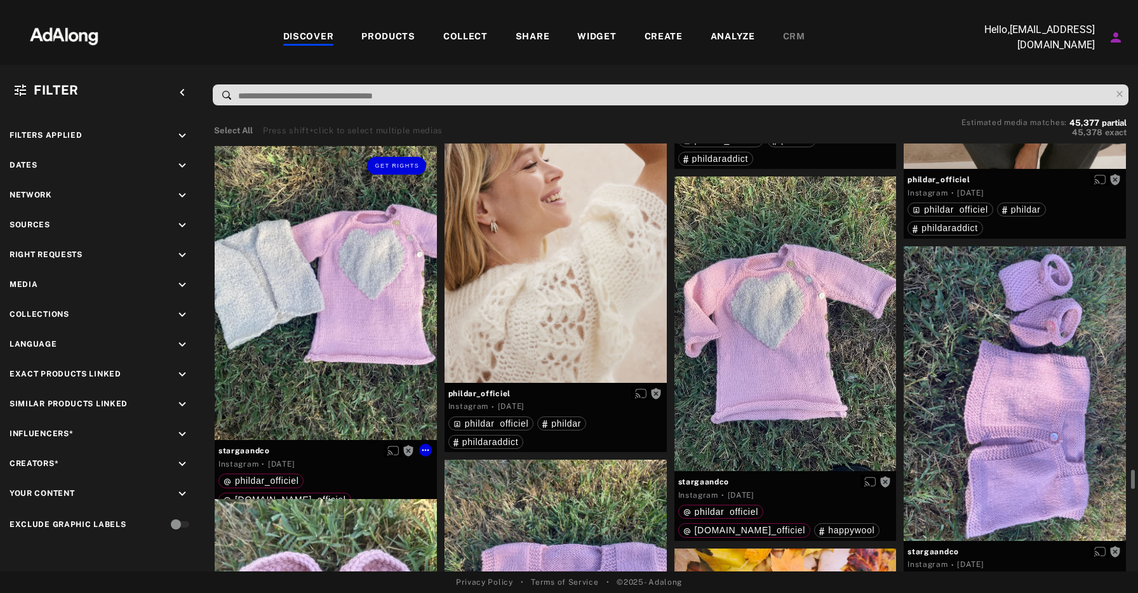
click at [339, 315] on div "Get rights" at bounding box center [326, 293] width 222 height 295
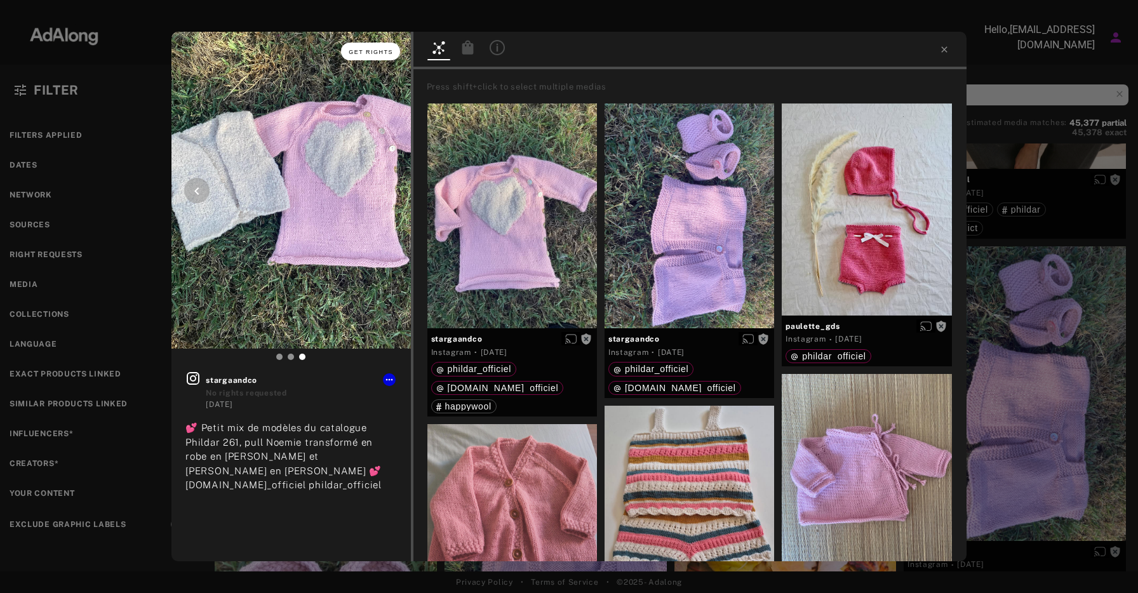
click at [375, 54] on span "Get rights" at bounding box center [371, 52] width 44 height 6
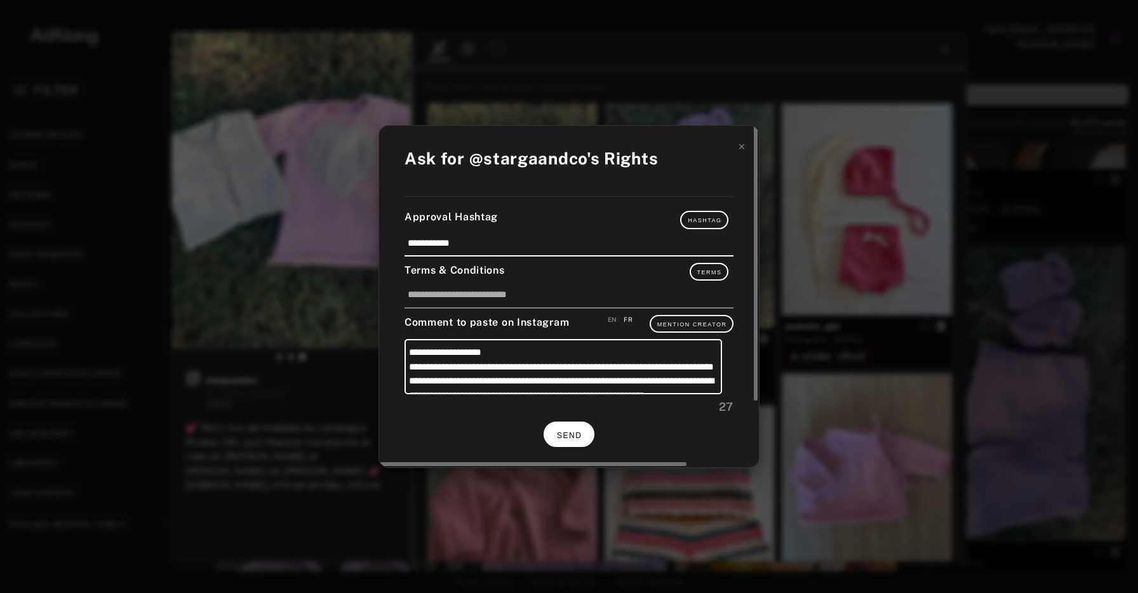
click at [576, 443] on button "SEND" at bounding box center [569, 434] width 51 height 25
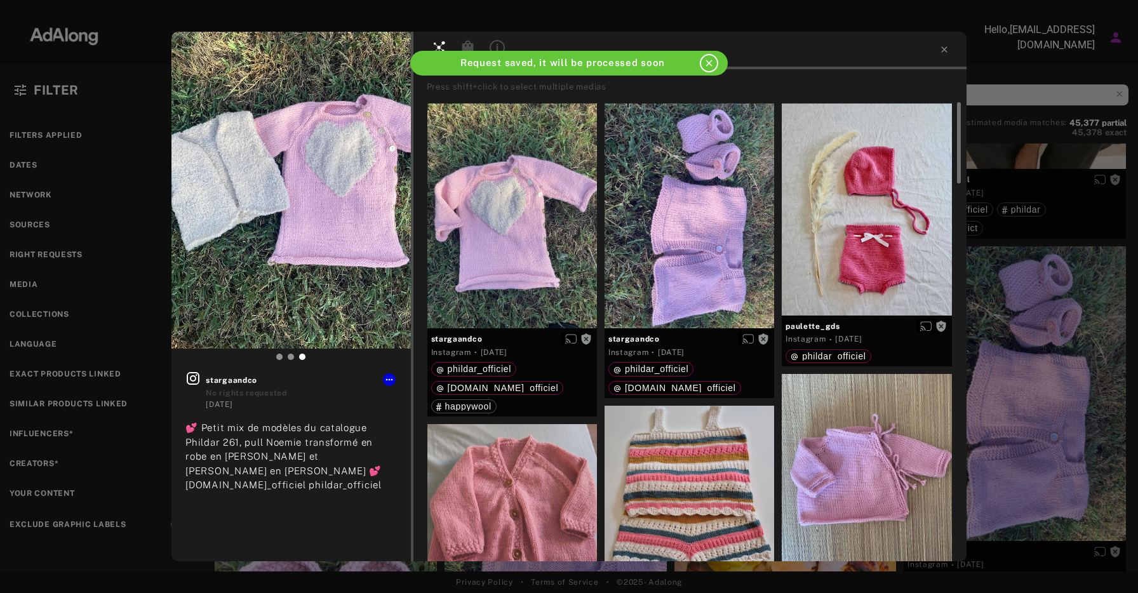
click at [743, 126] on div at bounding box center [690, 217] width 170 height 226
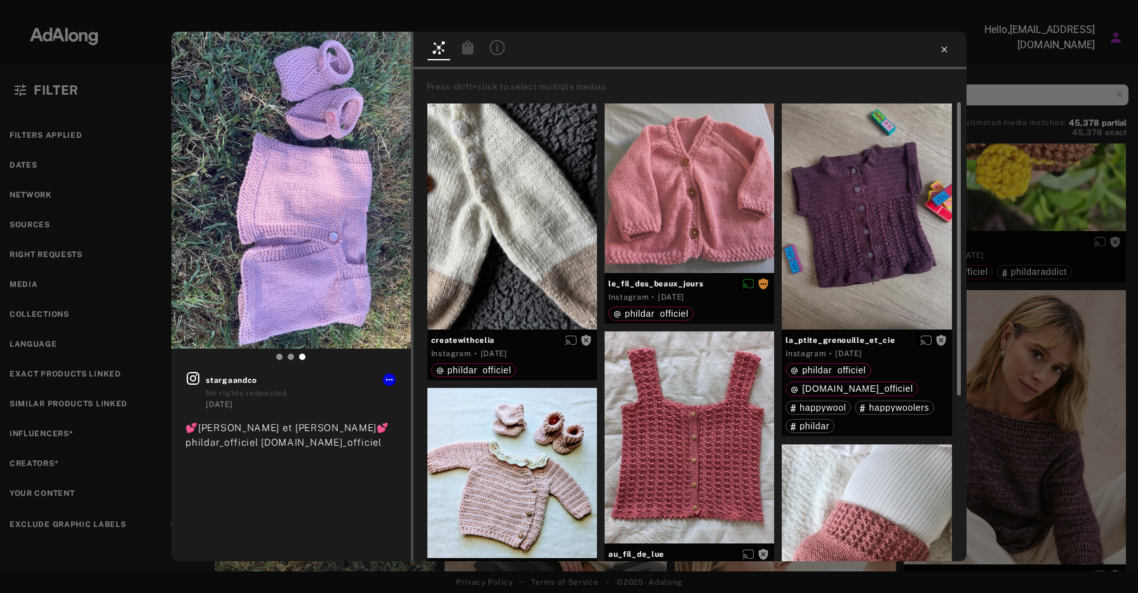
click at [942, 48] on icon at bounding box center [945, 49] width 6 height 6
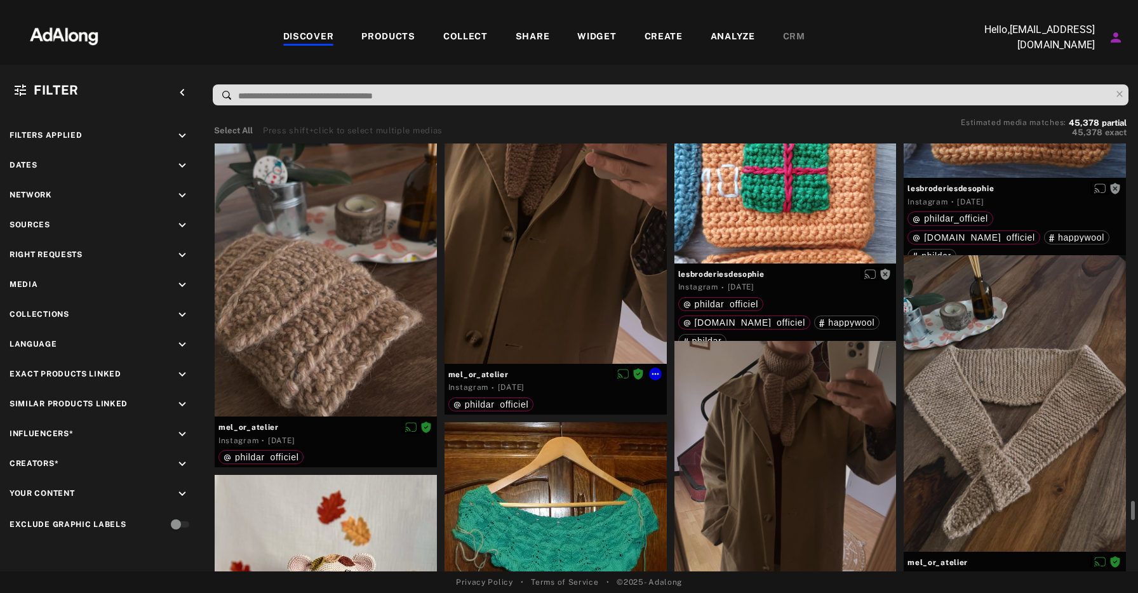
scroll to position [17647, 0]
